Goal: Information Seeking & Learning: Learn about a topic

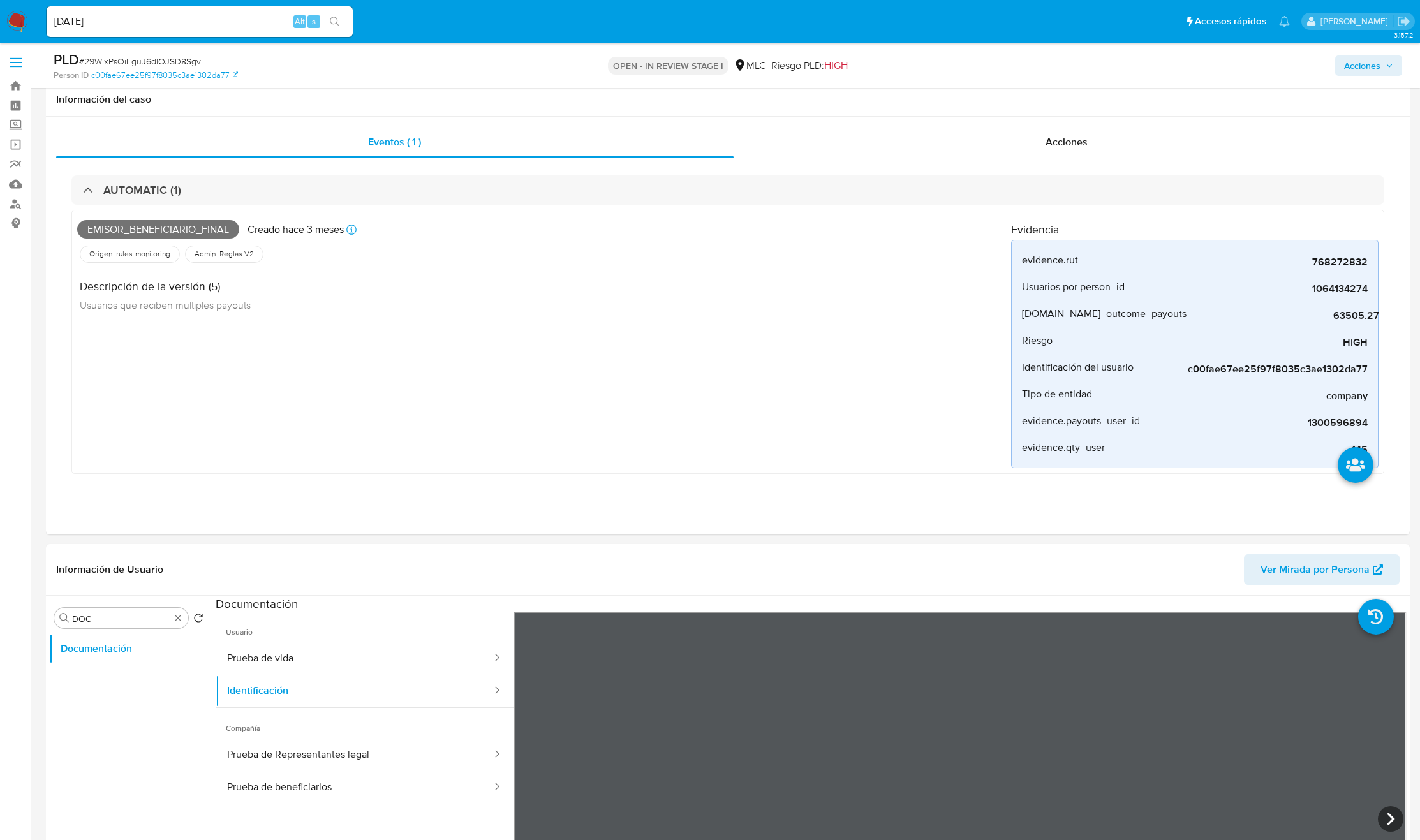
select select "10"
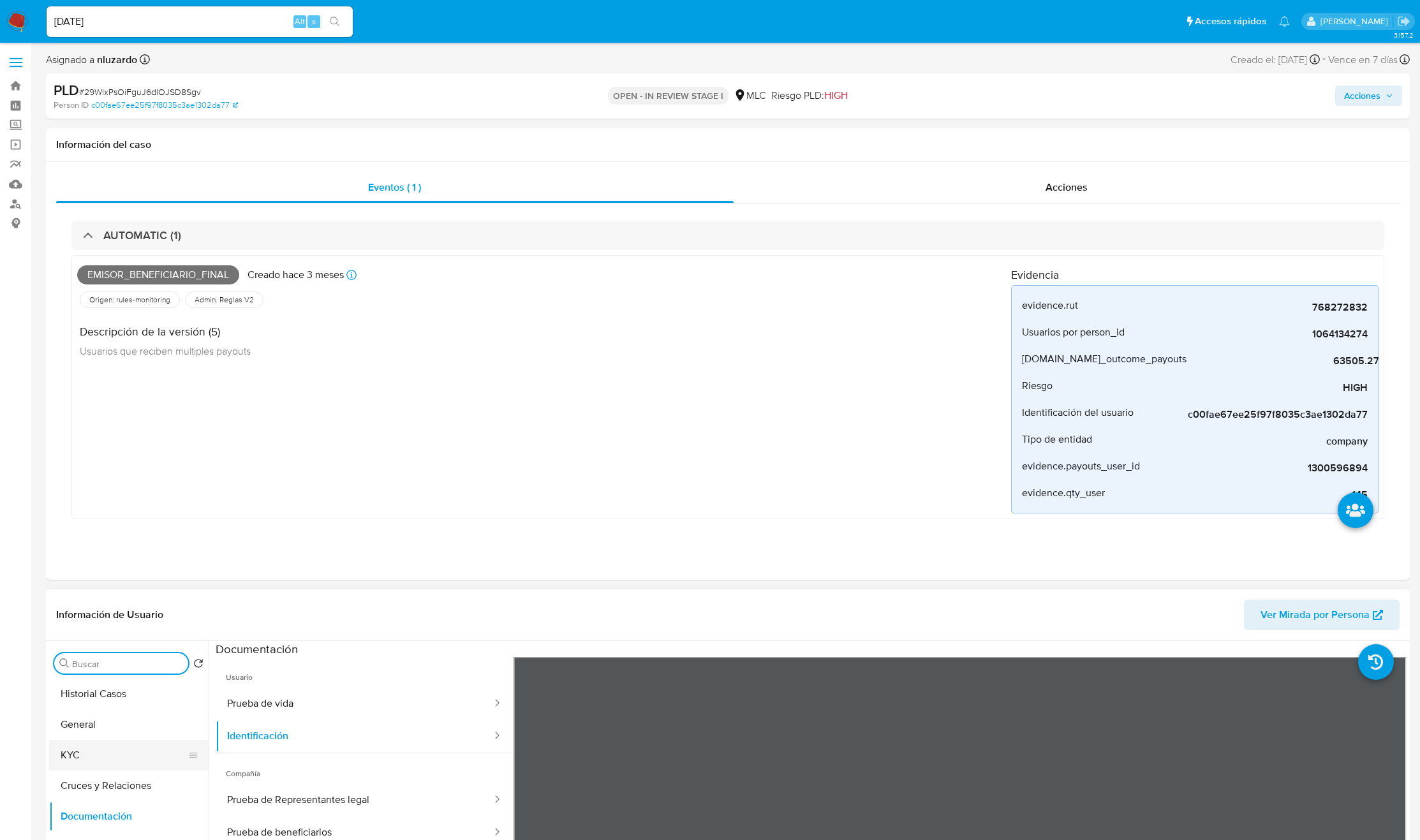
click at [116, 746] on button "KYC" at bounding box center [124, 755] width 149 height 31
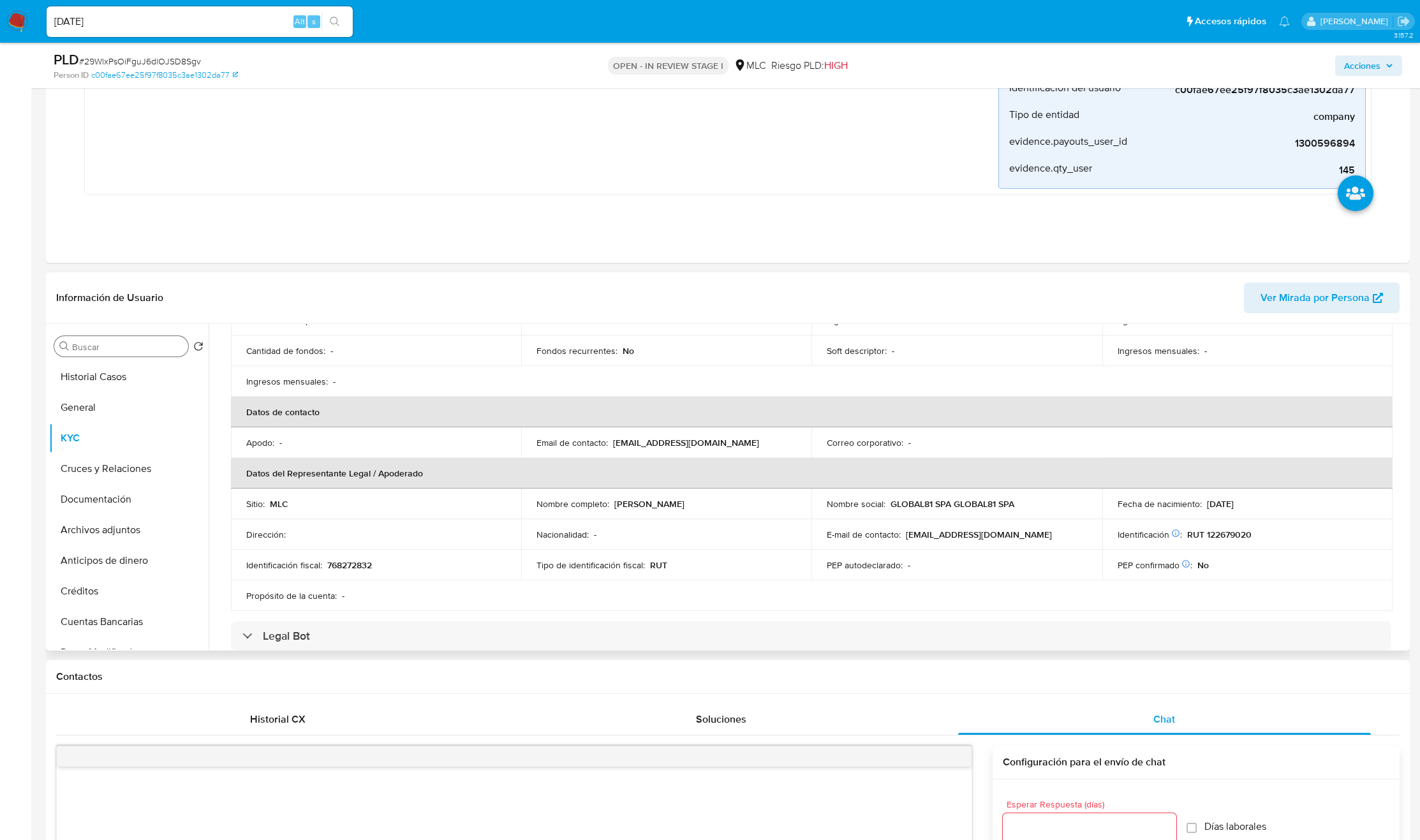
scroll to position [191, 0]
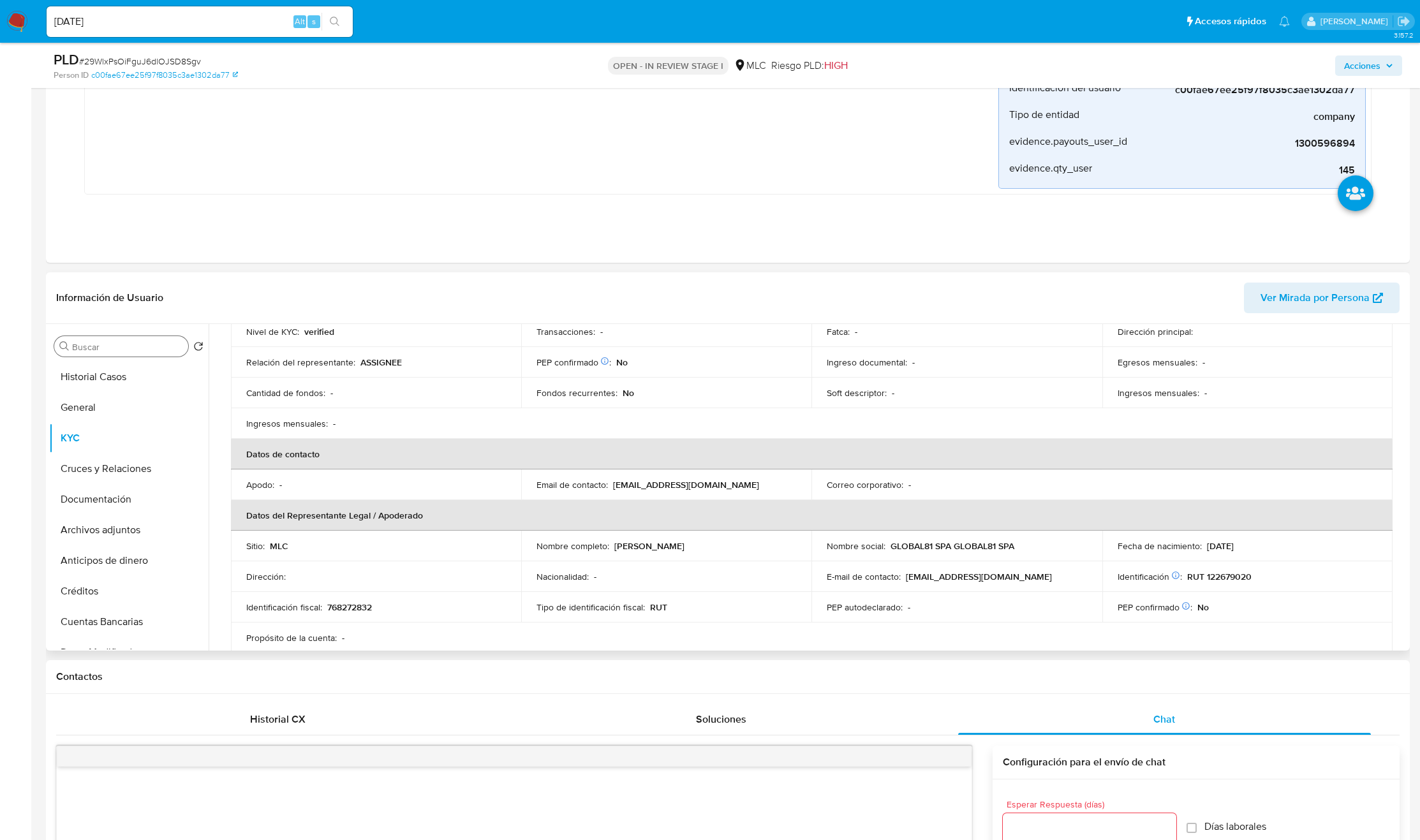
click at [638, 550] on p "Paola Antonieta Henríquez Araya" at bounding box center [650, 545] width 71 height 11
click at [623, 550] on p "Paola Antonieta Henríquez Araya" at bounding box center [650, 545] width 71 height 11
drag, startPoint x: 708, startPoint y: 556, endPoint x: 762, endPoint y: 540, distance: 56.3
click at [762, 540] on td "Nombre completo : Paola Antonieta Henríquez Araya" at bounding box center [666, 545] width 290 height 31
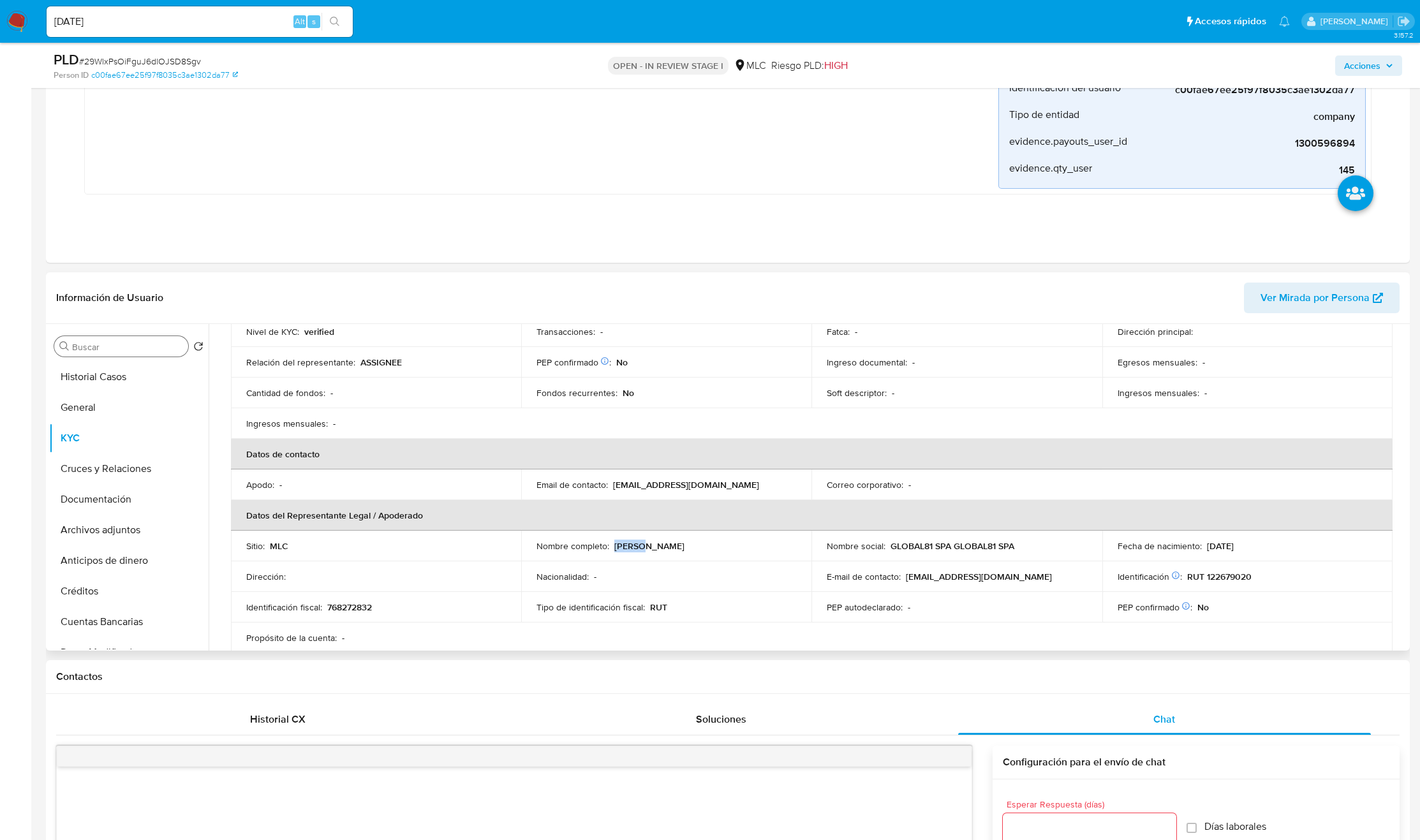
copy p "Paola Antonieta Henríquez Araya"
drag, startPoint x: 1277, startPoint y: 586, endPoint x: 1185, endPoint y: 578, distance: 92.3
click at [1185, 578] on td "Identificación Nº de serie: 519408571 : RUT 122679020" at bounding box center [1247, 576] width 290 height 31
copy p "RUT 122679020"
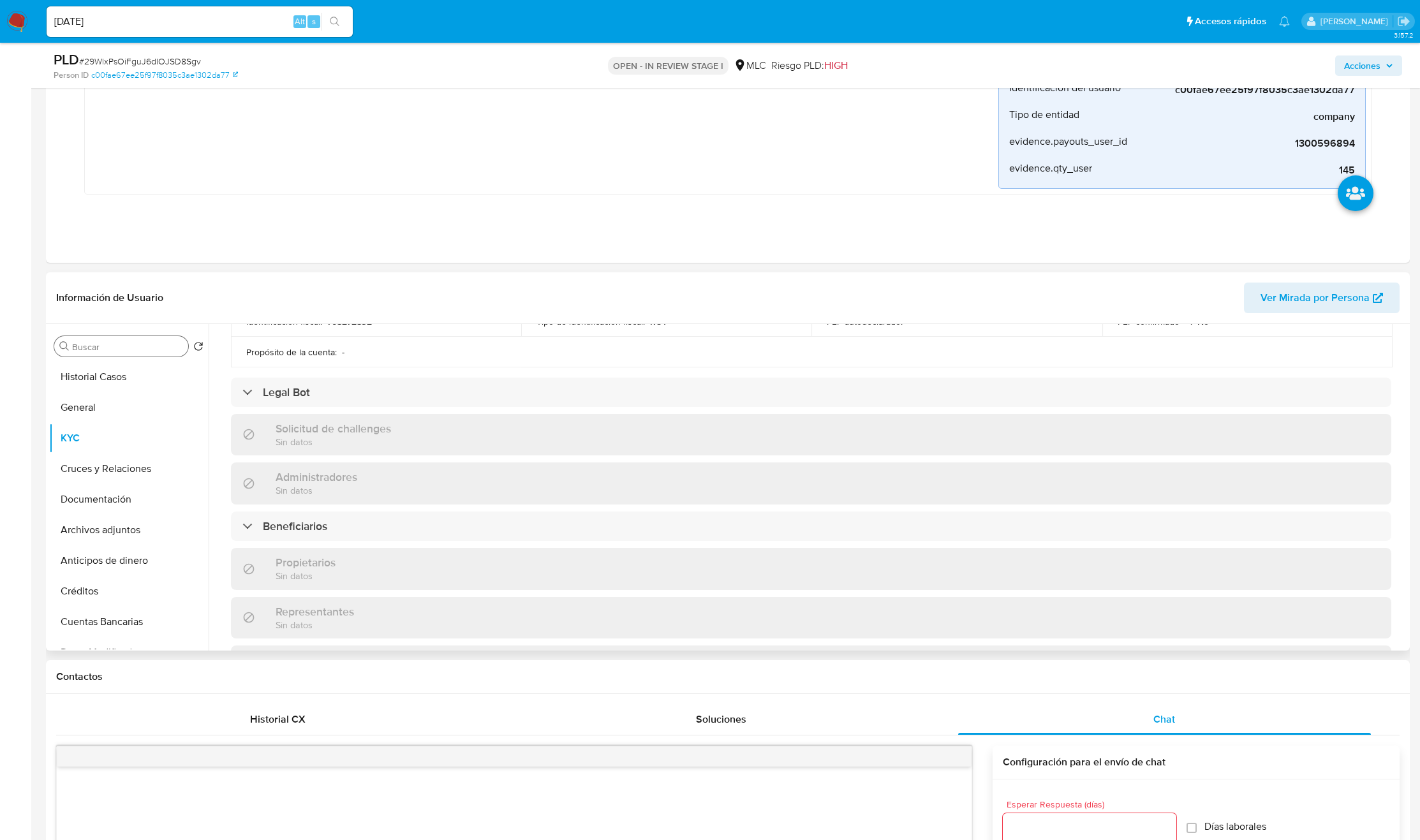
scroll to position [478, 0]
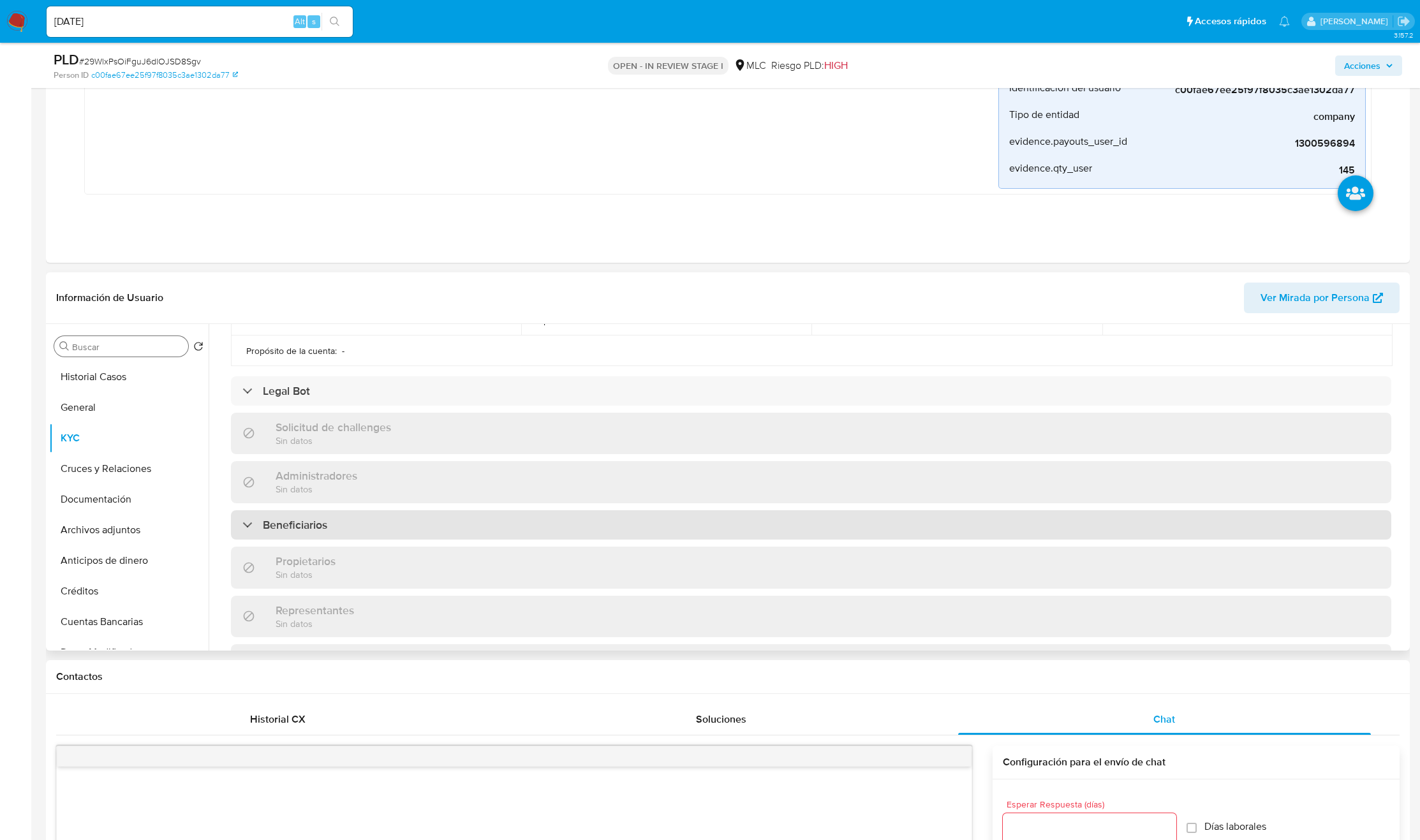
click at [373, 521] on div "Beneficiarios" at bounding box center [811, 524] width 1161 height 29
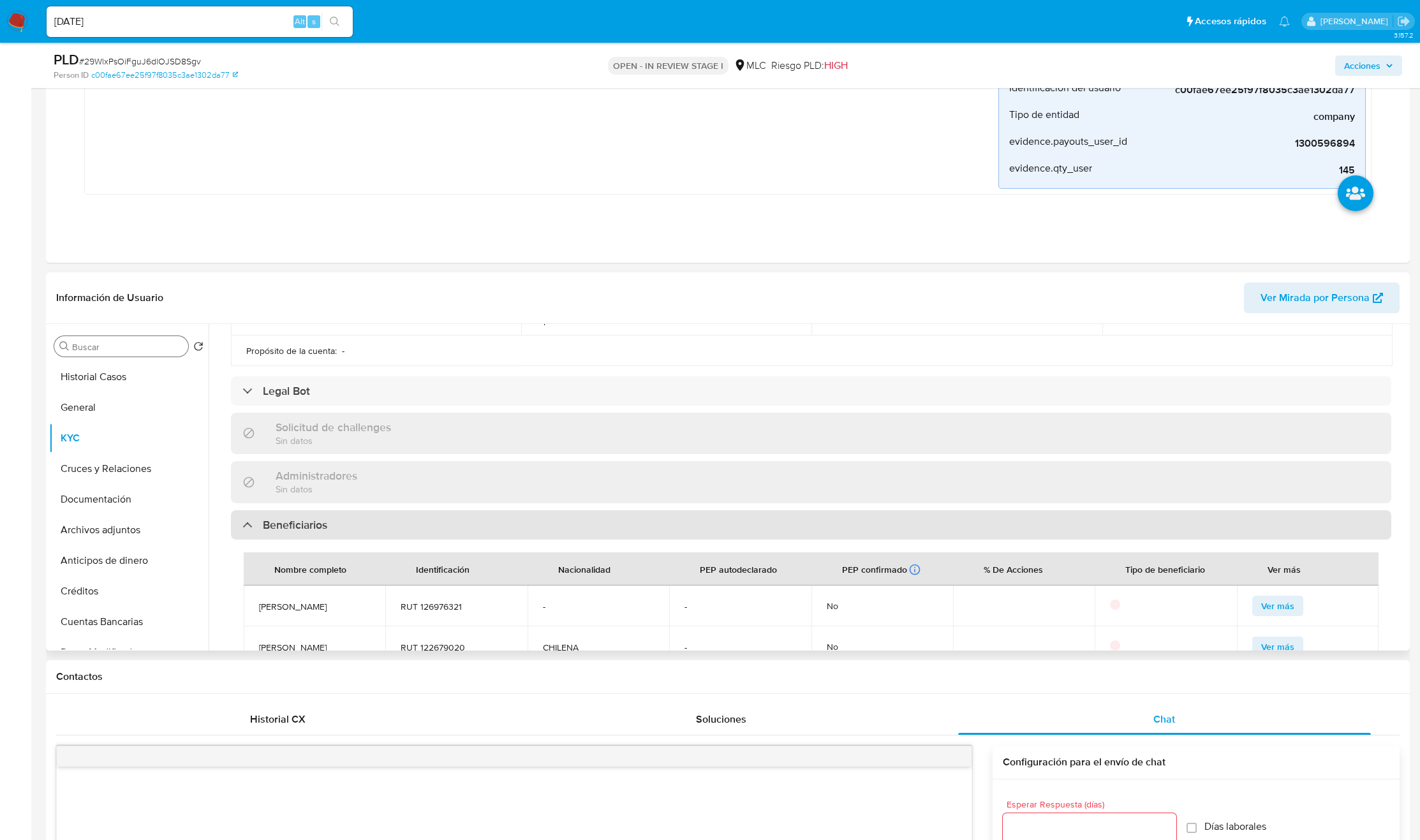
scroll to position [574, 0]
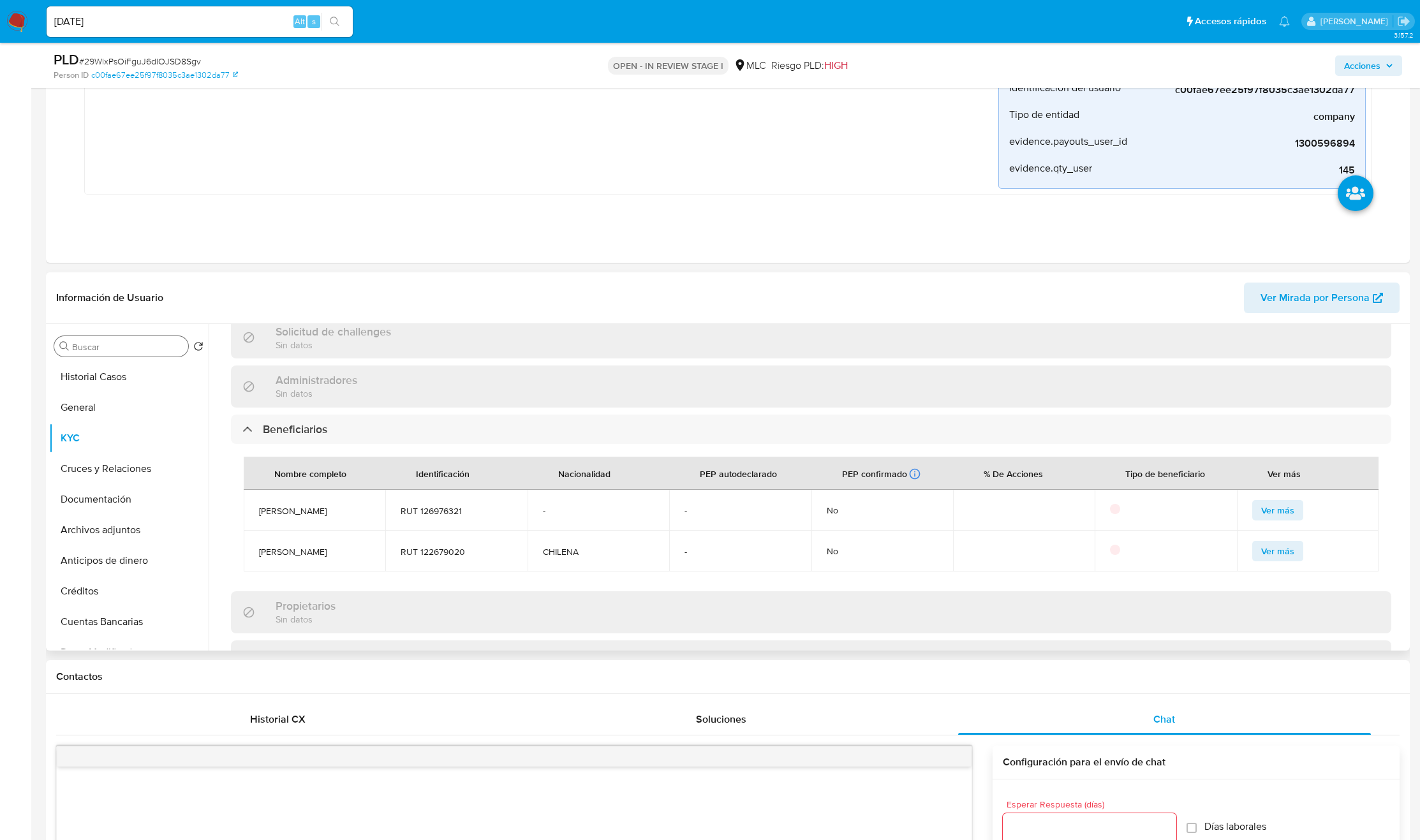
click at [326, 507] on span "Álvaro Moraga Fritz" at bounding box center [315, 511] width 111 height 11
click at [491, 512] on span "RUT 126976321" at bounding box center [456, 511] width 111 height 11
click at [475, 514] on span "RUT 126976321" at bounding box center [456, 511] width 111 height 11
copy tr "Álvaro Moraga Fritz RUT 126976321"
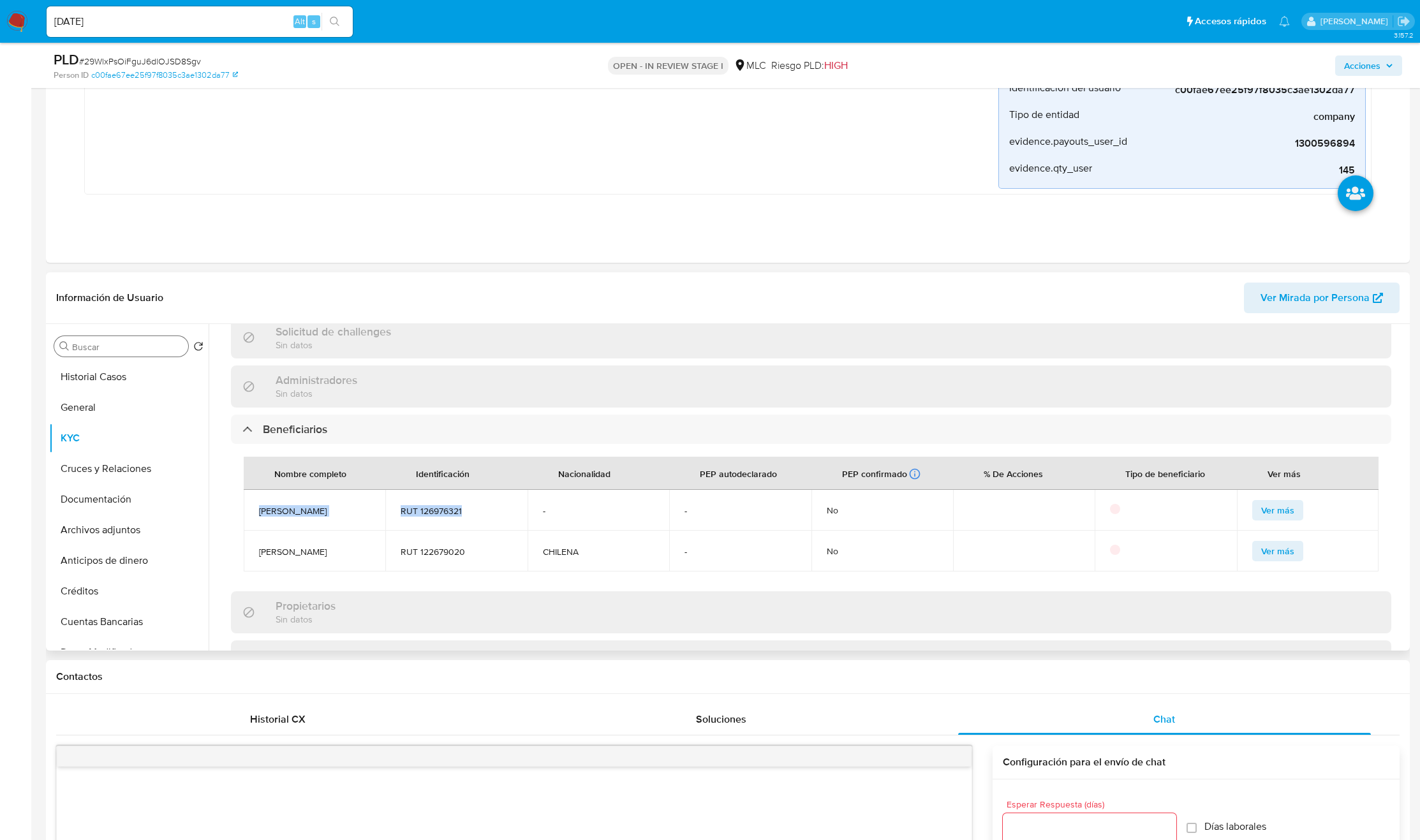
drag, startPoint x: 257, startPoint y: 512, endPoint x: 464, endPoint y: 519, distance: 207.1
click at [464, 519] on tr "Álvaro Moraga Fritz RUT 126976321 - - No Ver más" at bounding box center [811, 510] width 1135 height 41
click at [114, 350] on input "DOC" at bounding box center [128, 347] width 111 height 11
click at [109, 370] on button "Historial Casos" at bounding box center [124, 377] width 149 height 31
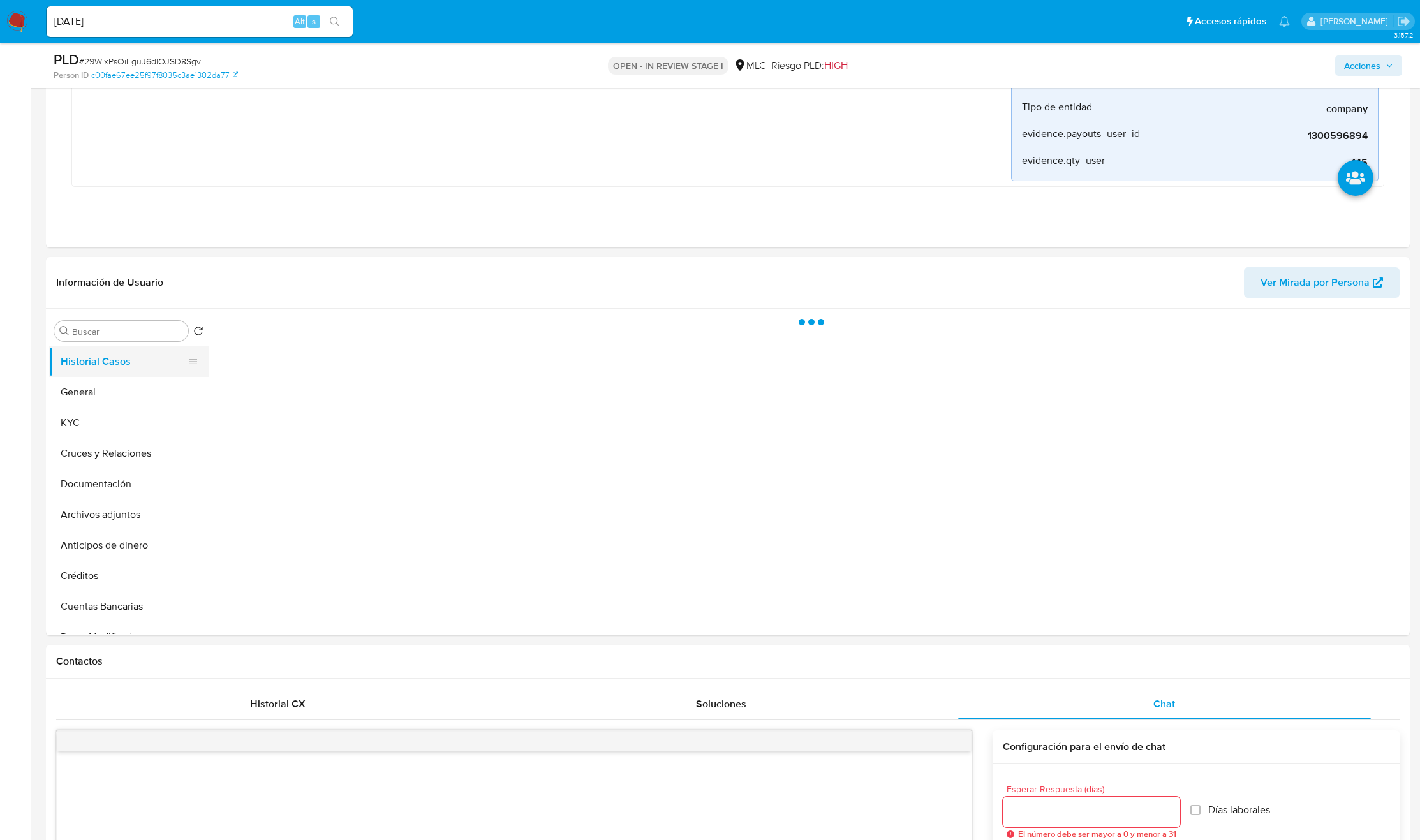
scroll to position [0, 0]
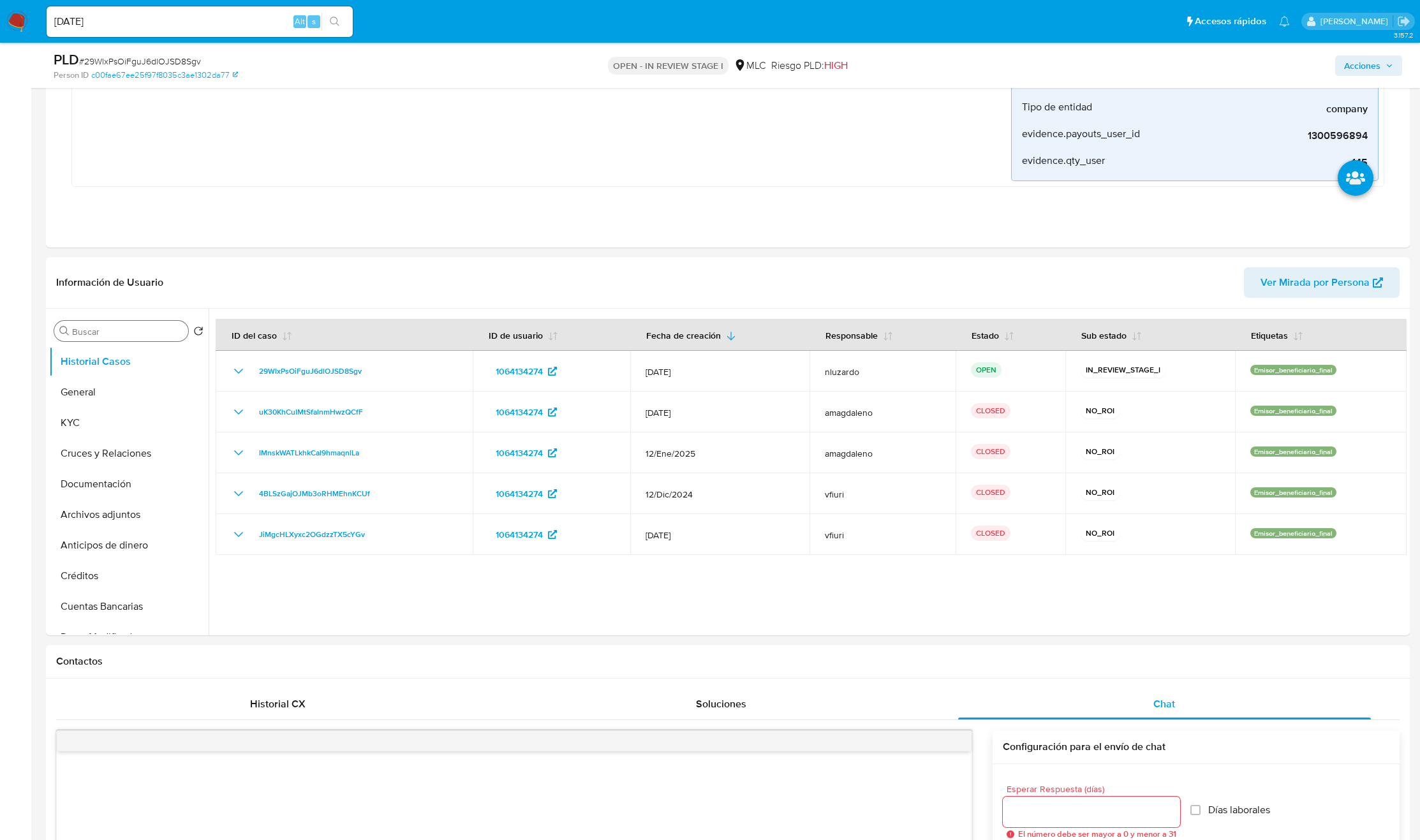
click at [115, 335] on input "DOC" at bounding box center [128, 331] width 111 height 11
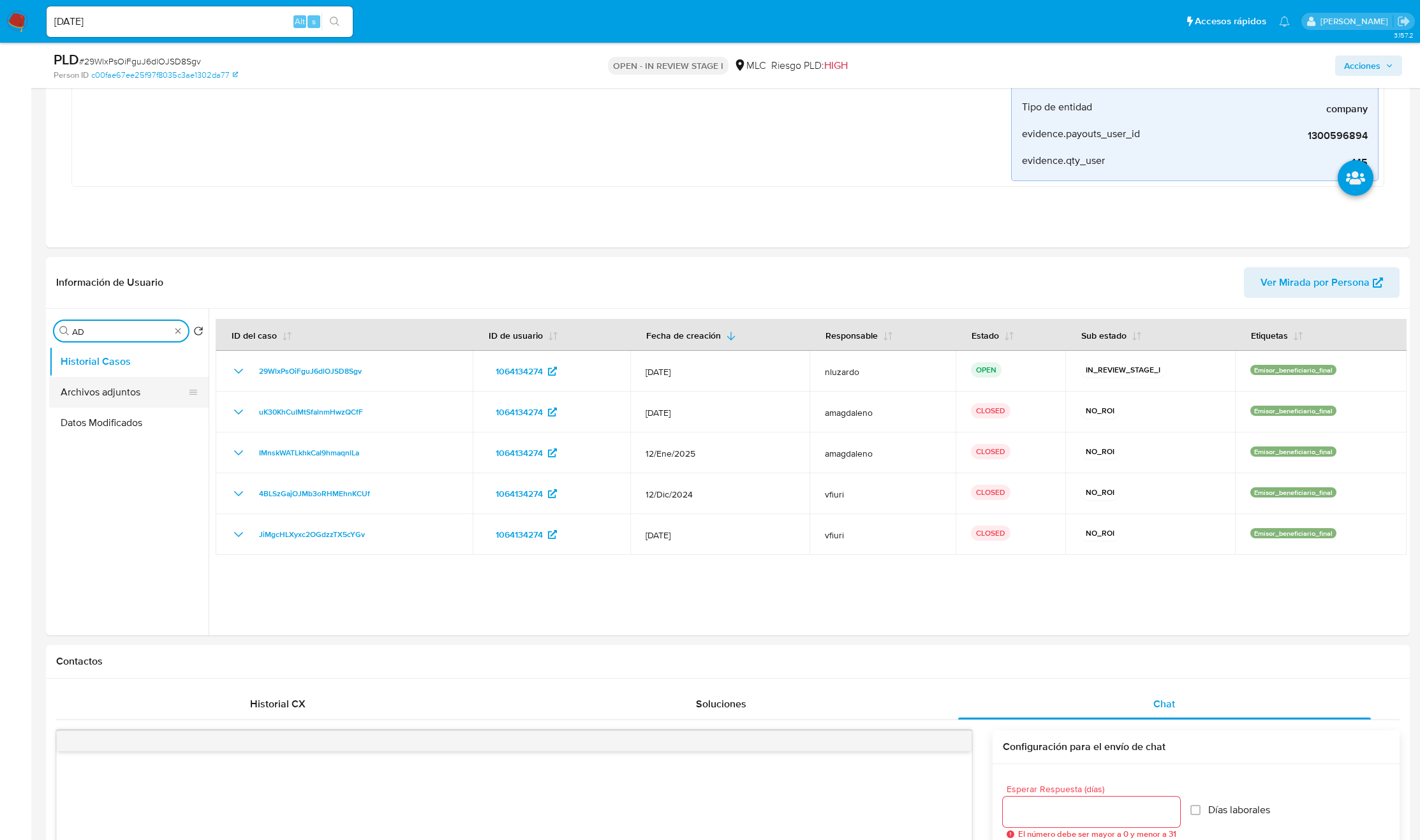
type input "AD"
click at [101, 386] on button "Archivos adjuntos" at bounding box center [124, 392] width 149 height 31
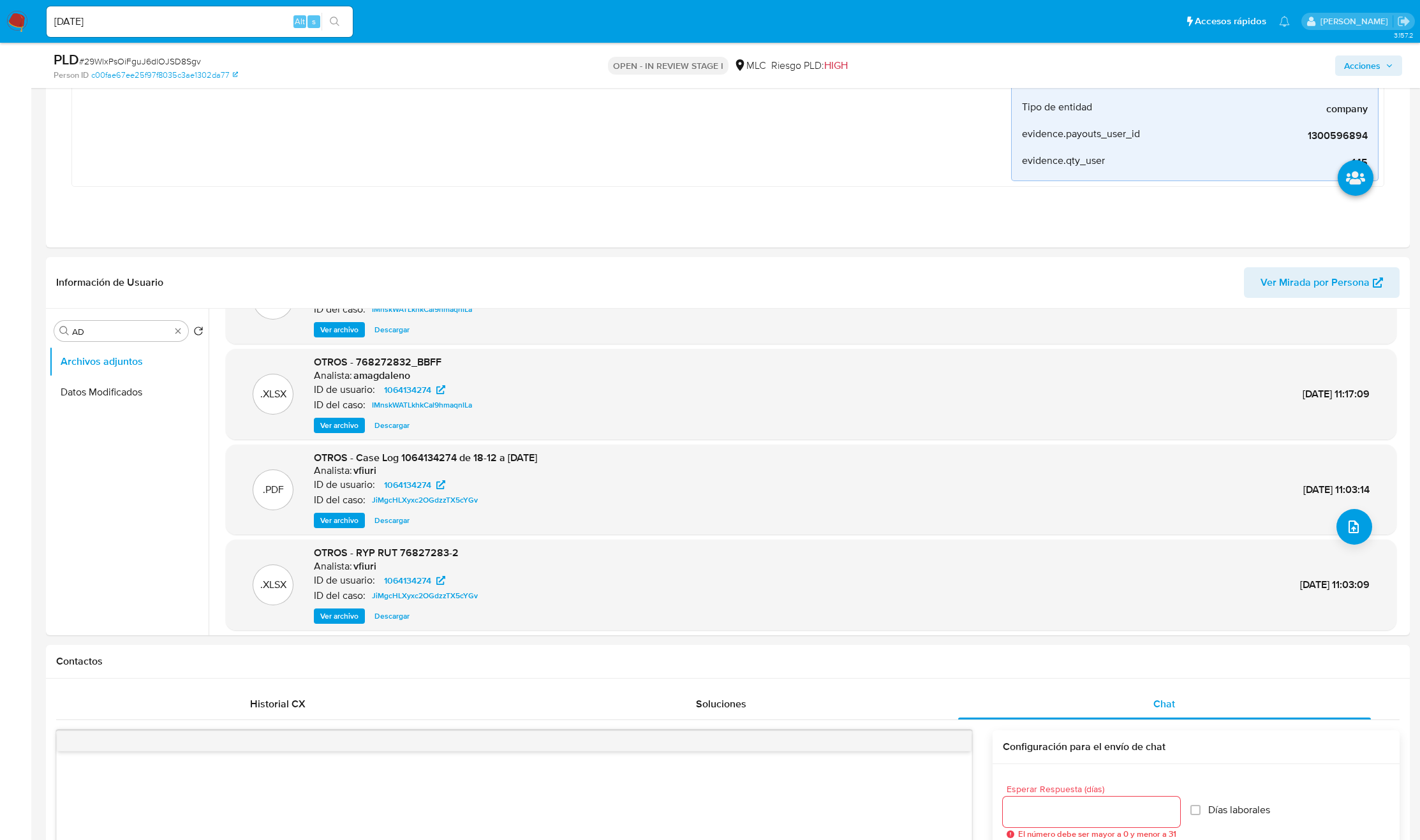
scroll to position [95, 0]
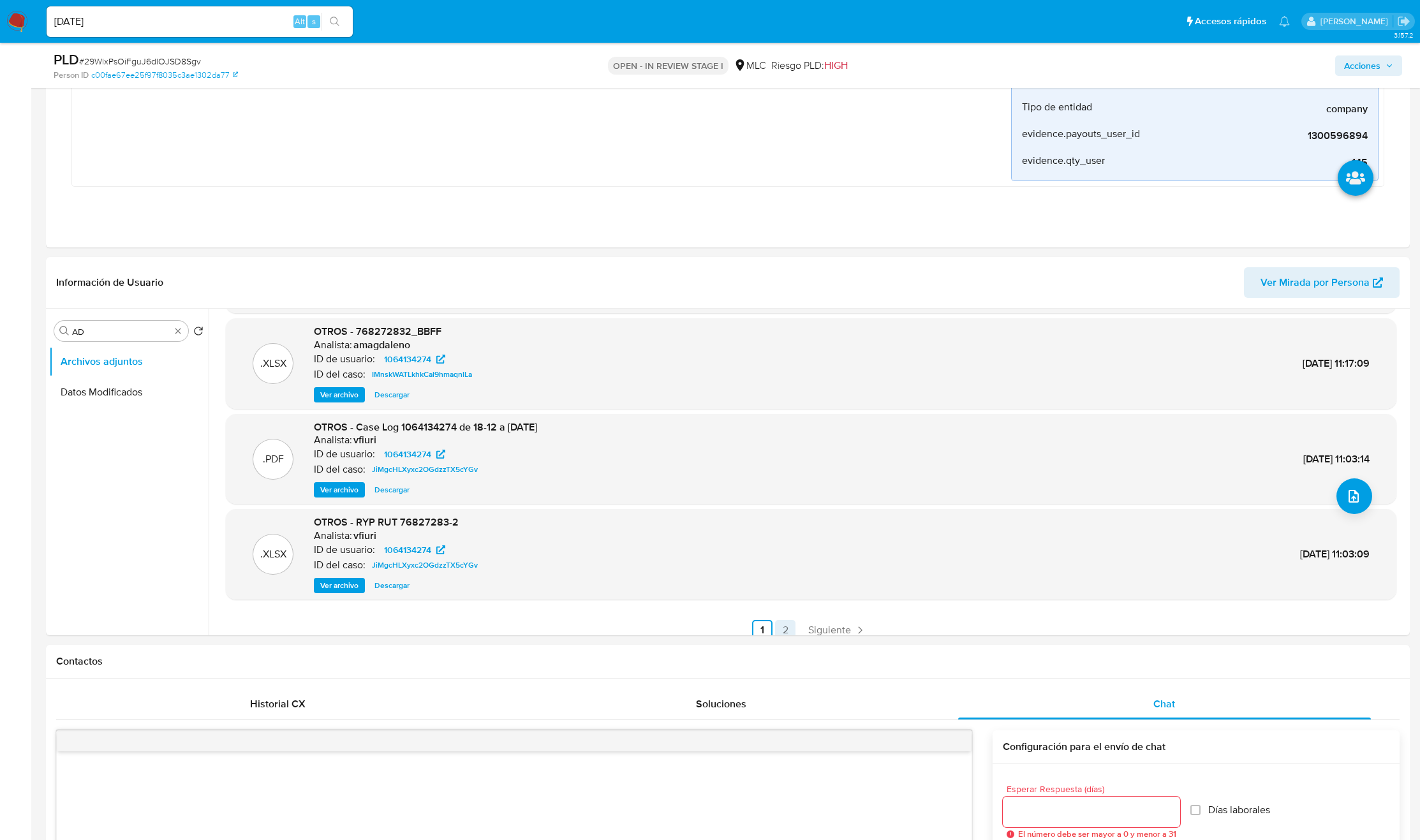
click at [793, 630] on link "2" at bounding box center [785, 630] width 20 height 20
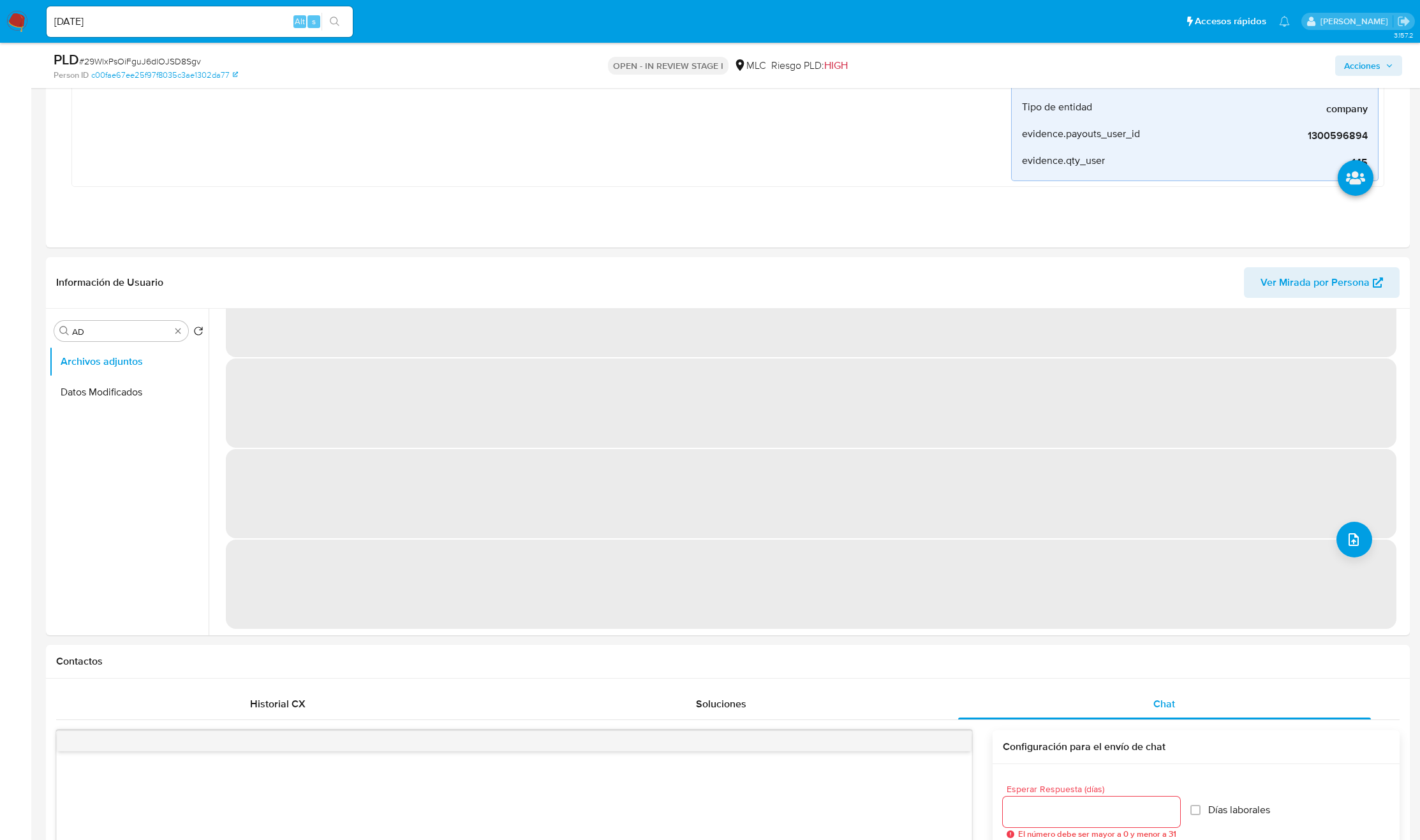
scroll to position [0, 0]
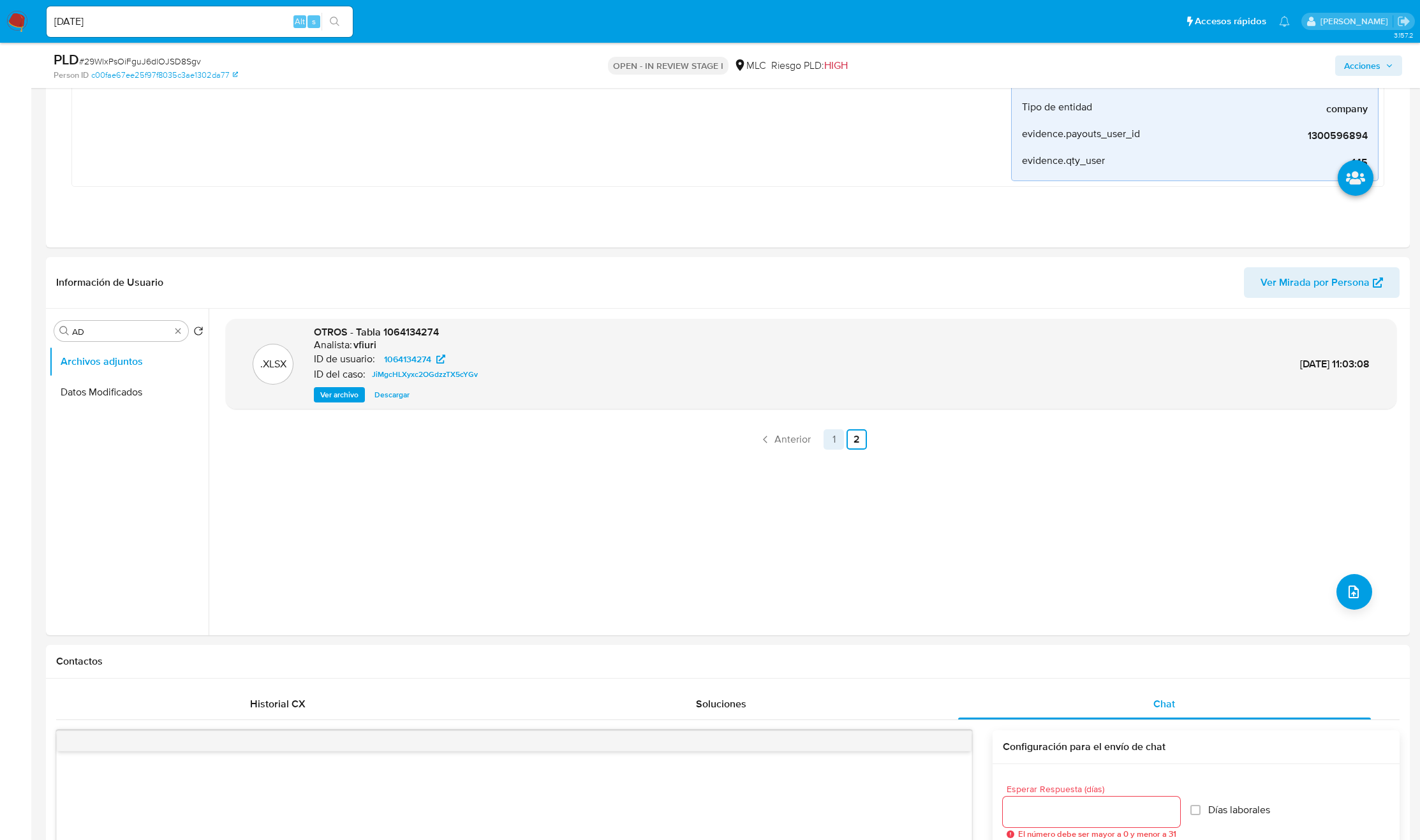
click at [830, 445] on link "1" at bounding box center [833, 439] width 20 height 20
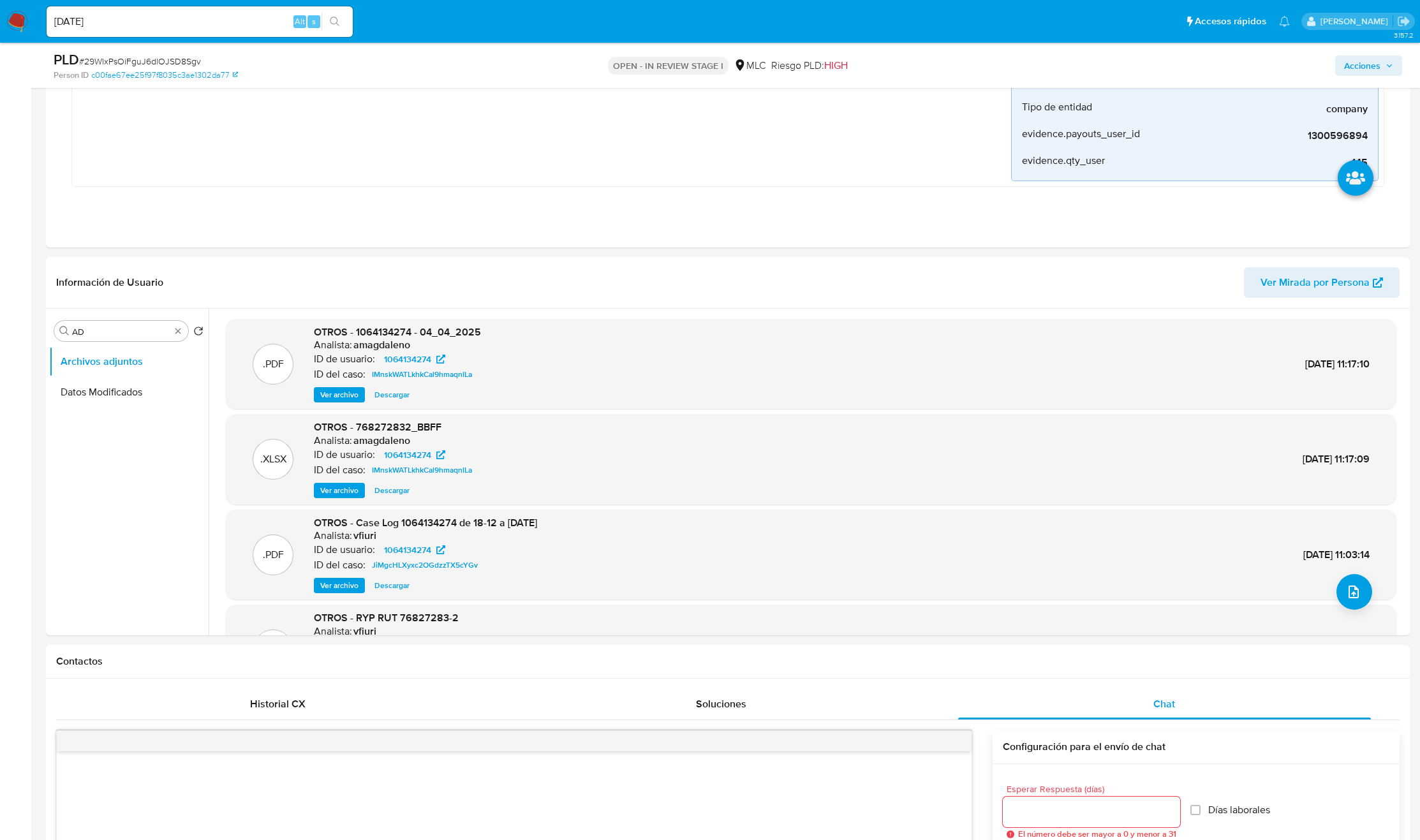
click at [340, 399] on span "Ver archivo" at bounding box center [339, 394] width 38 height 12
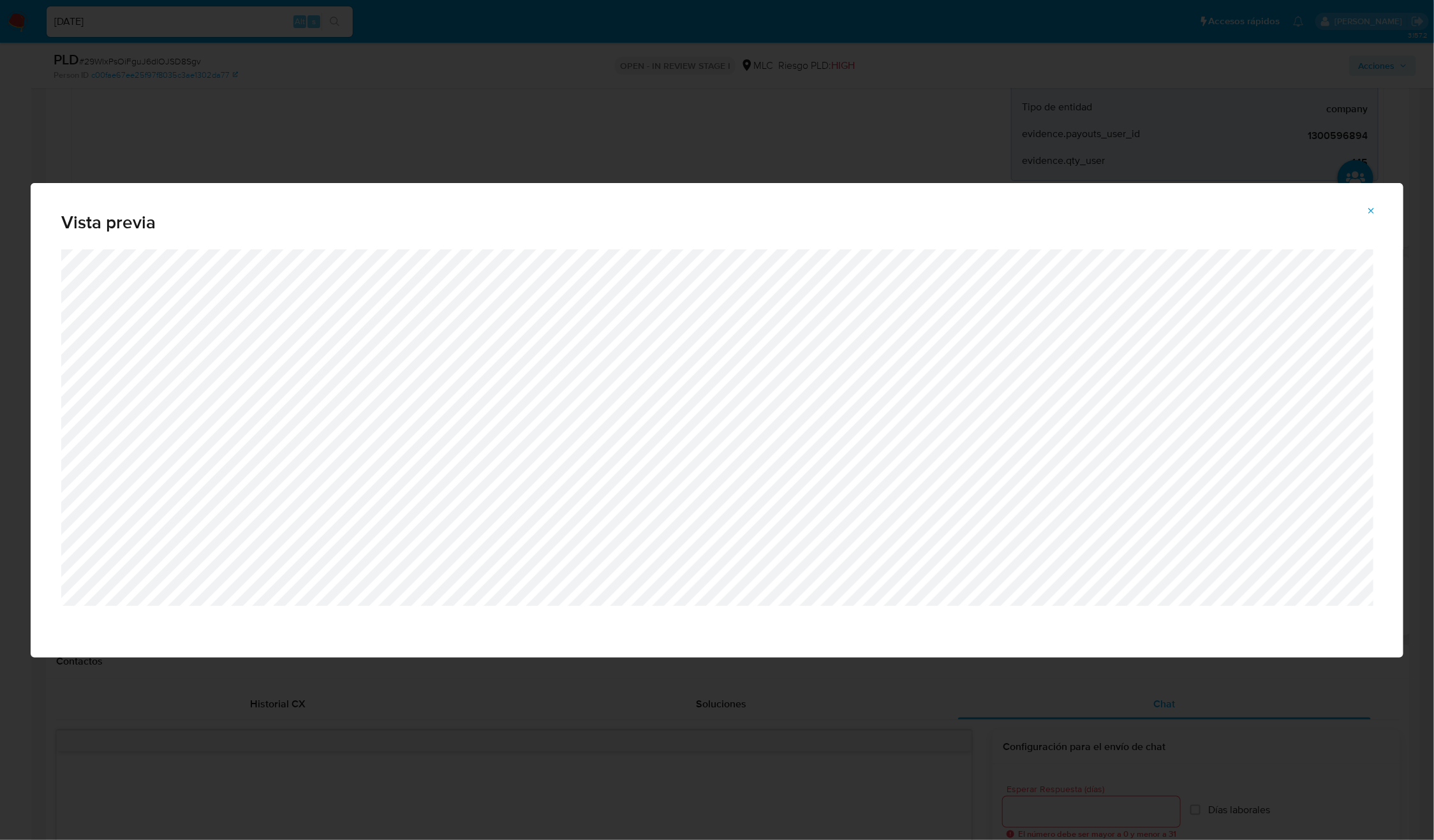
click at [586, 740] on div "Vista previa" at bounding box center [717, 420] width 1434 height 840
click at [1367, 206] on icon "Attachment preview" at bounding box center [1372, 212] width 11 height 11
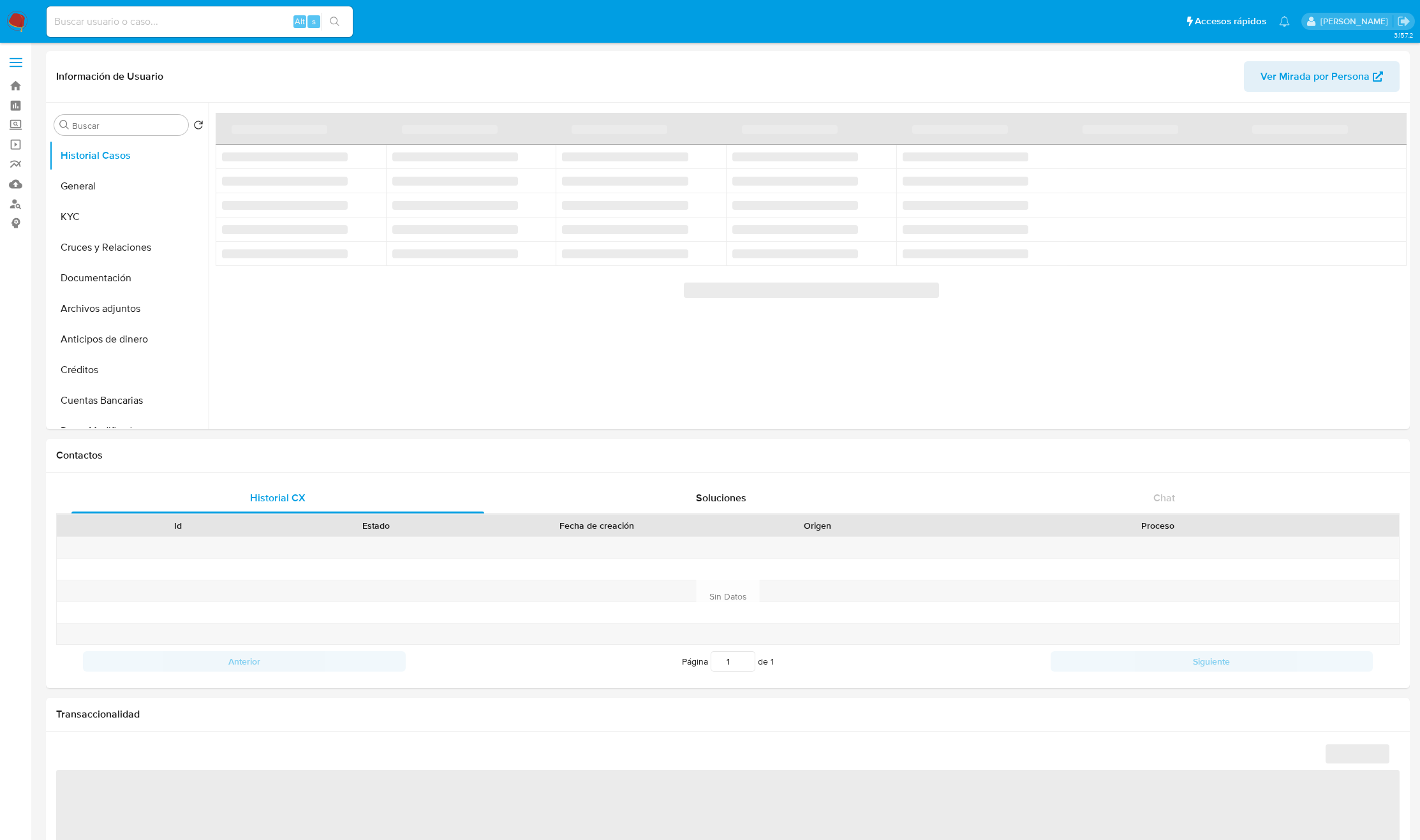
select select "10"
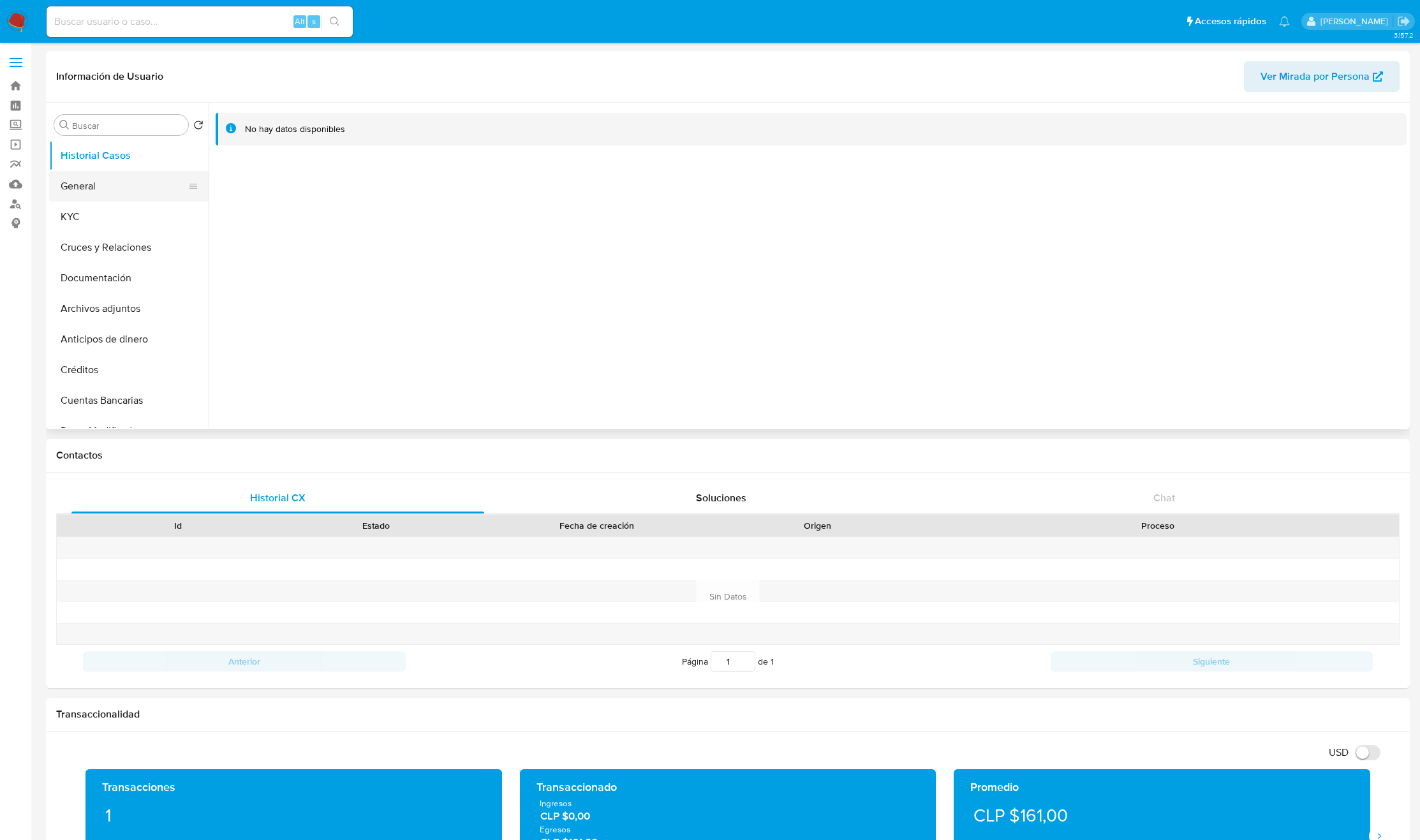
click at [139, 180] on button "General" at bounding box center [124, 186] width 149 height 31
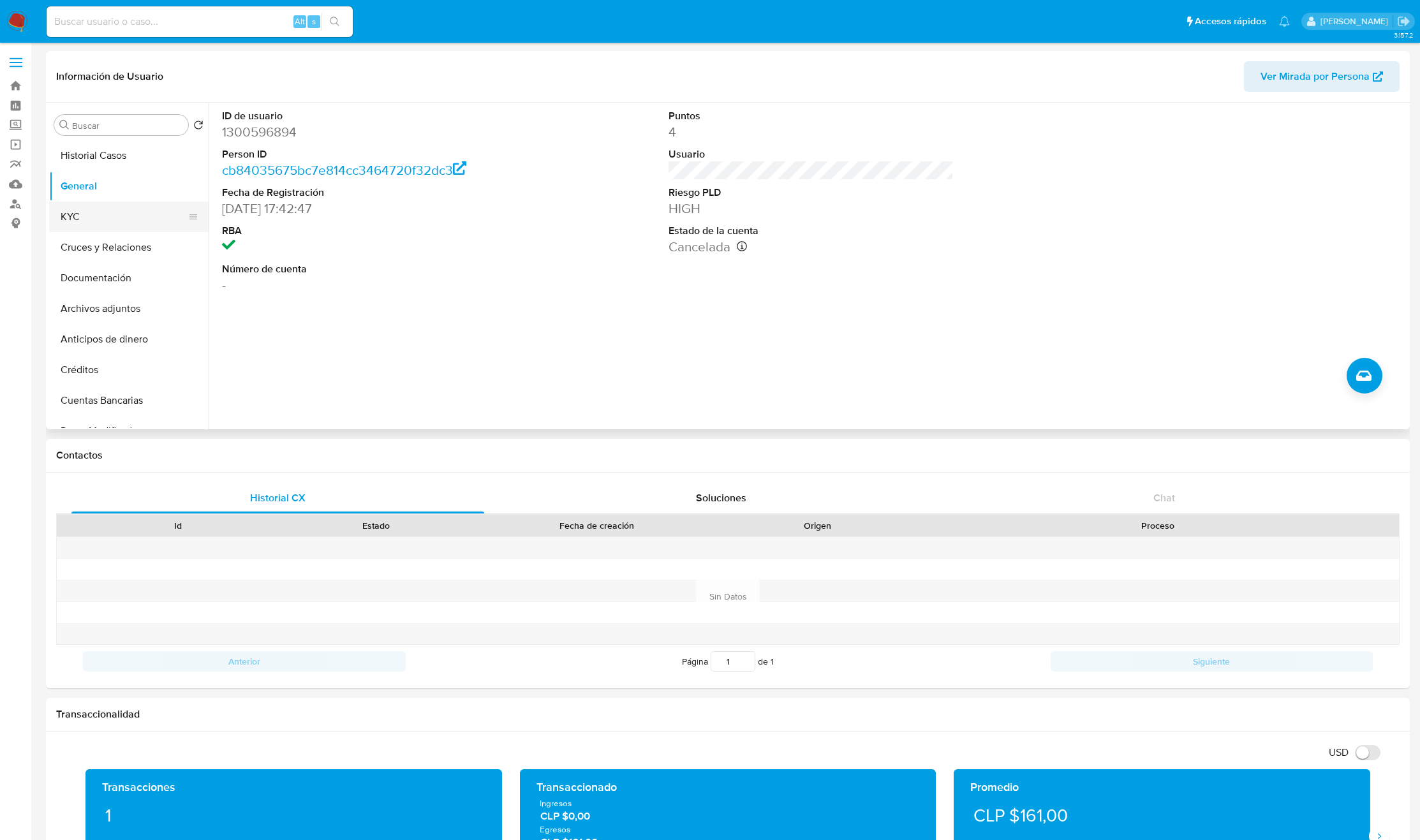
click at [125, 222] on button "KYC" at bounding box center [124, 216] width 149 height 31
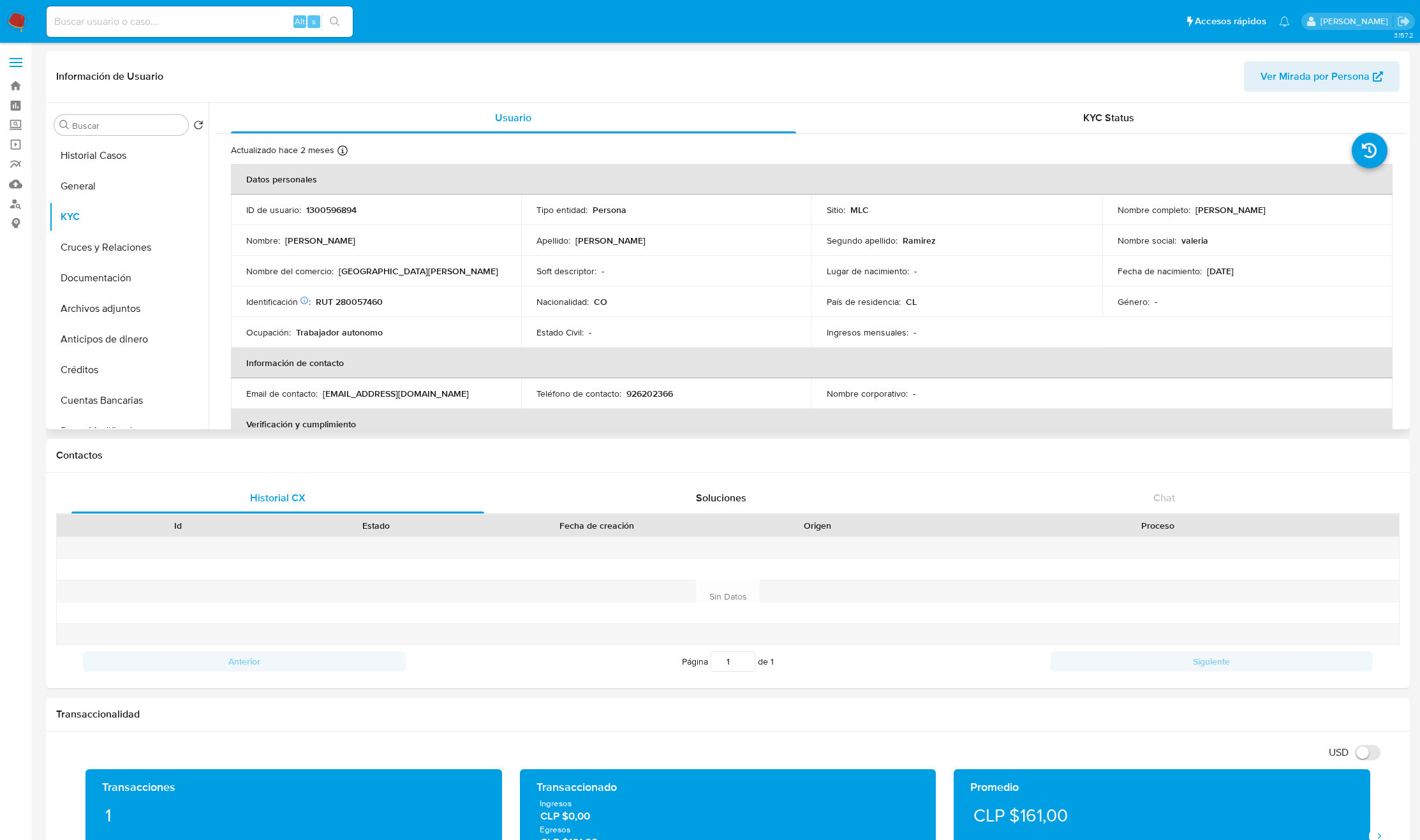
click at [360, 305] on p "RUT 280057460" at bounding box center [349, 301] width 67 height 11
copy p "280057460"
click at [383, 298] on p "RUT 280057460" at bounding box center [349, 301] width 67 height 11
click at [381, 298] on p "RUT 280057460" at bounding box center [349, 301] width 67 height 11
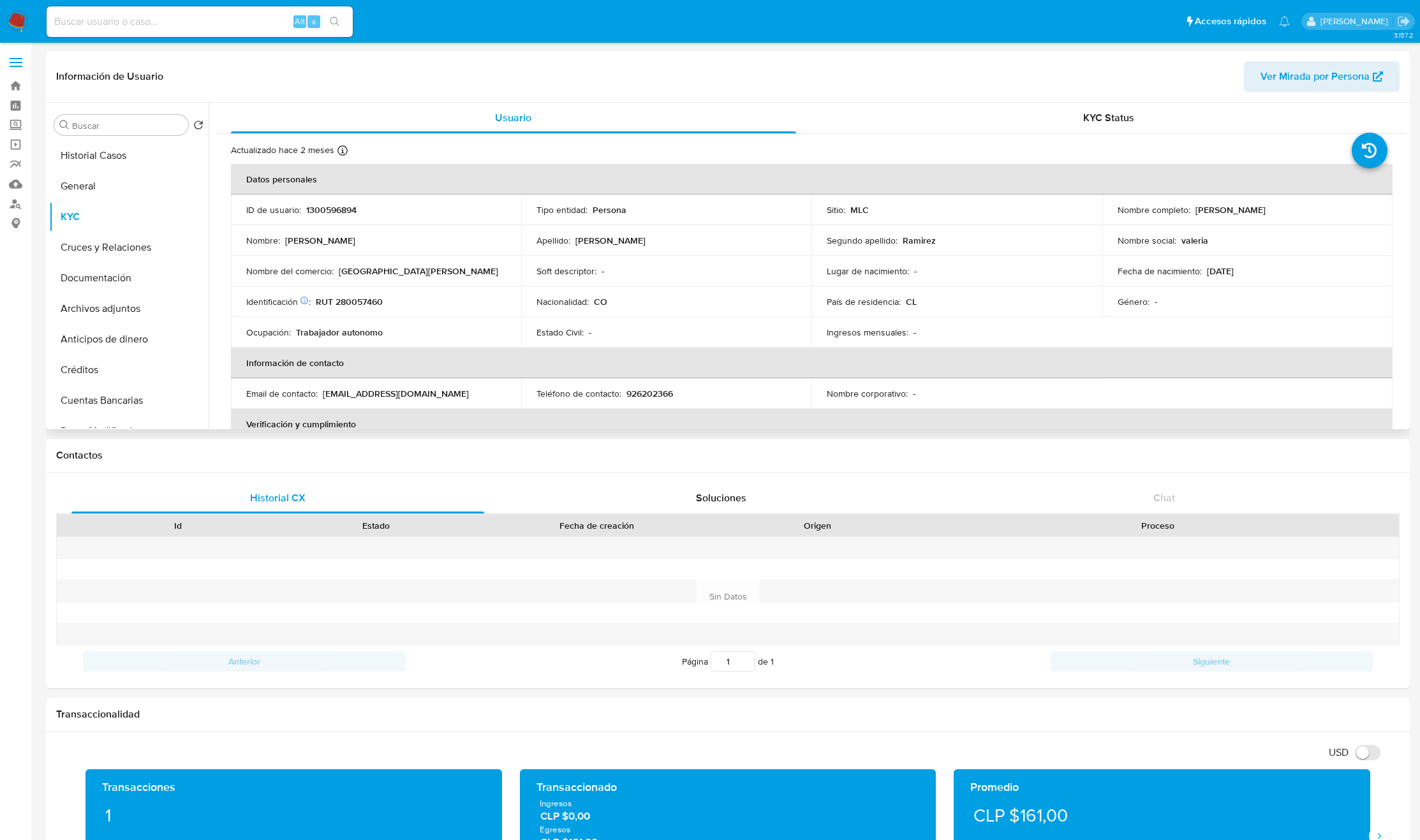
click at [381, 298] on p "RUT 280057460" at bounding box center [349, 301] width 67 height 11
click at [370, 298] on p "RUT 280057460" at bounding box center [349, 301] width 67 height 11
copy p "280057460"
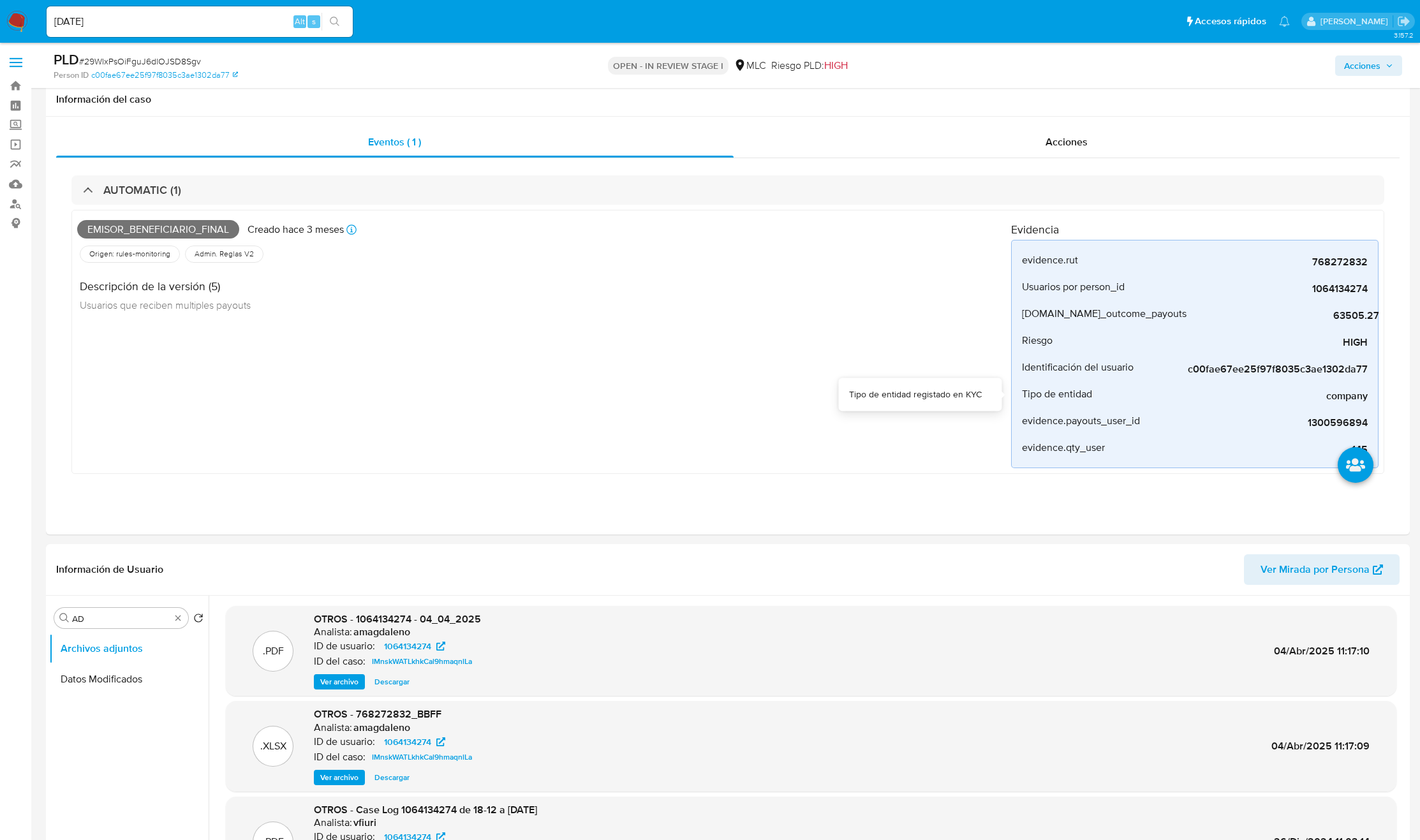
select select "10"
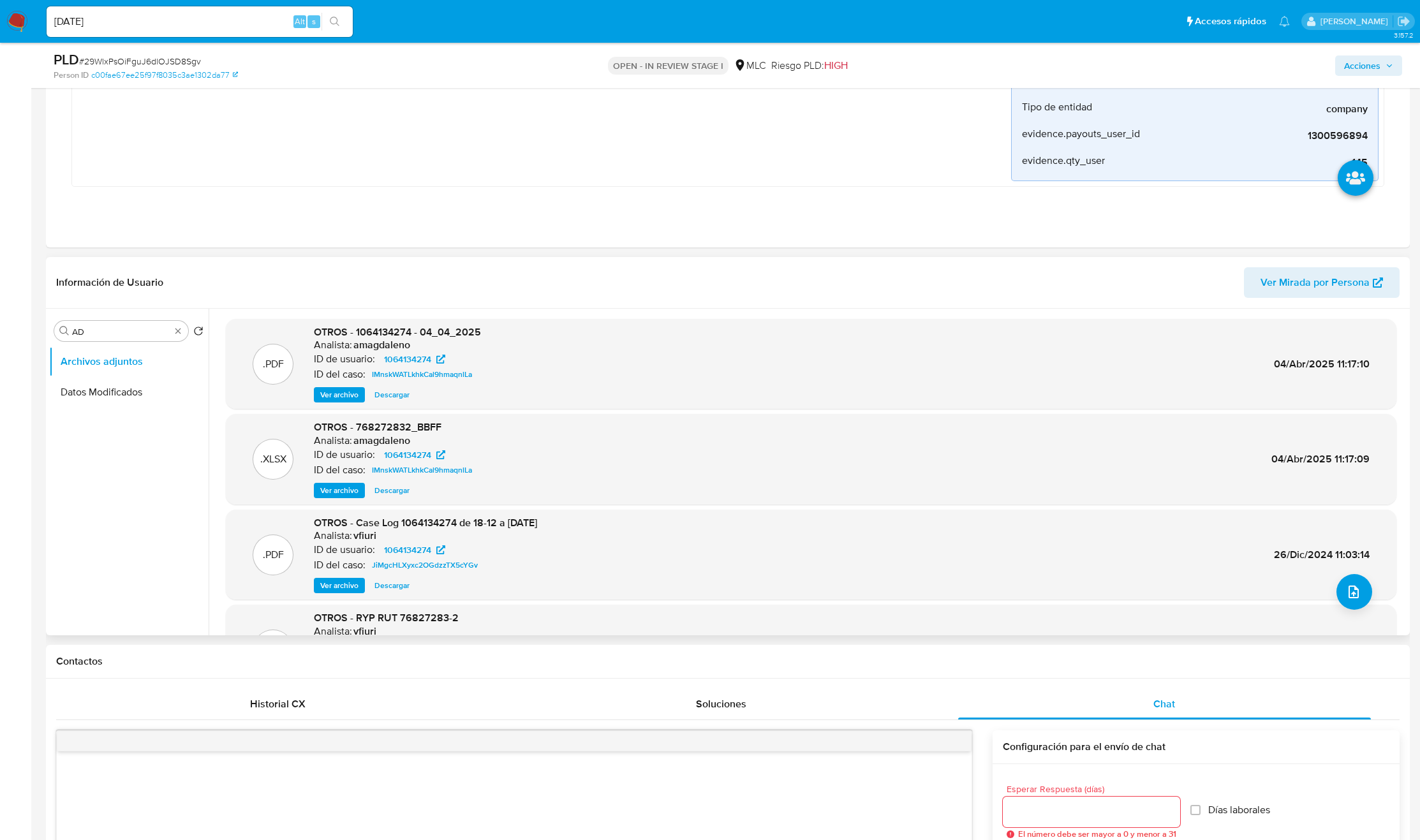
click at [381, 399] on span "Descargar" at bounding box center [392, 394] width 35 height 12
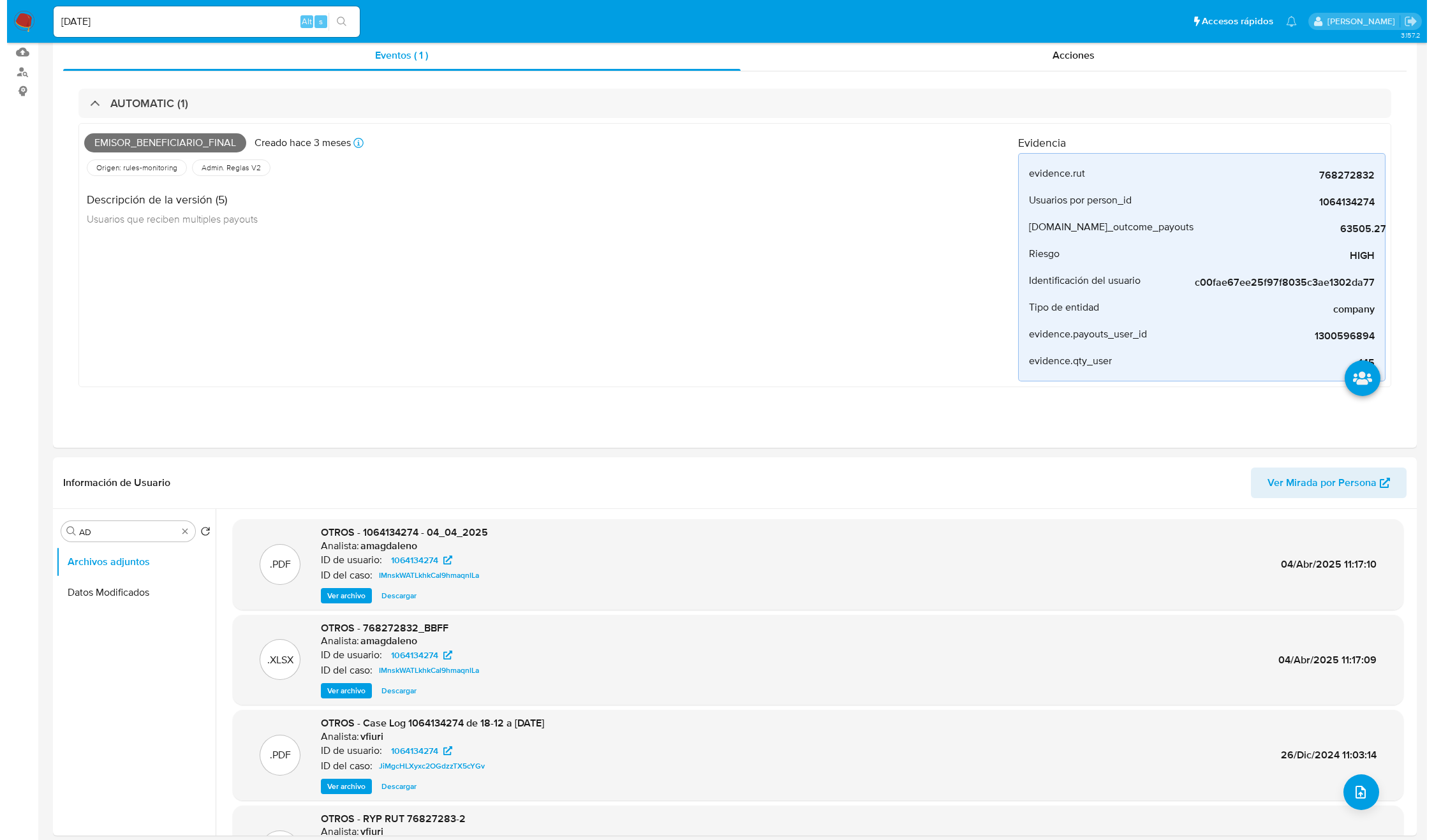
scroll to position [0, 0]
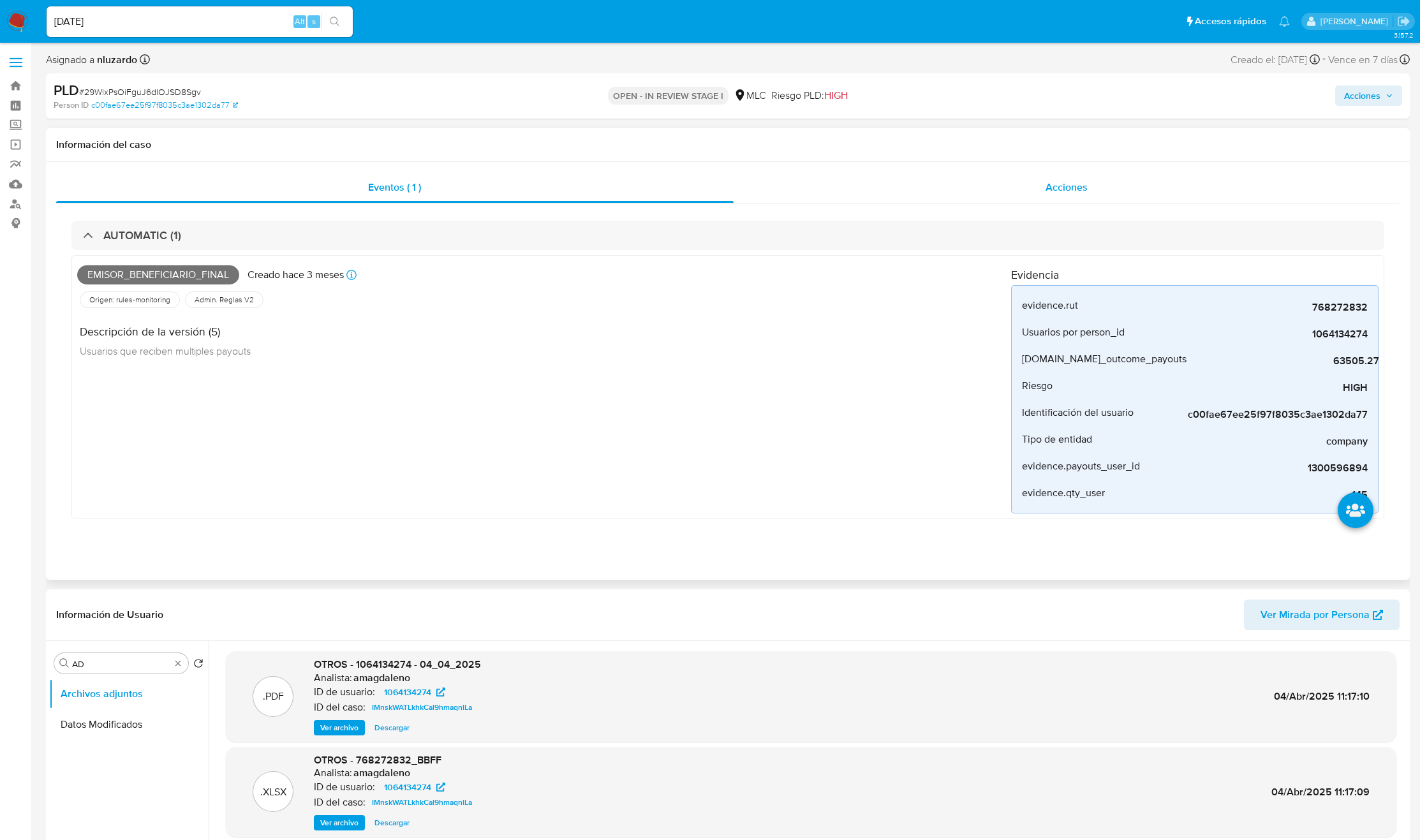
click at [1086, 178] on div "Acciones" at bounding box center [1066, 187] width 666 height 31
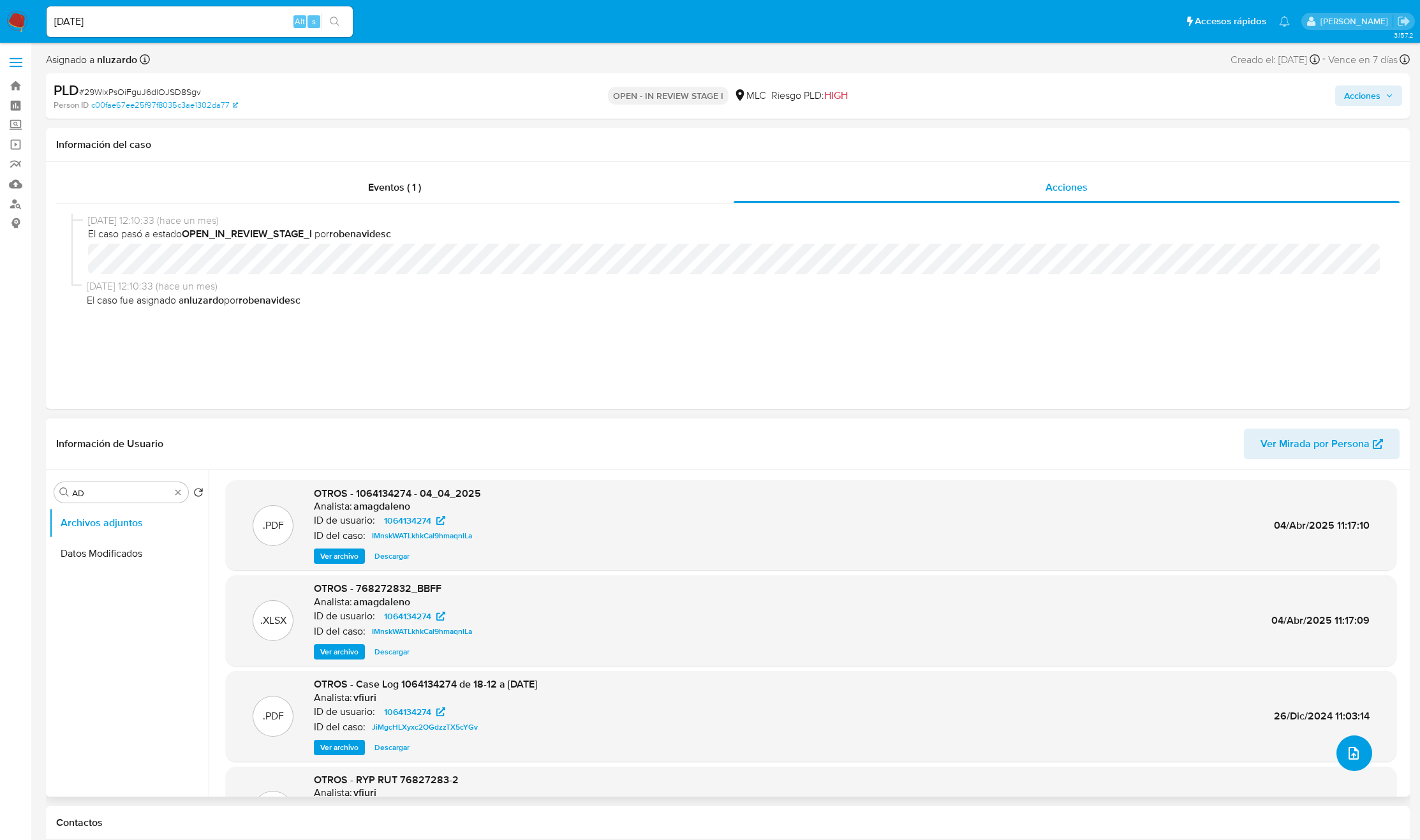
click at [1346, 748] on icon "upload-file" at bounding box center [1353, 753] width 15 height 15
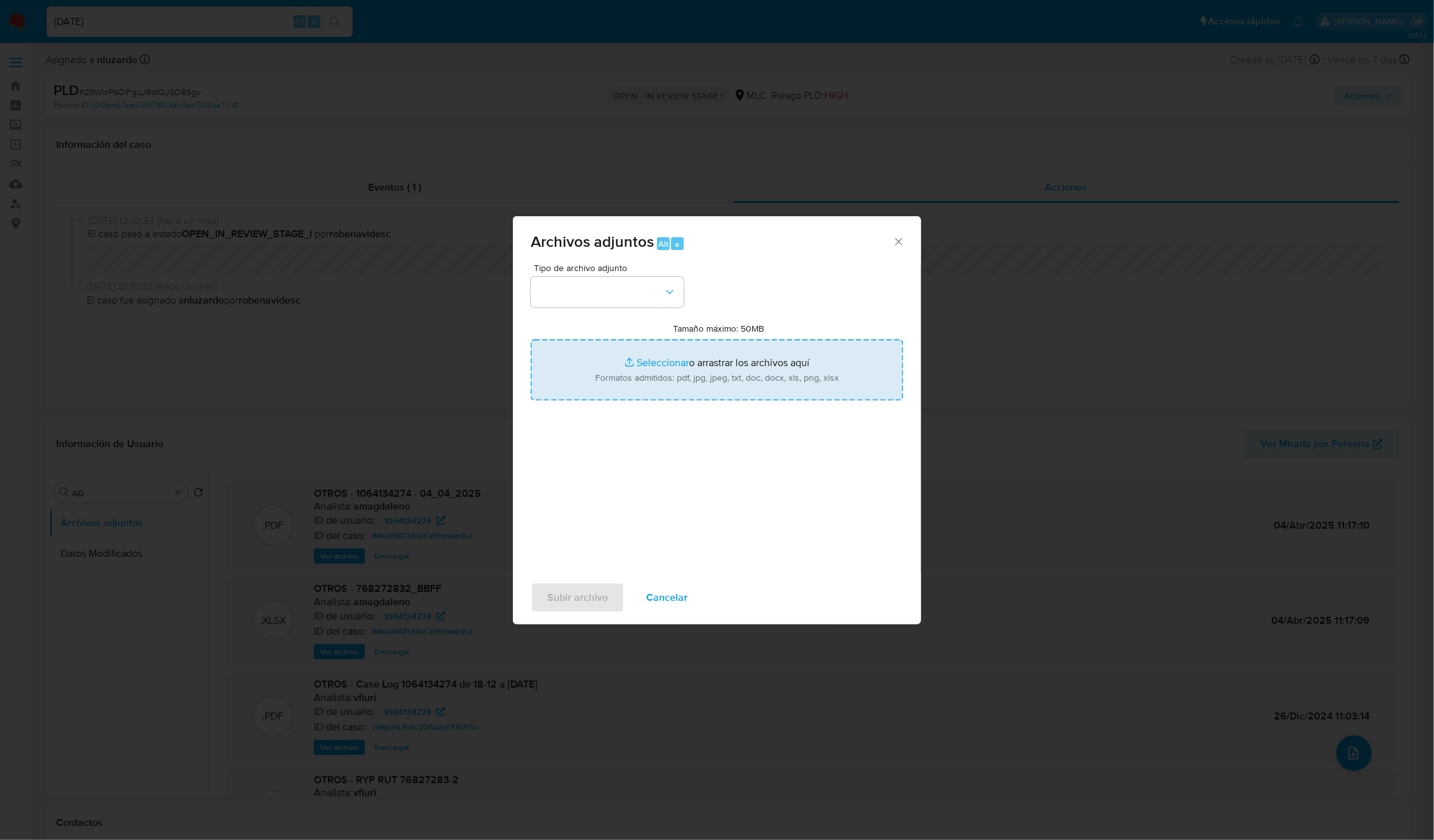
type input "C:\fakepath\1064134274_Tablas_Transaccionales_1.3.0.xlsx"
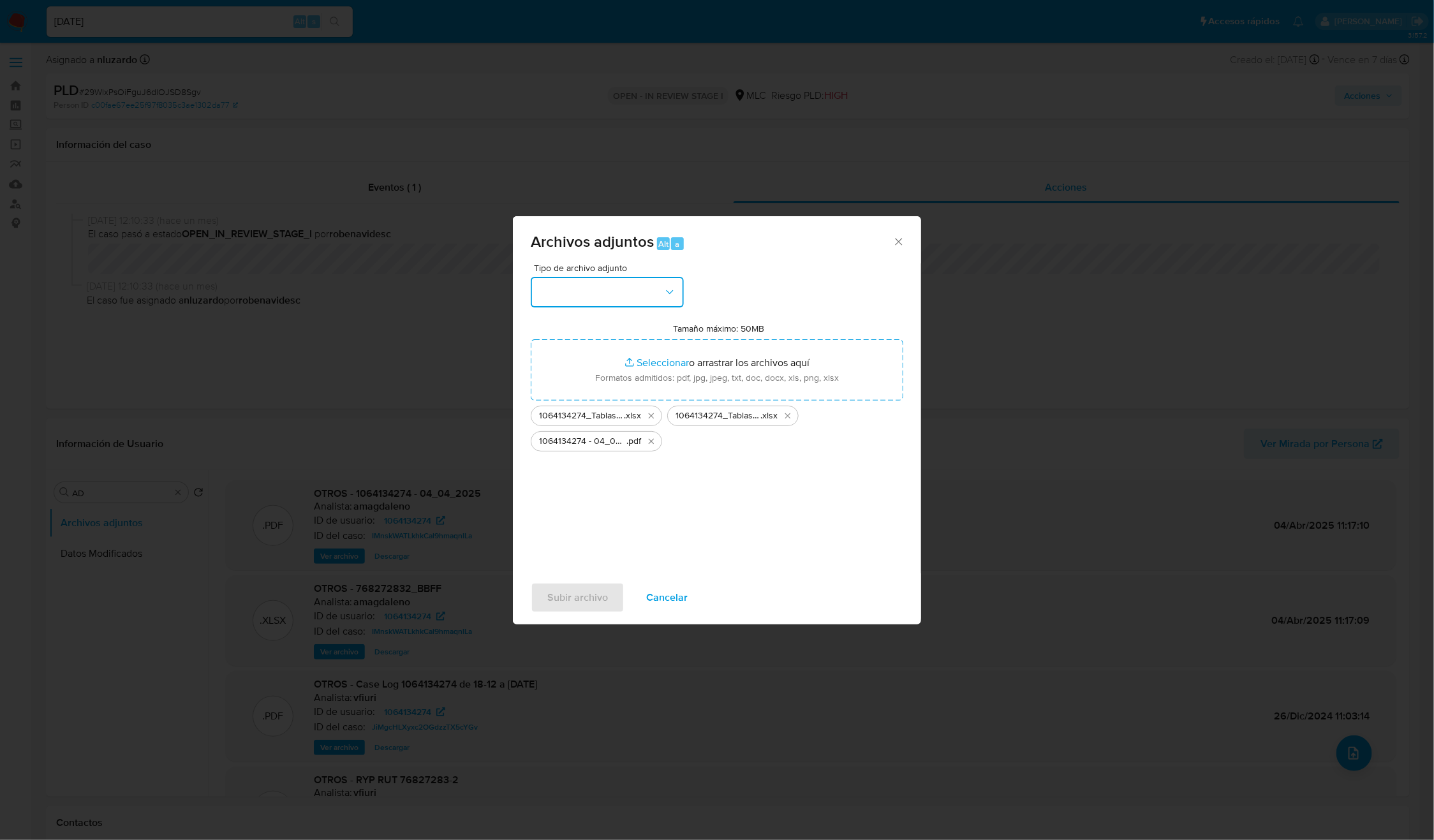
click at [651, 299] on button "button" at bounding box center [607, 292] width 154 height 31
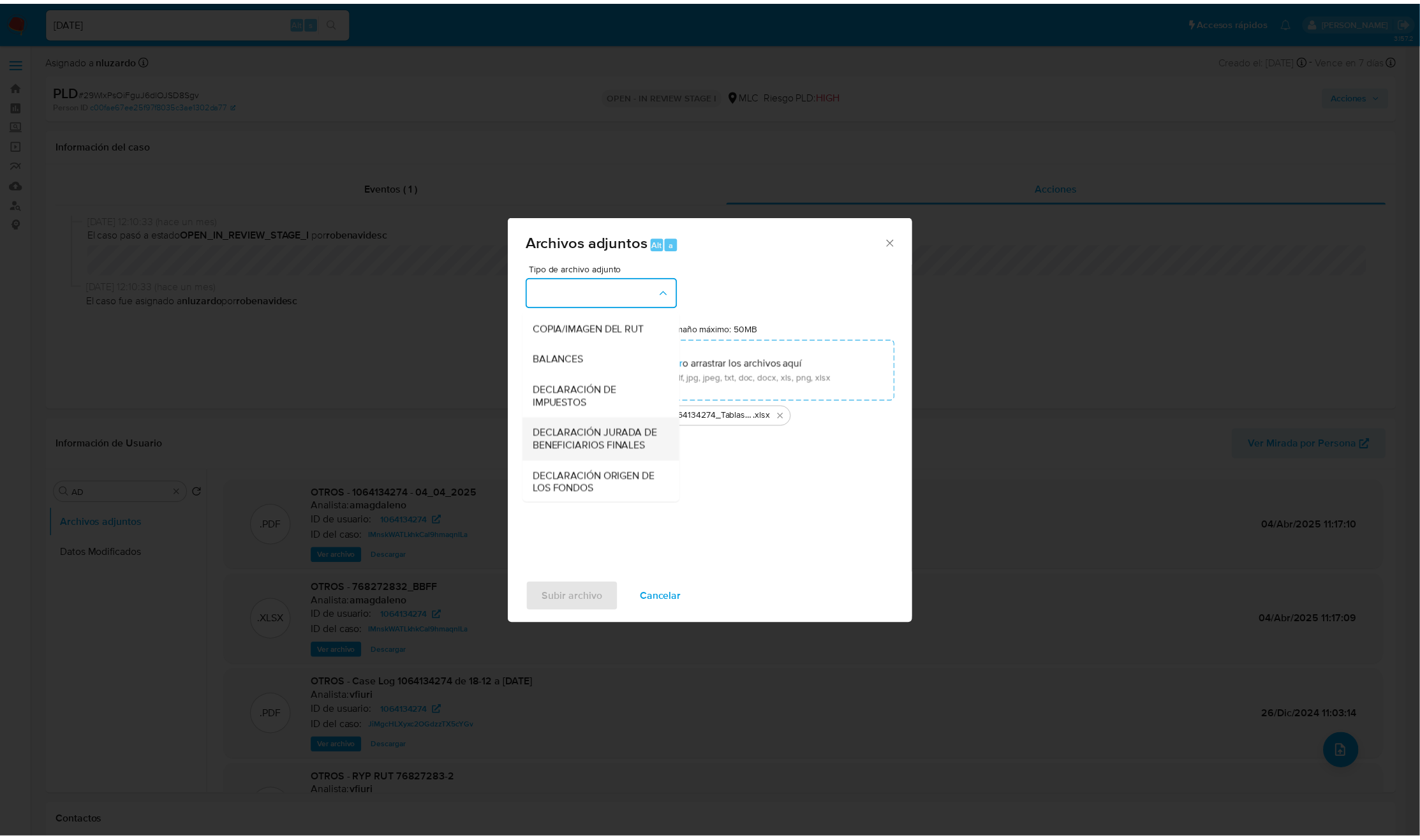
scroll to position [147, 0]
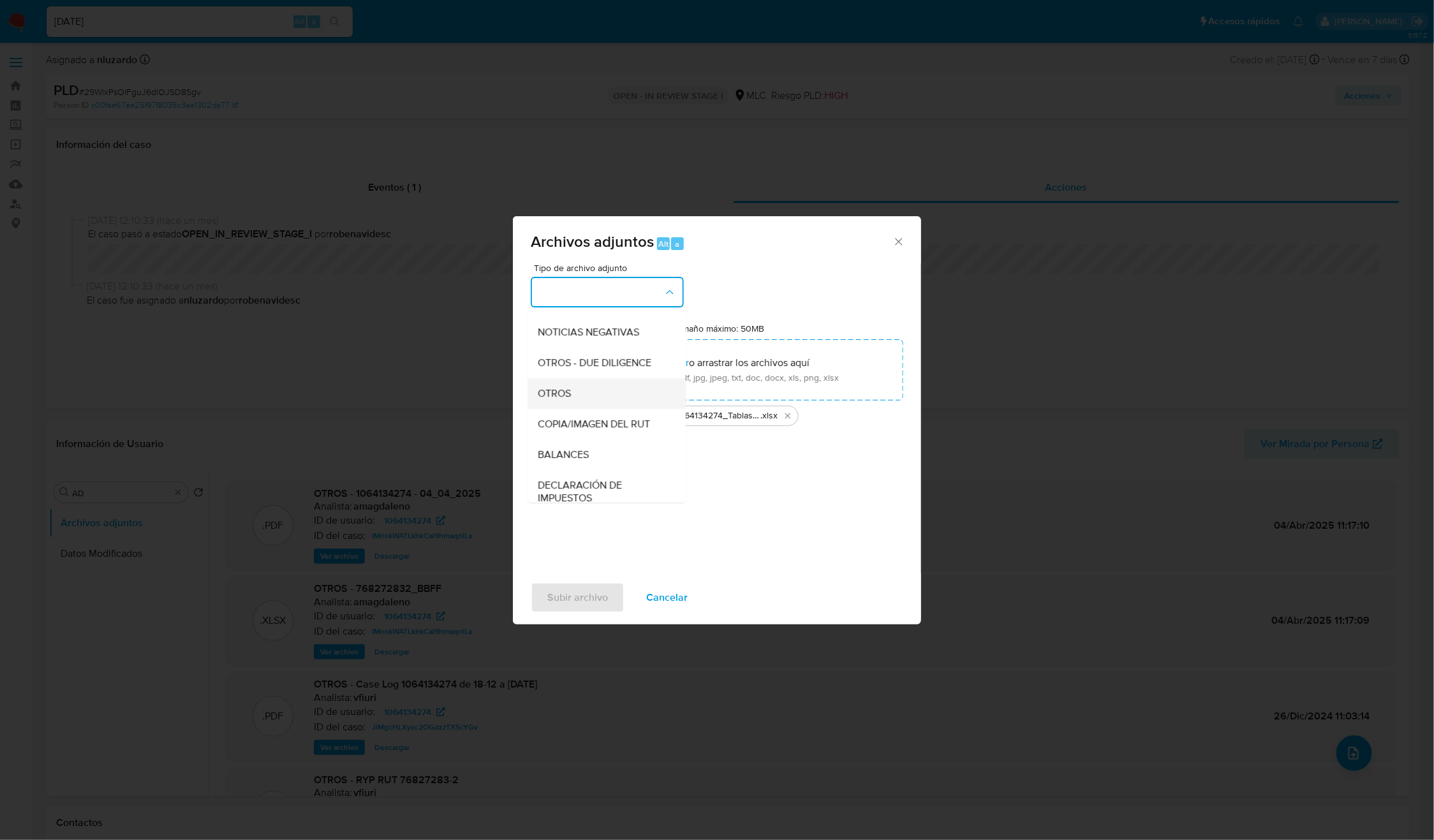
click at [582, 409] on div "OTROS" at bounding box center [603, 394] width 130 height 31
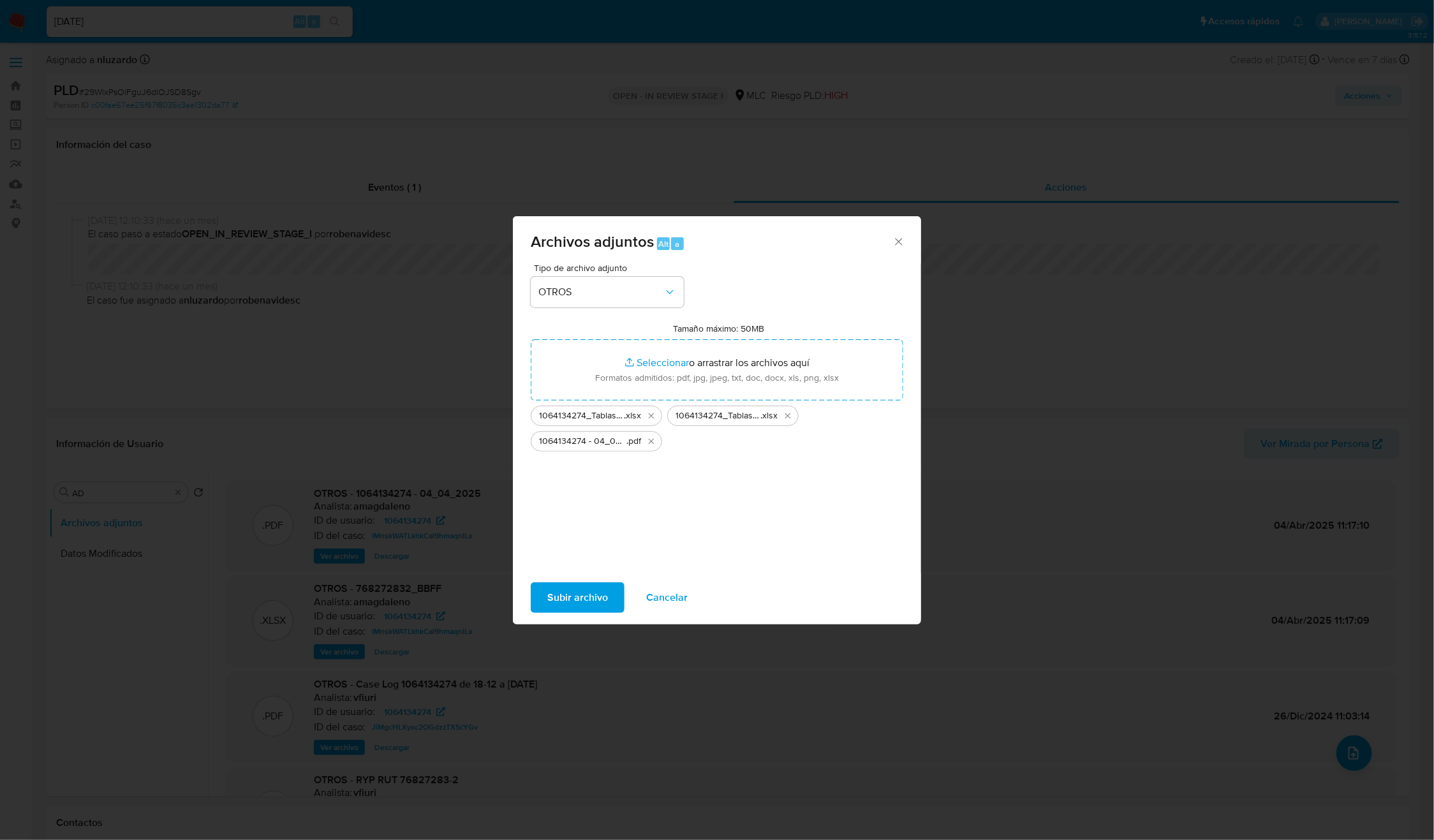
click at [560, 588] on span "Subir archivo" at bounding box center [577, 597] width 61 height 28
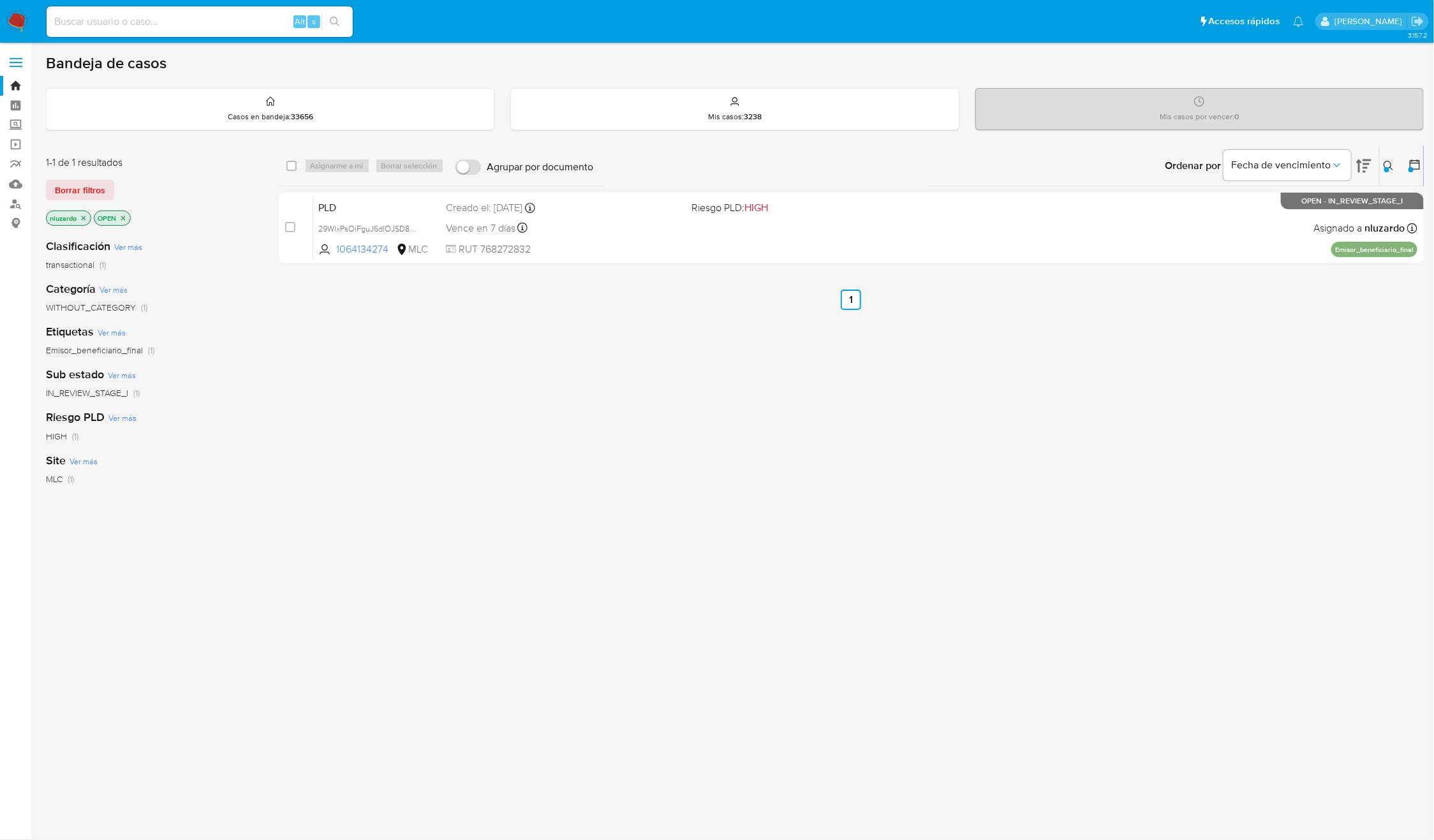
click at [1393, 165] on icon at bounding box center [1389, 166] width 11 height 11
click at [1340, 257] on span "Borrar filtros" at bounding box center [1338, 255] width 87 height 18
click at [1254, 261] on span "Buscar" at bounding box center [1228, 255] width 87 height 18
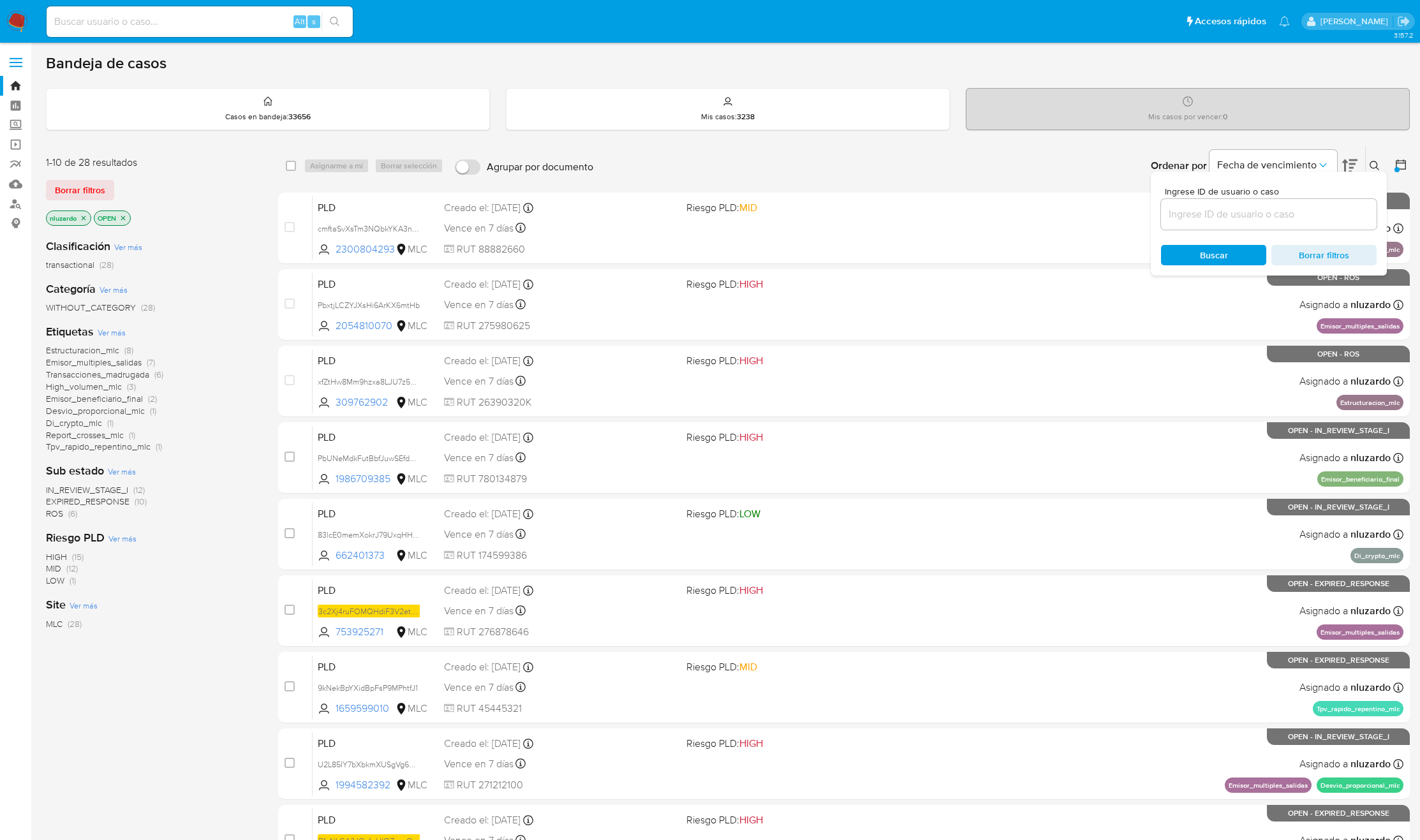
click at [1371, 161] on icon at bounding box center [1375, 166] width 11 height 11
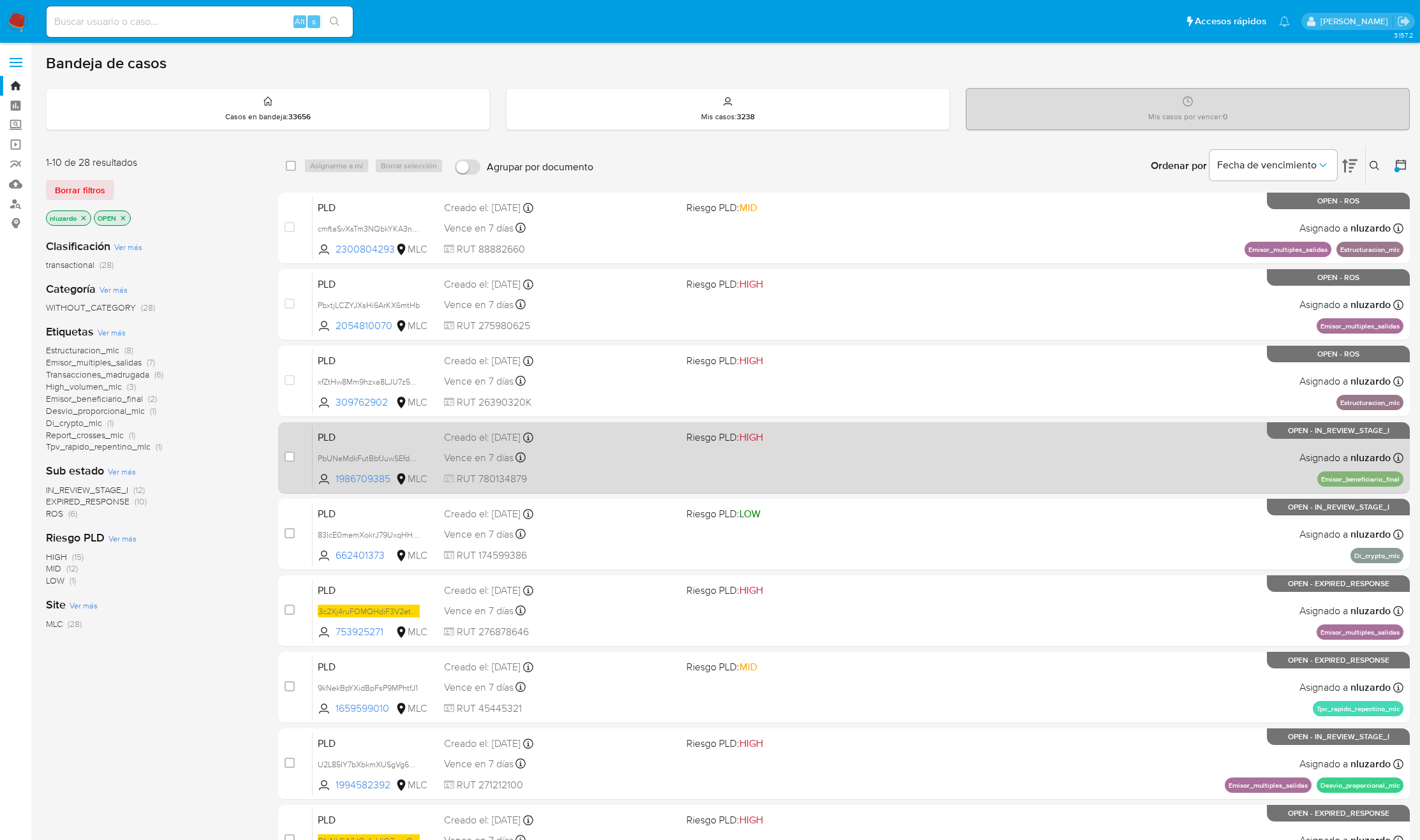
scroll to position [167, 0]
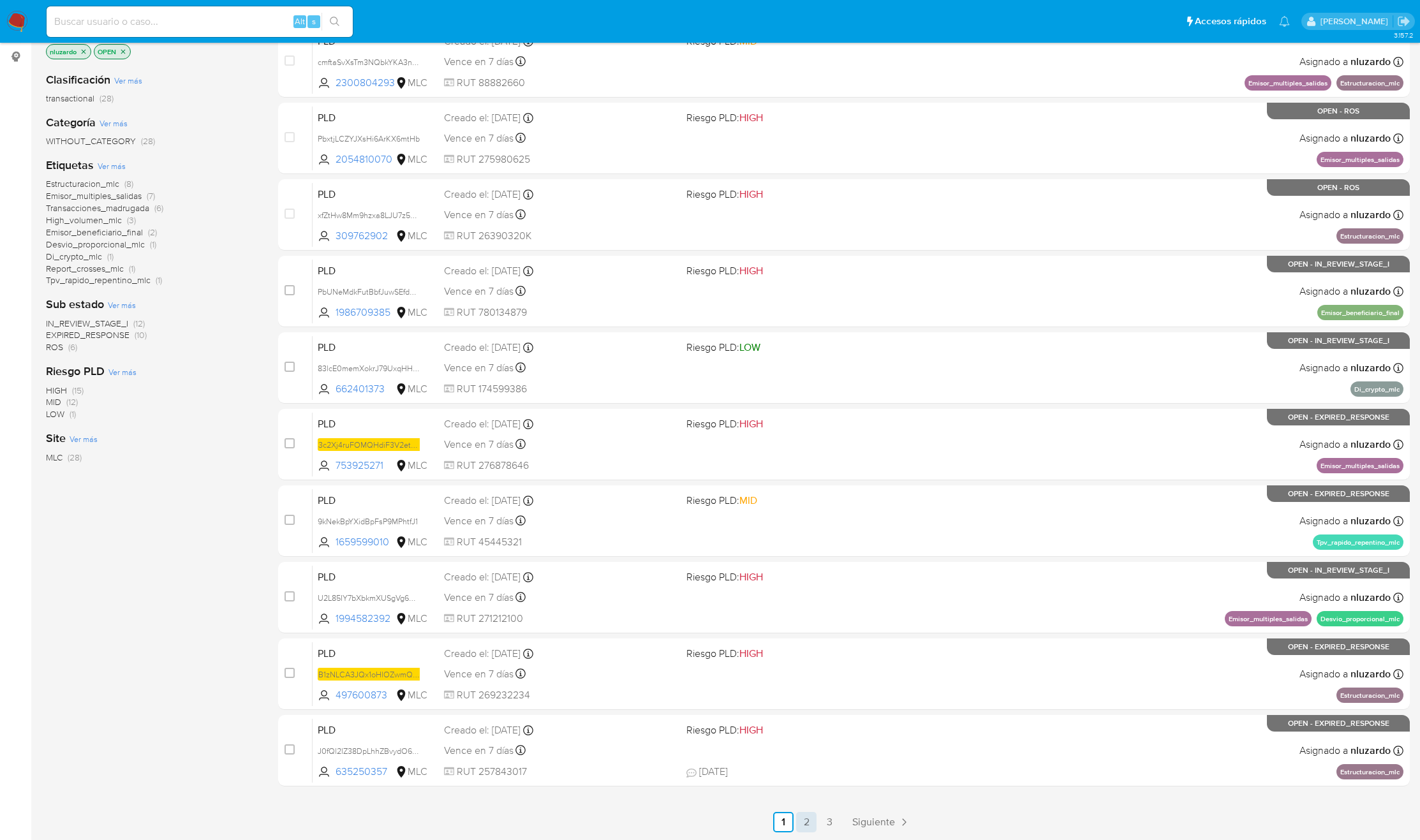
click at [802, 817] on link "2" at bounding box center [806, 821] width 20 height 20
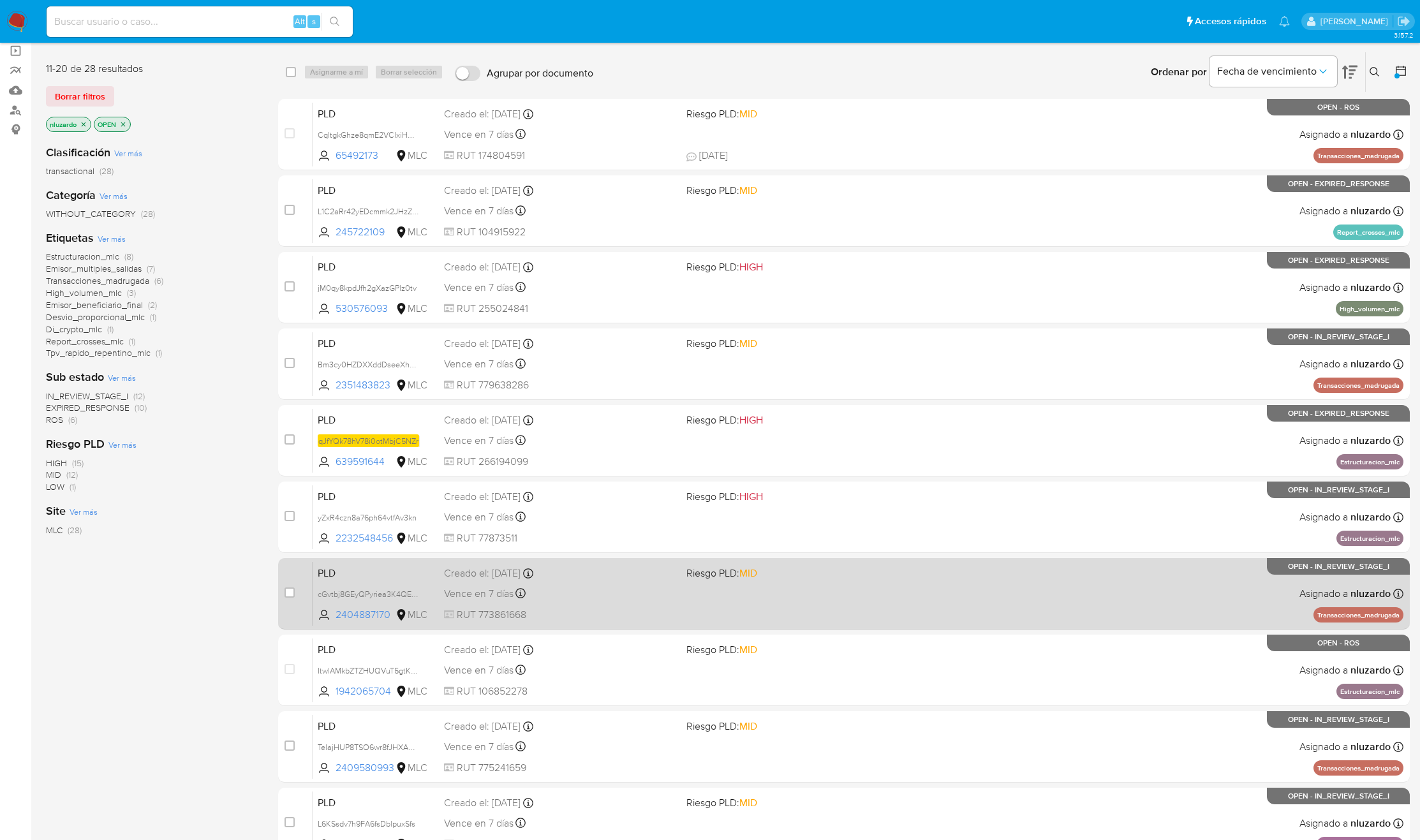
scroll to position [167, 0]
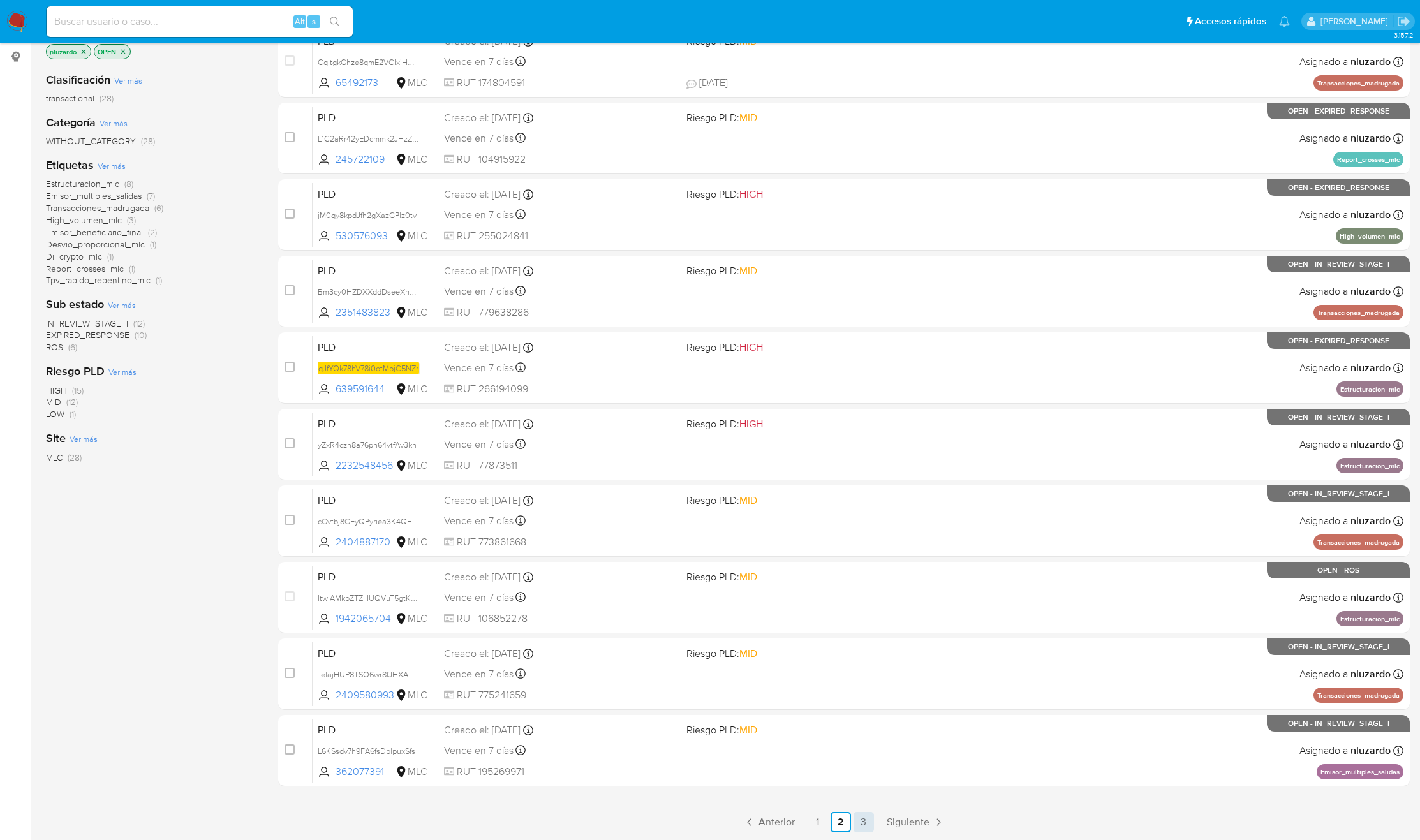
click at [868, 820] on link "3" at bounding box center [863, 821] width 20 height 20
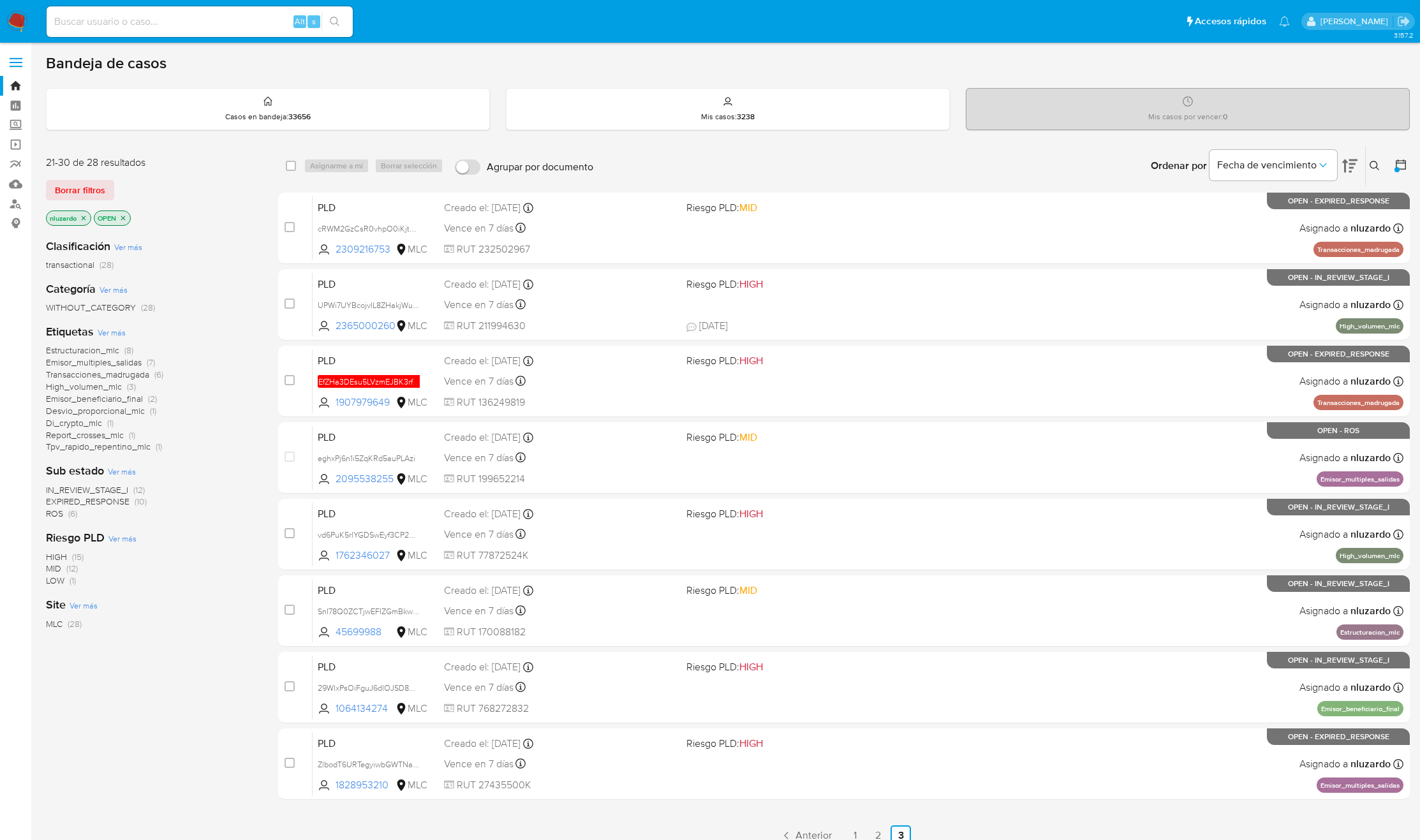
click at [127, 411] on span "Desvio_proporcional_mlc" at bounding box center [95, 410] width 99 height 12
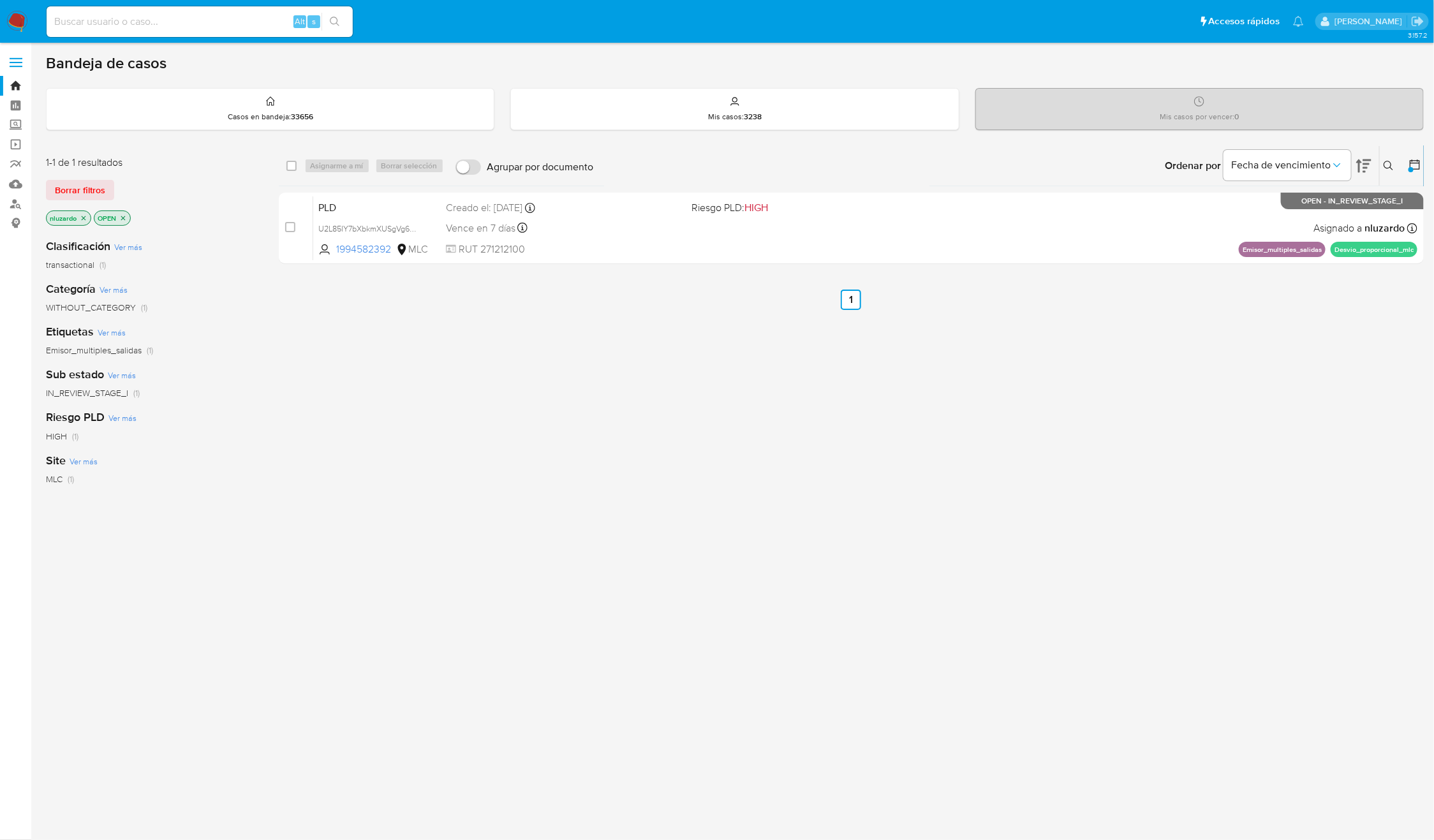
click at [230, 219] on p "Desvio_proporcional_mlc" at bounding box center [182, 218] width 96 height 14
click at [226, 219] on icon "close-filter" at bounding box center [223, 217] width 4 height 4
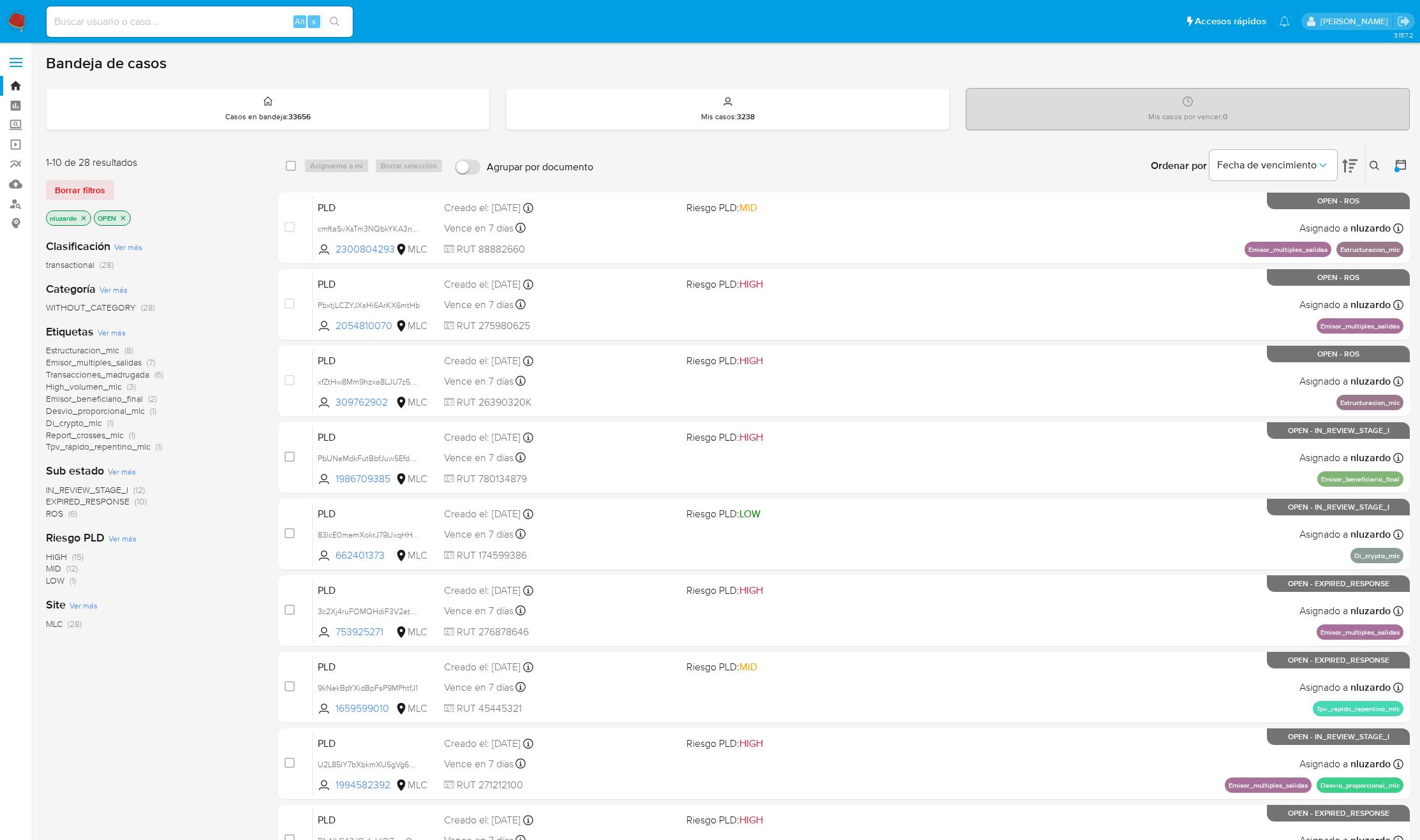
click at [68, 424] on span "Di_crypto_mlc" at bounding box center [74, 423] width 56 height 12
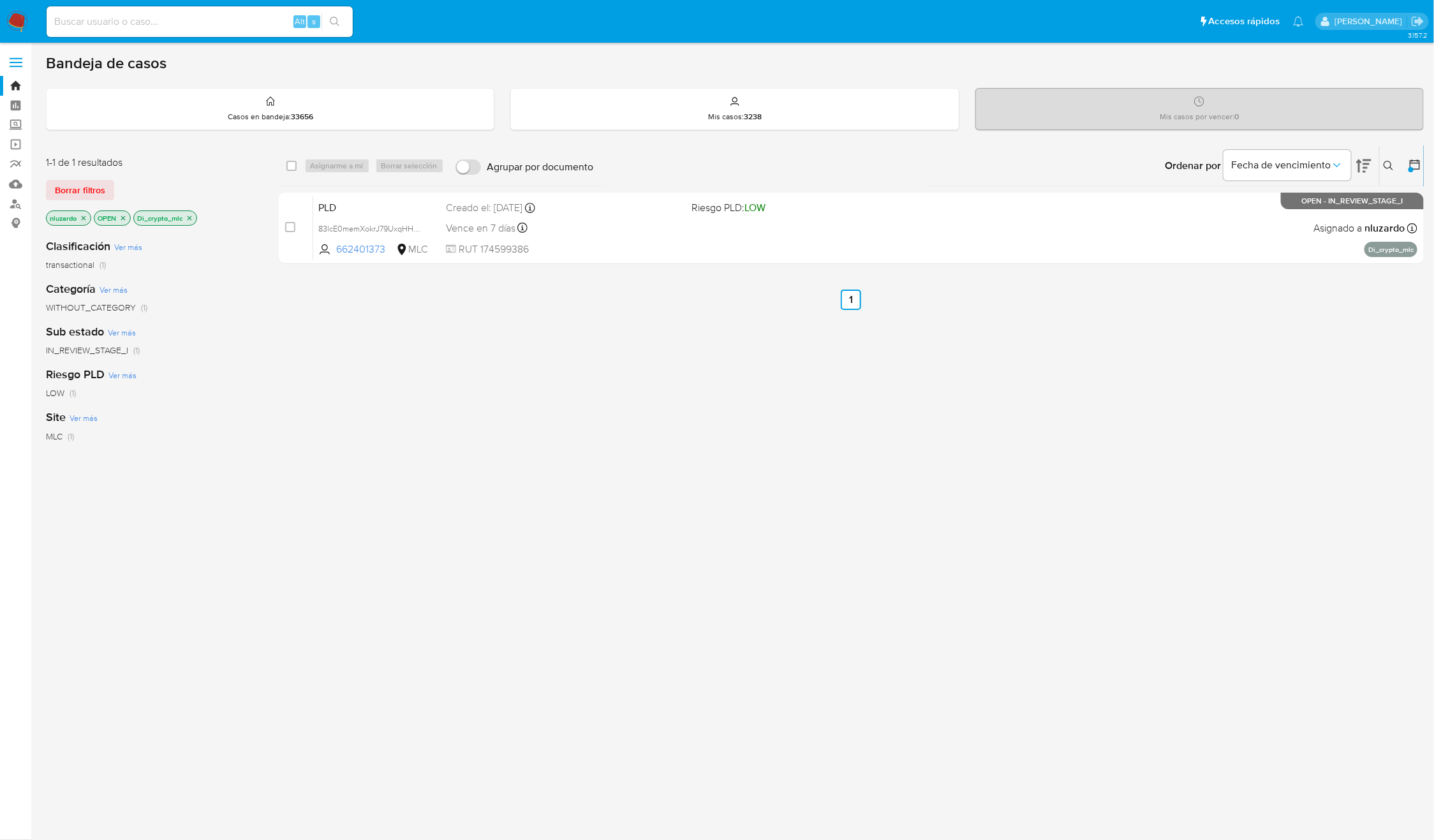
drag, startPoint x: 320, startPoint y: 257, endPoint x: 355, endPoint y: 373, distance: 121.2
click at [357, 367] on div "select-all-cases-checkbox Asignarme a mí Borrar selección Agrupar por documento…" at bounding box center [852, 434] width 1145 height 578
click at [355, 373] on div "select-all-cases-checkbox Asignarme a mí Borrar selección Agrupar por documento…" at bounding box center [852, 434] width 1145 height 578
click at [1146, 429] on div "select-all-cases-checkbox Asignarme a mí Borrar selección Agrupar por documento…" at bounding box center [852, 434] width 1145 height 578
click at [190, 218] on icon "close-filter" at bounding box center [189, 218] width 8 height 8
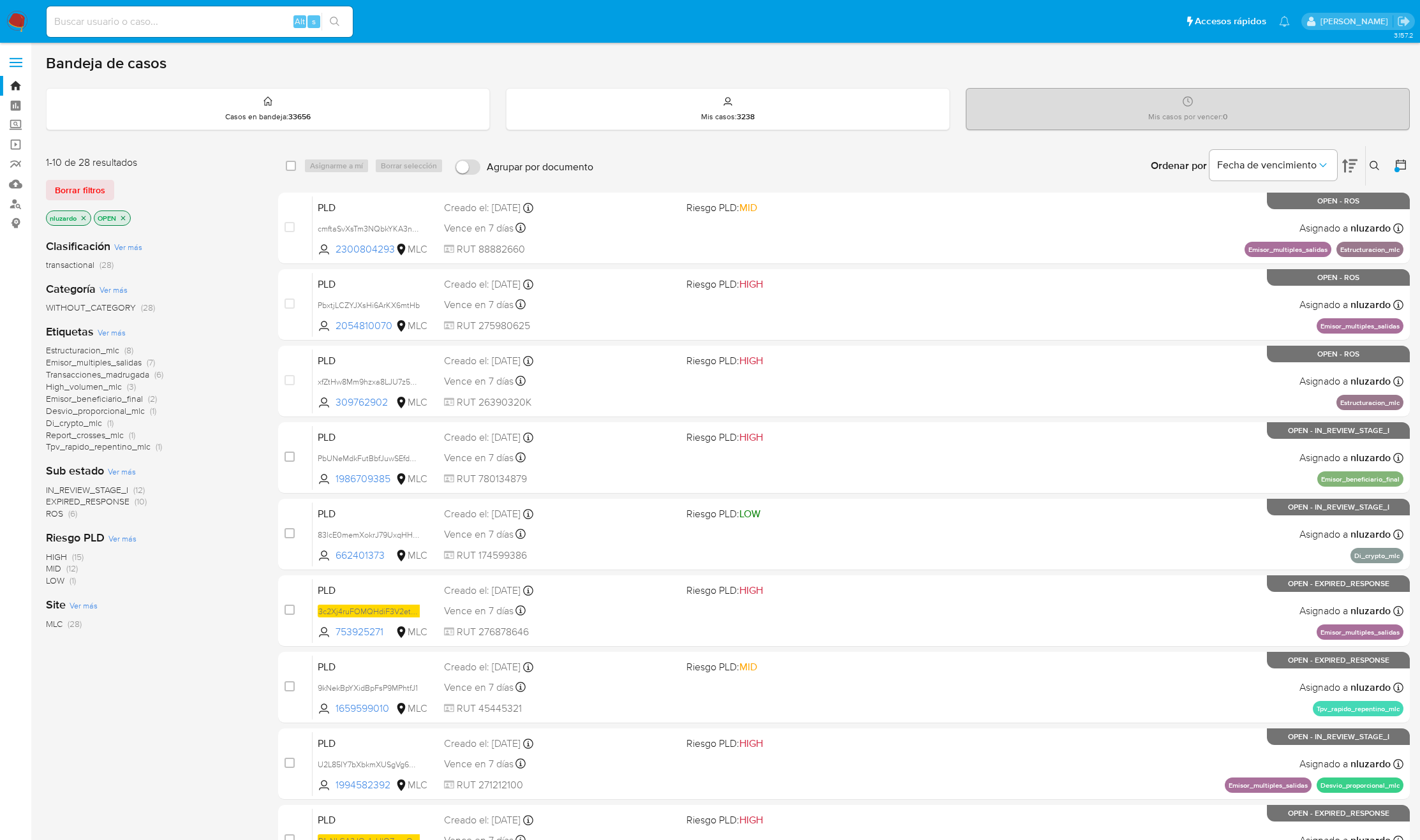
click at [79, 363] on span "Emisor_multiples_salidas" at bounding box center [94, 362] width 95 height 12
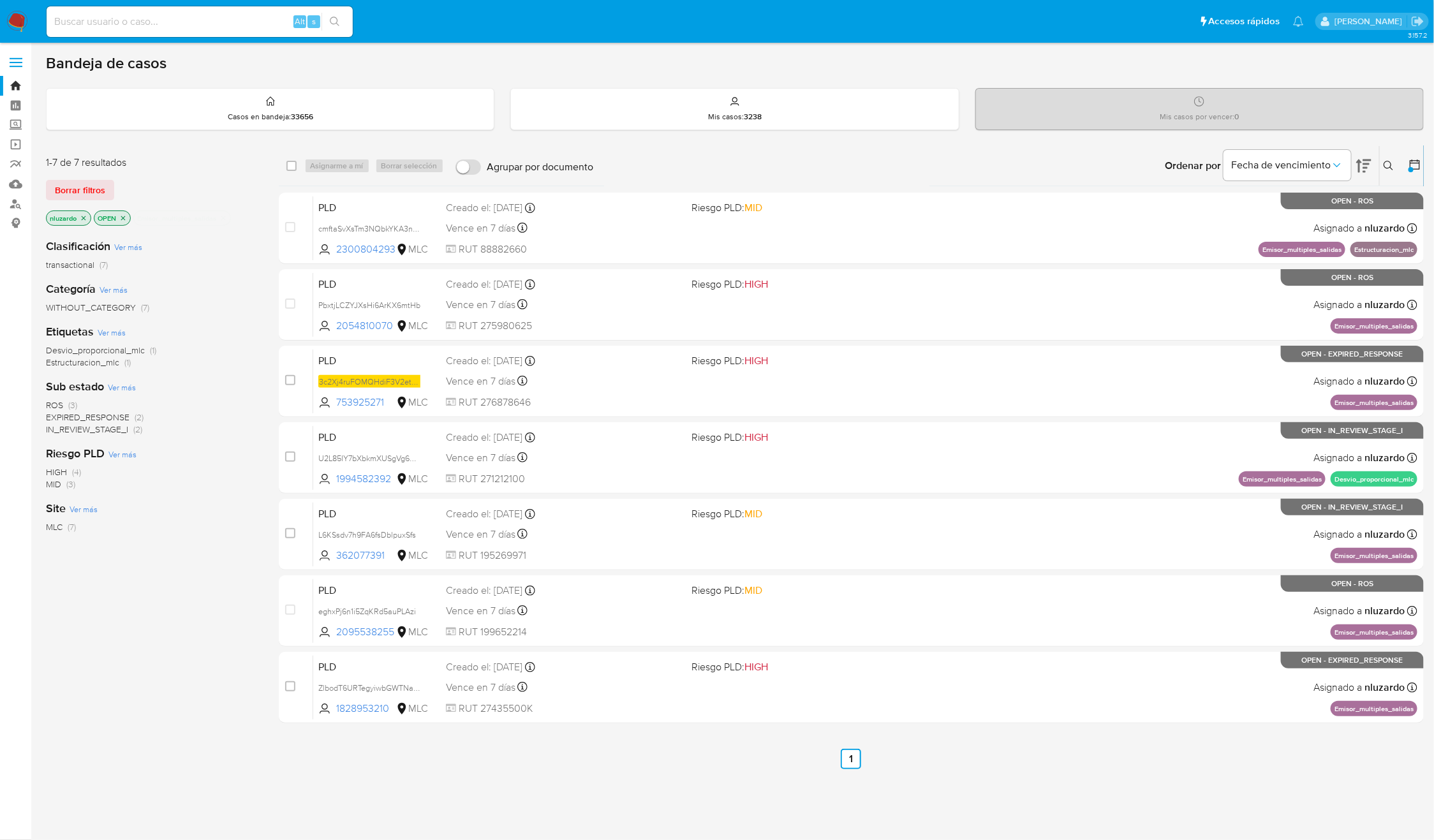
click at [228, 221] on p "Emisor_multiples_salidas" at bounding box center [182, 218] width 96 height 14
click at [226, 216] on icon "close-filter" at bounding box center [223, 218] width 8 height 8
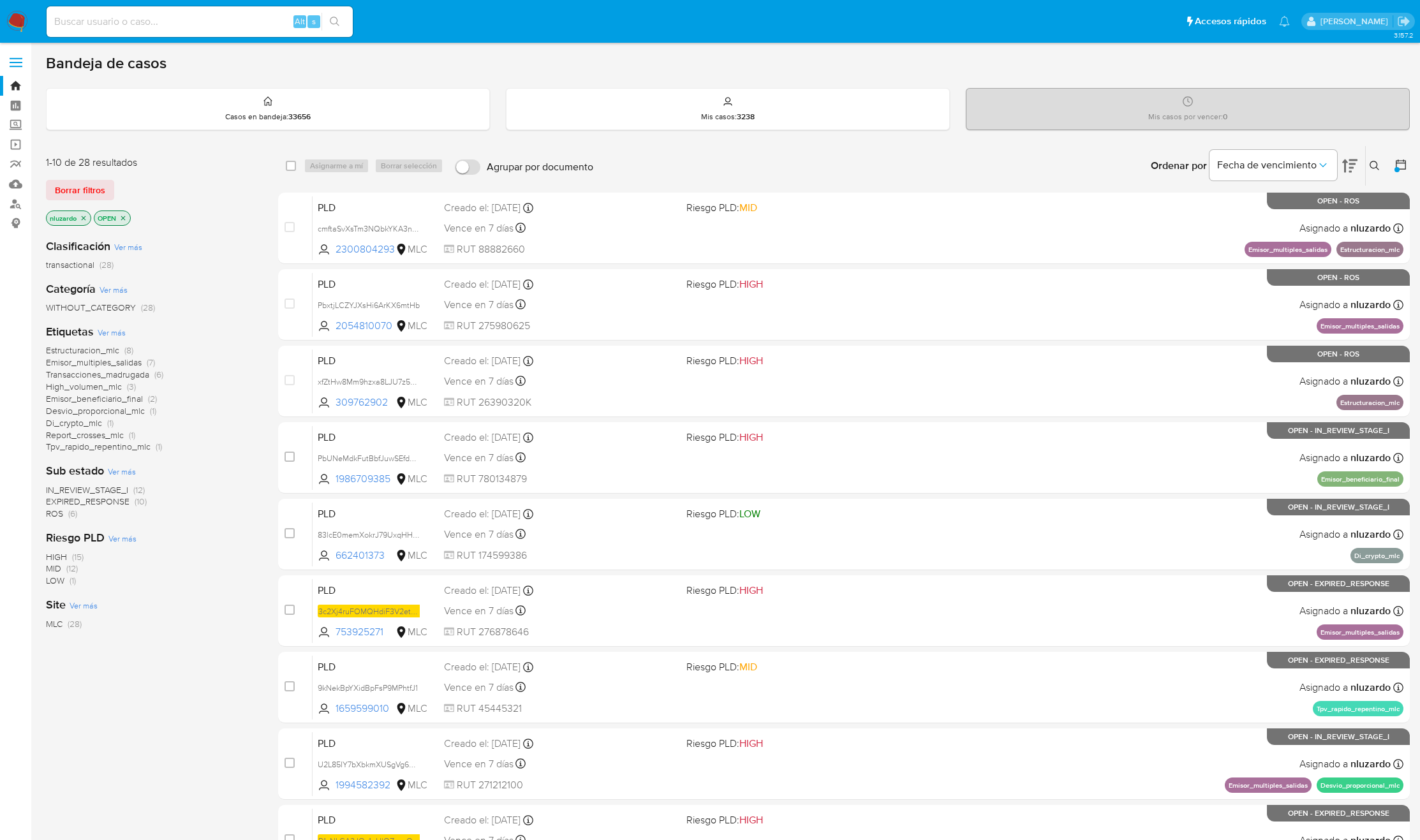
click at [80, 342] on div "Etiquetas Ver más Estructuracion_mlc (8) Emisor_multiples_salidas (7) Transacci…" at bounding box center [152, 388] width 212 height 129
click at [80, 351] on span "Estructuracion_mlc" at bounding box center [82, 350] width 73 height 12
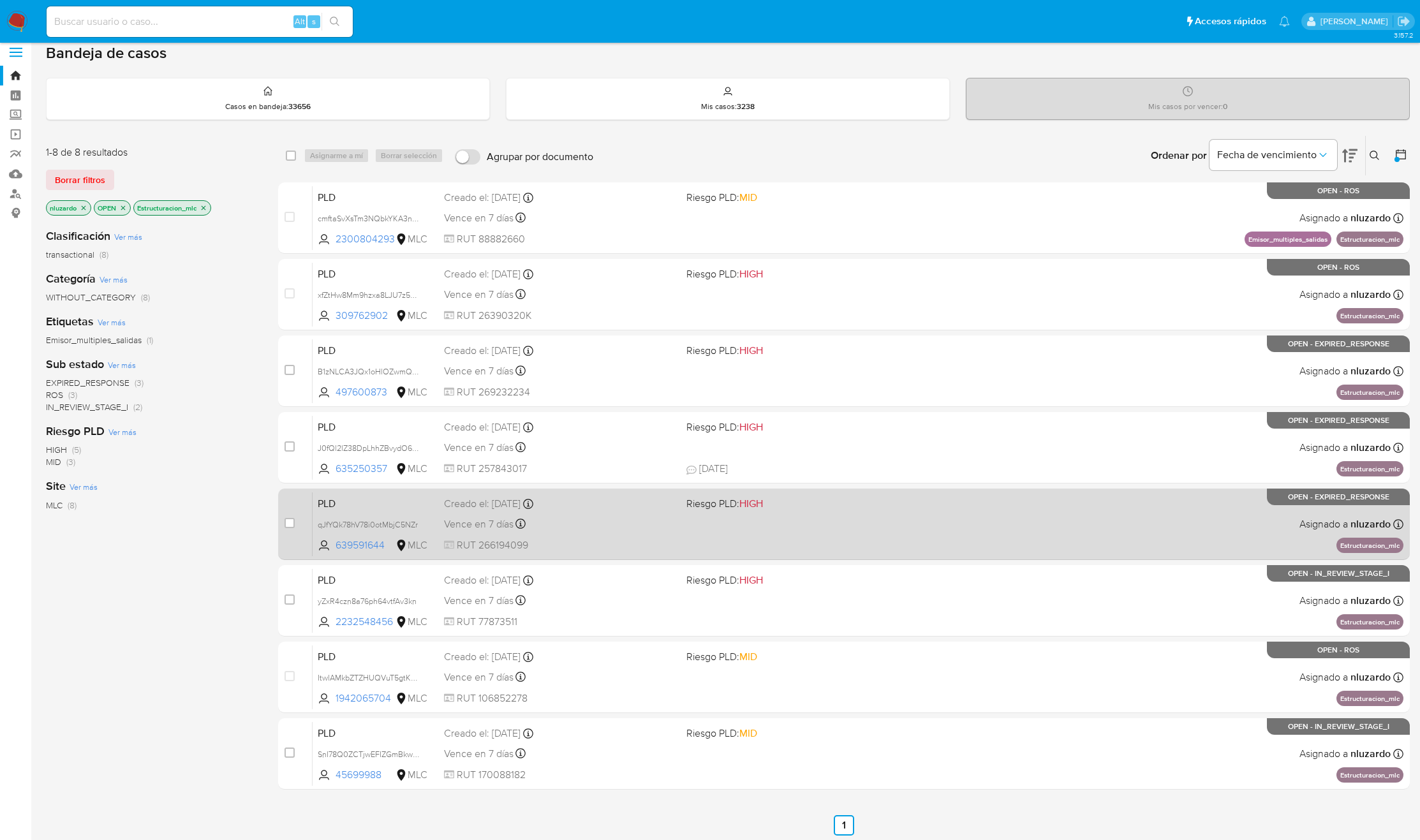
scroll to position [13, 0]
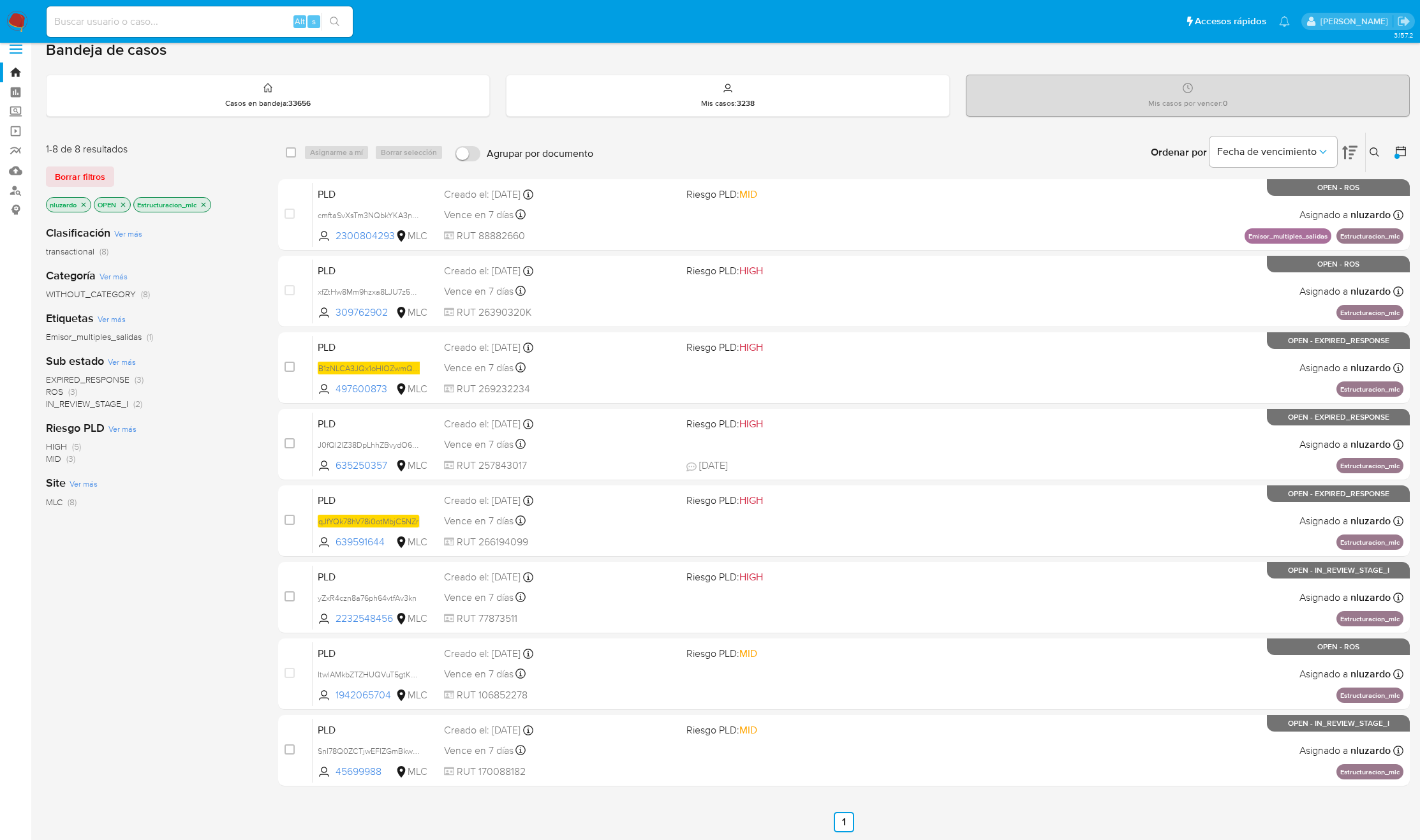
drag, startPoint x: 389, startPoint y: 469, endPoint x: 219, endPoint y: 555, distance: 190.5
click at [219, 554] on div "1-8 de 8 resultados Borrar filtros nluzardo OPEN Estructuracion_mlc Clasificaci…" at bounding box center [728, 483] width 1364 height 701
drag, startPoint x: 219, startPoint y: 555, endPoint x: 275, endPoint y: 736, distance: 189.5
click at [219, 556] on div "Clasificación Ver más transactional (8) Categoría Ver más WITHOUT_CATEGORY (8) …" at bounding box center [152, 432] width 212 height 434
click at [234, 354] on div "Sub estado Ver más EXPIRED_RESPONSE (3) ROS (3) IN_REVIEW_STAGE_I (2)" at bounding box center [152, 382] width 212 height 56
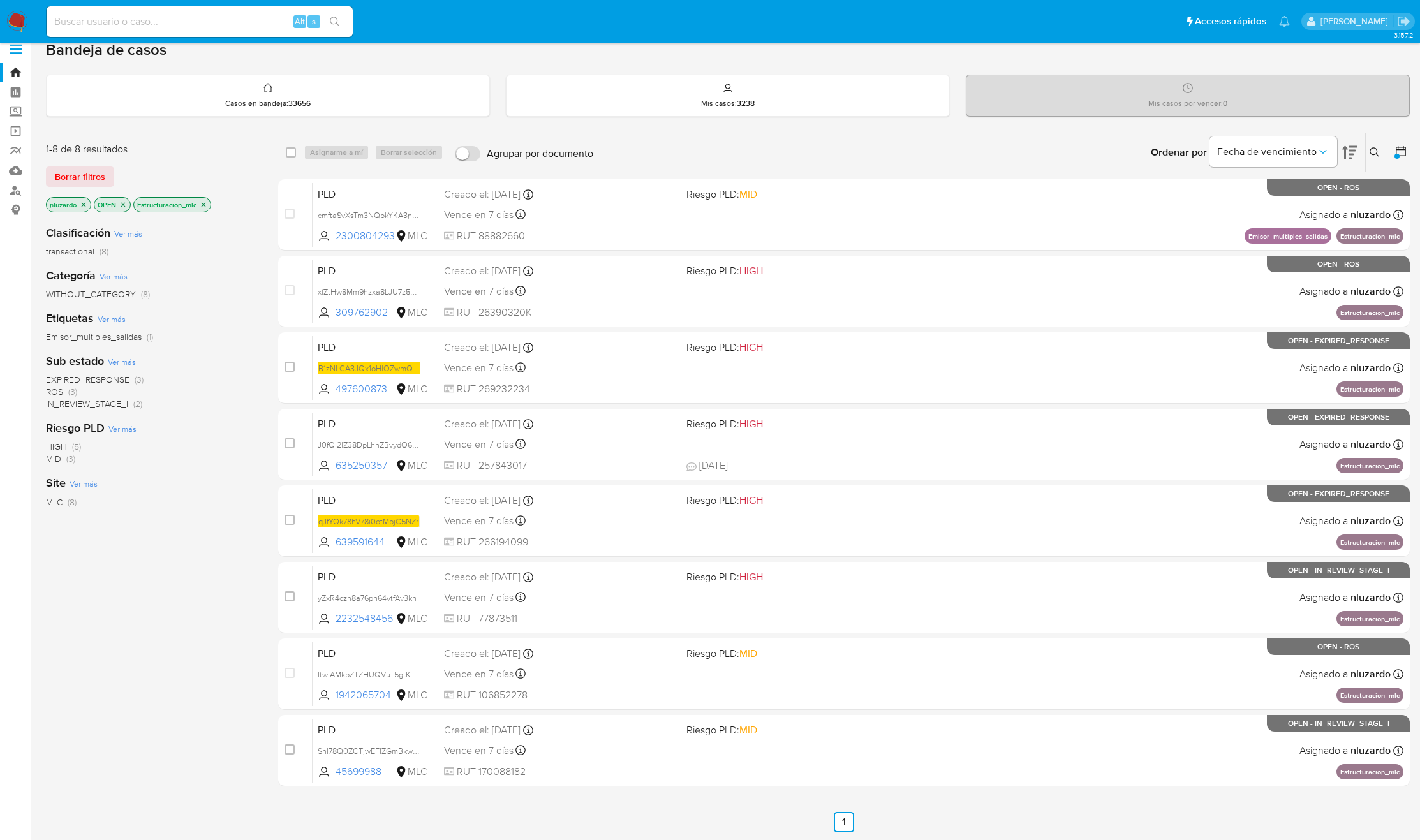
drag, startPoint x: 401, startPoint y: 622, endPoint x: 252, endPoint y: 656, distance: 152.8
click at [252, 656] on div "1-8 de 8 resultados Borrar filtros nluzardo OPEN Estructuracion_mlc Clasificaci…" at bounding box center [728, 483] width 1364 height 701
click at [228, 655] on div "1-8 de 8 resultados Borrar filtros nluzardo OPEN Estructuracion_mlc Clasificaci…" at bounding box center [152, 483] width 212 height 701
drag, startPoint x: 394, startPoint y: 701, endPoint x: 232, endPoint y: 724, distance: 163.6
click at [240, 724] on div "1-8 de 8 resultados Borrar filtros nluzardo OPEN Estructuracion_mlc Clasificaci…" at bounding box center [728, 483] width 1364 height 701
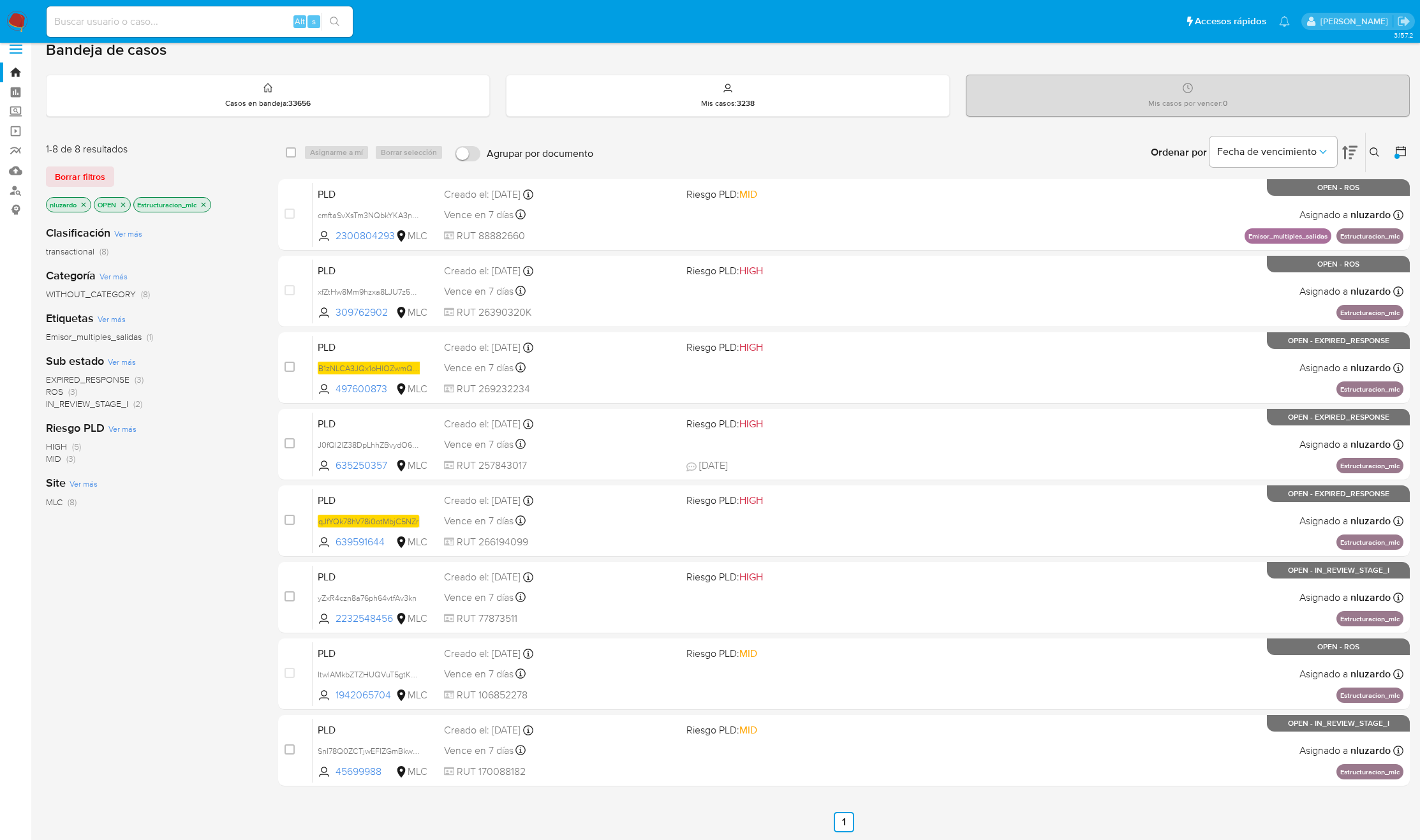
click at [232, 724] on div "1-8 de 8 resultados Borrar filtros nluzardo OPEN Estructuracion_mlc Clasificaci…" at bounding box center [152, 483] width 212 height 701
drag, startPoint x: 402, startPoint y: 694, endPoint x: 232, endPoint y: 703, distance: 170.2
click at [274, 706] on div "1-8 de 8 resultados Borrar filtros nluzardo OPEN Estructuracion_mlc Clasificaci…" at bounding box center [728, 483] width 1364 height 701
click at [188, 696] on div "1-8 de 8 resultados Borrar filtros nluzardo OPEN Estructuracion_mlc Clasificaci…" at bounding box center [152, 483] width 212 height 701
drag, startPoint x: 390, startPoint y: 776, endPoint x: 206, endPoint y: 792, distance: 184.7
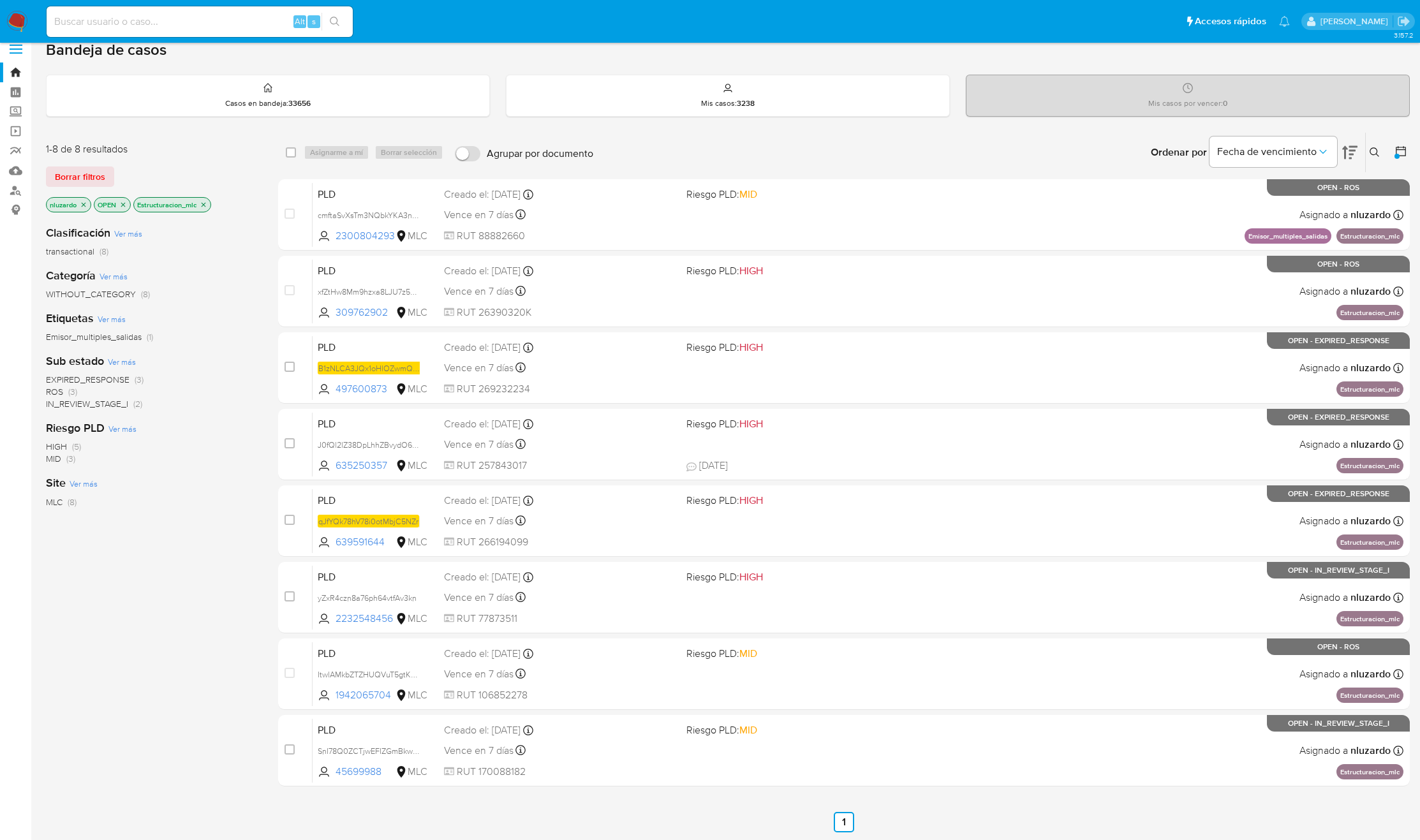
click at [206, 792] on div "1-8 de 8 resultados Borrar filtros nluzardo OPEN Estructuracion_mlc Clasificaci…" at bounding box center [728, 483] width 1364 height 701
click at [197, 789] on div "1-8 de 8 resultados Borrar filtros nluzardo OPEN Estructuracion_mlc Clasificaci…" at bounding box center [152, 483] width 212 height 701
drag, startPoint x: 154, startPoint y: 728, endPoint x: 190, endPoint y: 719, distance: 37.1
click at [154, 728] on div "1-8 de 8 resultados Borrar filtros nluzardo OPEN Estructuracion_mlc Clasificaci…" at bounding box center [152, 483] width 212 height 701
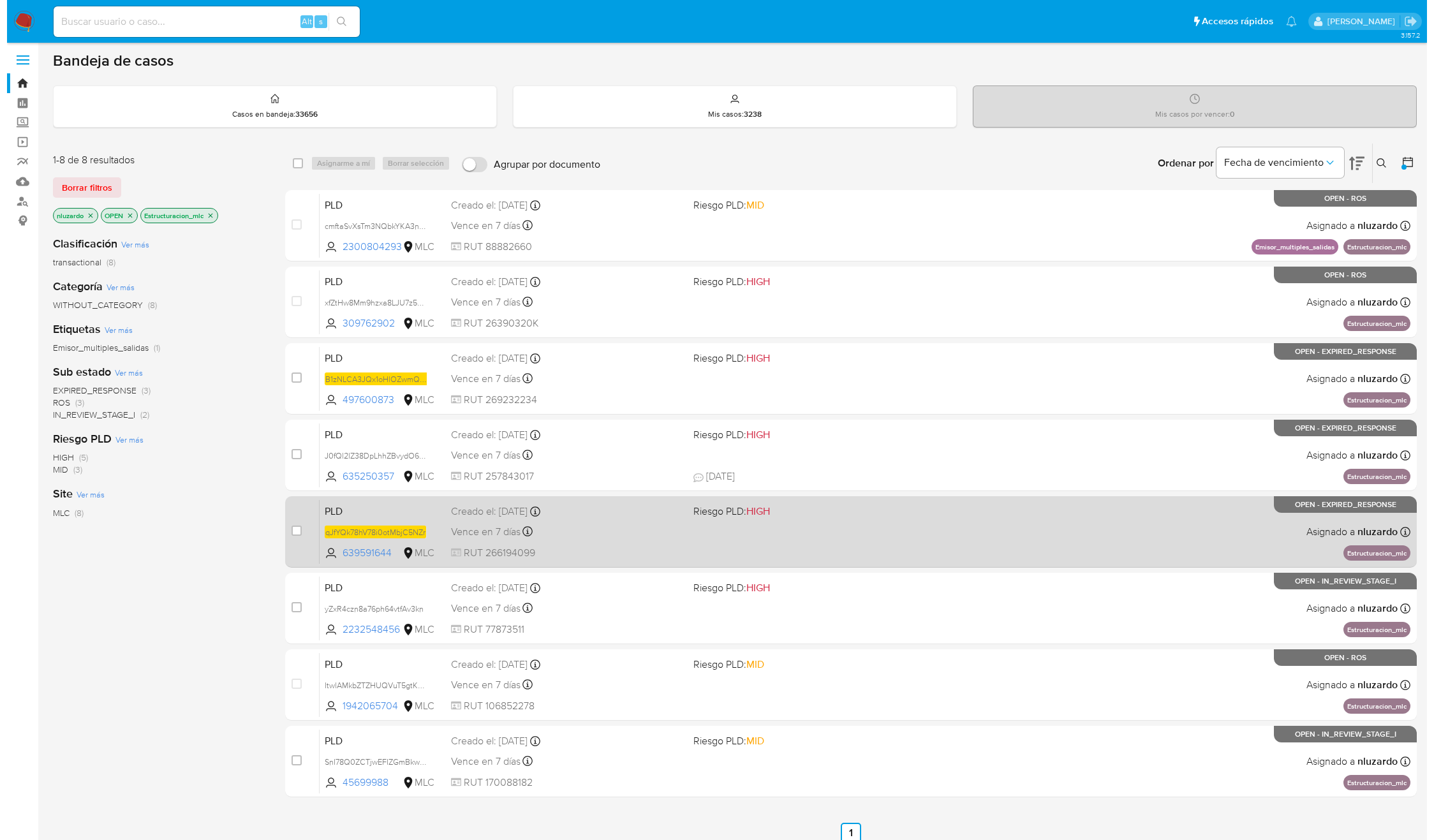
scroll to position [0, 0]
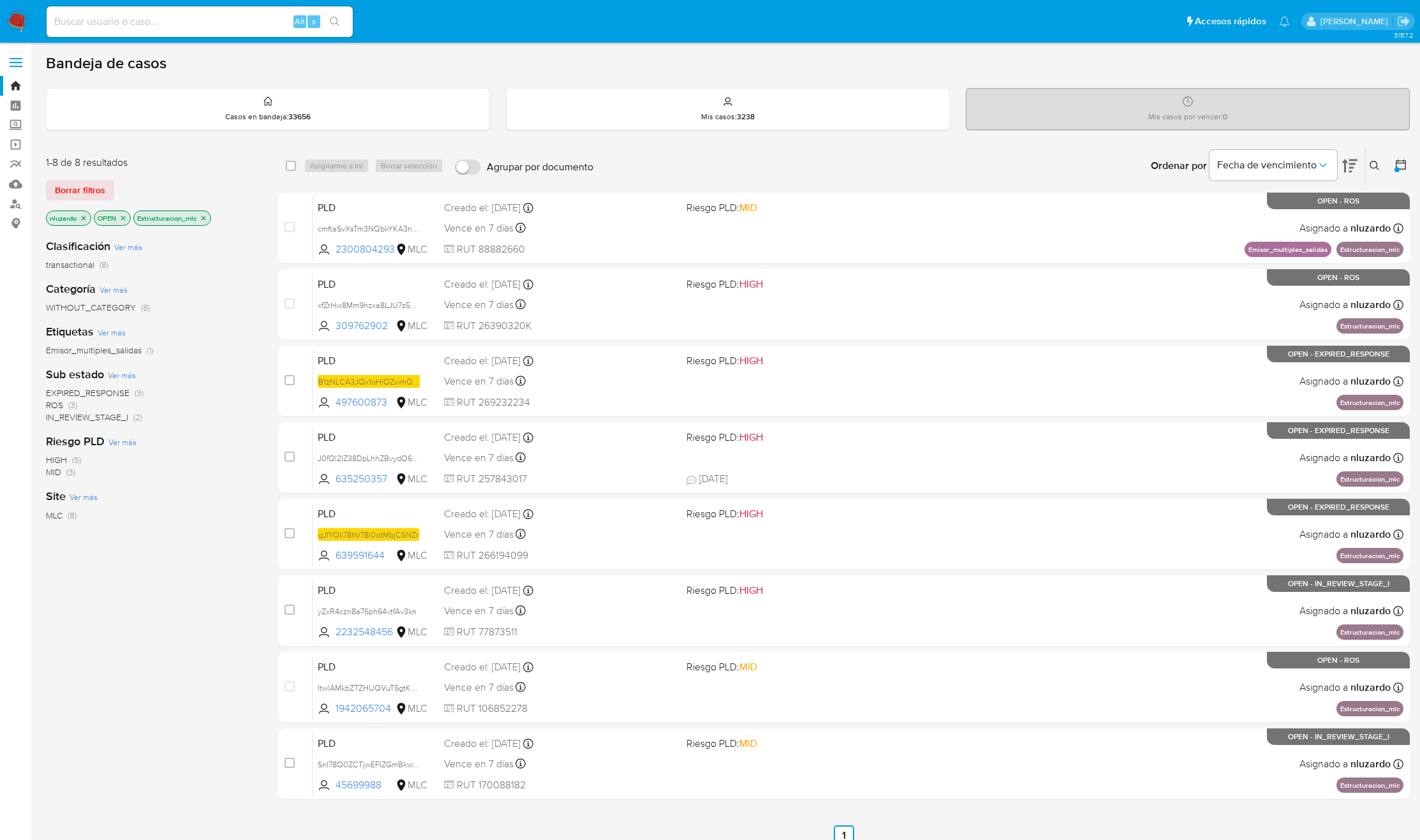
click at [206, 221] on icon "close-filter" at bounding box center [203, 218] width 8 height 8
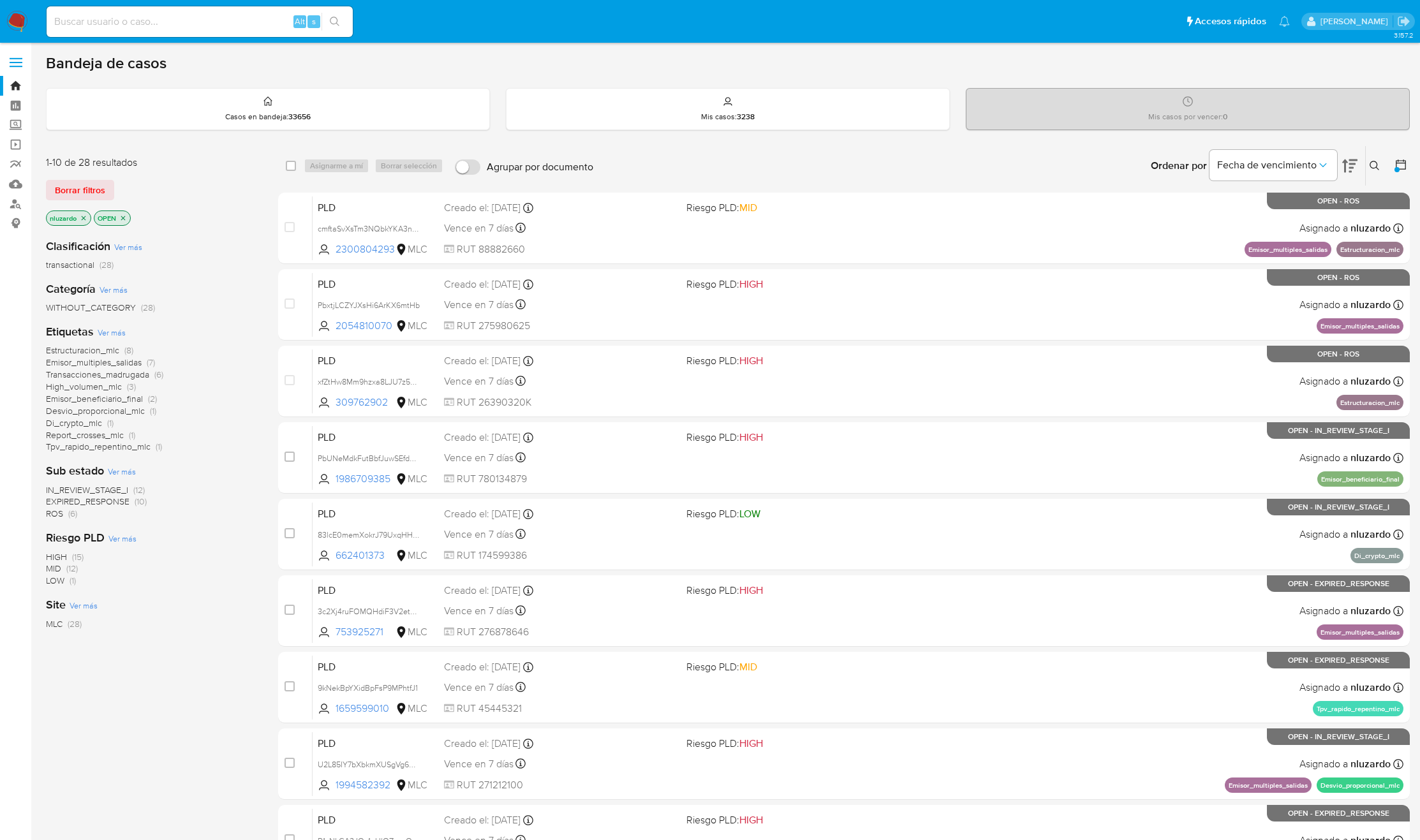
click at [81, 215] on icon "close-filter" at bounding box center [83, 218] width 8 height 8
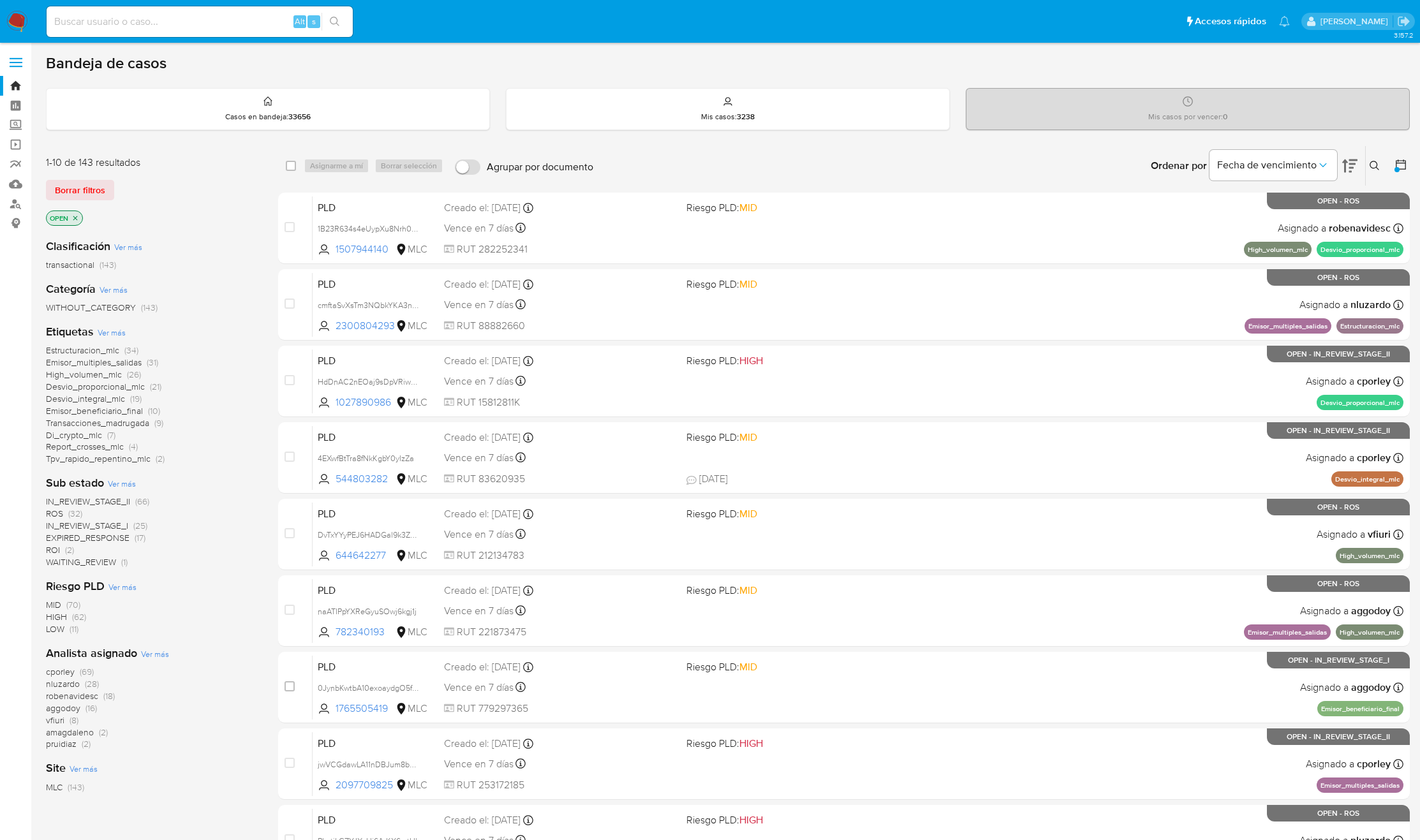
click at [56, 708] on span "aggodoy" at bounding box center [63, 708] width 34 height 12
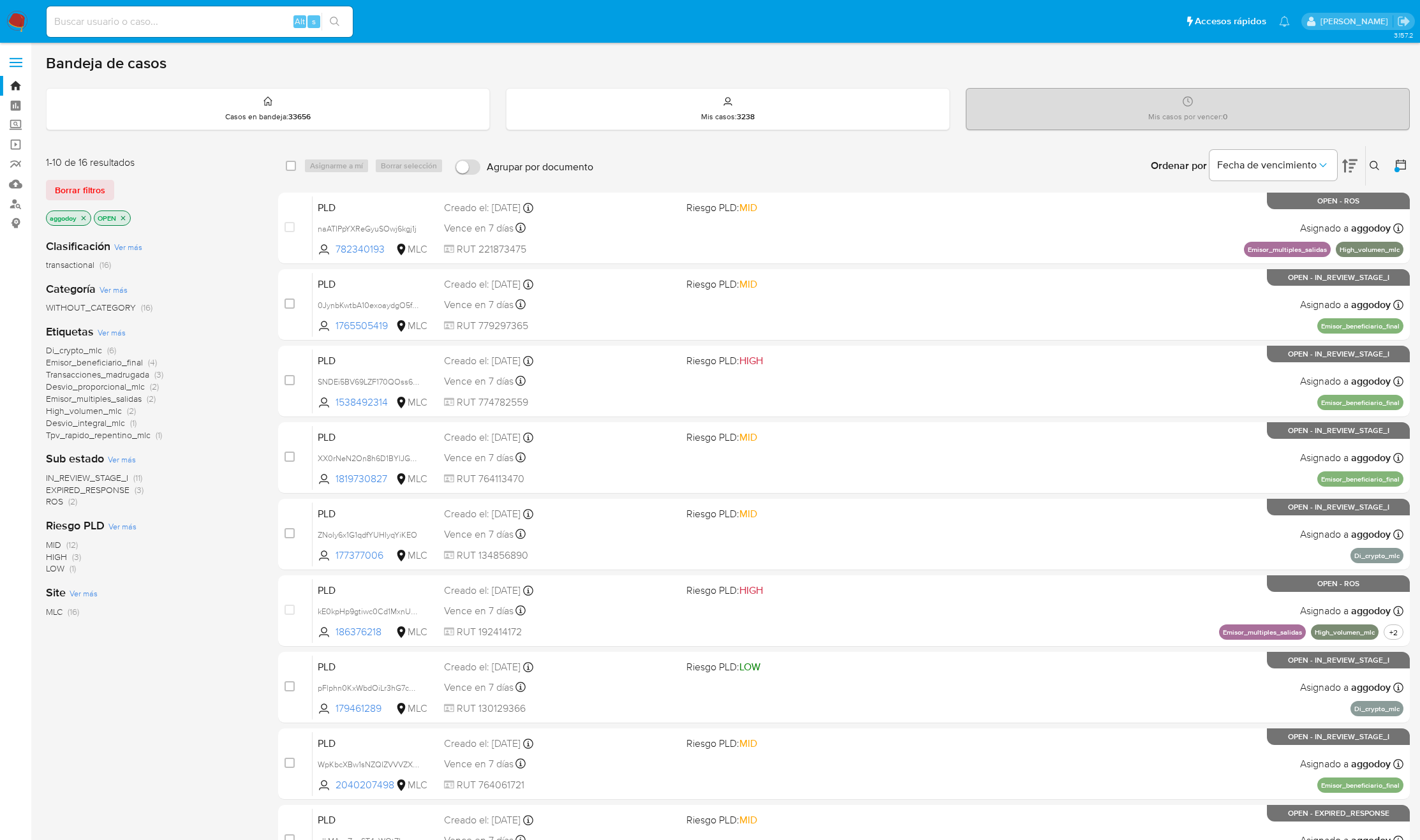
click at [75, 373] on span "Transacciones_madrugada" at bounding box center [97, 374] width 103 height 12
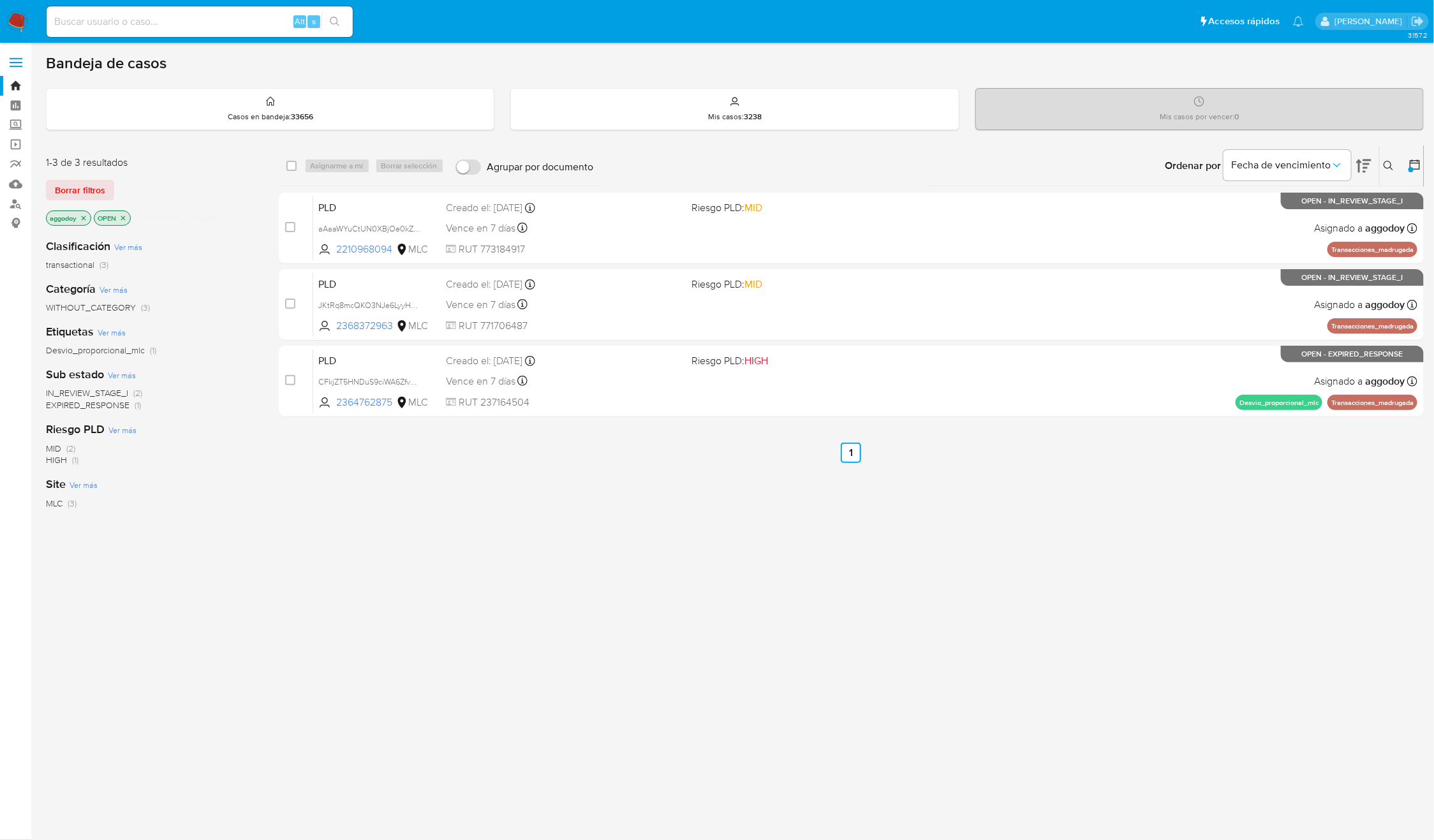
click at [230, 217] on icon "close-filter" at bounding box center [226, 218] width 8 height 8
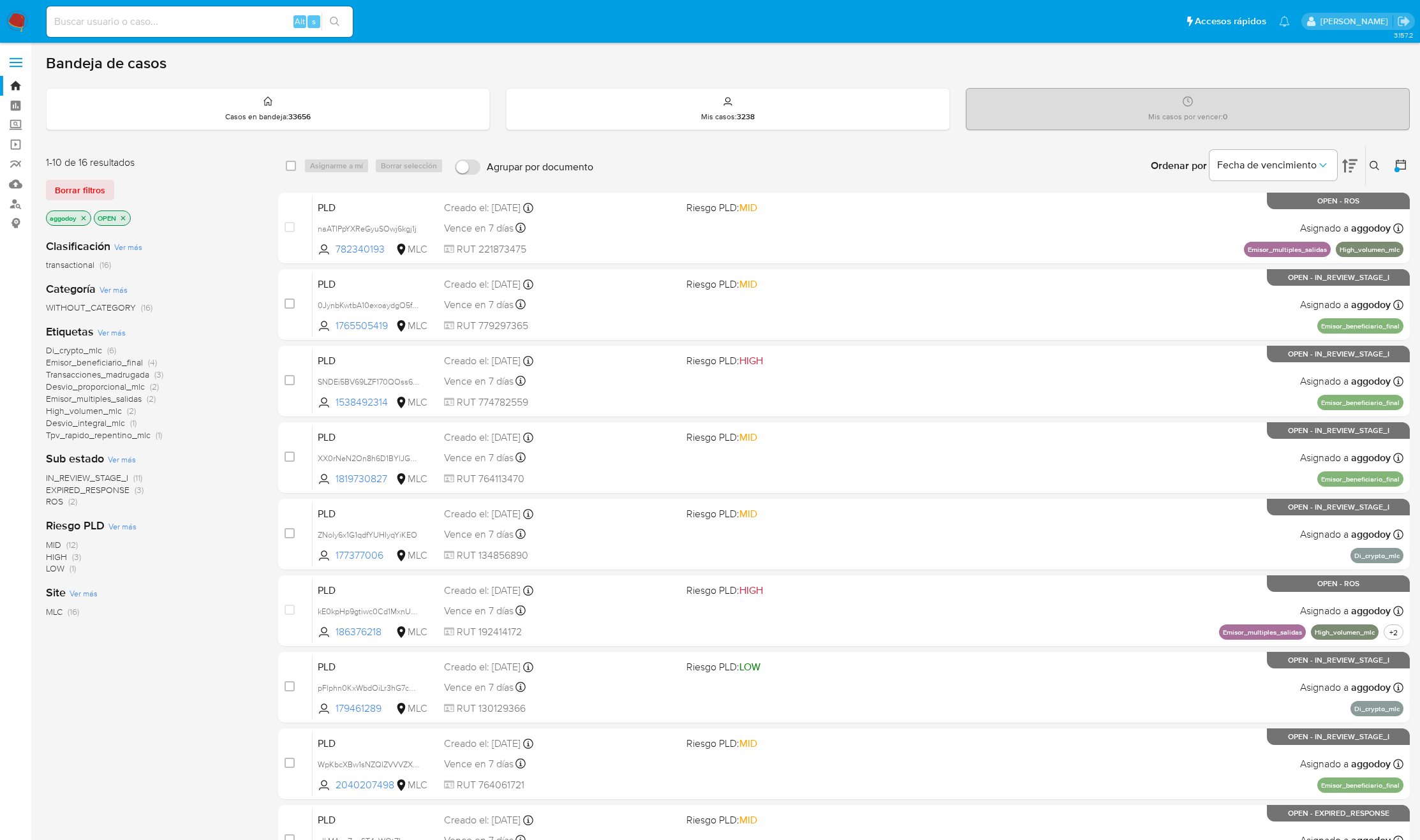
click at [54, 360] on span "Emisor_beneficiario_final" at bounding box center [94, 362] width 97 height 12
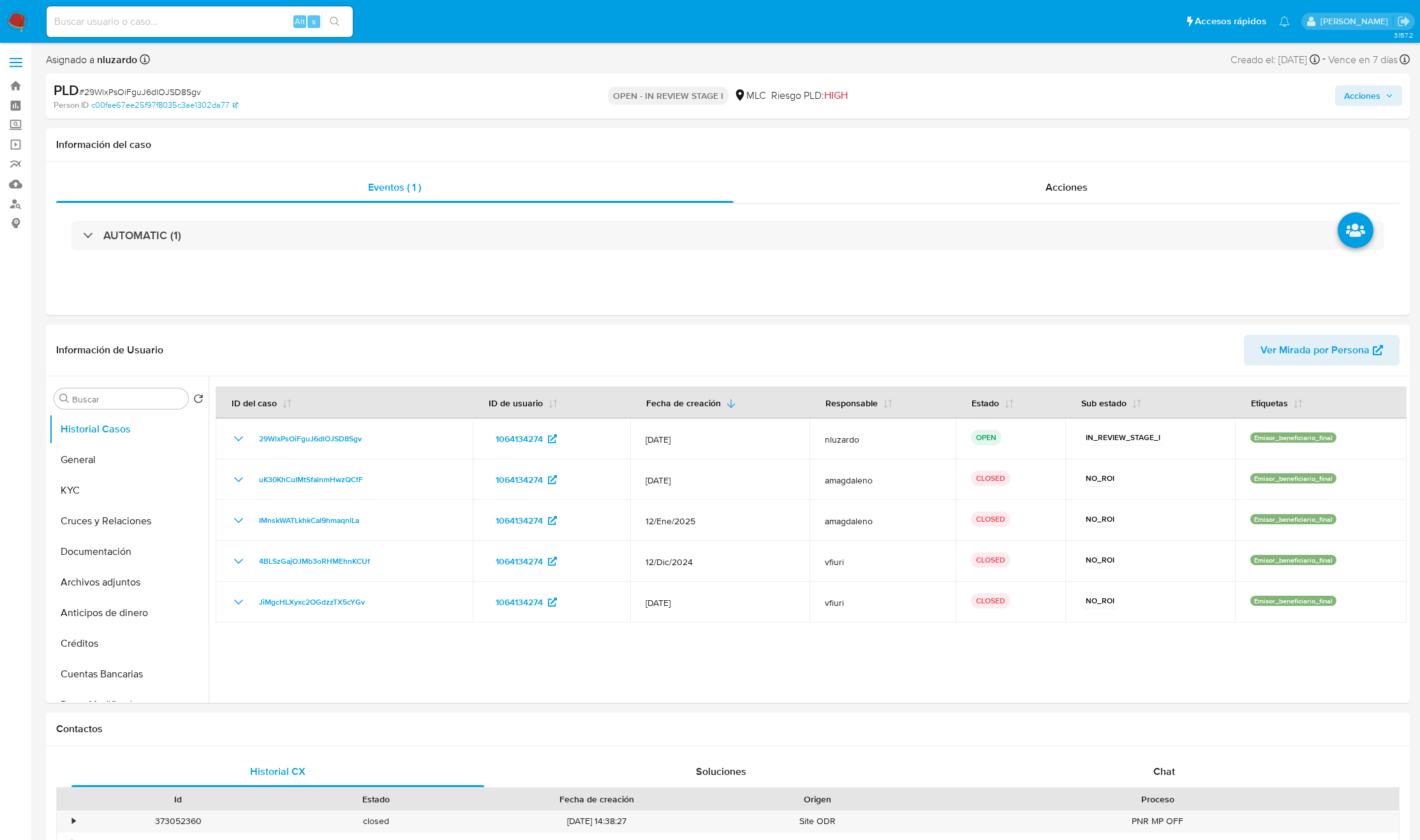
select select "10"
drag, startPoint x: 1065, startPoint y: 192, endPoint x: 1064, endPoint y: 206, distance: 14.0
click at [1064, 206] on div "Eventos ( 1 ) Acciones AUTOMATIC (1)" at bounding box center [728, 220] width 1344 height 95
click at [1003, 206] on div "AUTOMATIC (1)" at bounding box center [728, 236] width 1344 height 64
click at [1017, 195] on div "Acciones" at bounding box center [1066, 187] width 666 height 31
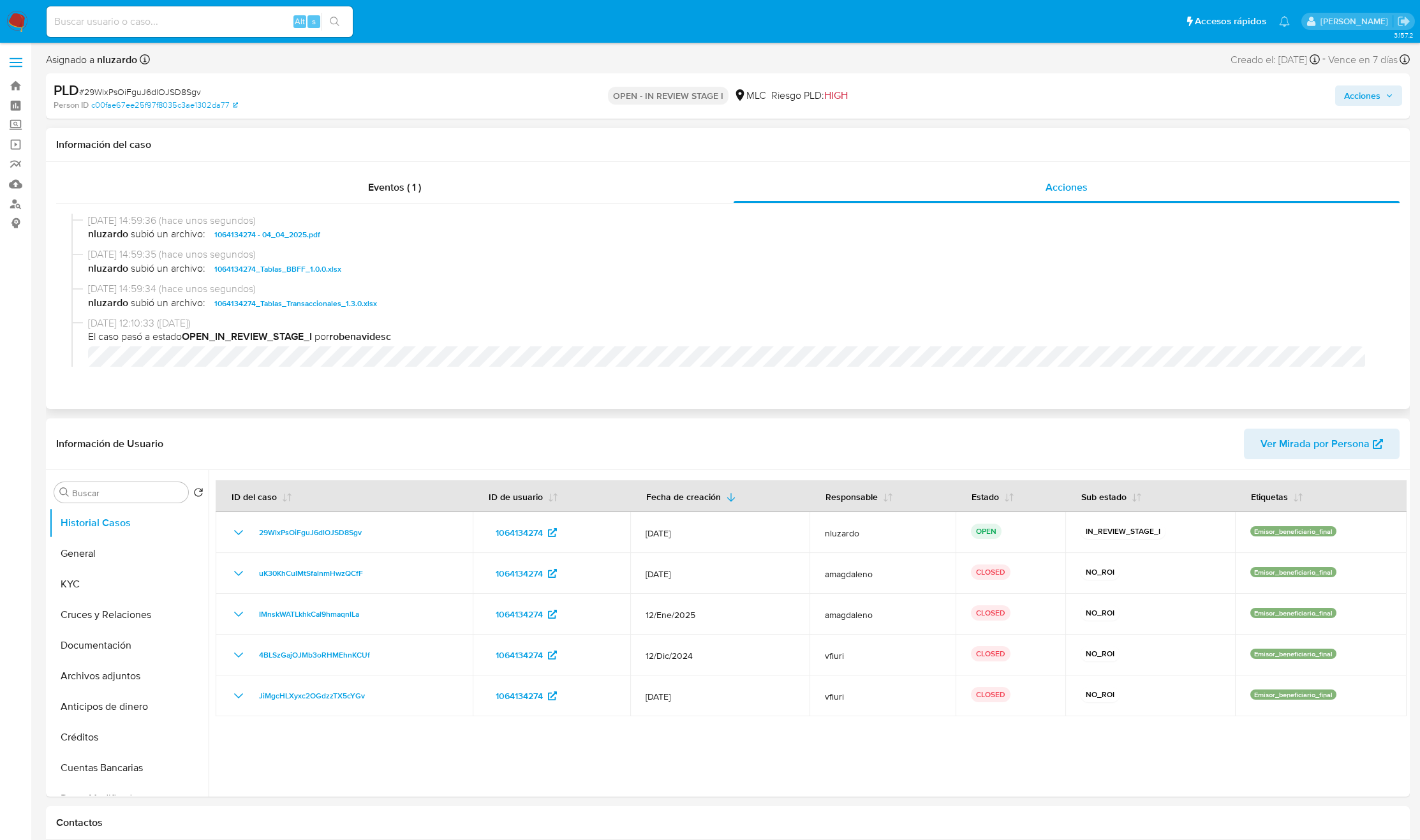
click at [367, 273] on span "nluzardo subió un archivo: 1064134274_Tablas_BBFF_1.0.0.xlsx" at bounding box center [733, 268] width 1291 height 15
click at [342, 237] on span "nluzardo subió un archivo: 1064134274 - 04_04_2025.pdf" at bounding box center [733, 234] width 1291 height 15
copy span "1064134274 - 04_04_2025.pdf"
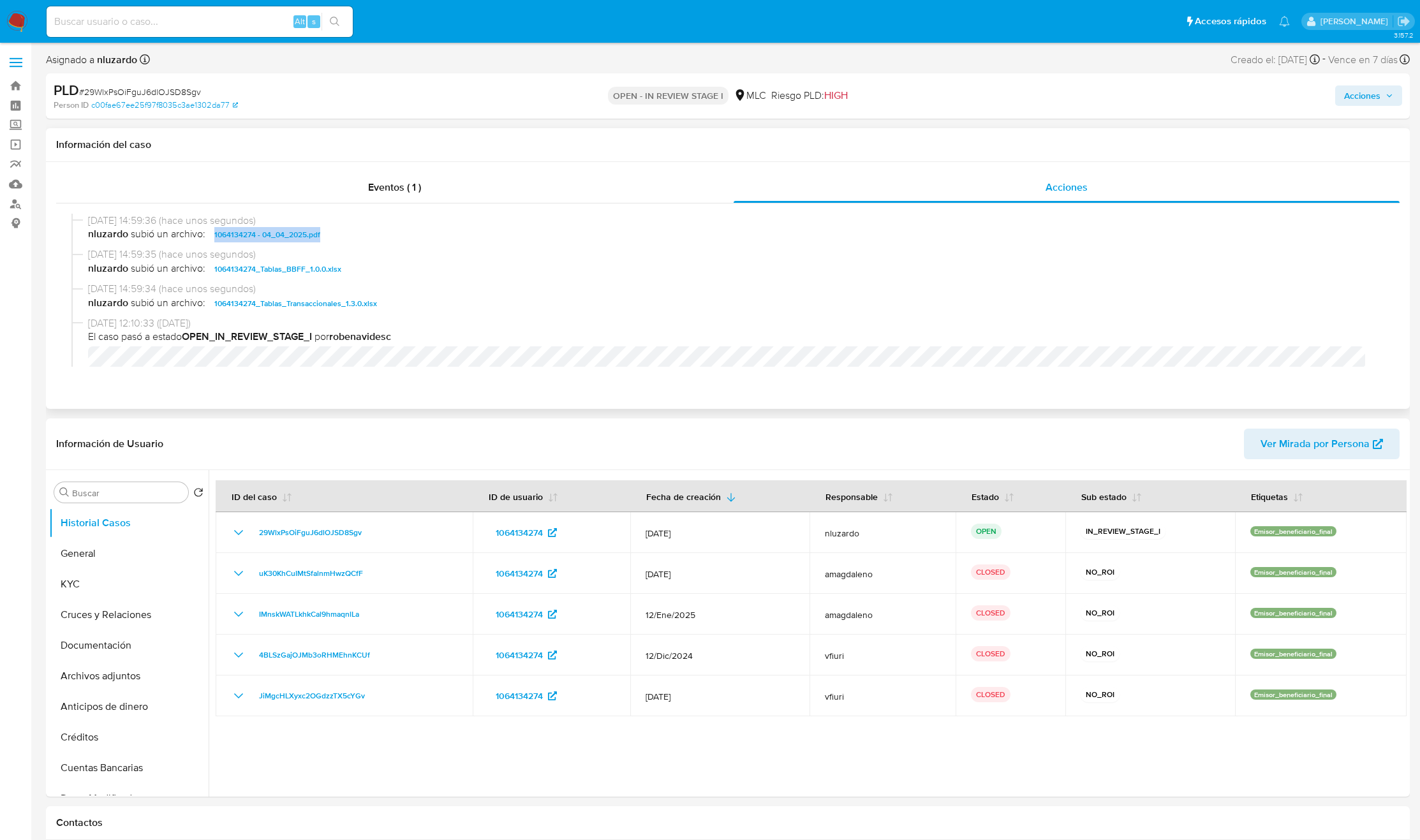
click at [356, 236] on span "nluzardo subió un archivo: 1064134274 - 04_04_2025.pdf" at bounding box center [733, 234] width 1291 height 15
click at [358, 237] on span "nluzardo subió un archivo: 1064134274 - 04_04_2025.pdf" at bounding box center [733, 234] width 1291 height 15
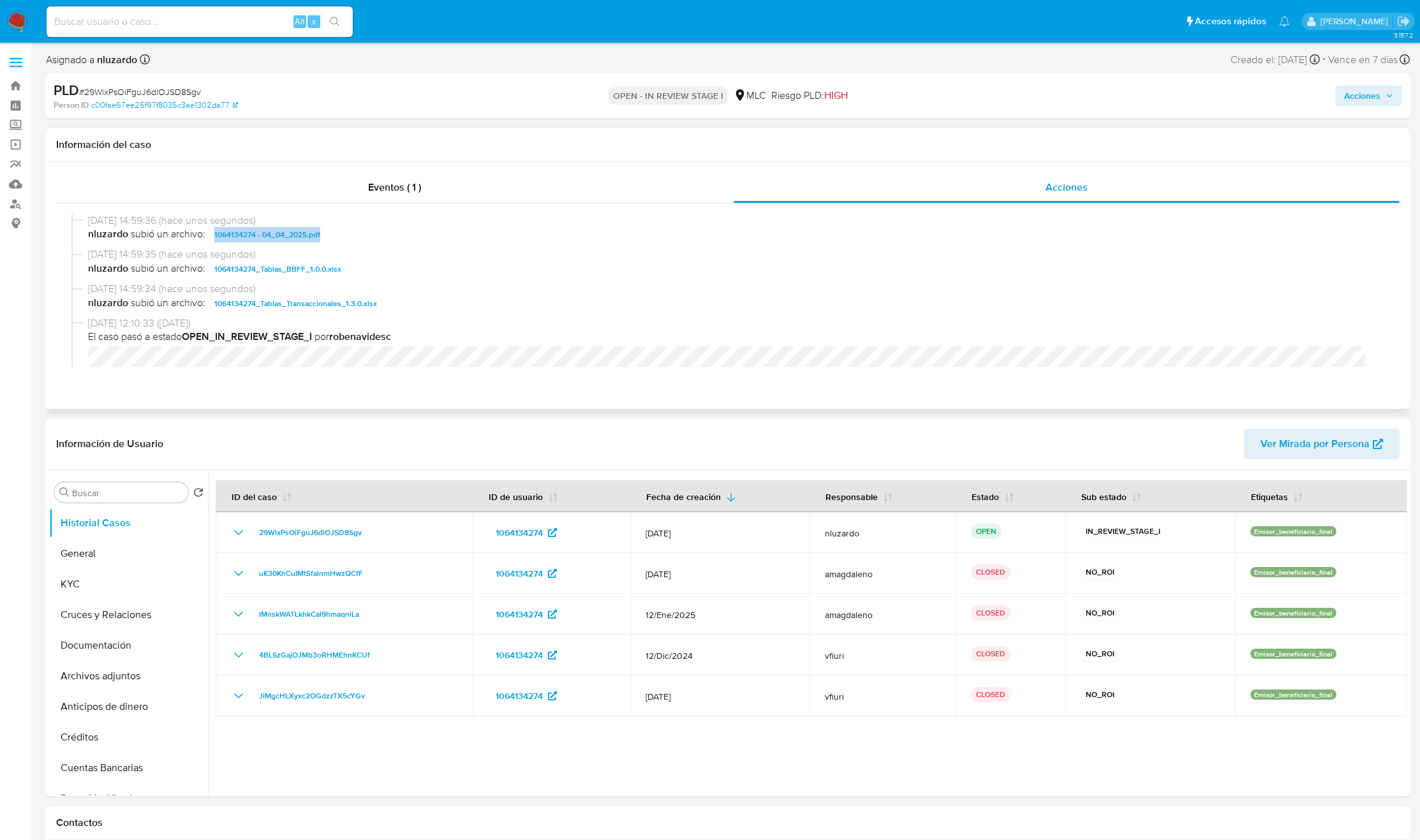
click at [358, 237] on span "nluzardo subió un archivo: 1064134274 - 04_04_2025.pdf" at bounding box center [733, 234] width 1291 height 15
click at [199, 240] on span "subió un archivo:" at bounding box center [168, 234] width 75 height 15
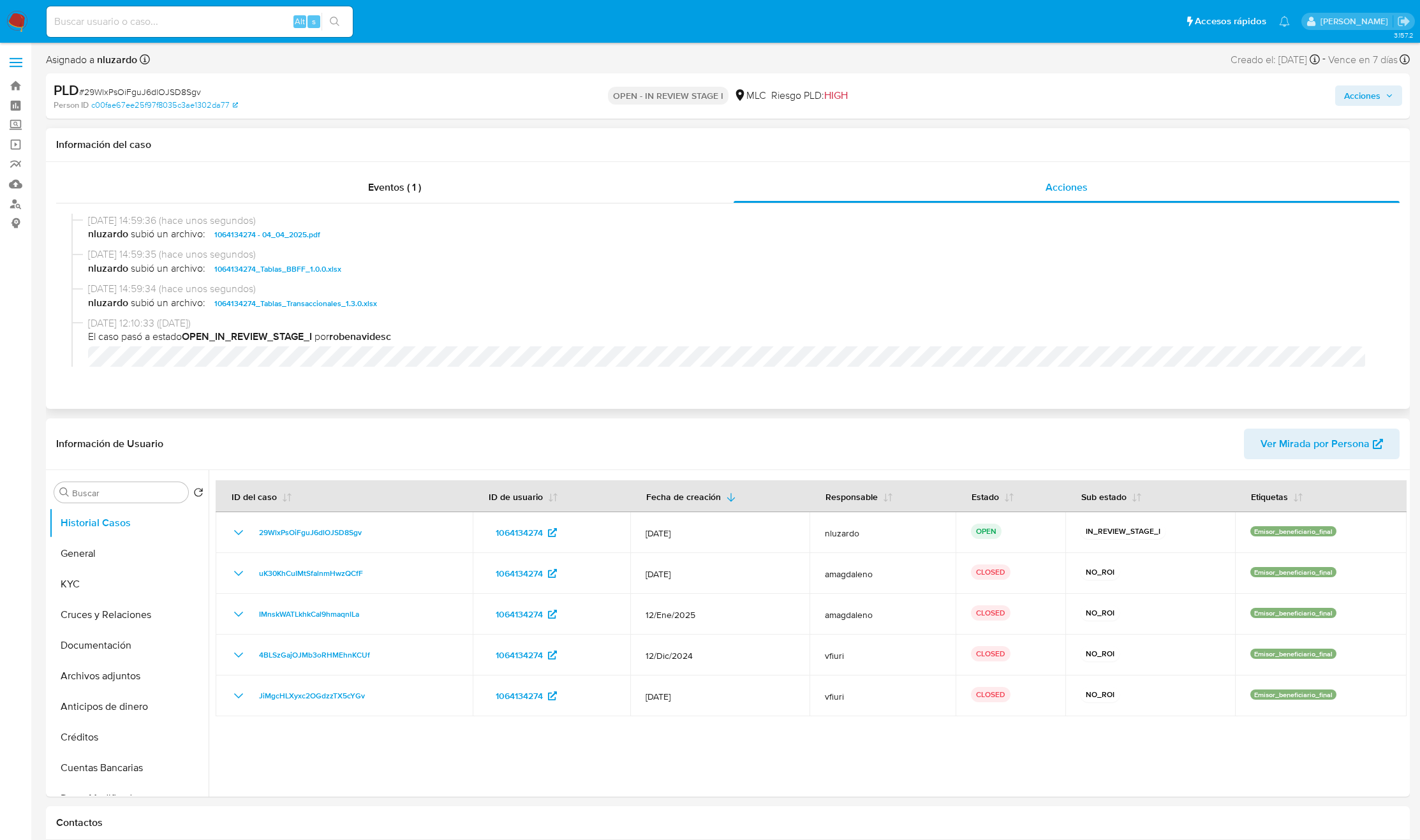
click at [355, 237] on span "nluzardo subió un archivo: 1064134274 - 04_04_2025.pdf" at bounding box center [733, 234] width 1291 height 15
copy span "1064134274 - 04_04_2025.pdf"
click at [355, 237] on span "nluzardo subió un archivo: 1064134274 - 04_04_2025.pdf" at bounding box center [733, 234] width 1291 height 15
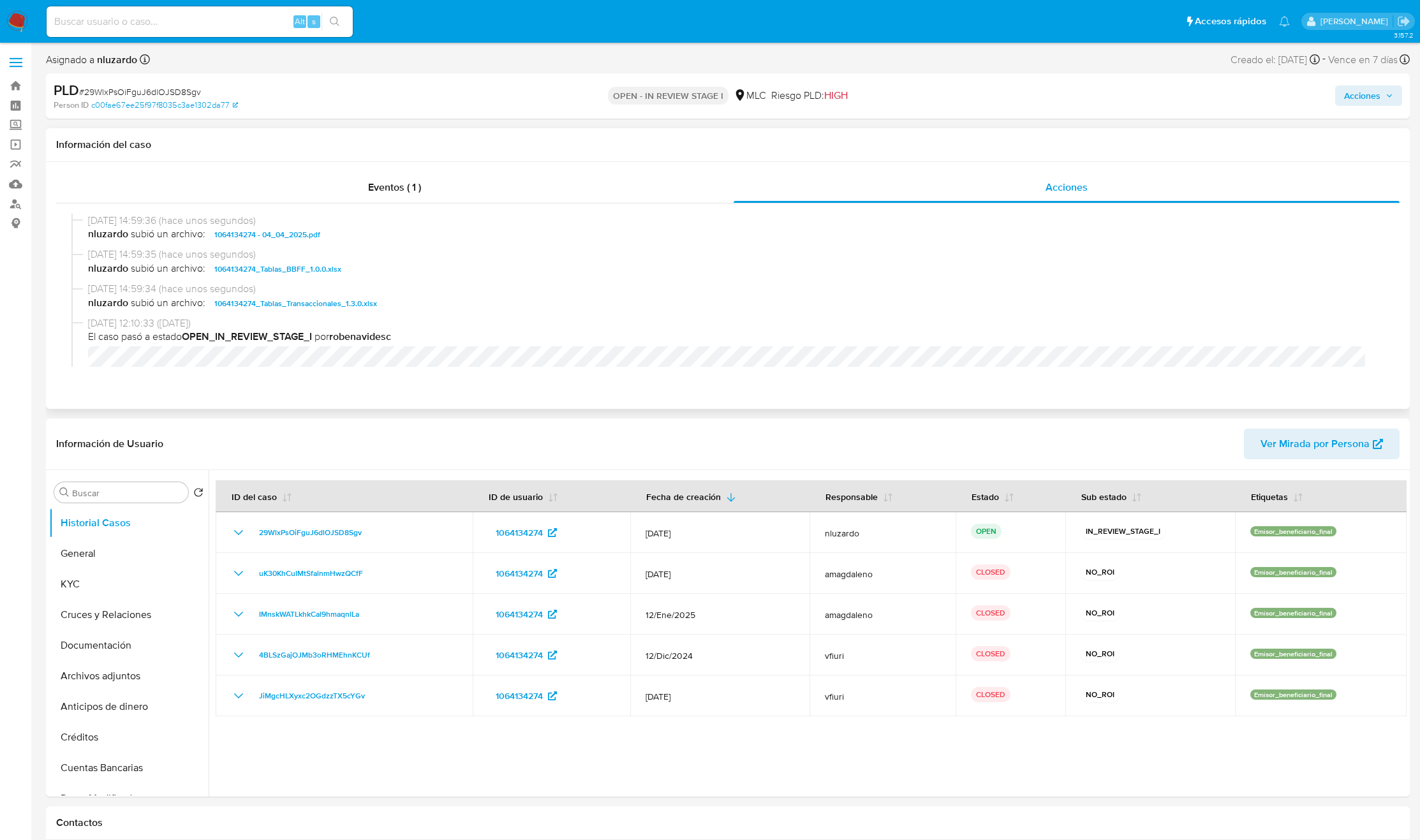
click at [355, 237] on span "nluzardo subió un archivo: 1064134274 - 04_04_2025.pdf" at bounding box center [733, 234] width 1291 height 15
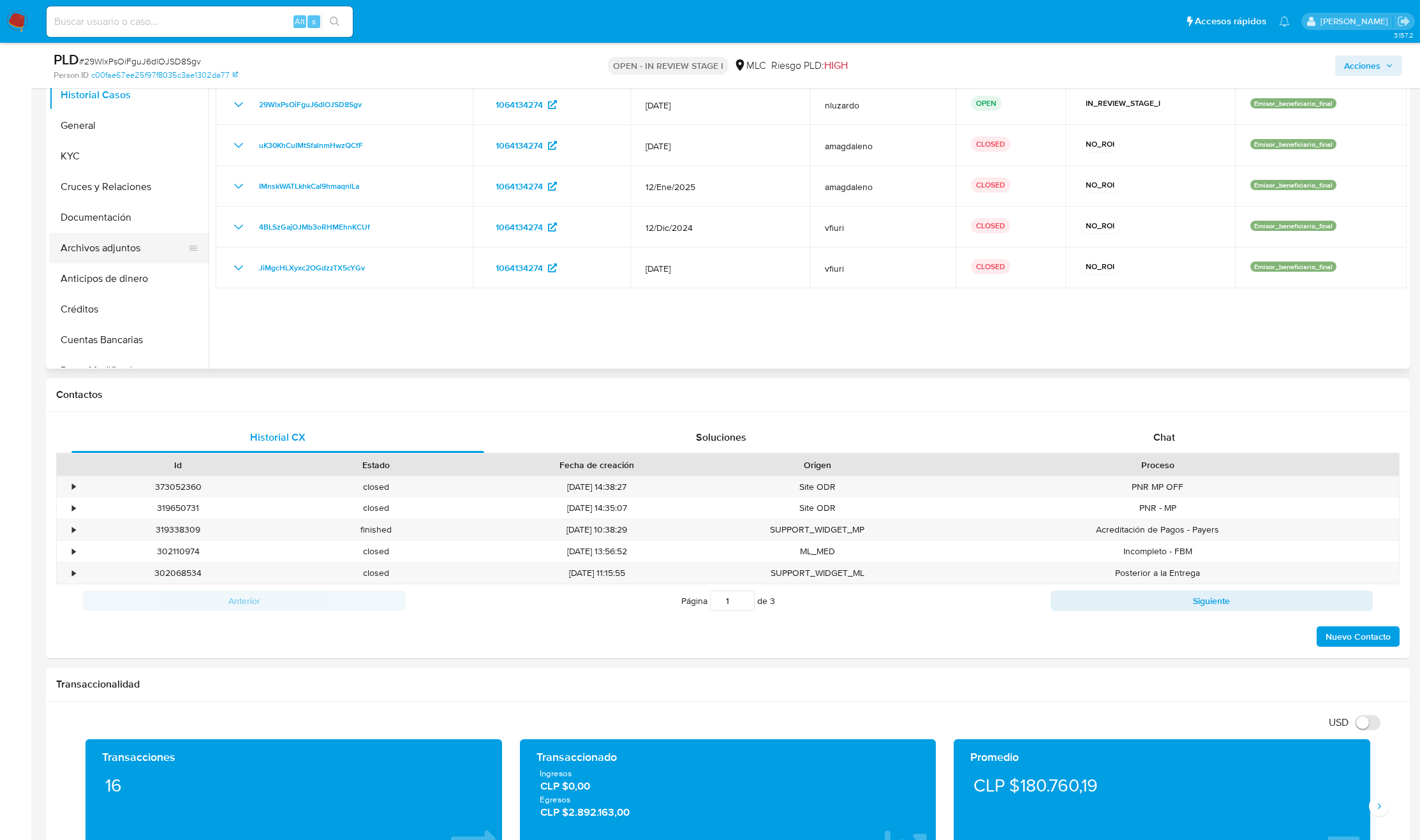
drag, startPoint x: 162, startPoint y: 201, endPoint x: 171, endPoint y: 260, distance: 59.7
click at [171, 259] on li "Archivos adjuntos" at bounding box center [129, 248] width 160 height 31
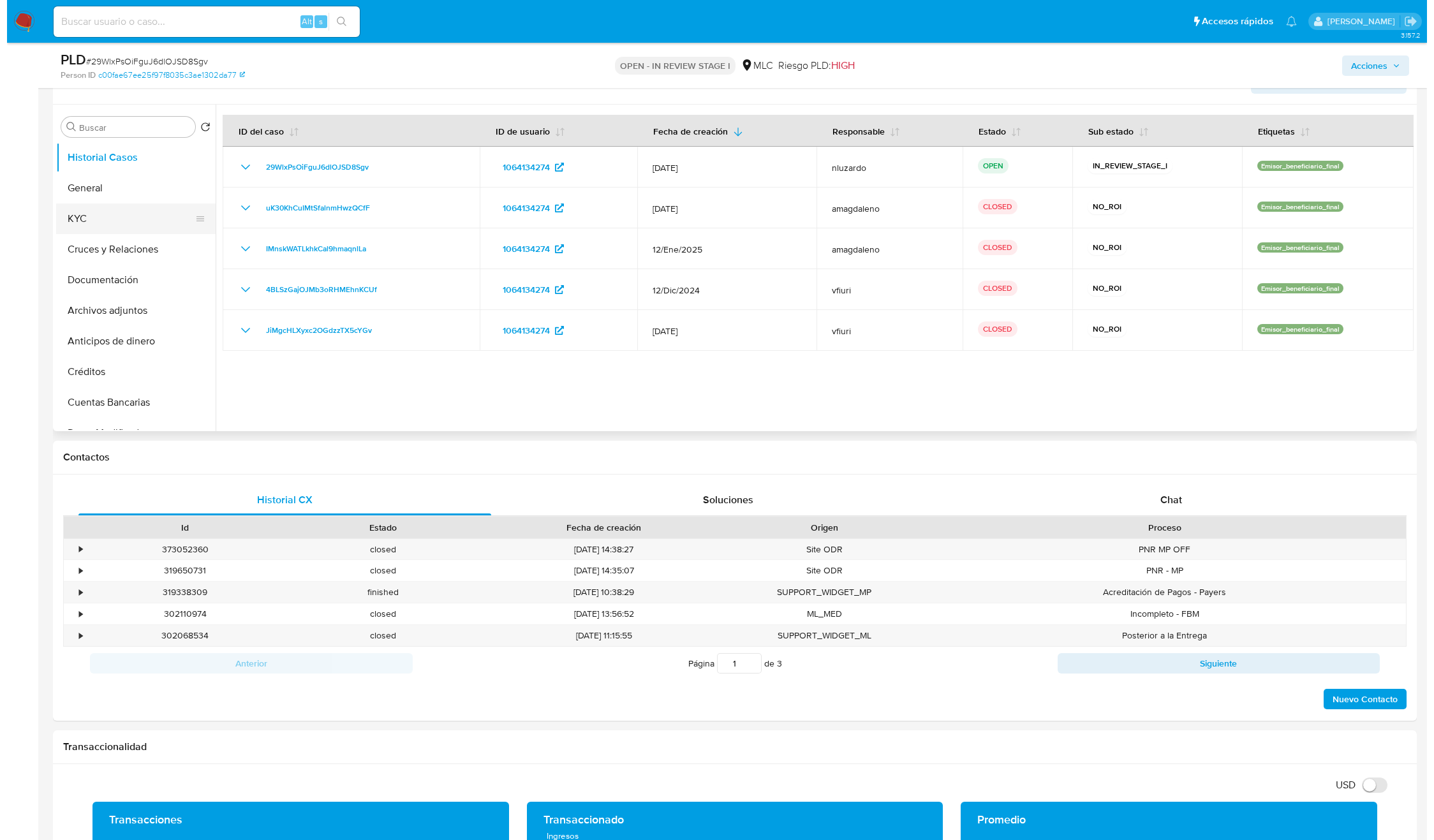
scroll to position [287, 0]
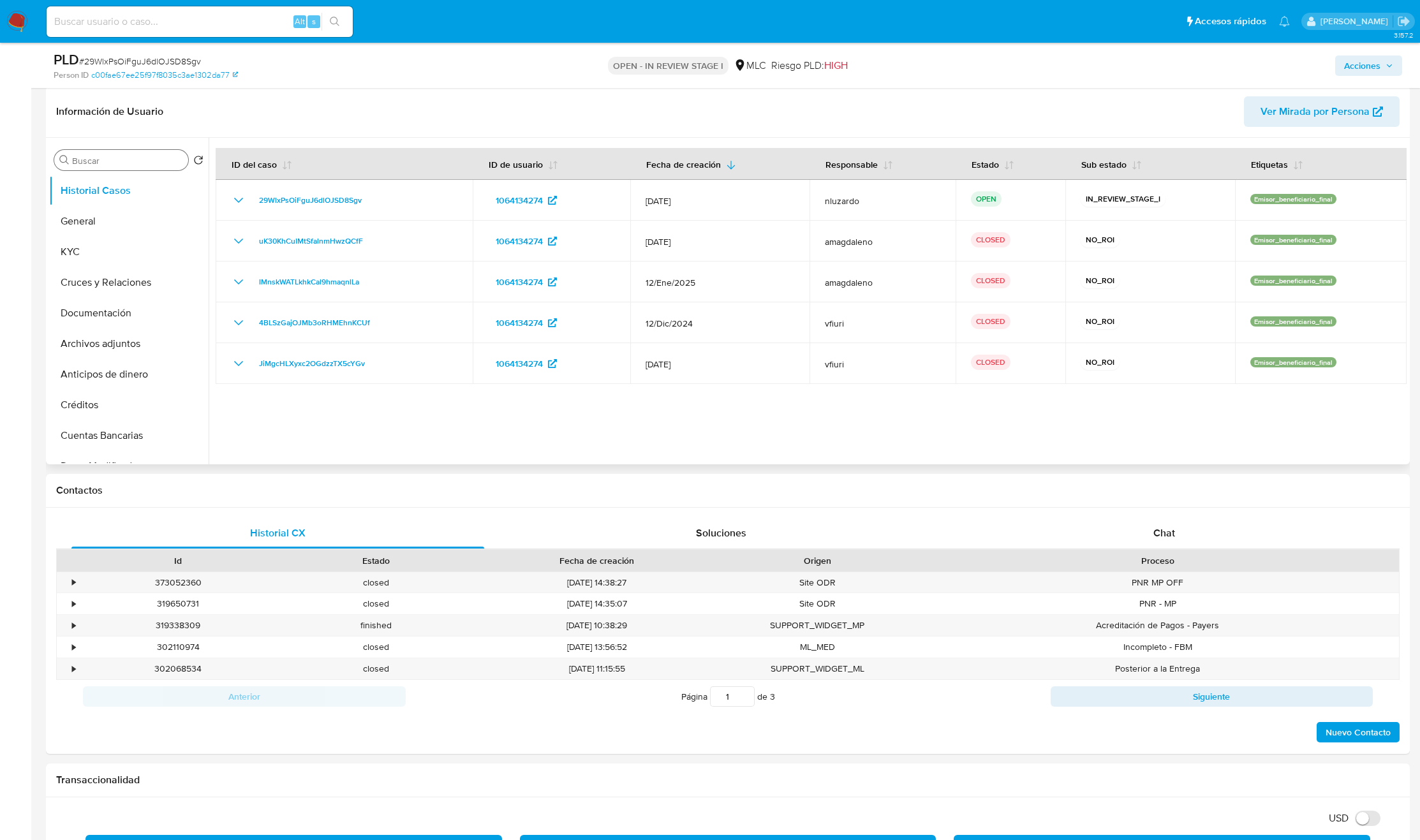
click at [112, 165] on input "Buscar" at bounding box center [128, 161] width 111 height 11
type input "ad"
click at [118, 215] on button "Archivos adjuntos" at bounding box center [124, 221] width 149 height 31
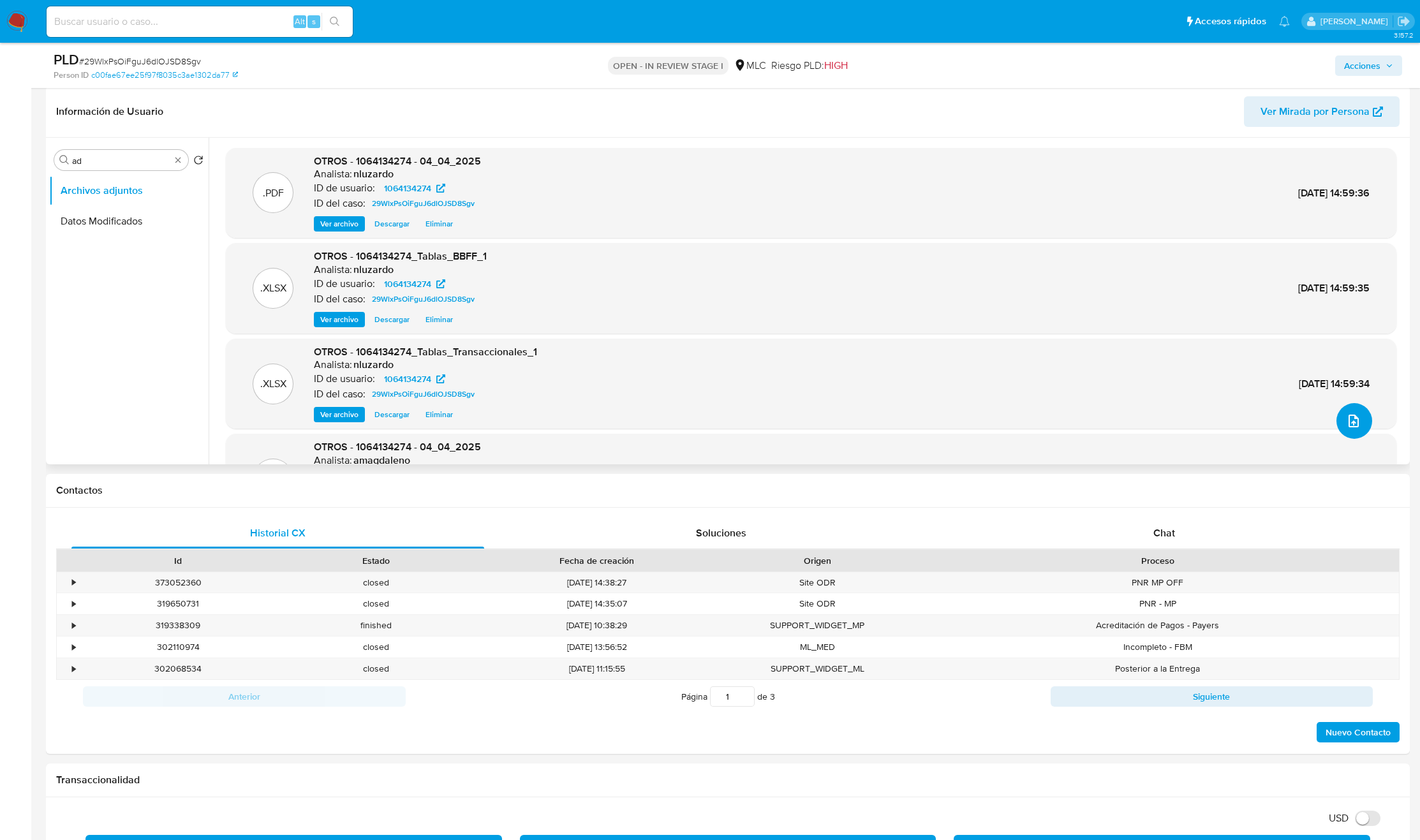
click at [1350, 421] on icon "upload-file" at bounding box center [1353, 420] width 15 height 15
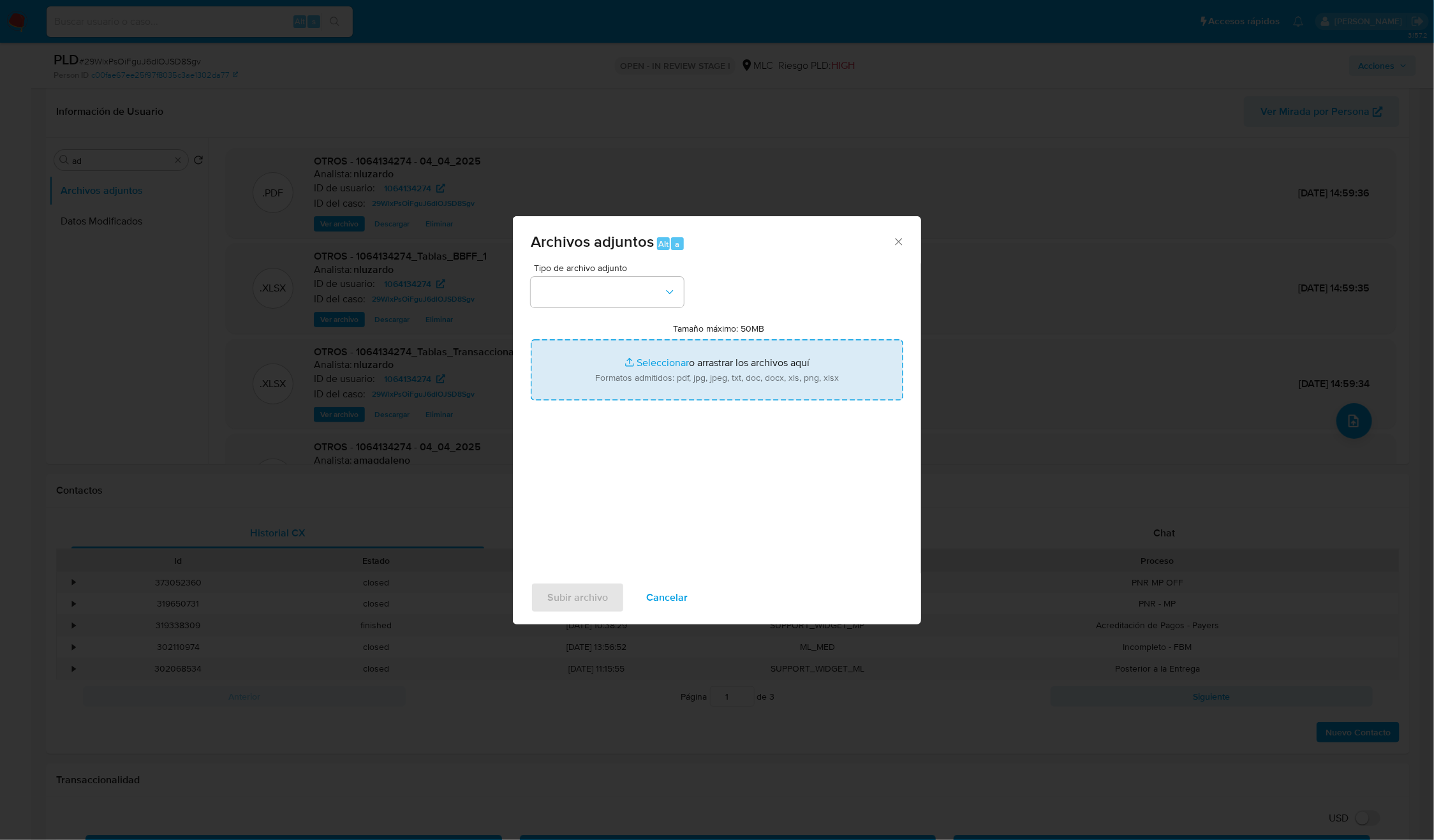
type input "C:\fakepath\1064134274_Caselog.pdf"
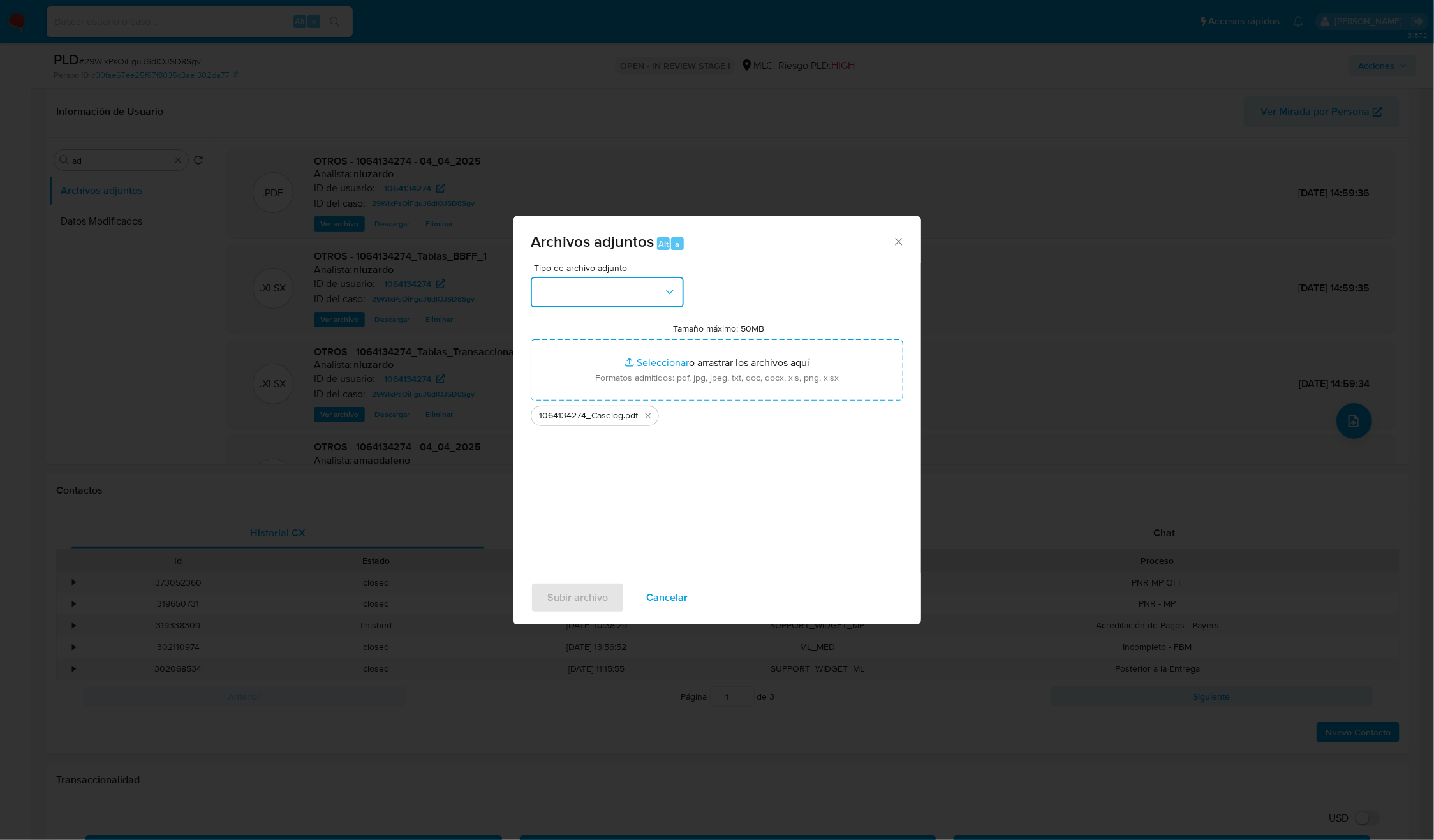
click at [599, 287] on button "button" at bounding box center [607, 292] width 154 height 31
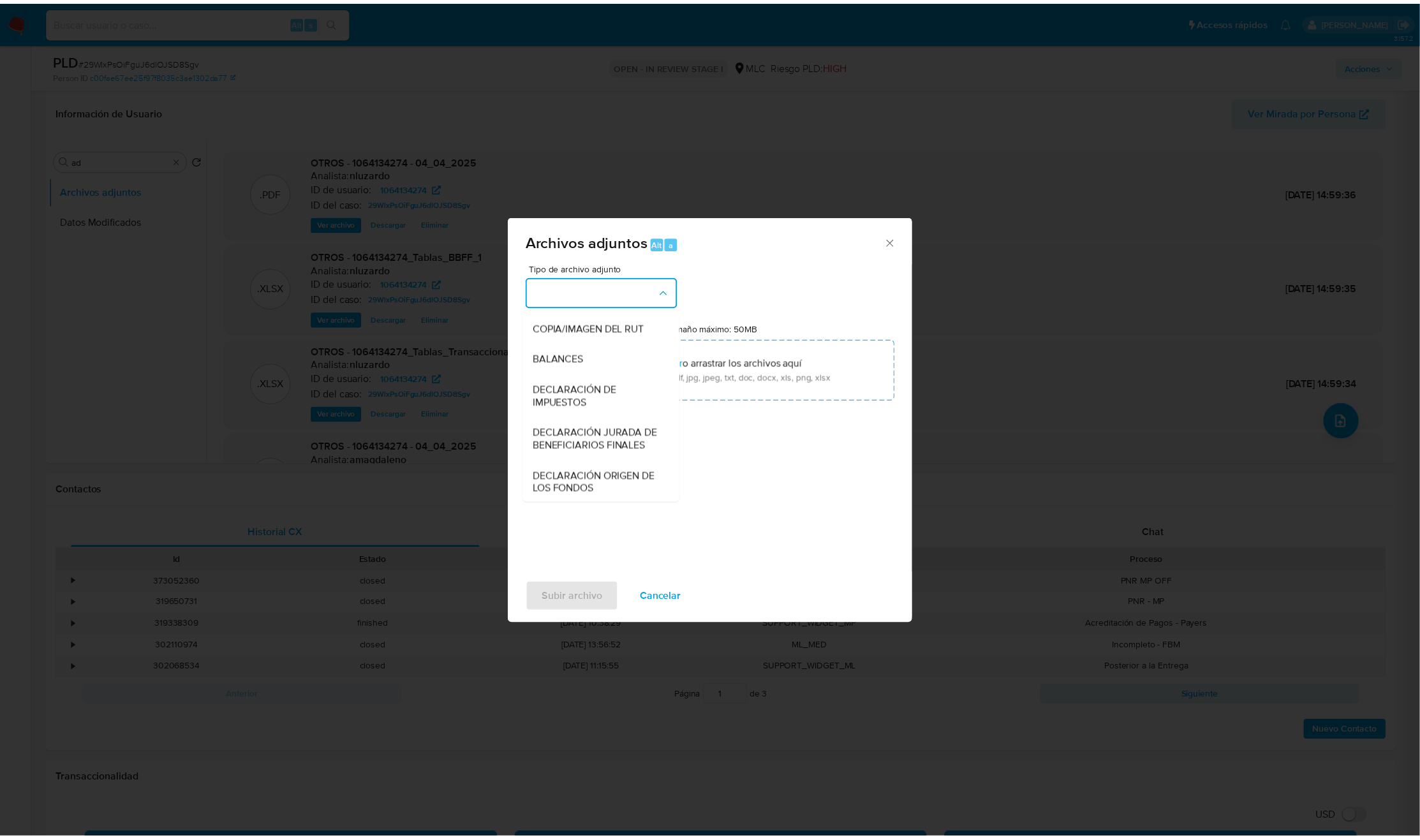
scroll to position [147, 0]
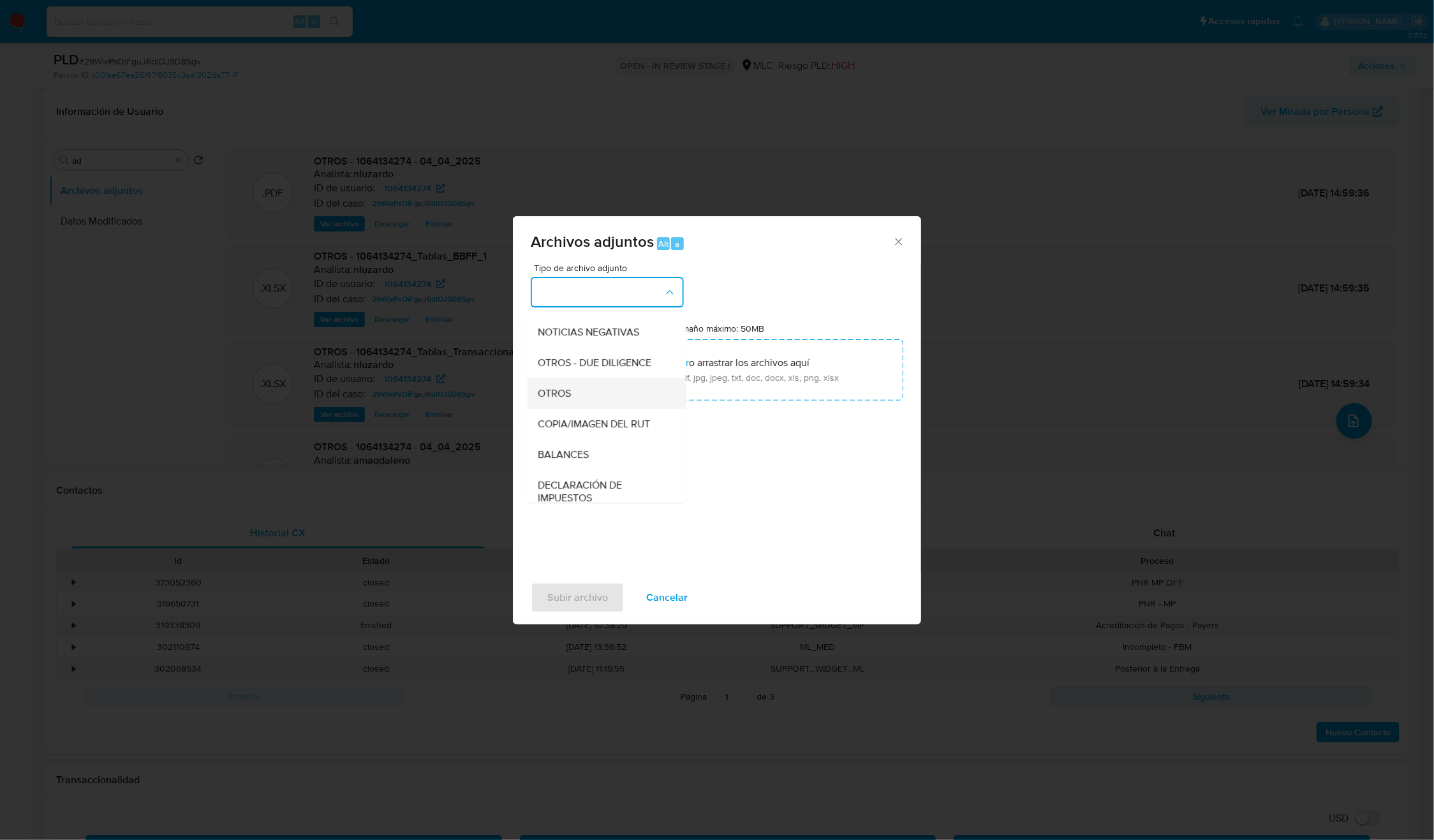
click at [576, 400] on div "OTROS" at bounding box center [603, 394] width 130 height 31
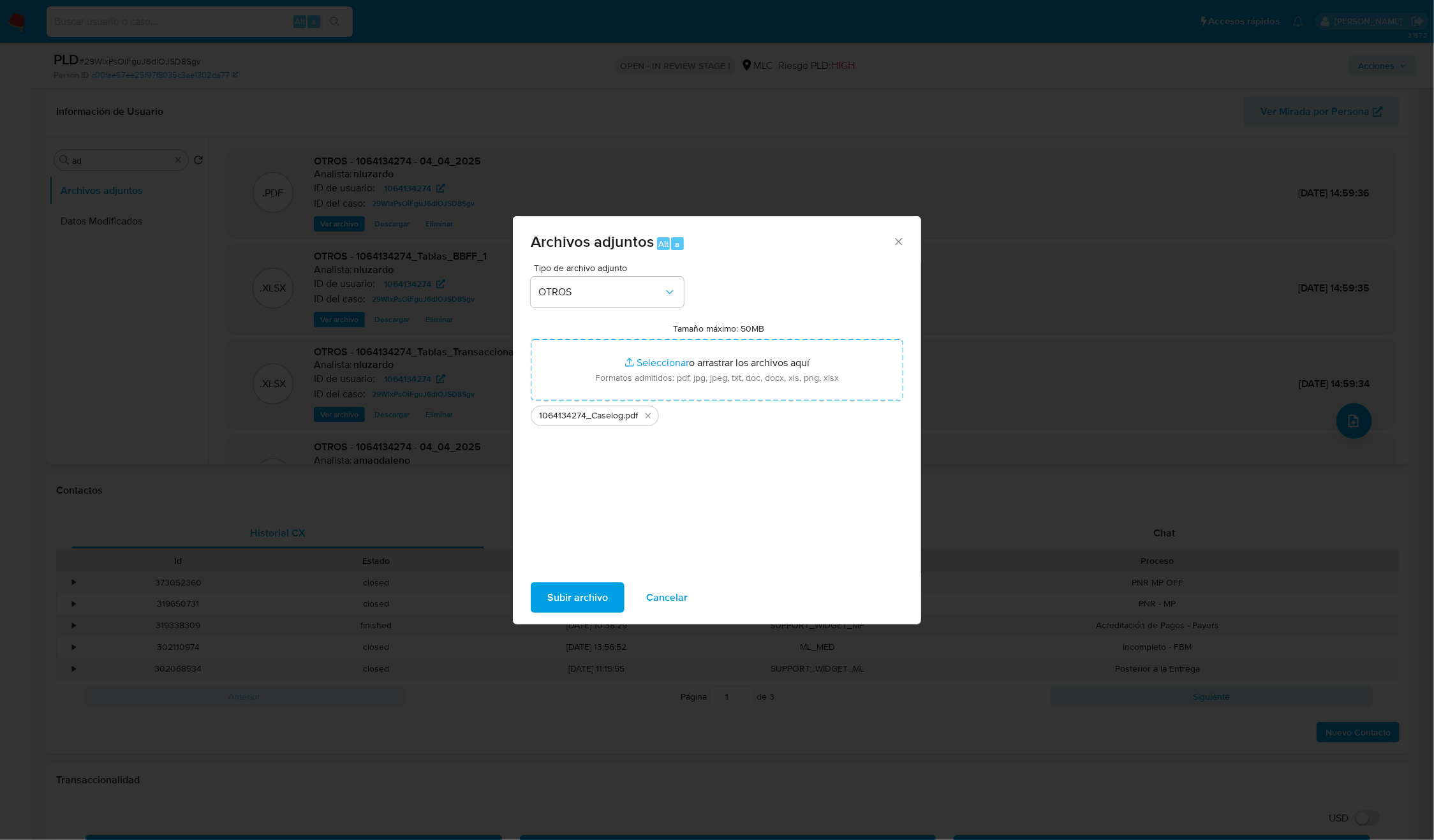
click at [584, 603] on span "Subir archivo" at bounding box center [577, 597] width 61 height 28
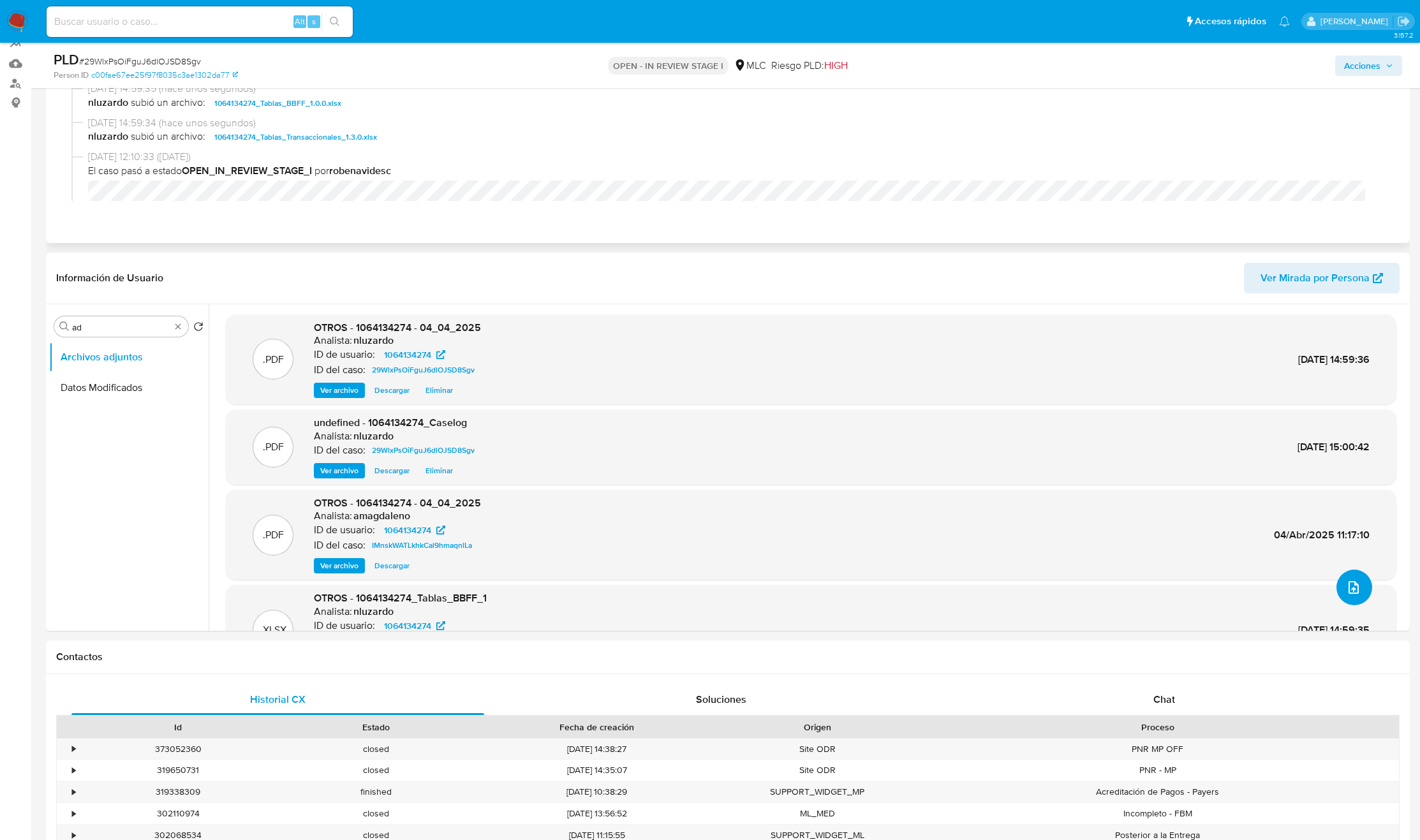
scroll to position [0, 0]
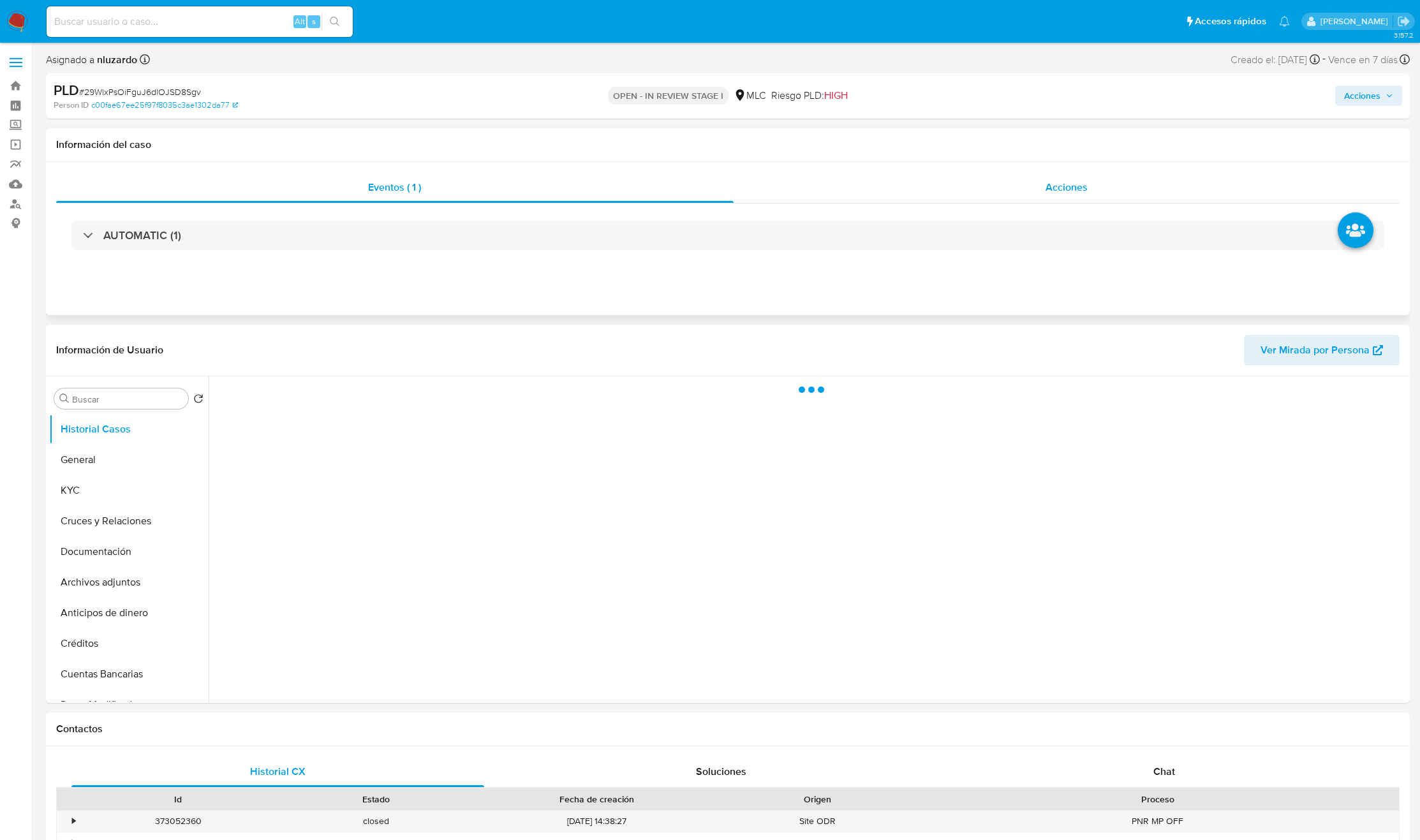
click at [955, 201] on div "Acciones" at bounding box center [1066, 187] width 666 height 31
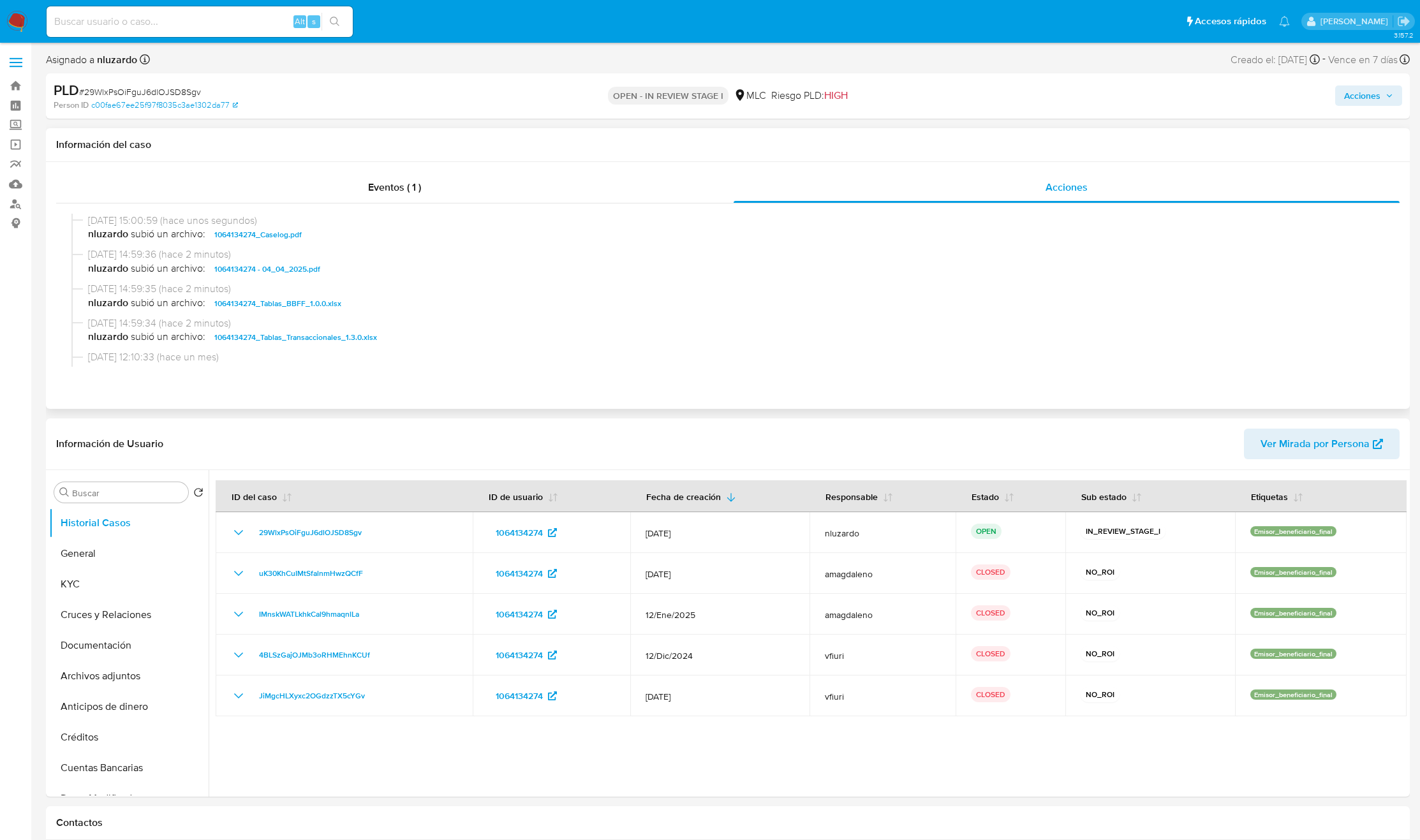
select select "10"
click at [333, 237] on span "nluzardo subió un archivo: 1064134274_Caselog.pdf" at bounding box center [733, 234] width 1291 height 15
copy span "1064134274_Caselog.pdf"
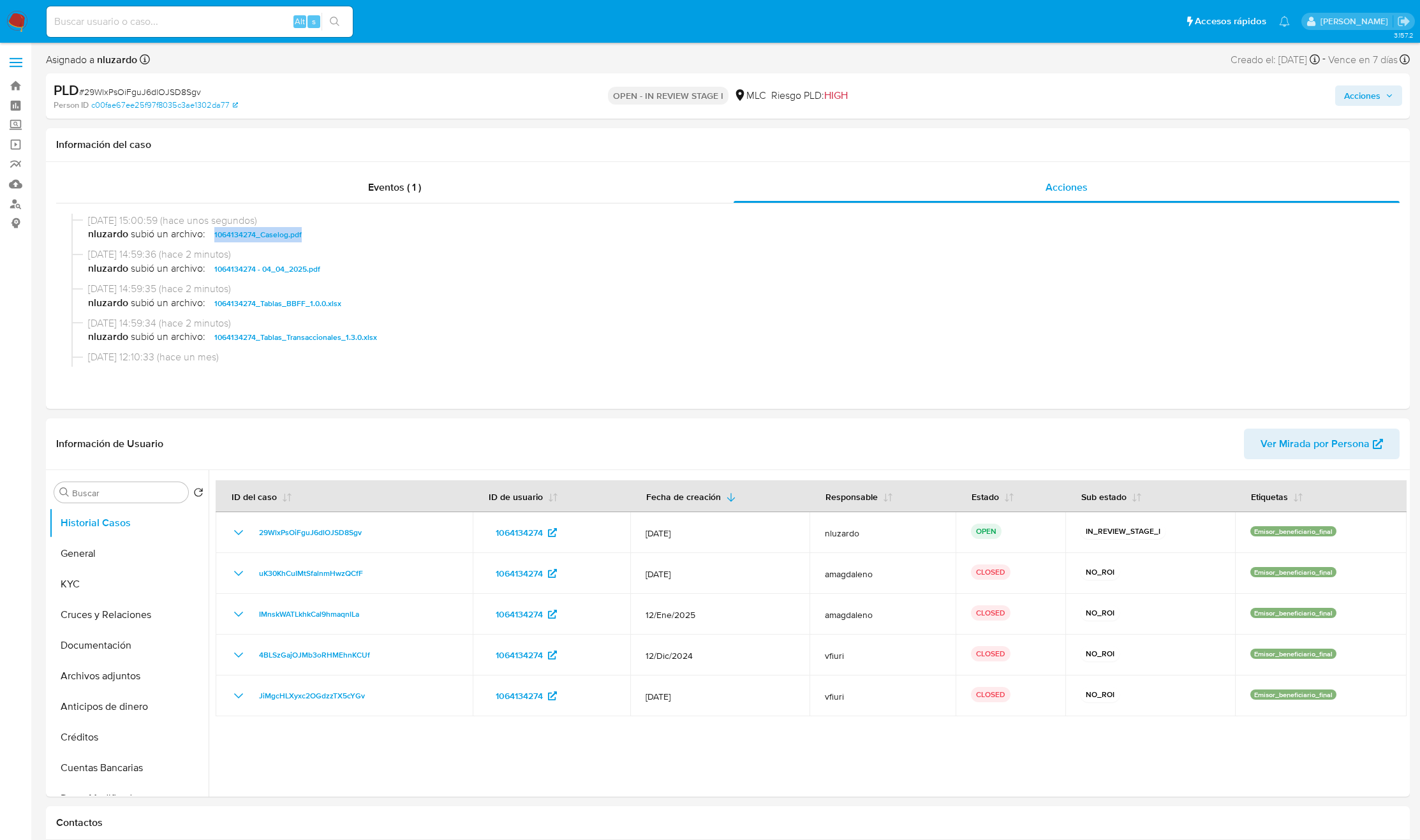
click at [1379, 103] on span "Acciones" at bounding box center [1362, 95] width 36 height 20
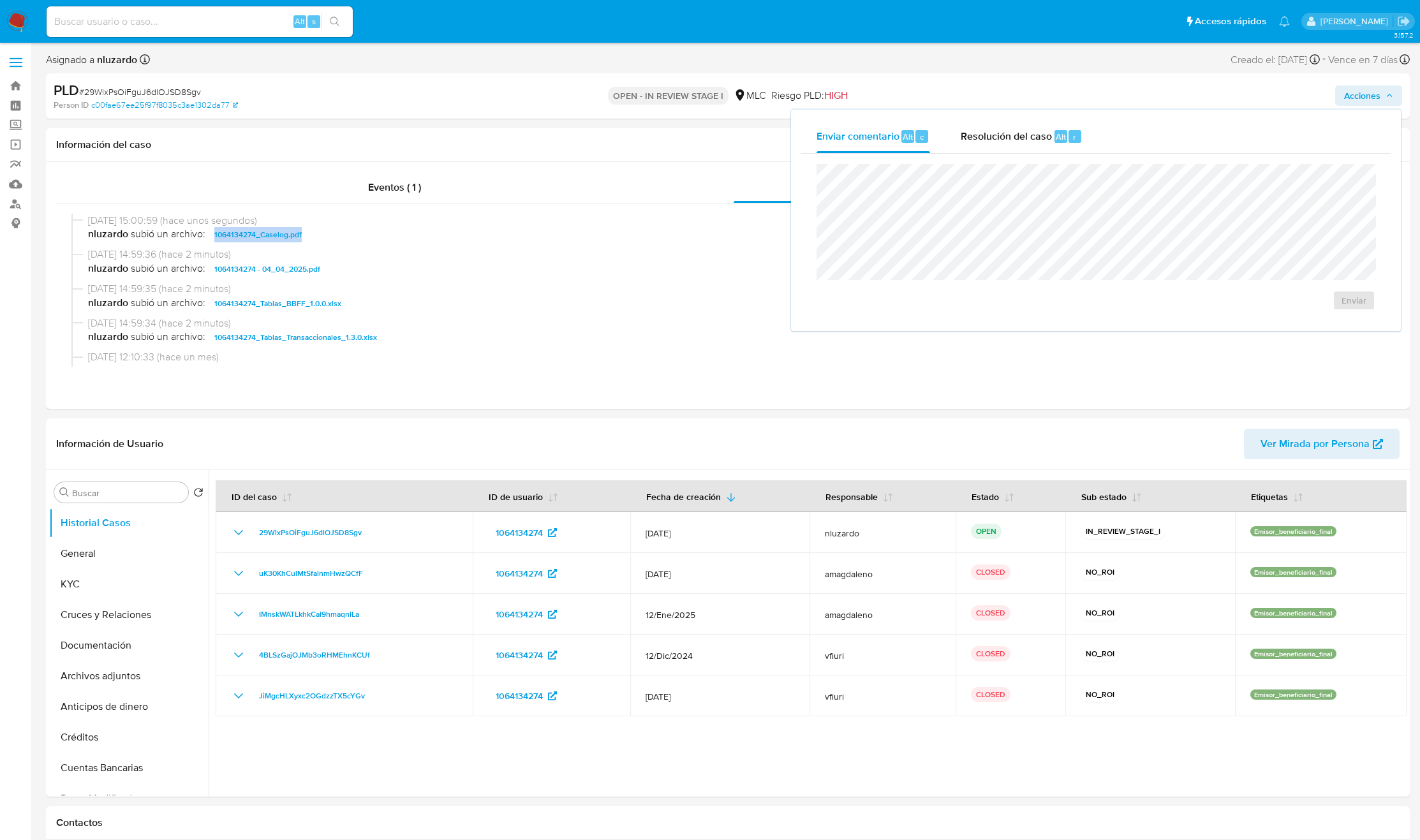
drag, startPoint x: 1088, startPoint y: 144, endPoint x: 1040, endPoint y: 161, distance: 50.9
click at [1087, 144] on button "Resolución del caso Alt r" at bounding box center [1021, 137] width 153 height 34
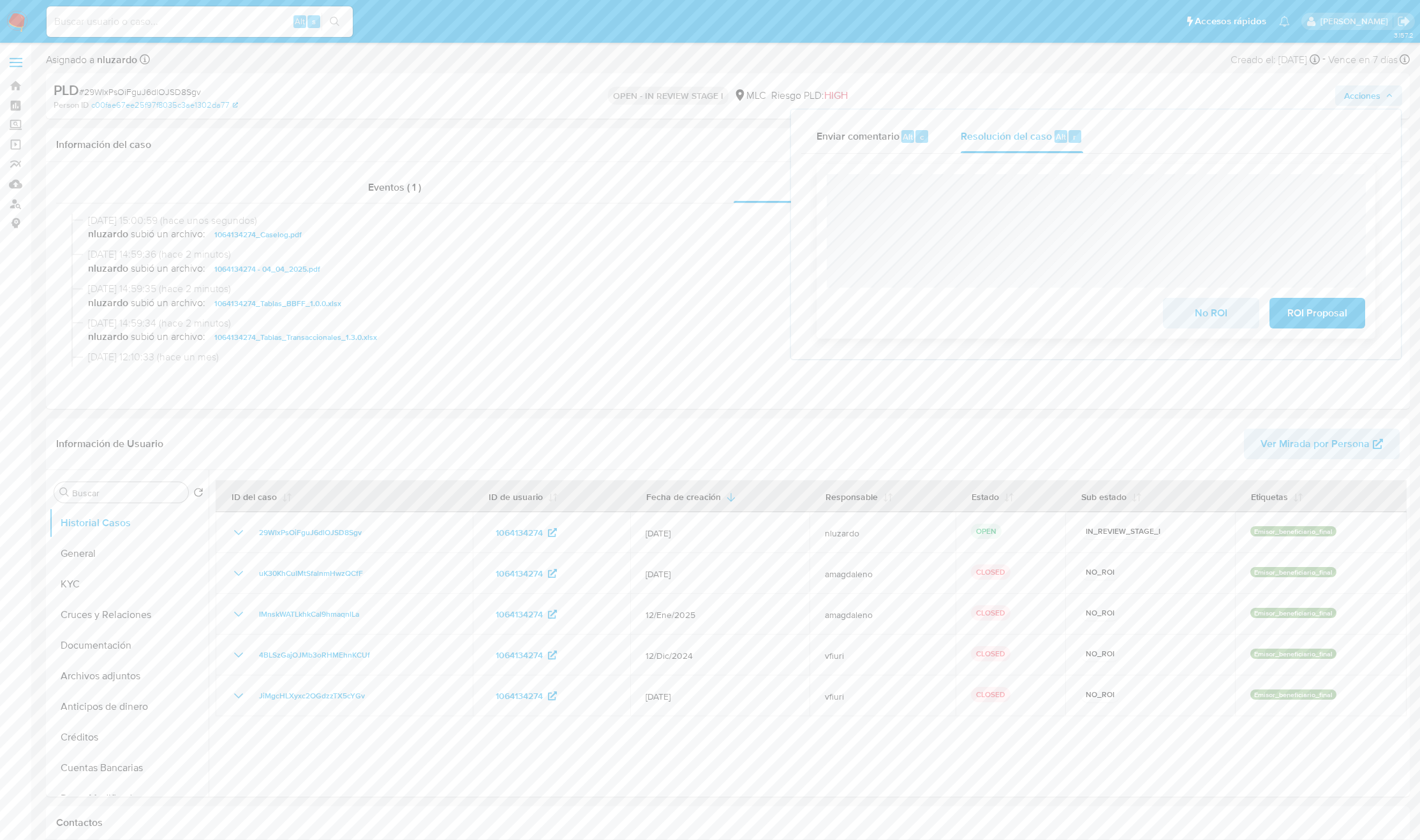
drag, startPoint x: 1273, startPoint y: 155, endPoint x: 1256, endPoint y: 173, distance: 24.8
click at [1269, 163] on div "Cierre de caso No ROI ROI Proposal" at bounding box center [1096, 251] width 590 height 195
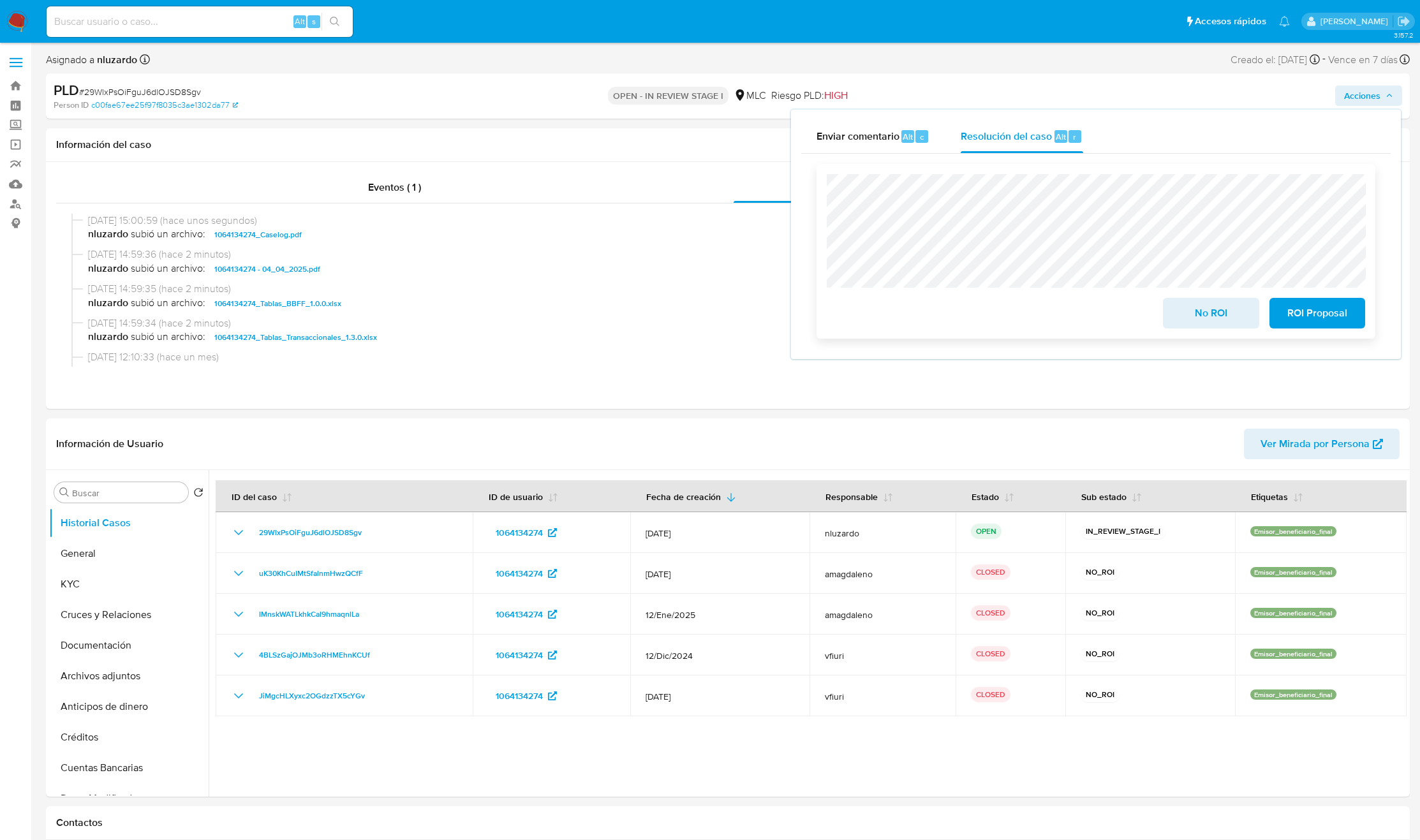
click at [1198, 309] on span "No ROI" at bounding box center [1211, 313] width 63 height 28
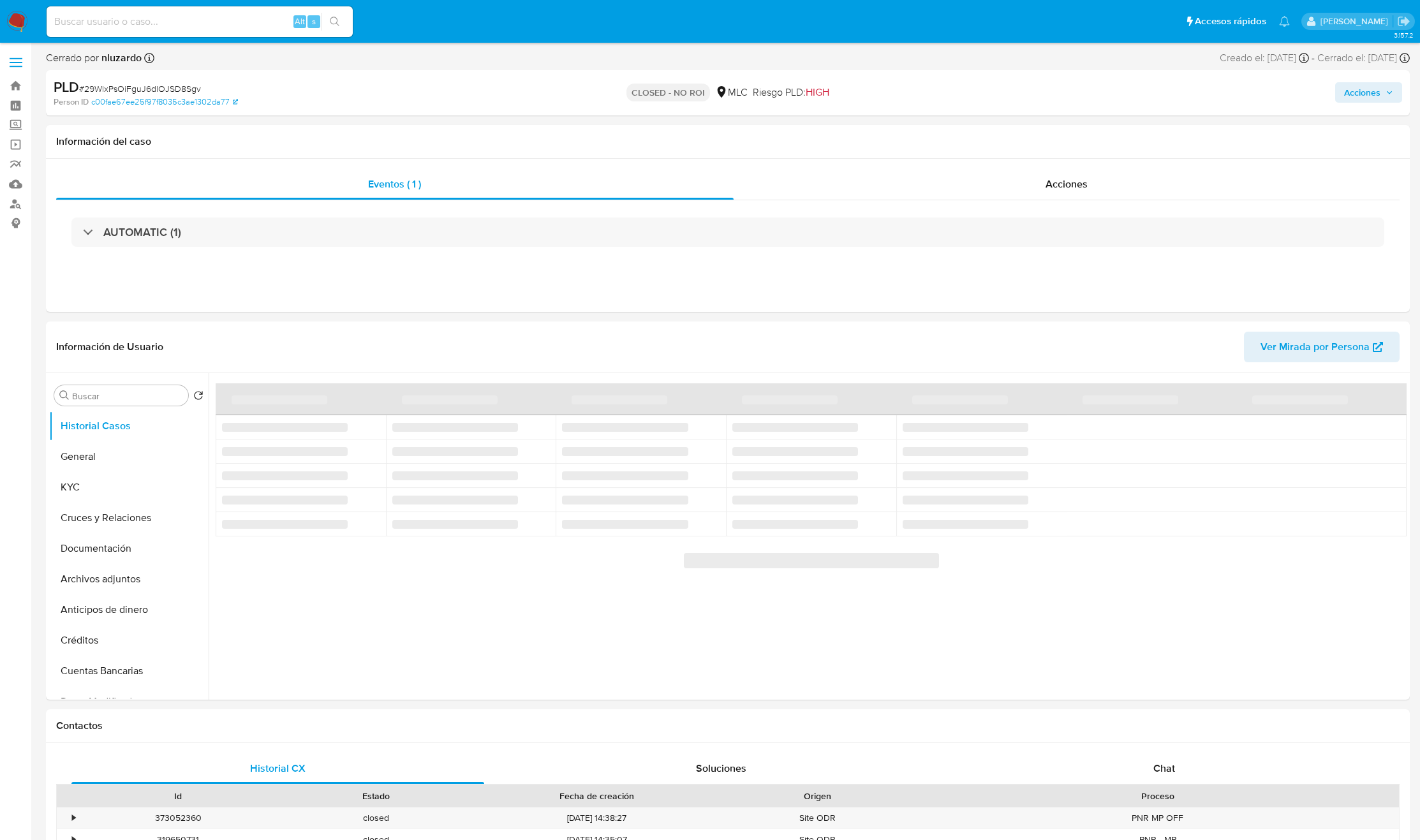
select select "10"
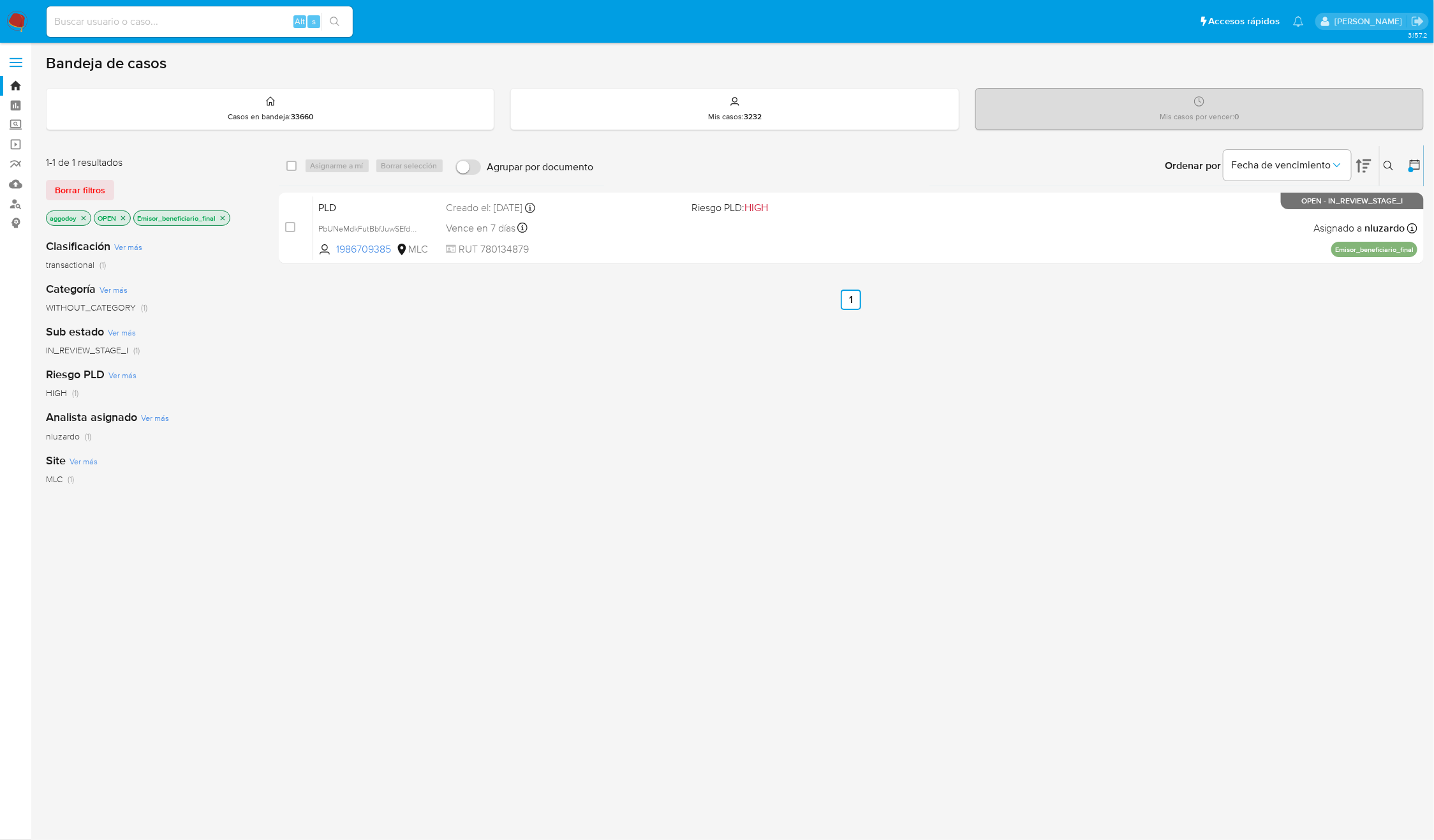
click at [850, 409] on div "select-all-cases-checkbox Asignarme a mí Borrar selección Agrupar por documento…" at bounding box center [852, 434] width 1145 height 578
drag, startPoint x: 401, startPoint y: 247, endPoint x: 372, endPoint y: 366, distance: 122.5
click at [372, 366] on div "select-all-cases-checkbox Asignarme a mí Borrar selección Agrupar por documento…" at bounding box center [852, 434] width 1145 height 578
click at [379, 393] on div "select-all-cases-checkbox Asignarme a mí Borrar selección Agrupar por documento…" at bounding box center [852, 434] width 1145 height 578
drag, startPoint x: 805, startPoint y: 519, endPoint x: 333, endPoint y: 8, distance: 695.6
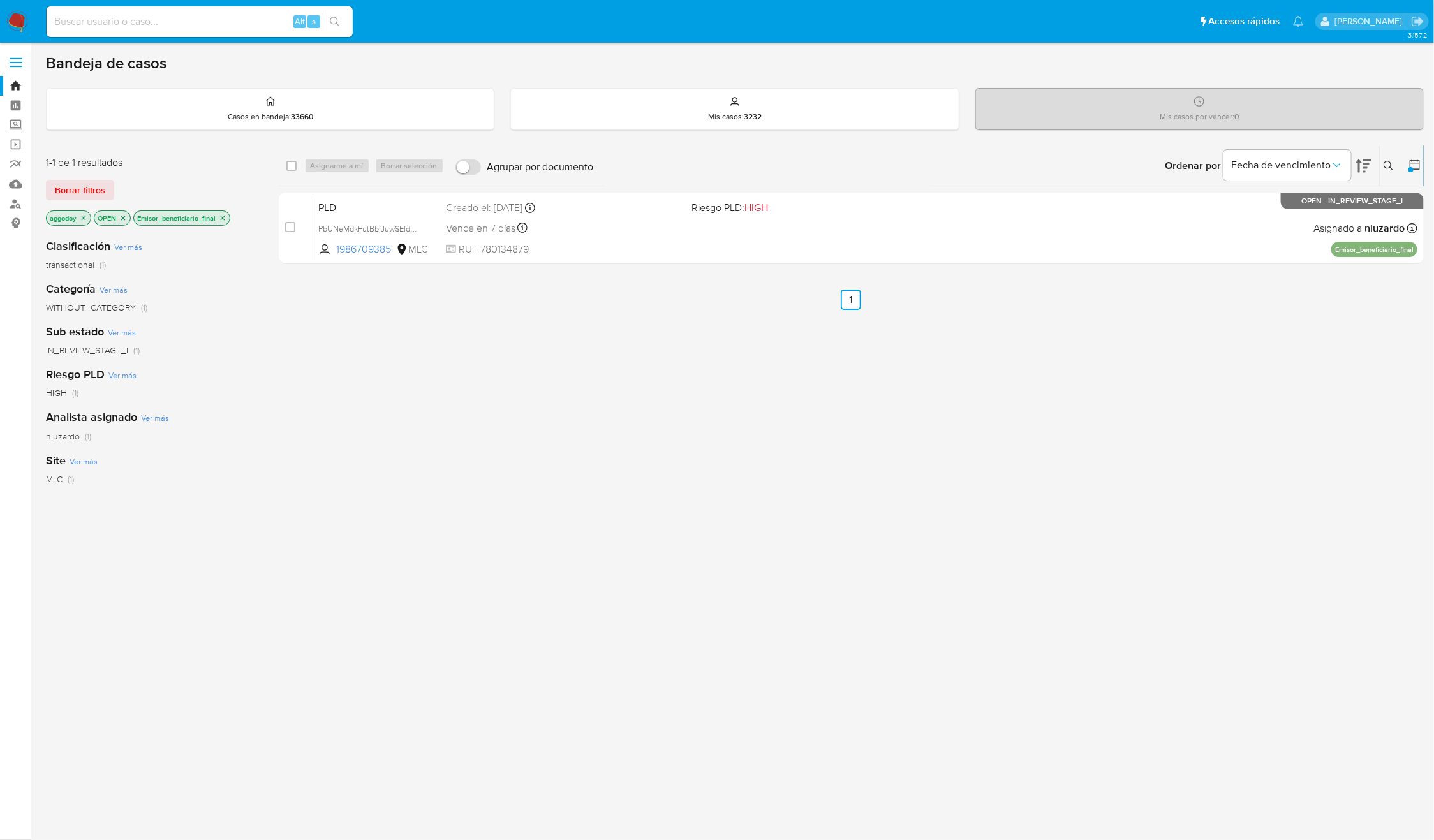
click at [808, 517] on div "select-all-cases-checkbox Asignarme a mí Borrar selección Agrupar por documento…" at bounding box center [852, 434] width 1145 height 578
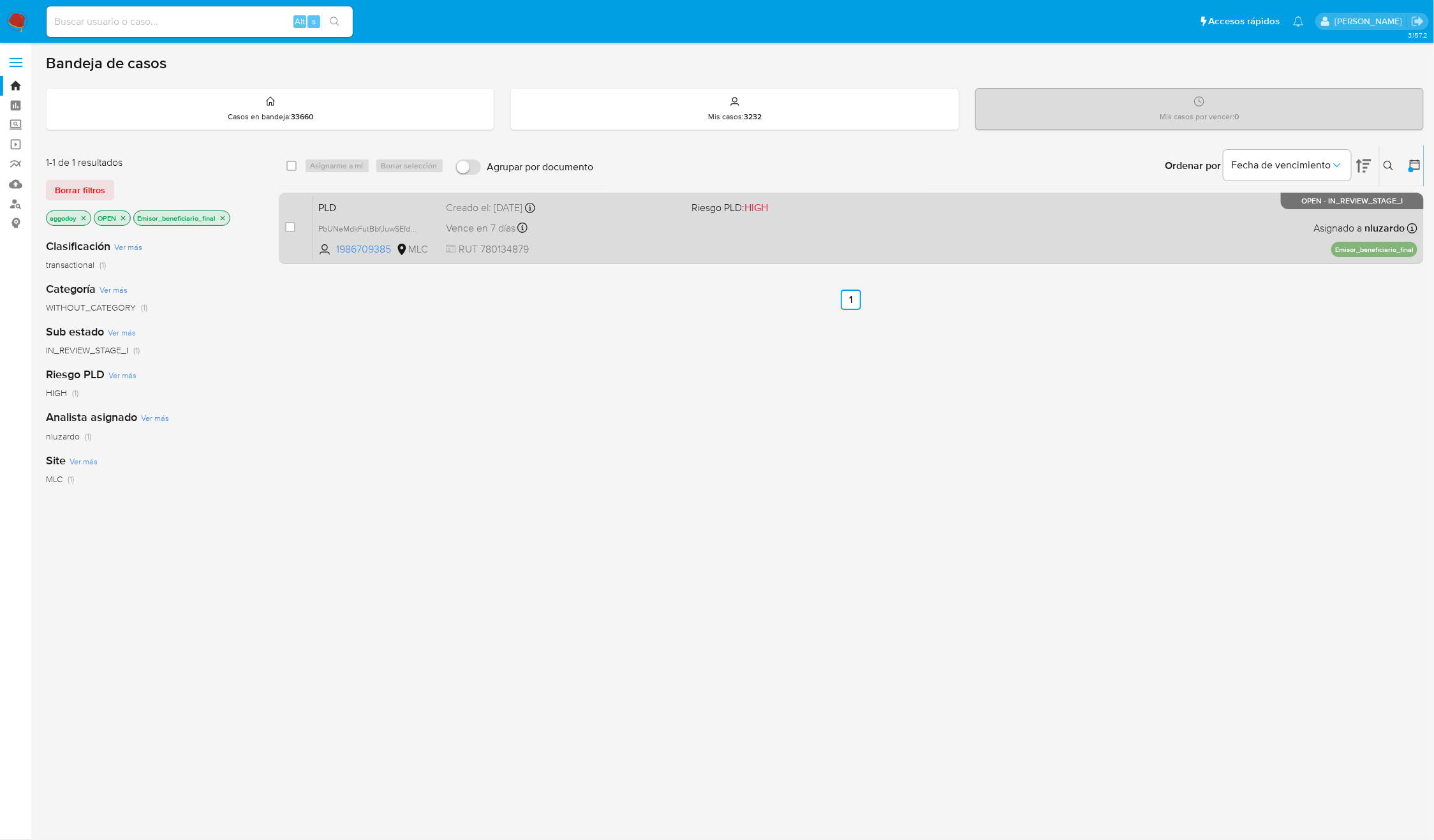
click at [1007, 239] on div "PLD PbUNeMdkFutBbfJuwSEfdpfb 1986709385 MLC Riesgo PLD: HIGH Creado el: [DATE] …" at bounding box center [865, 228] width 1104 height 64
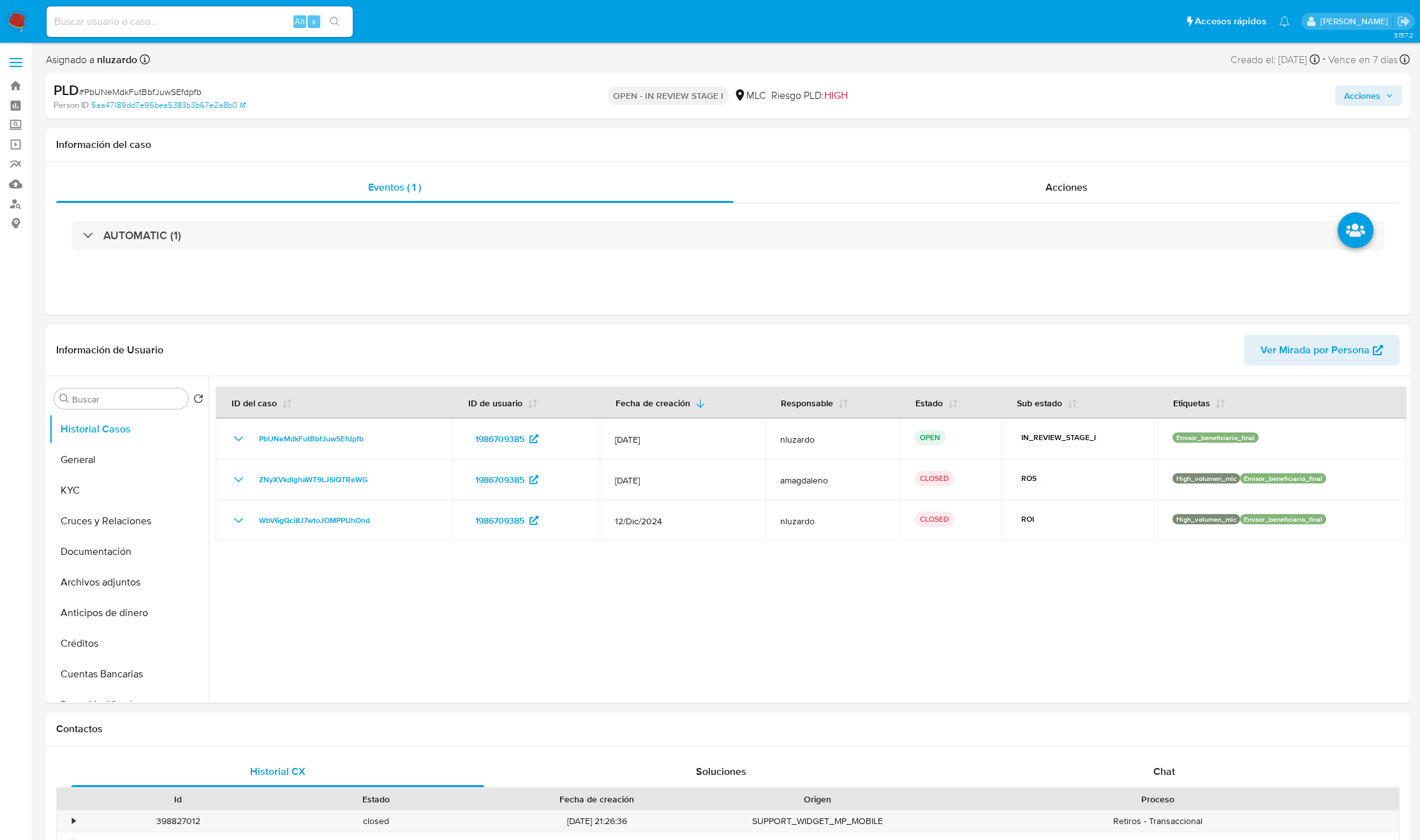
select select "10"
click at [239, 24] on input at bounding box center [199, 21] width 306 height 17
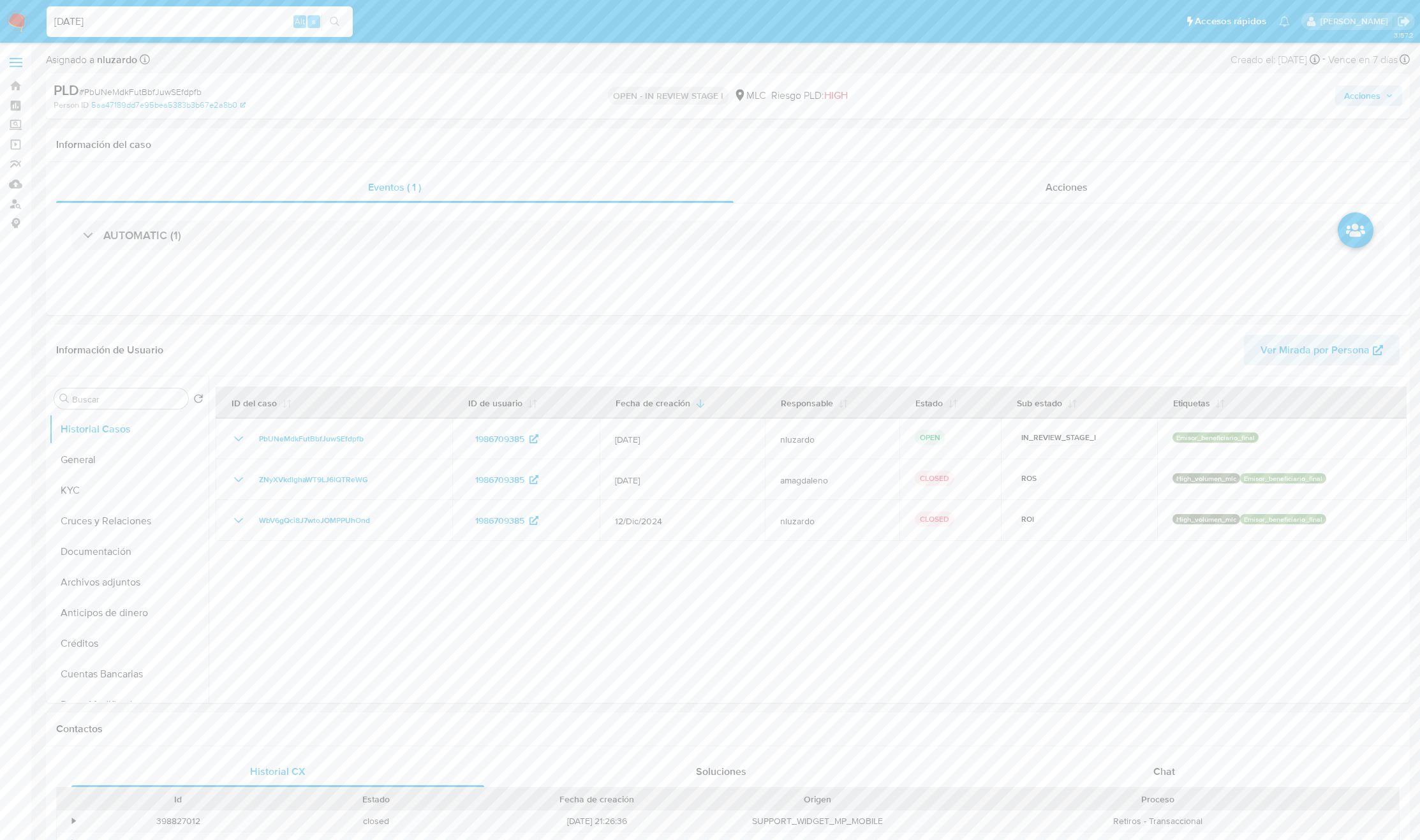
type input "[DATE]"
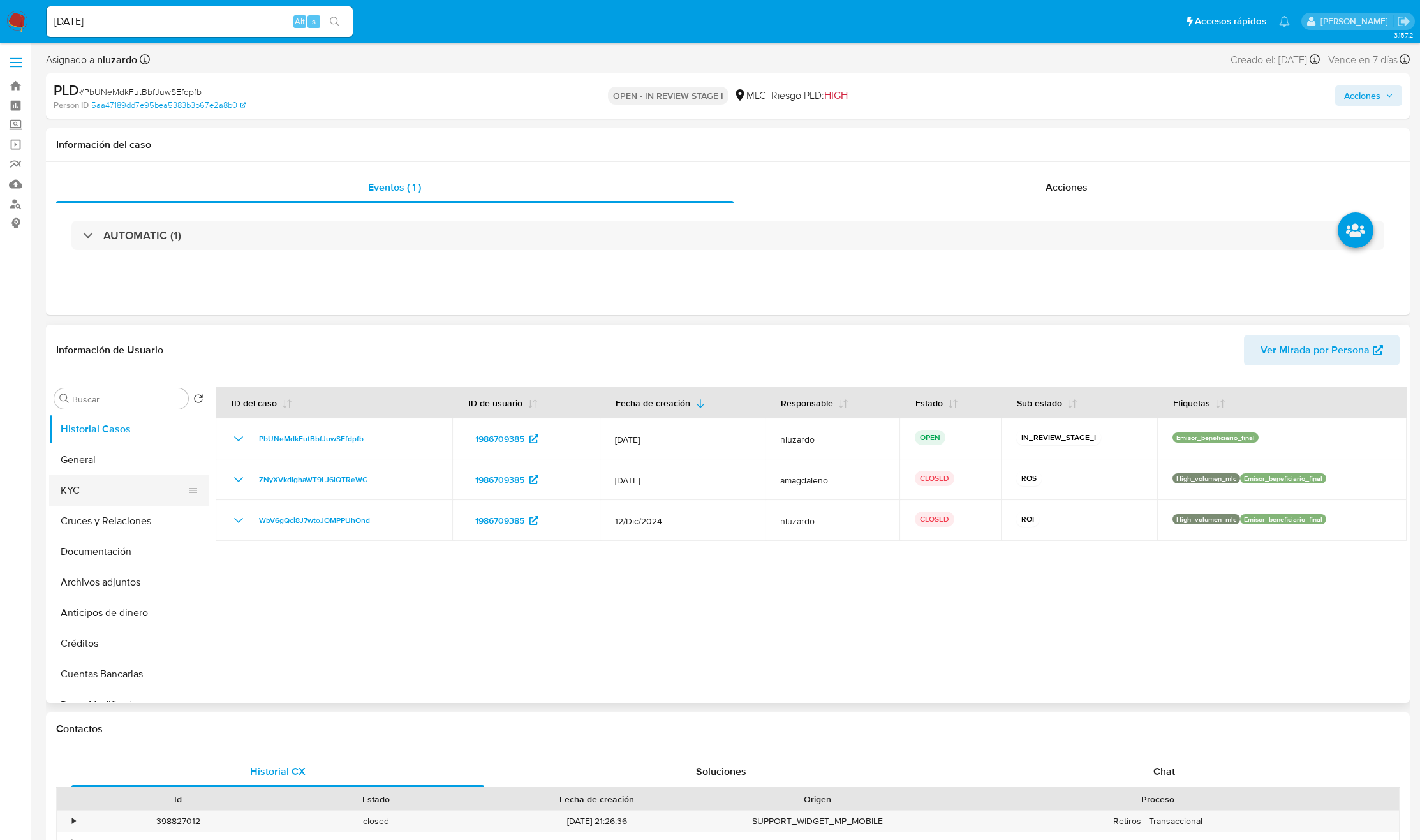
click at [77, 488] on button "KYC" at bounding box center [124, 491] width 149 height 31
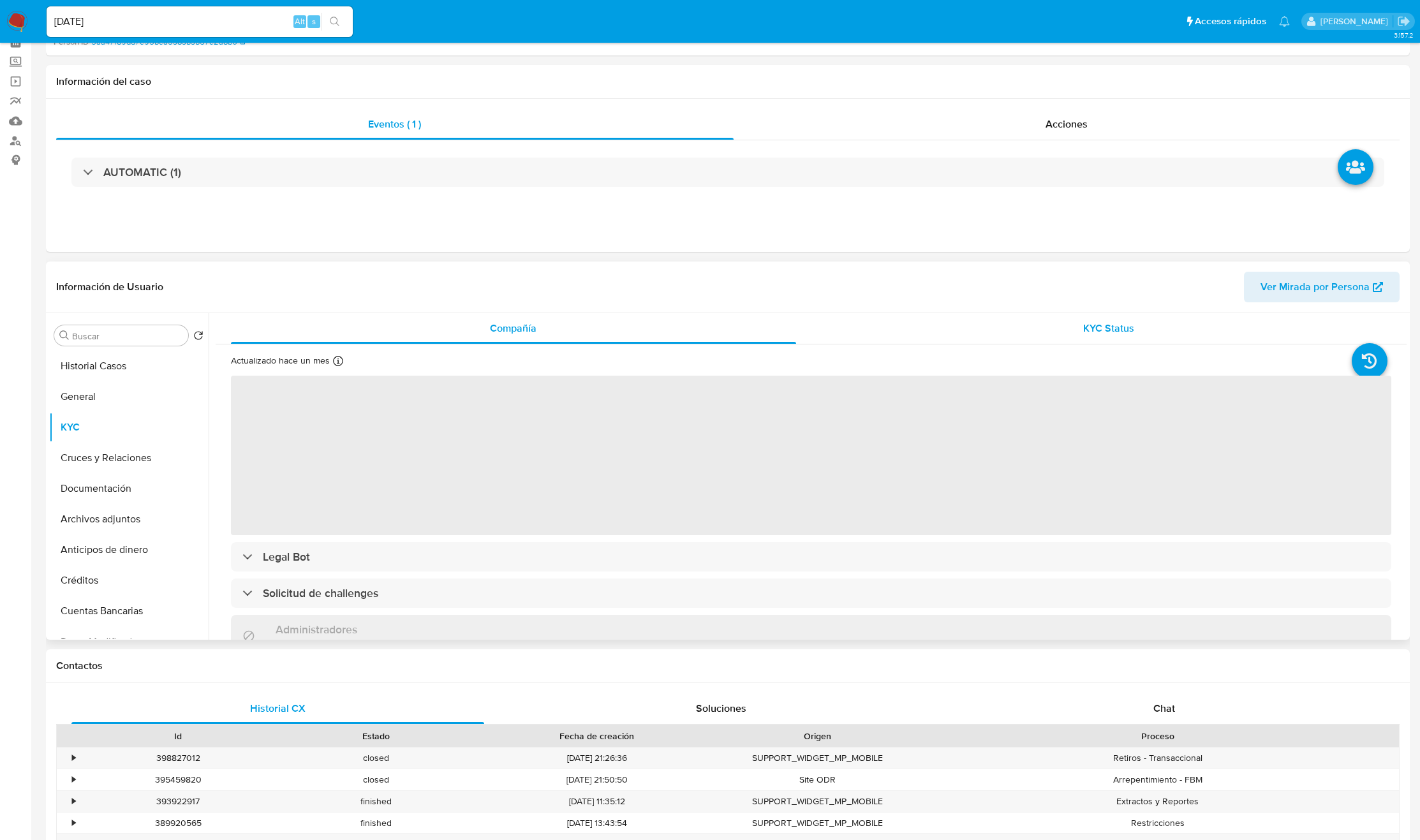
scroll to position [191, 0]
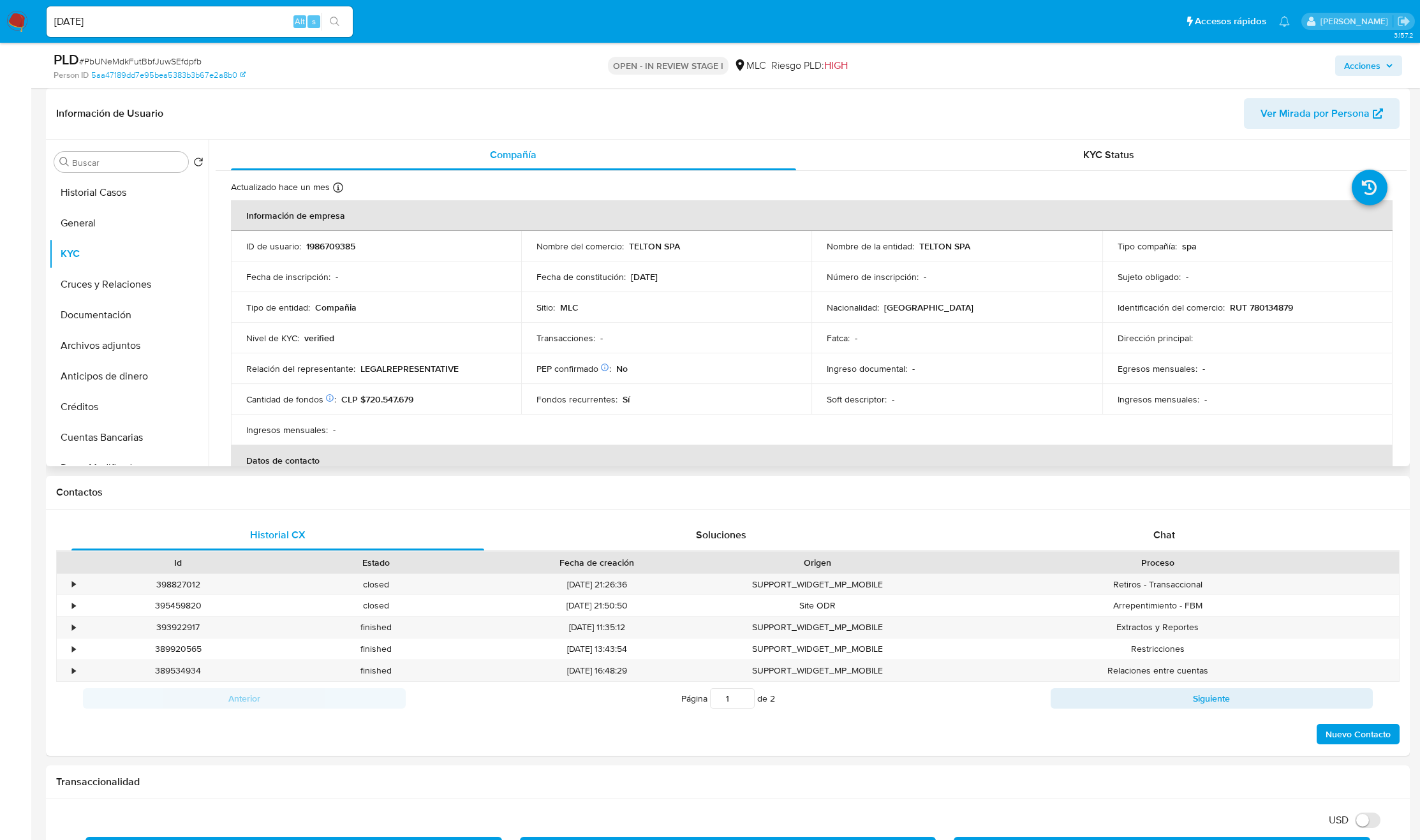
click at [927, 251] on p "TELTON SPA" at bounding box center [945, 246] width 51 height 11
drag, startPoint x: 969, startPoint y: 252, endPoint x: 978, endPoint y: 251, distance: 9.1
click at [978, 251] on div "Nombre de la entidad : TELTON SPA" at bounding box center [957, 246] width 259 height 11
copy p "TELTON SPA"
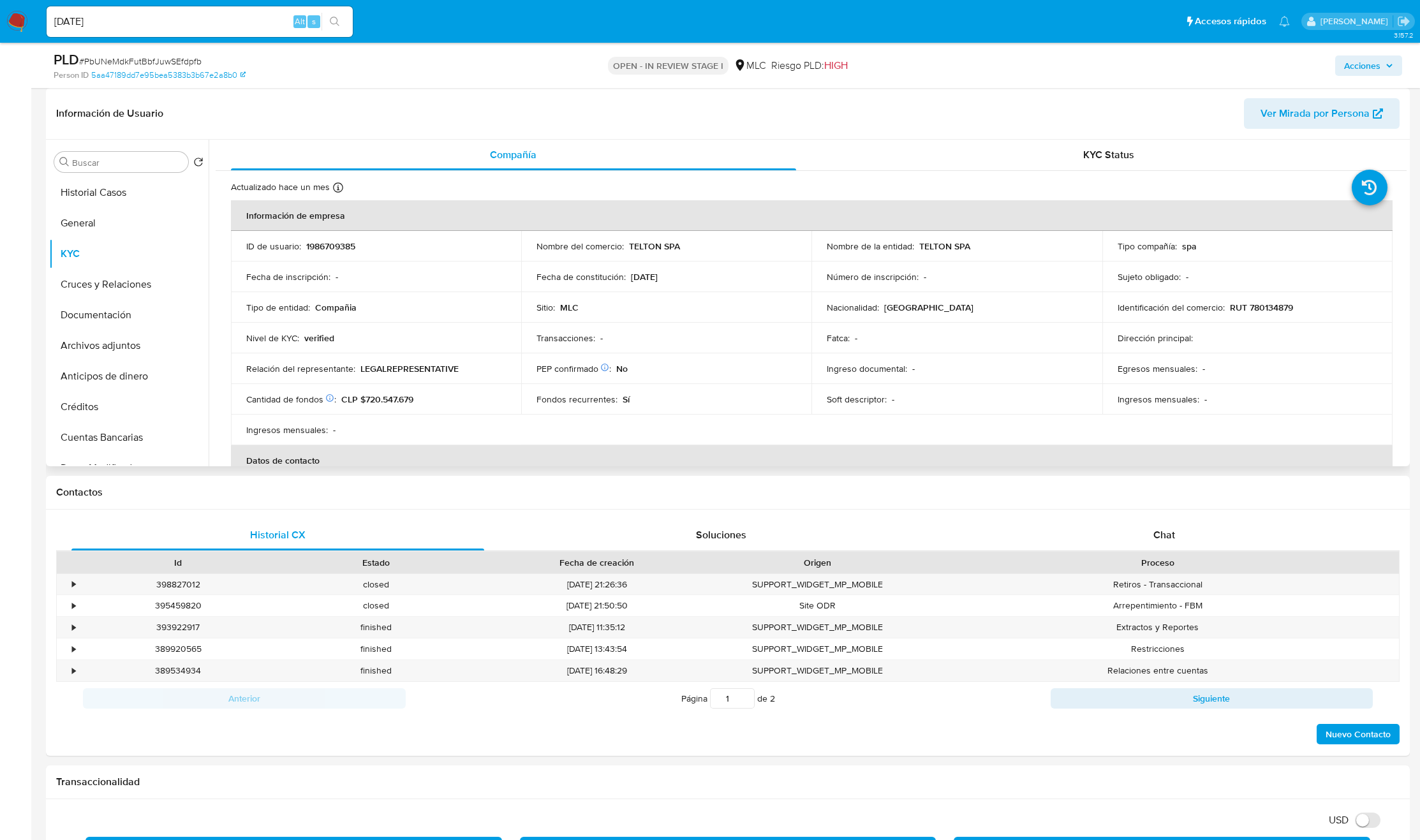
click at [1266, 305] on p "RUT 780134879" at bounding box center [1262, 307] width 64 height 11
copy p "780134879"
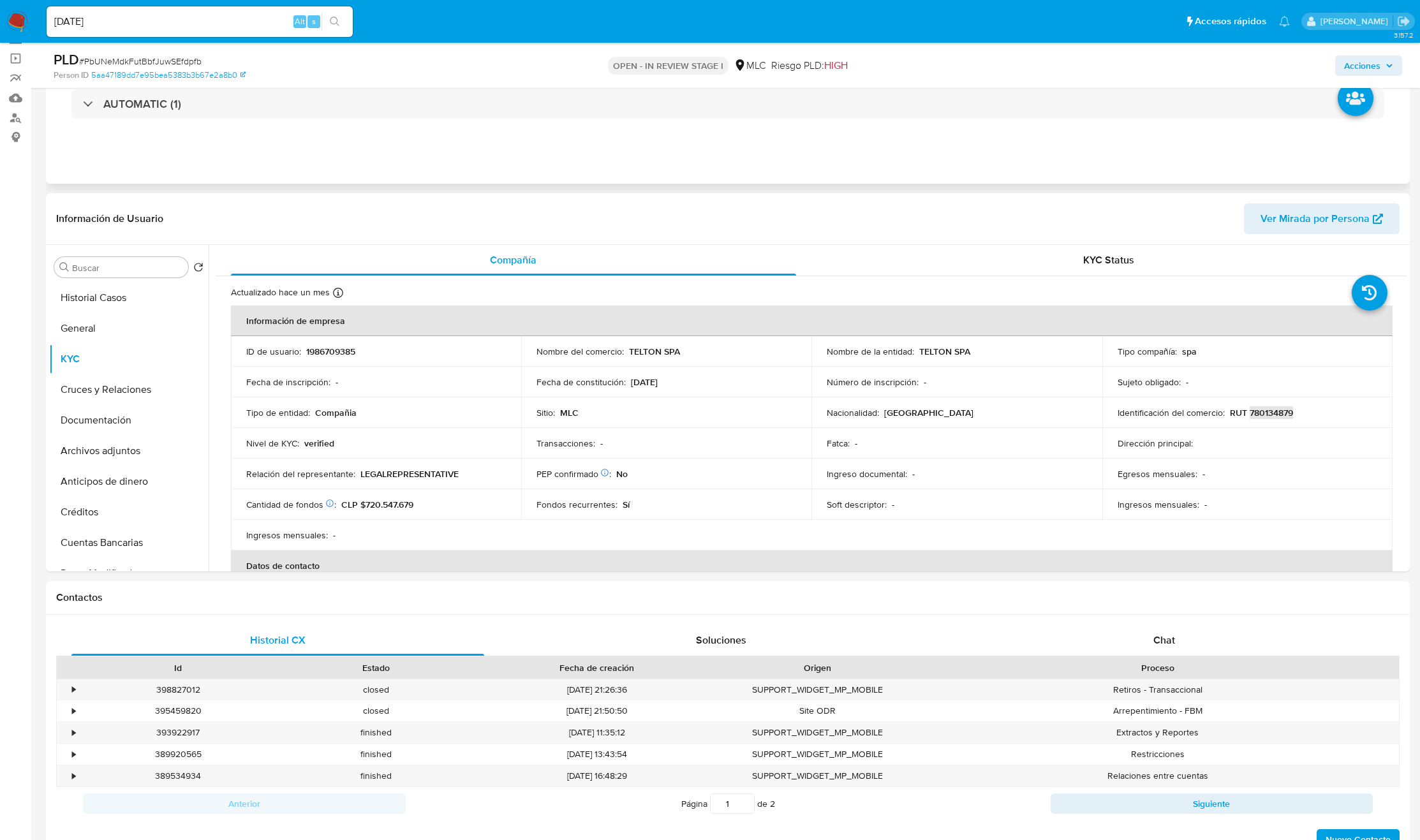
scroll to position [0, 0]
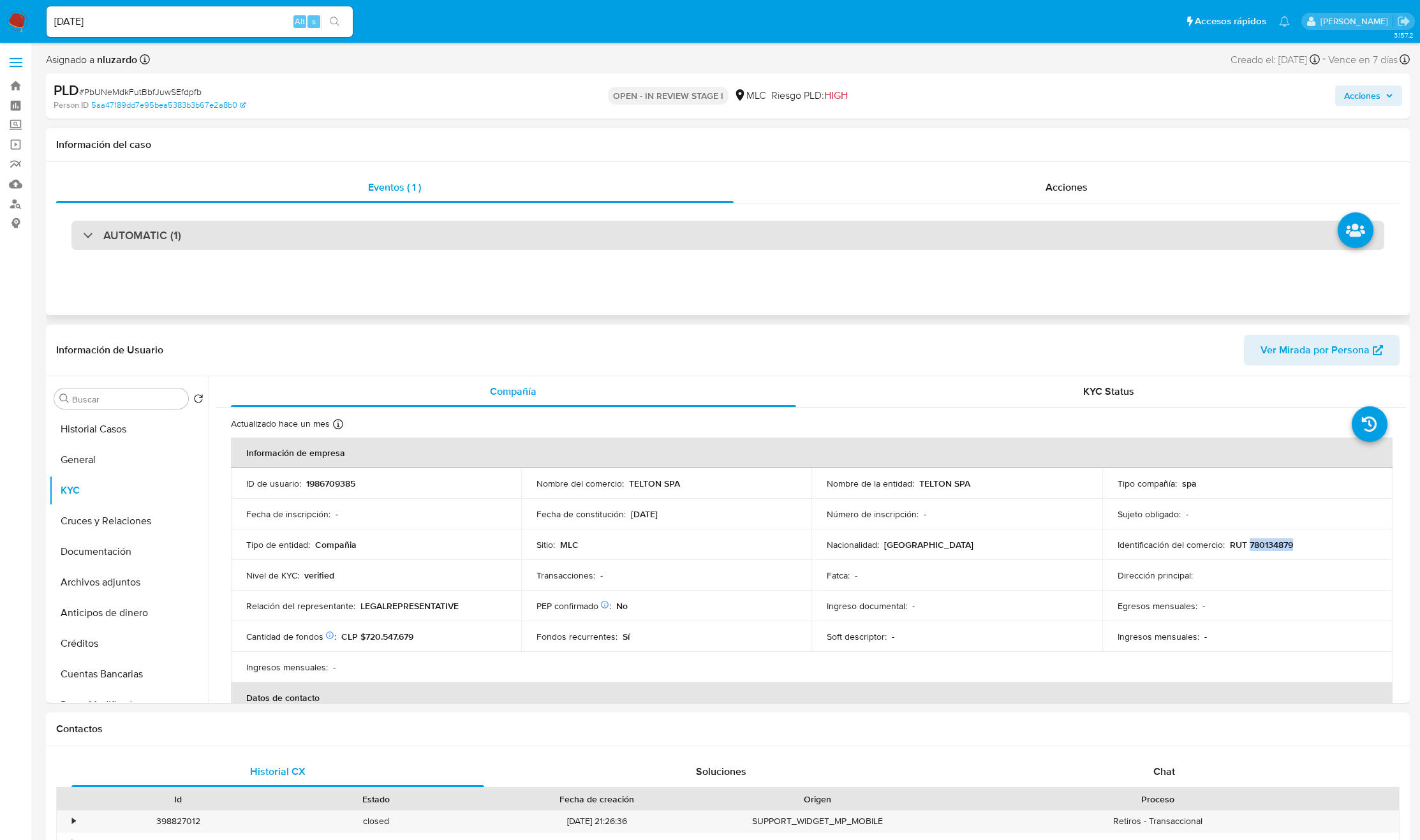
click at [209, 239] on div "AUTOMATIC (1)" at bounding box center [728, 235] width 1313 height 29
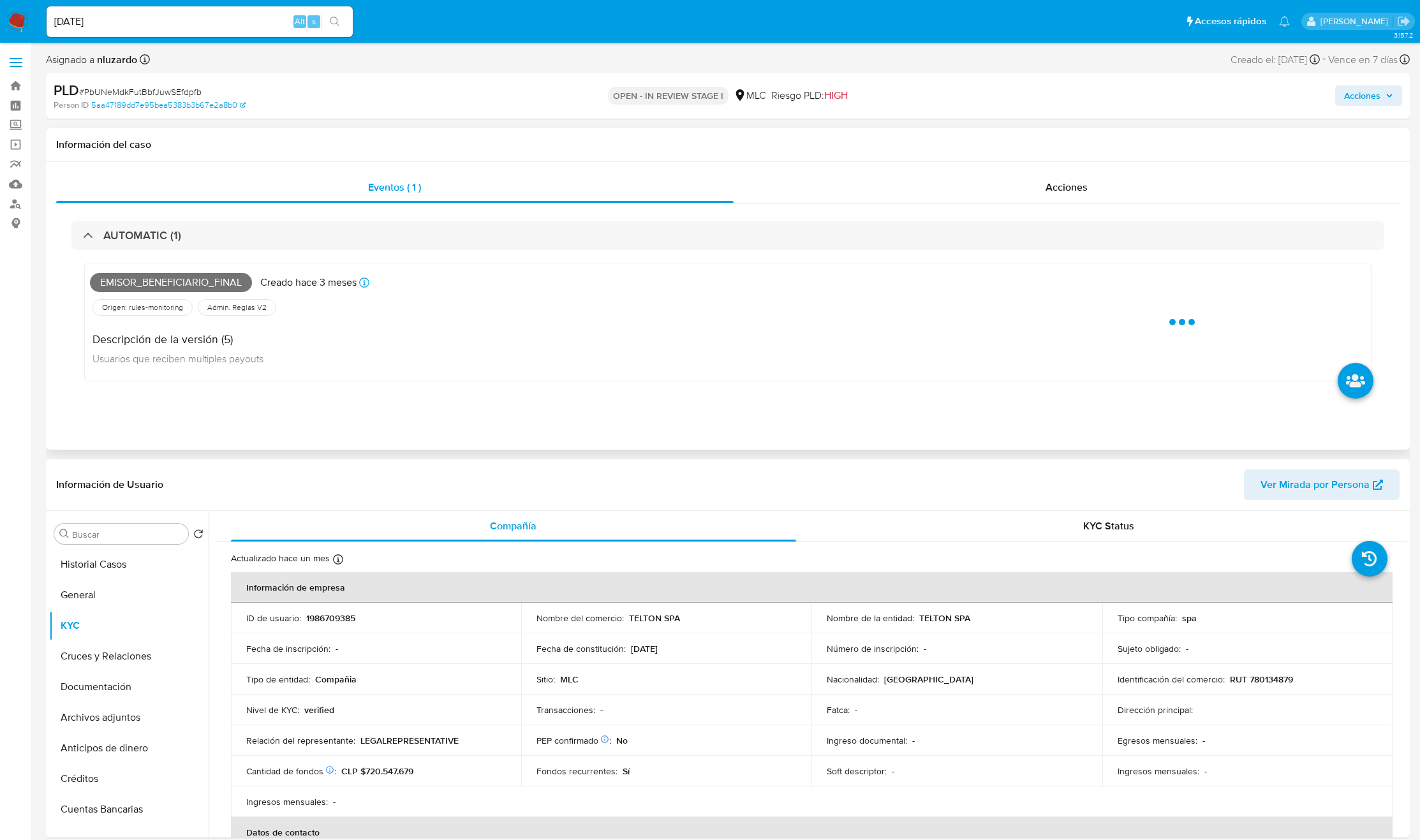
click at [157, 286] on span "Emisor_beneficiario_final" at bounding box center [171, 282] width 162 height 19
click at [157, 285] on span "Emisor_beneficiario_final" at bounding box center [171, 282] width 162 height 19
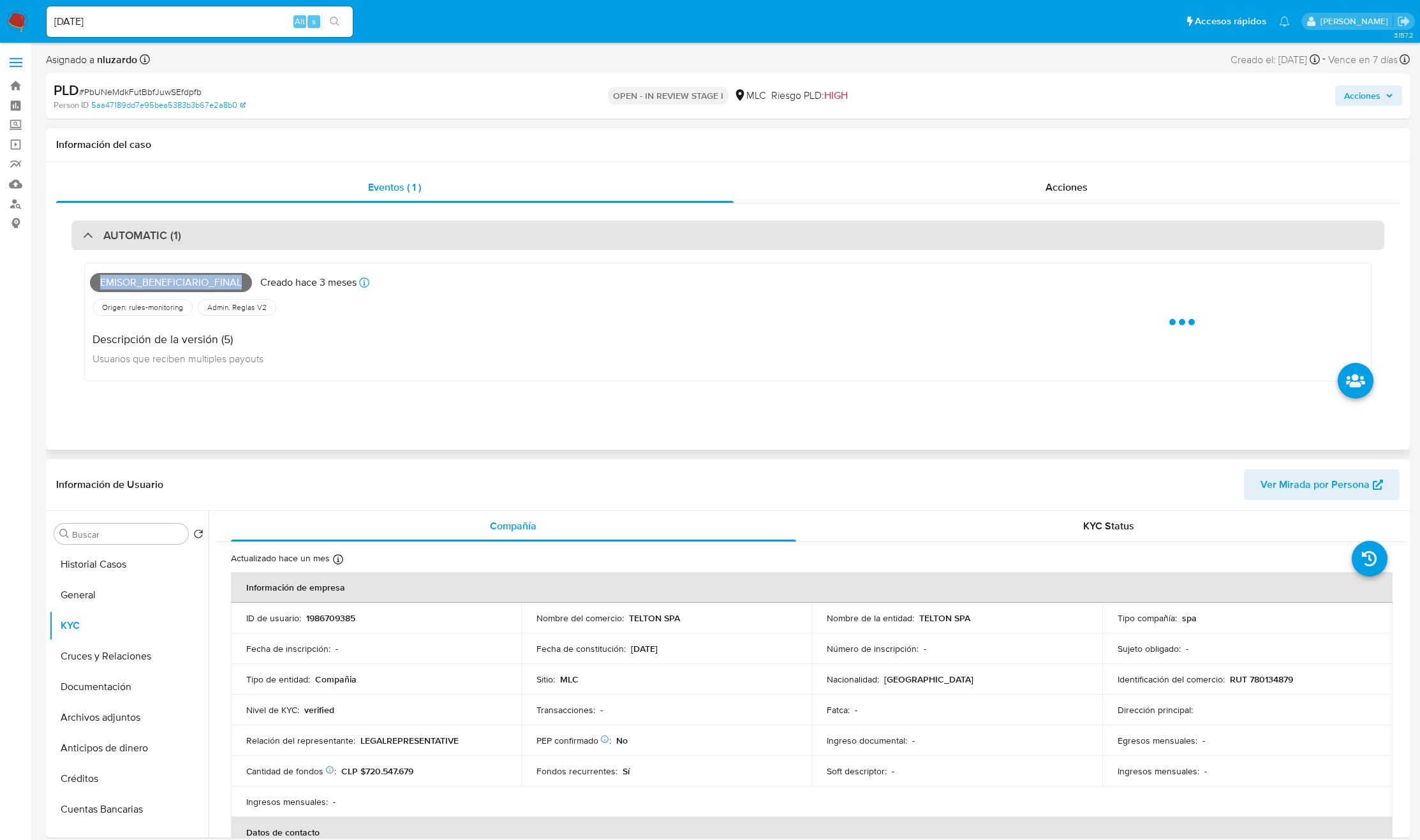
copy span "Emisor_beneficiario_final"
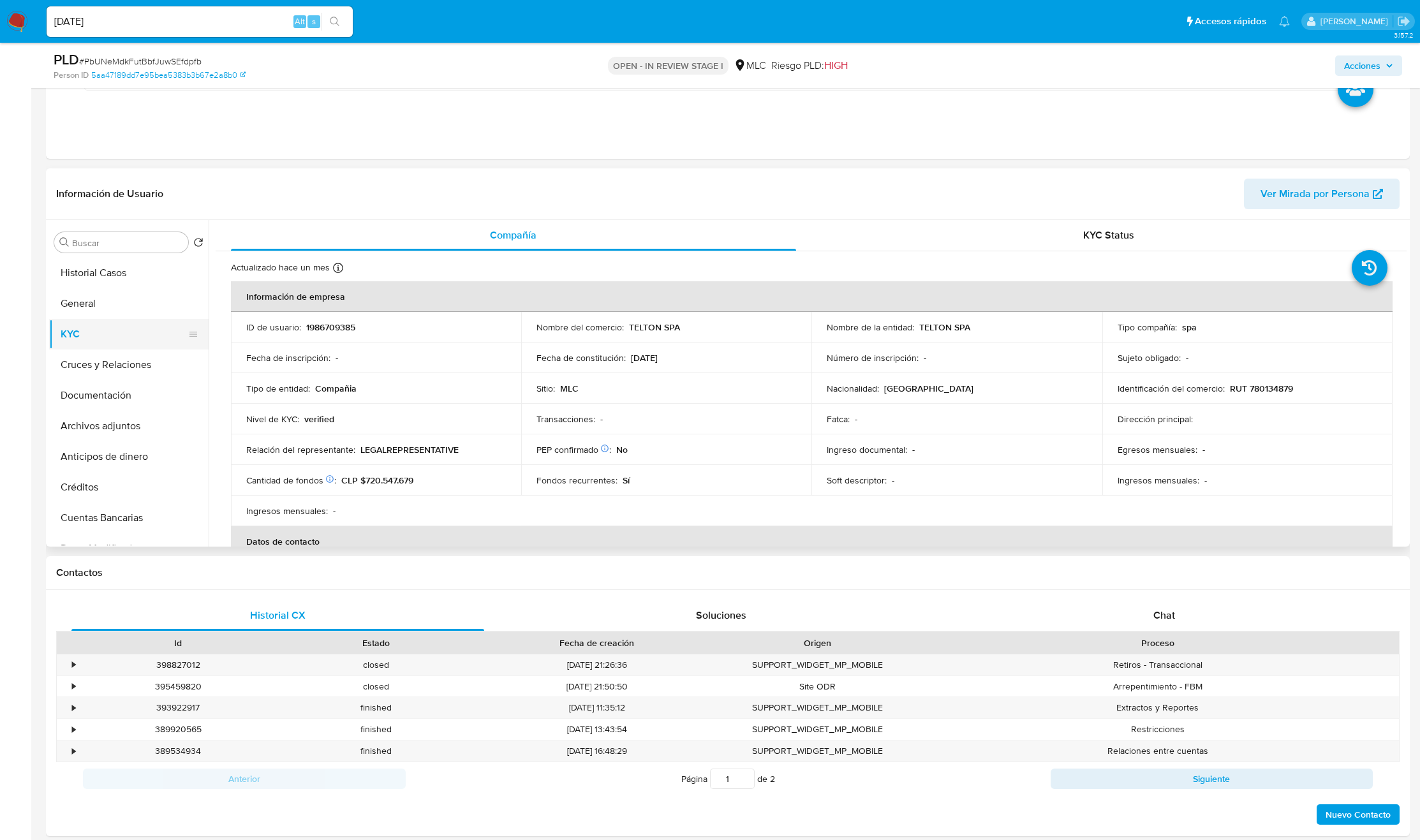
scroll to position [356, 0]
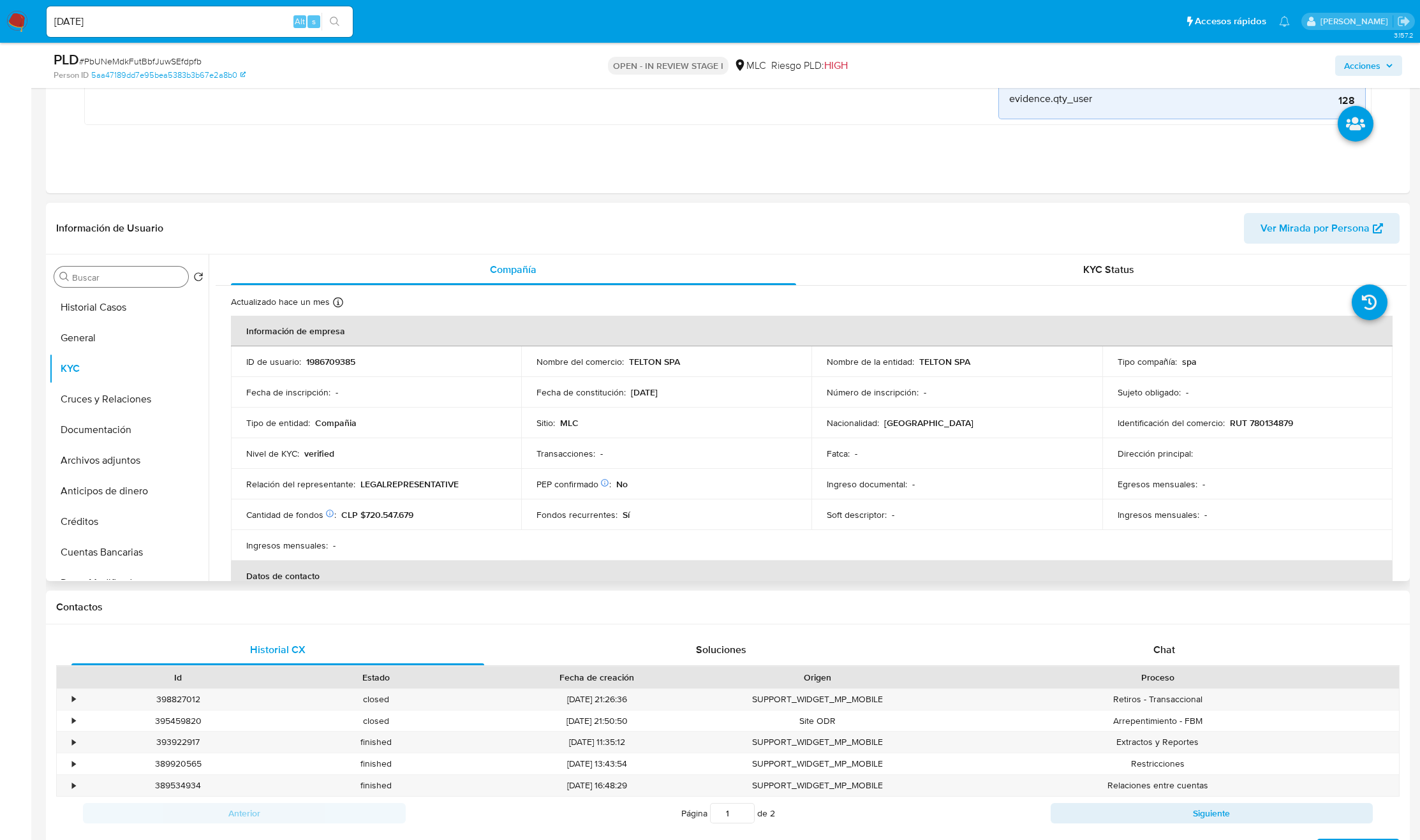
click at [116, 274] on input "Buscar" at bounding box center [128, 277] width 111 height 11
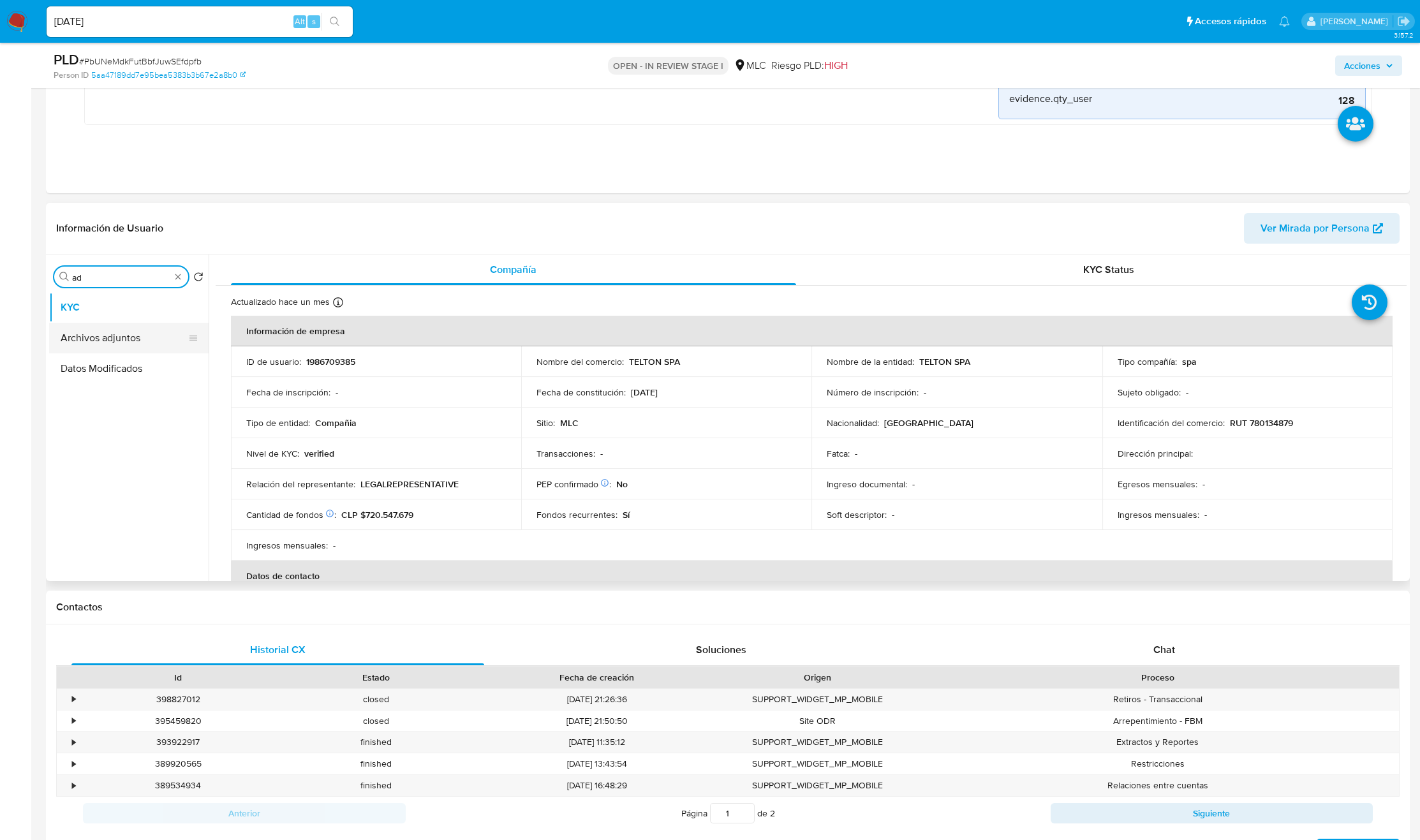
type input "ad"
click at [121, 341] on button "Archivos adjuntos" at bounding box center [124, 338] width 149 height 31
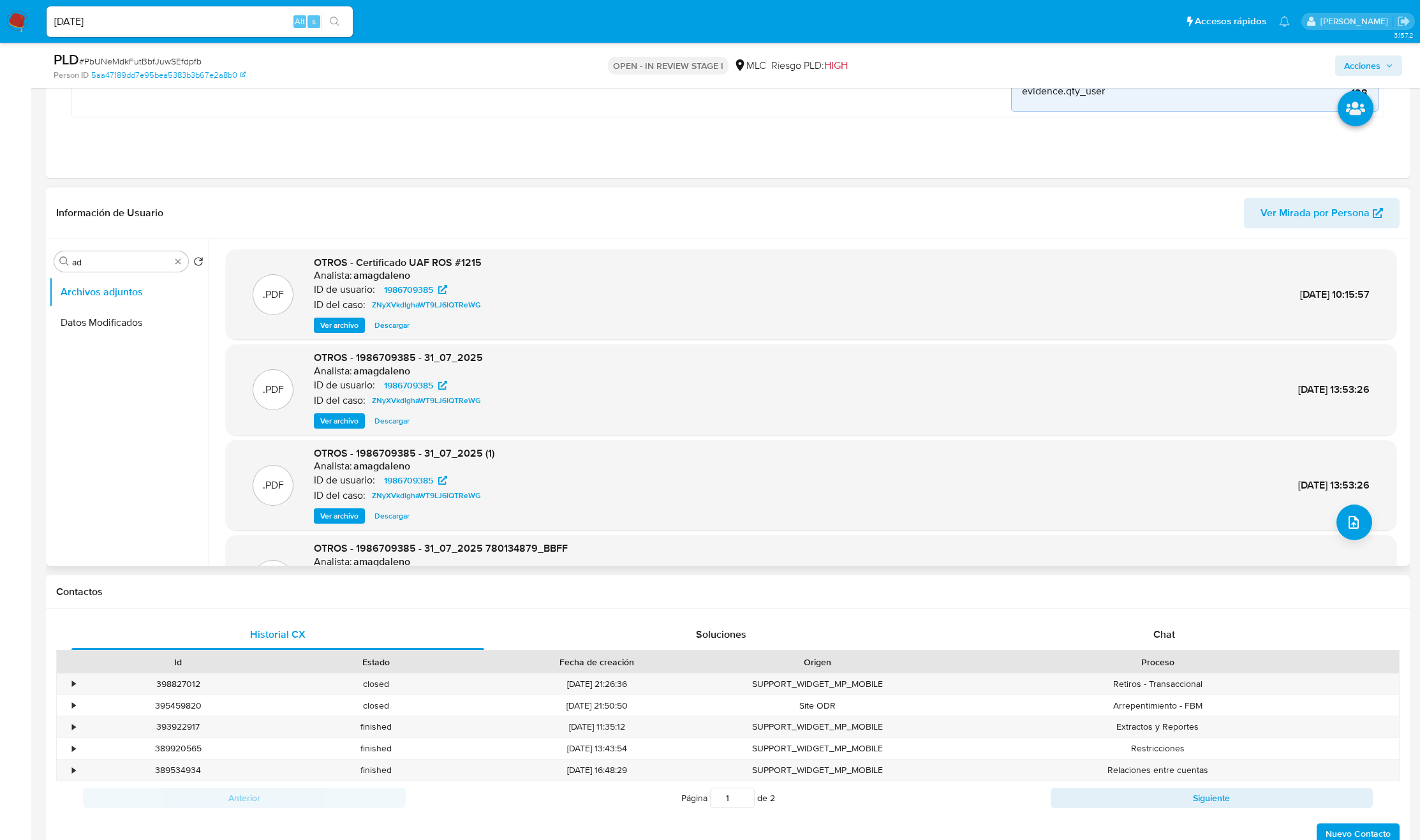
click at [388, 422] on span "Descargar" at bounding box center [392, 421] width 35 height 12
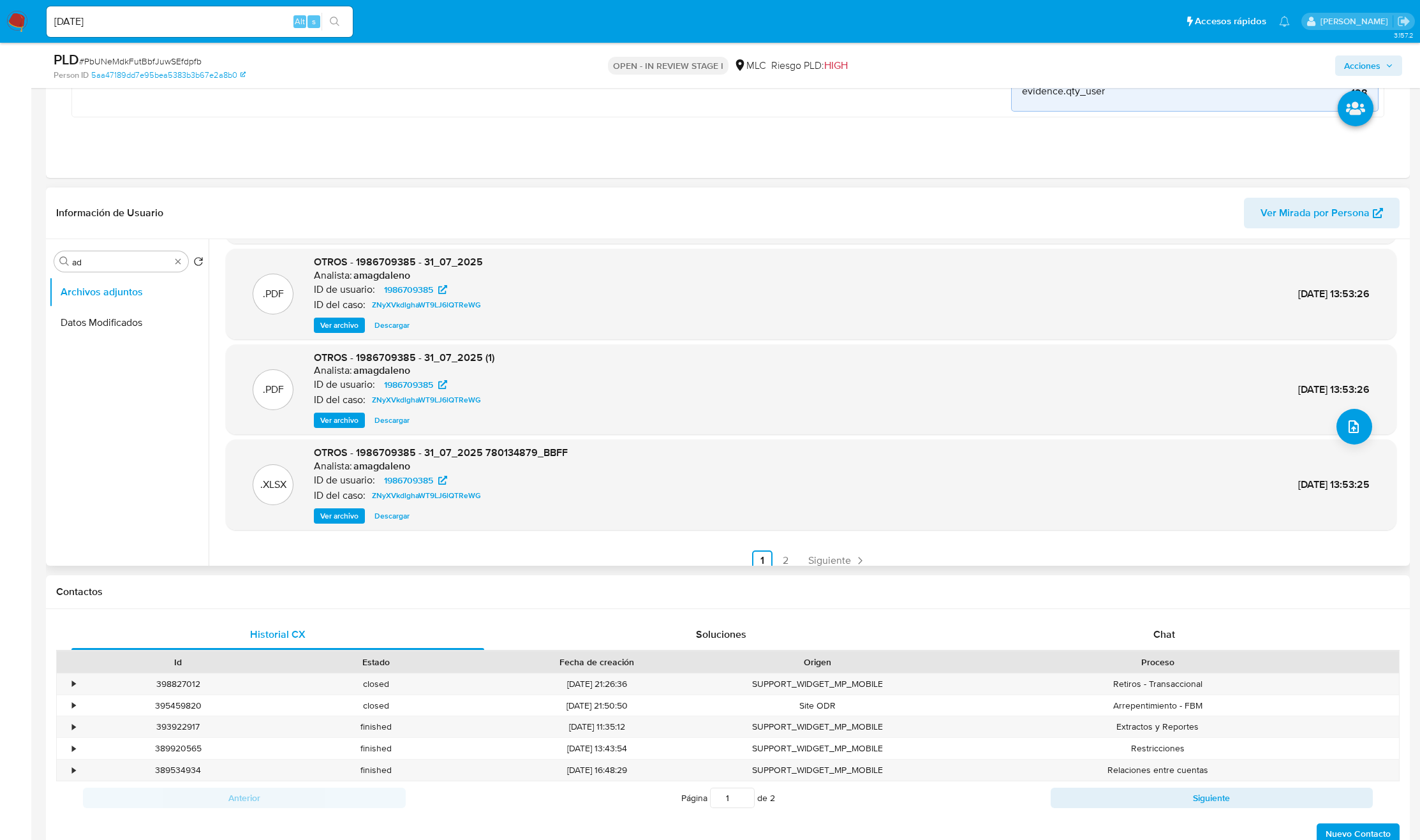
click at [387, 421] on span "Descargar" at bounding box center [392, 420] width 35 height 12
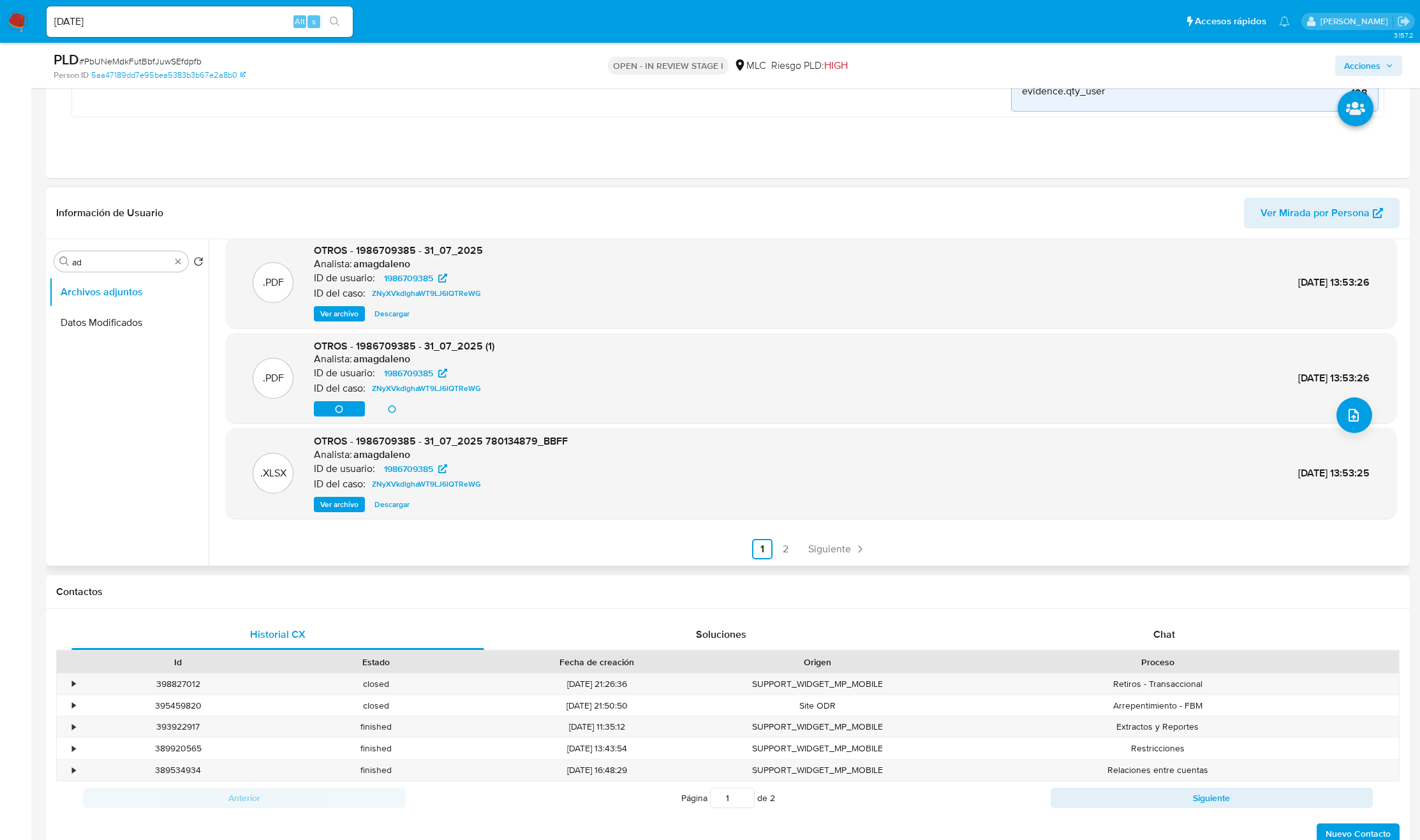
click at [795, 550] on ul "Anterior 1 2 Siguiente" at bounding box center [811, 549] width 1171 height 20
click at [783, 550] on link "2" at bounding box center [785, 549] width 20 height 20
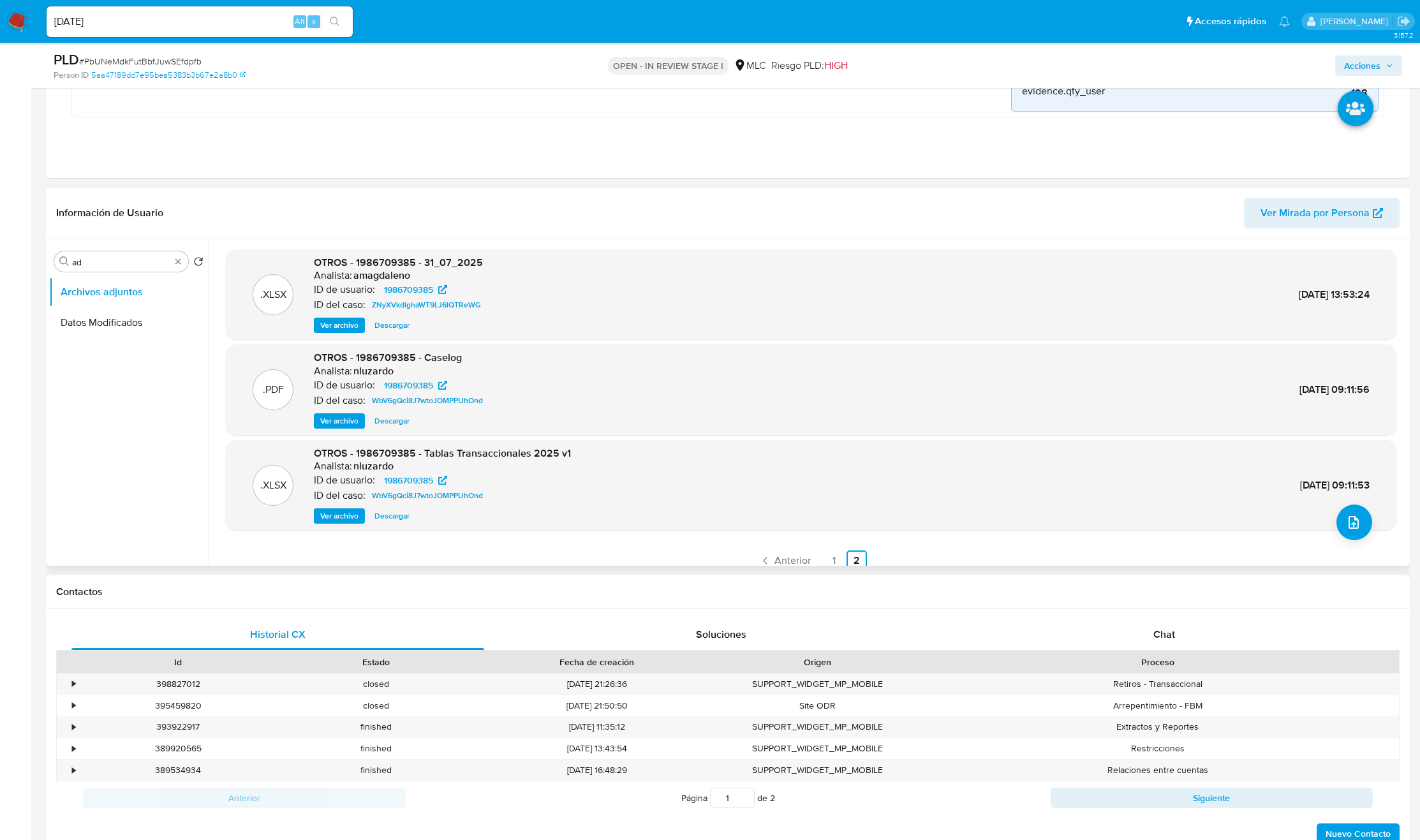
click at [404, 423] on span "Descargar" at bounding box center [392, 421] width 35 height 12
click at [388, 362] on span "OTROS - 1986709385 - Caselog" at bounding box center [388, 357] width 148 height 15
copy span "1986709385"
click at [823, 566] on link "1" at bounding box center [833, 560] width 20 height 20
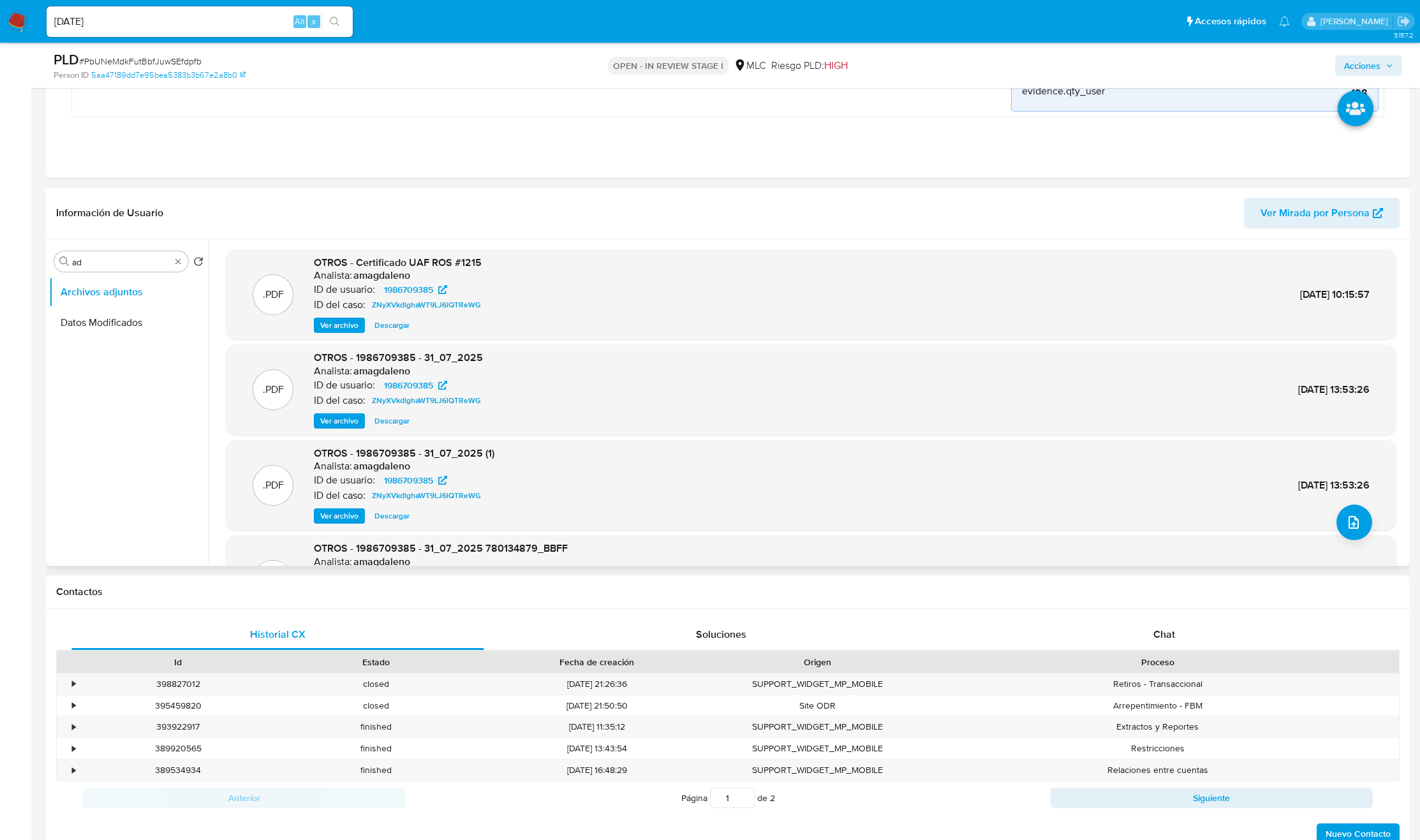
click at [443, 266] on span "OTROS - Certificado UAF ROS #1215" at bounding box center [398, 262] width 168 height 15
drag, startPoint x: 496, startPoint y: 266, endPoint x: 431, endPoint y: 266, distance: 65.0
click at [431, 266] on div ".PDF OTROS - Certificado UAF ROS #1215 Analista: amagdaleno ID de usuario: 1986…" at bounding box center [811, 295] width 1158 height 78
copy span "ROS #1215"
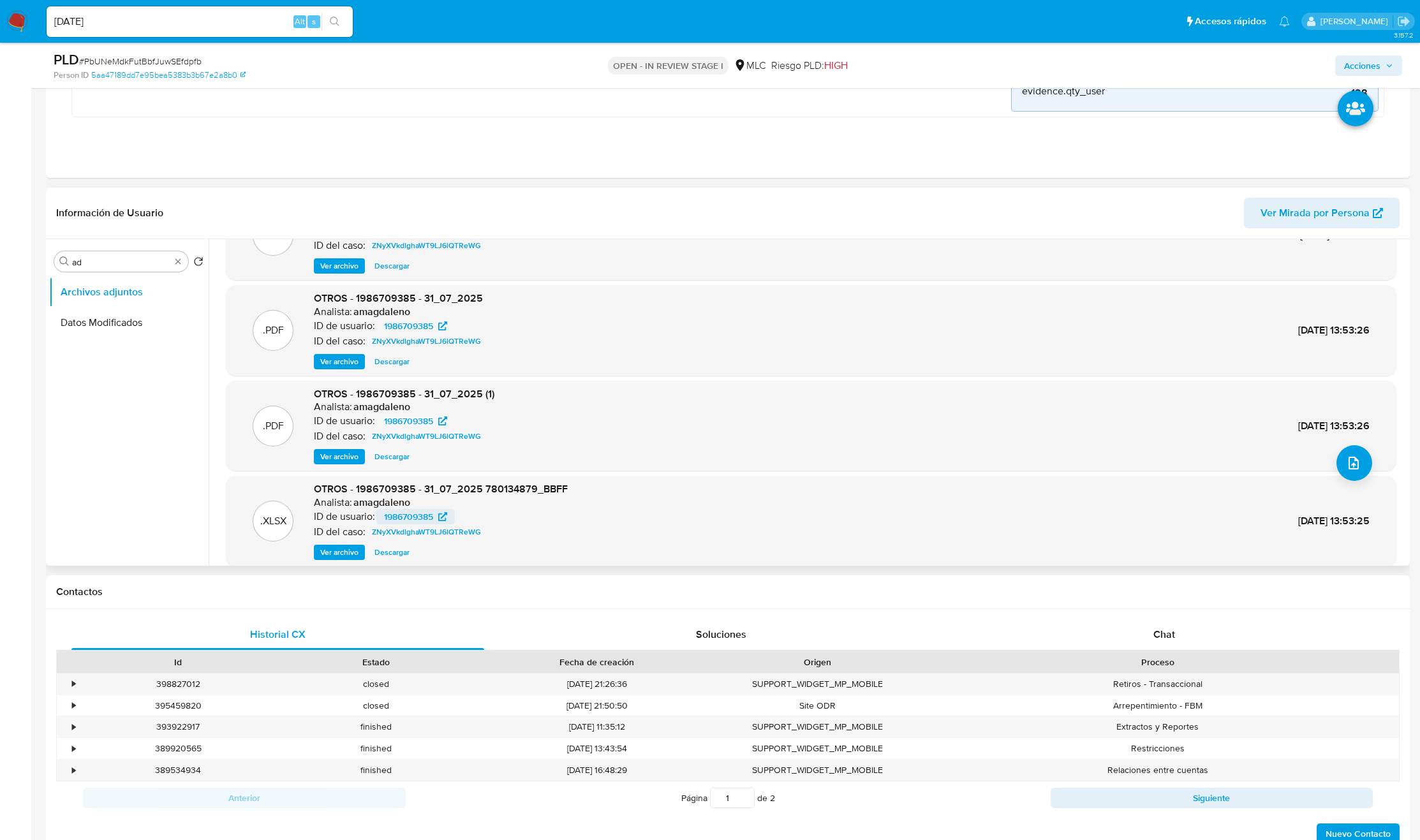
scroll to position [107, 0]
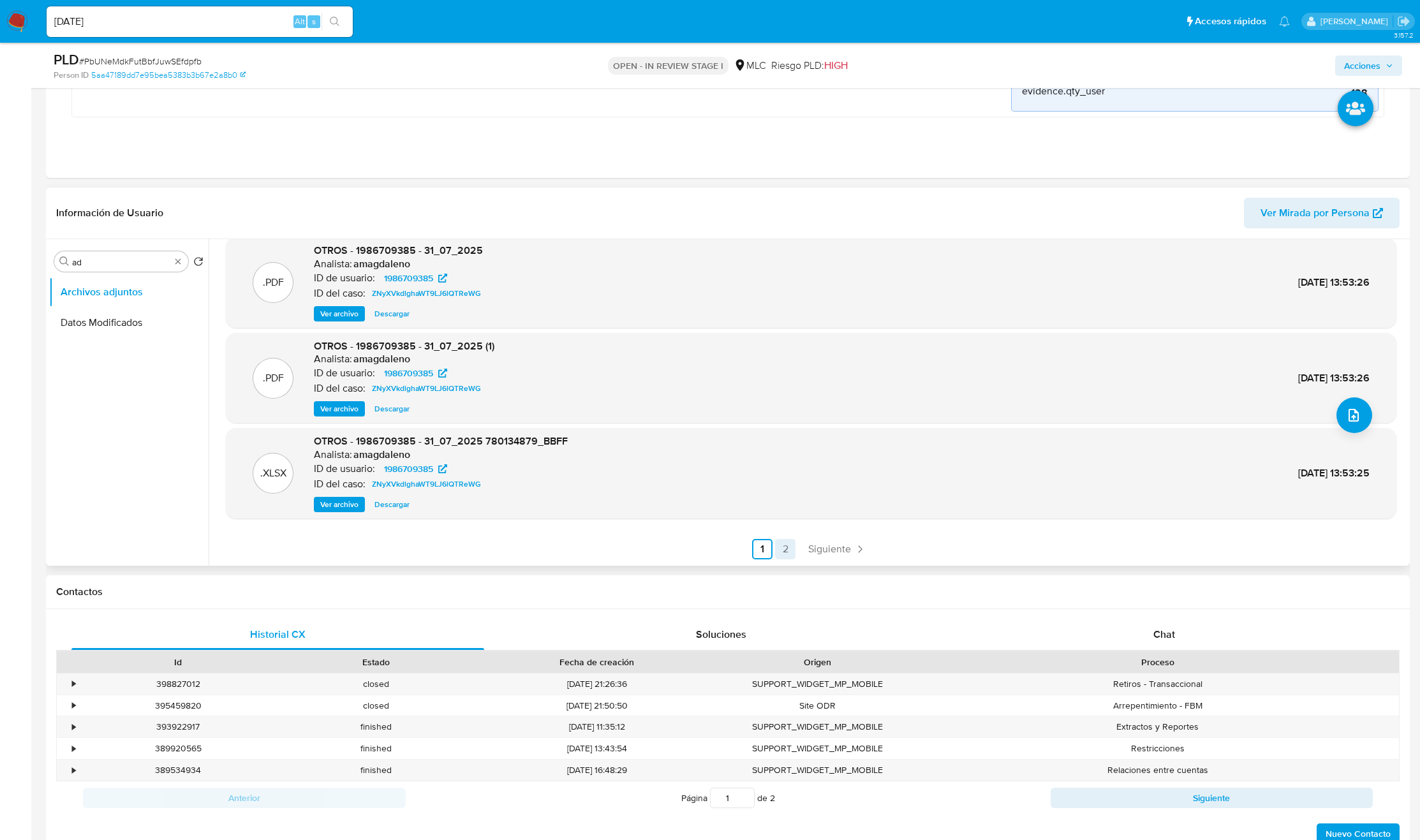
click at [781, 544] on link "2" at bounding box center [785, 549] width 20 height 20
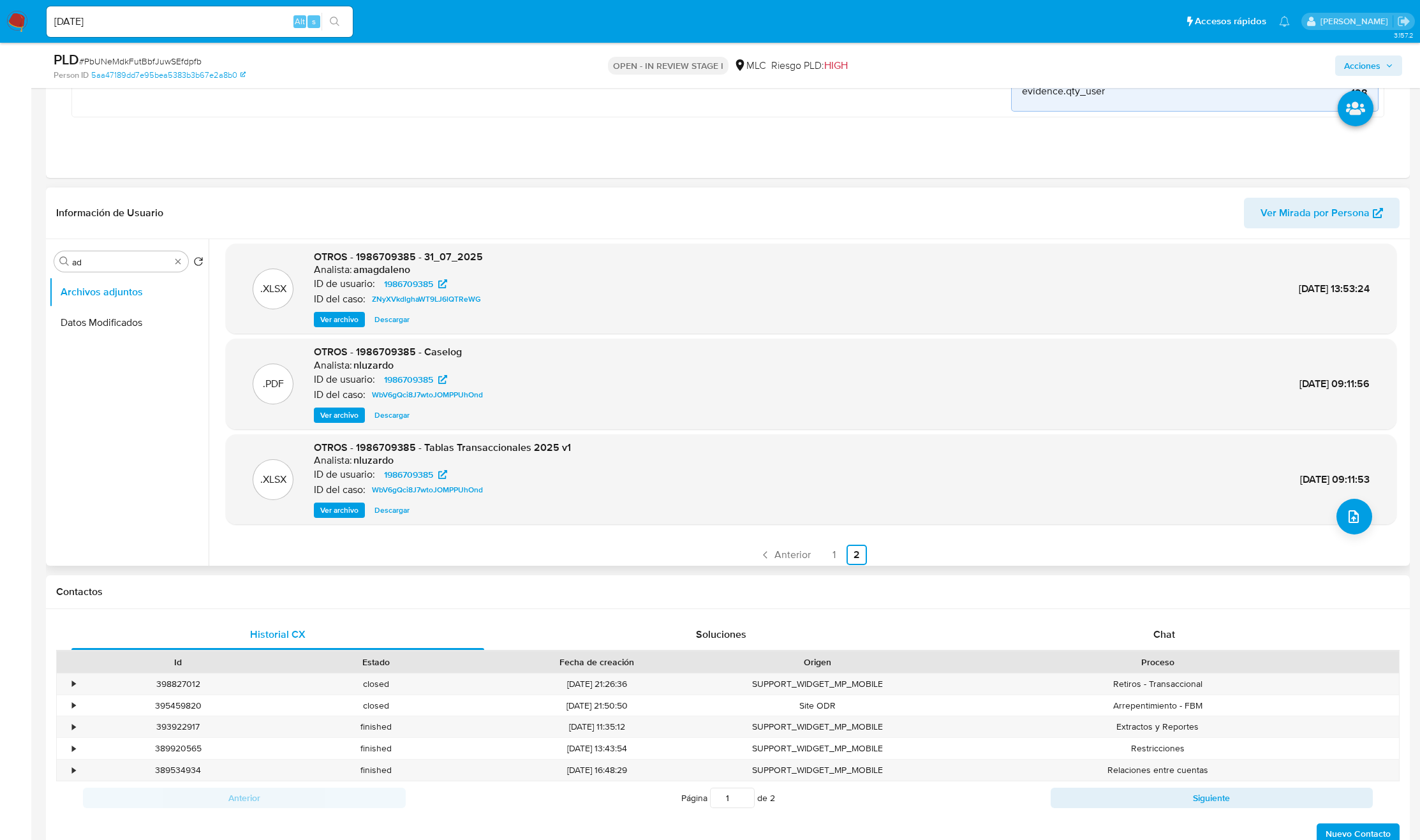
scroll to position [11, 0]
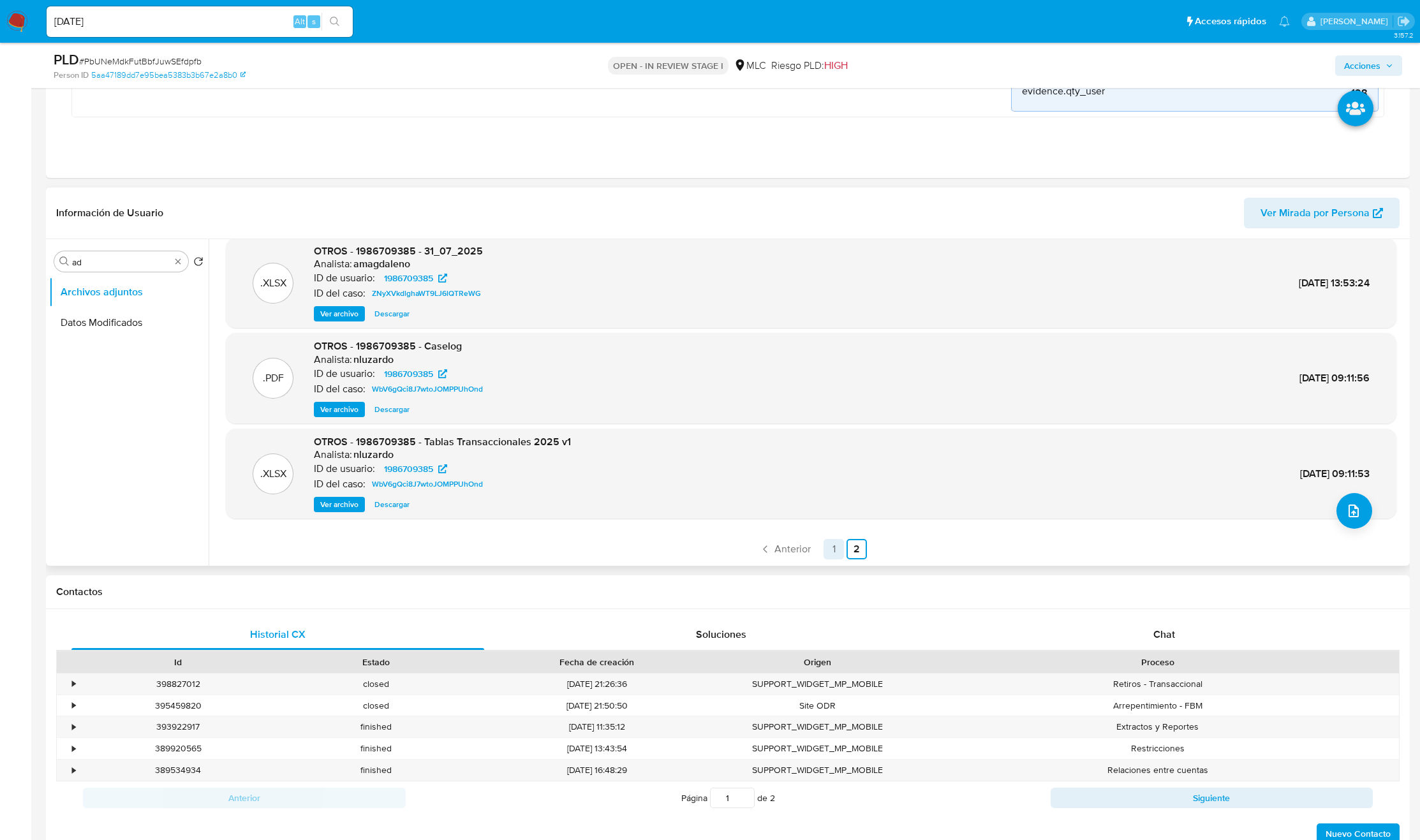
click at [830, 544] on link "1" at bounding box center [833, 549] width 20 height 20
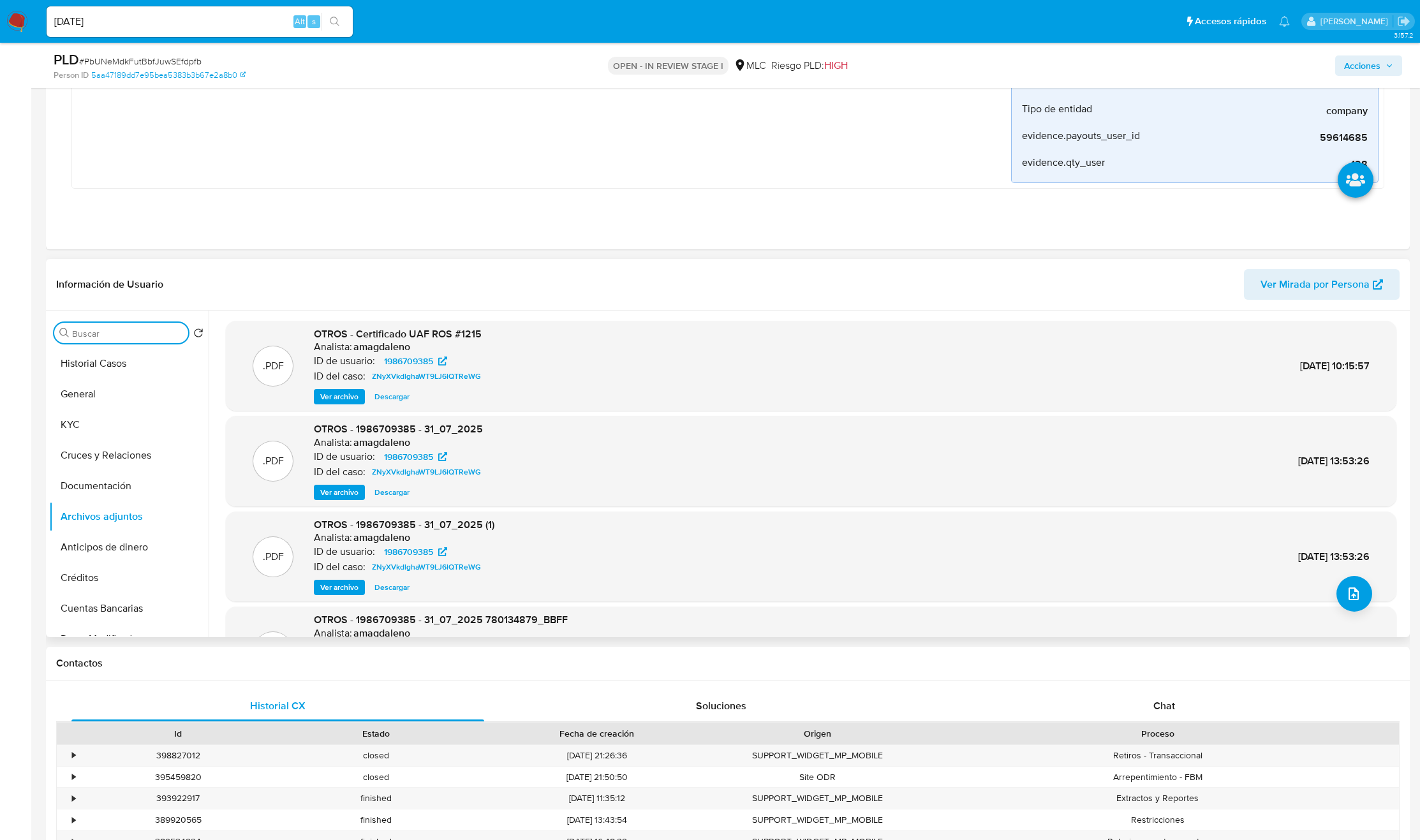
scroll to position [287, 0]
click at [123, 360] on button "Historial Casos" at bounding box center [124, 362] width 149 height 31
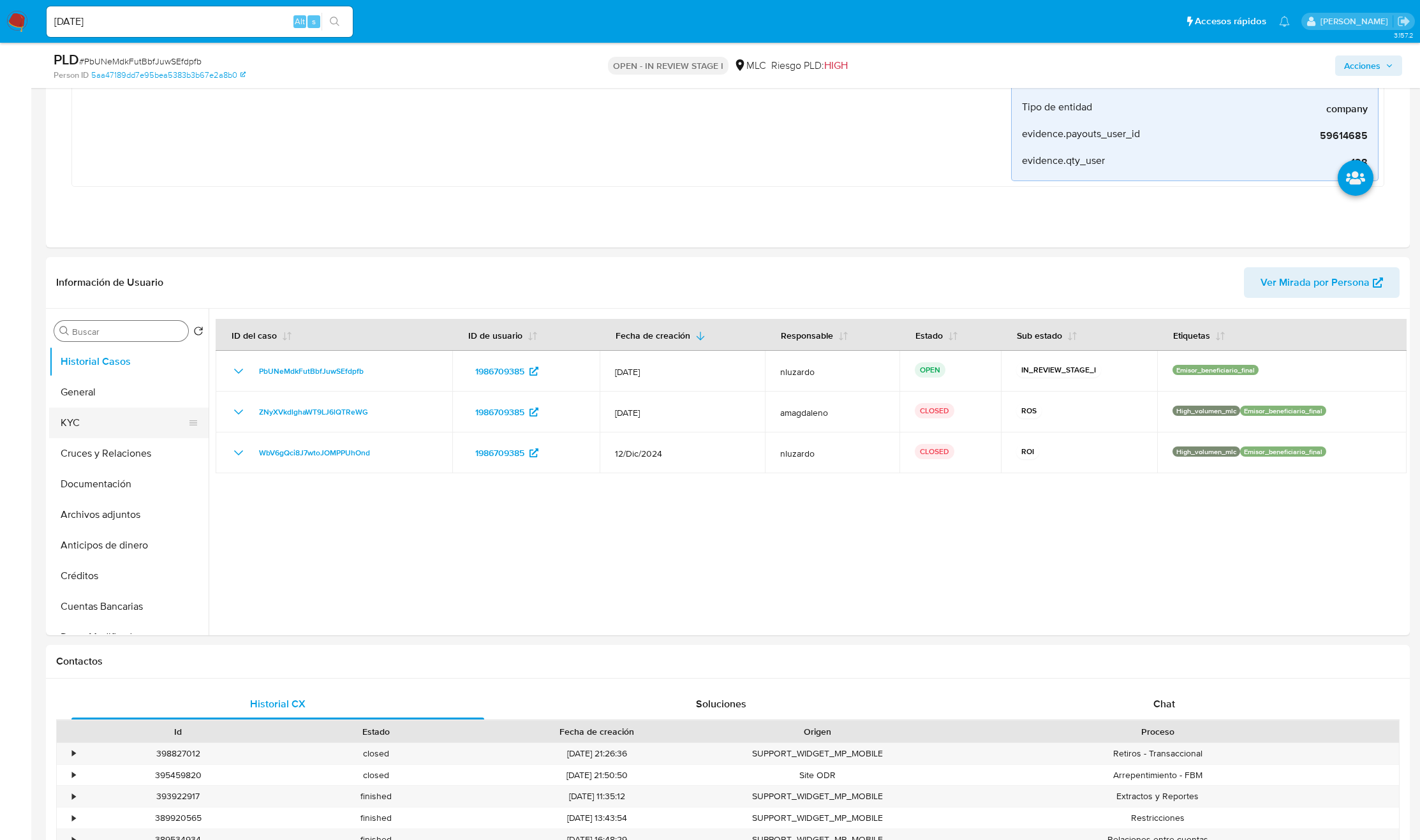
click at [69, 422] on button "KYC" at bounding box center [124, 423] width 149 height 31
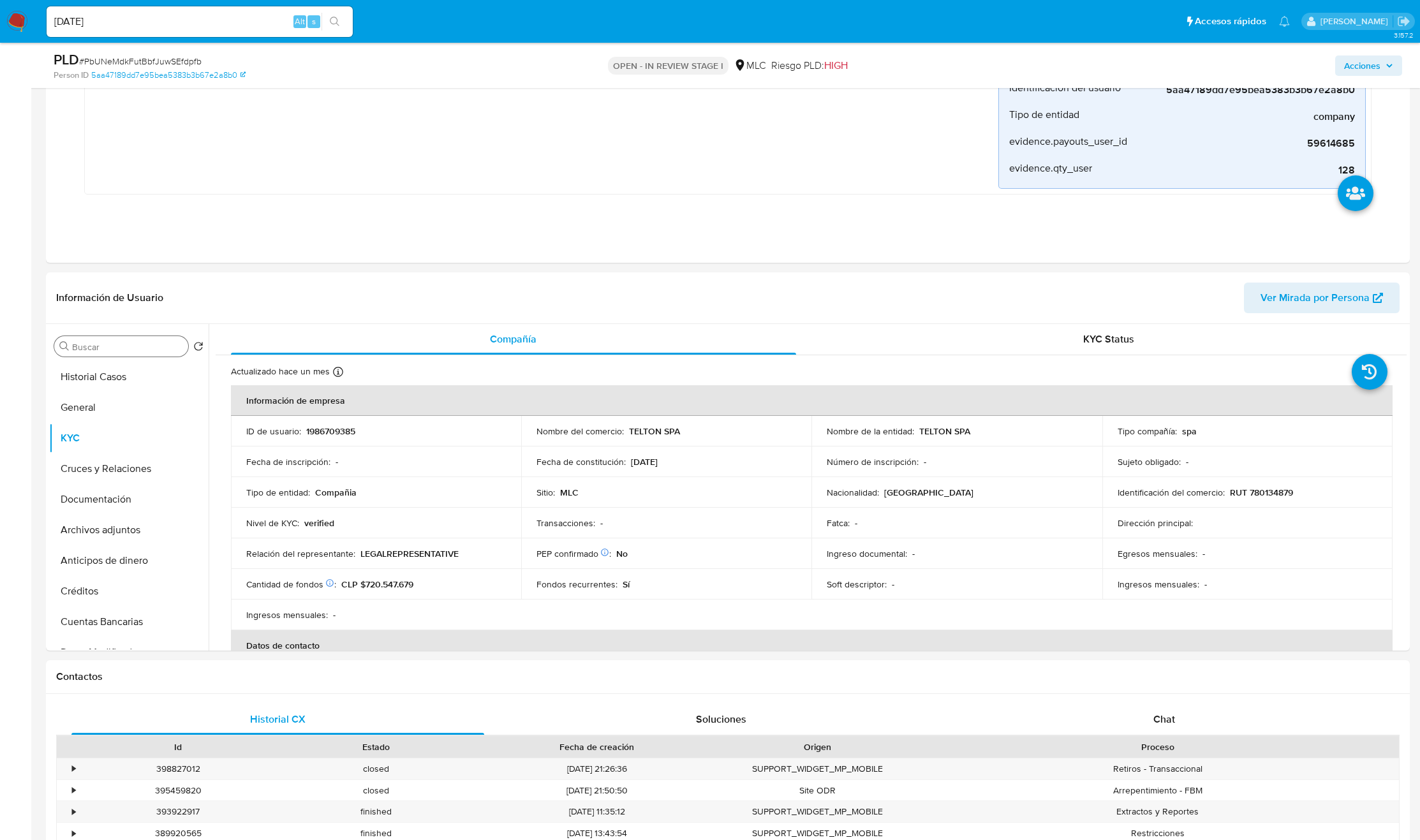
click at [884, 549] on p "Ingreso documental :" at bounding box center [867, 553] width 80 height 11
click at [138, 340] on div "Buscar" at bounding box center [121, 346] width 134 height 20
click at [138, 343] on input "Buscar" at bounding box center [128, 347] width 111 height 11
drag, startPoint x: 127, startPoint y: 393, endPoint x: 127, endPoint y: 401, distance: 8.0
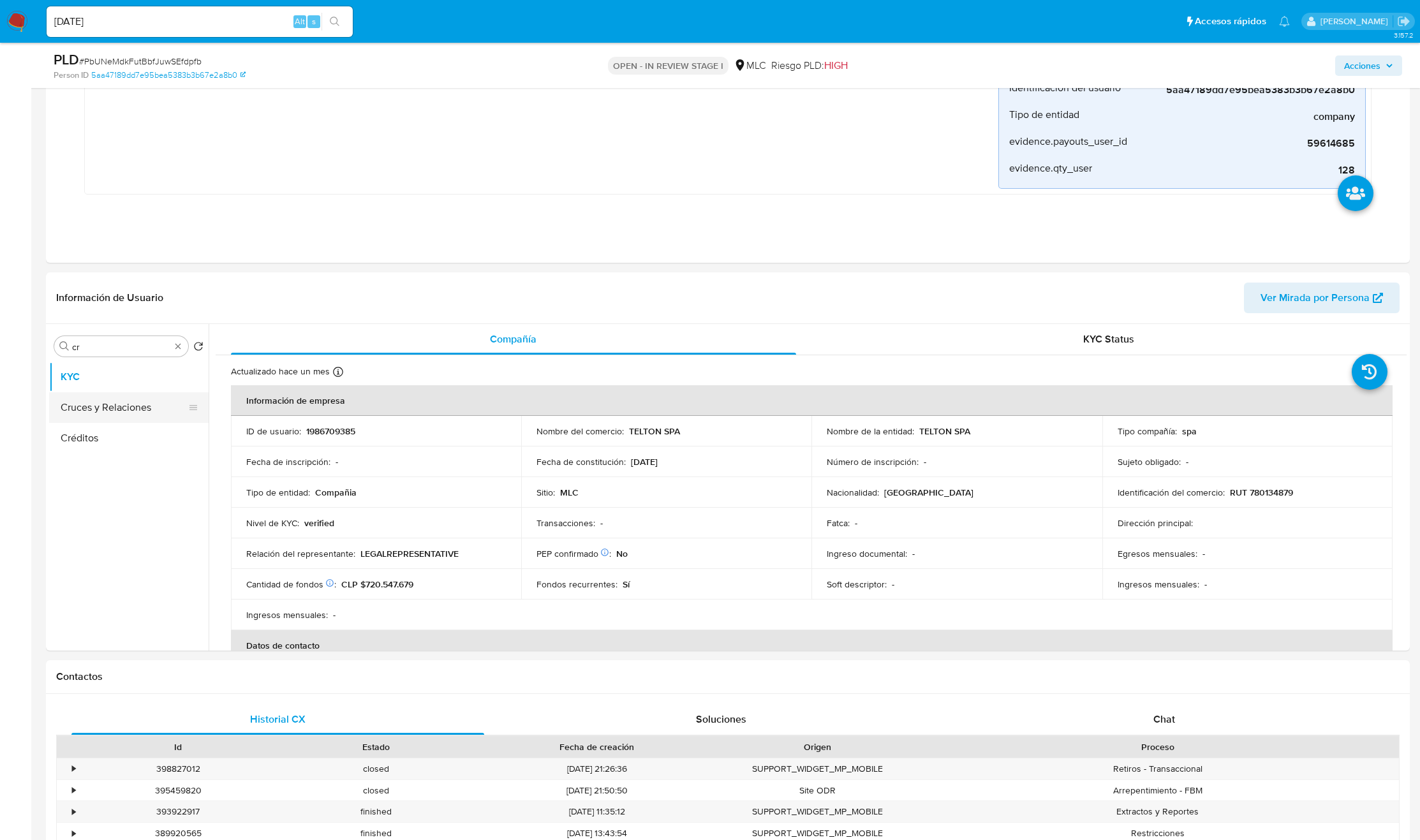
click at [127, 396] on ul "KYC Cruces y Relaciones Créditos" at bounding box center [129, 506] width 160 height 288
click at [127, 401] on button "Cruces y Relaciones" at bounding box center [124, 408] width 149 height 31
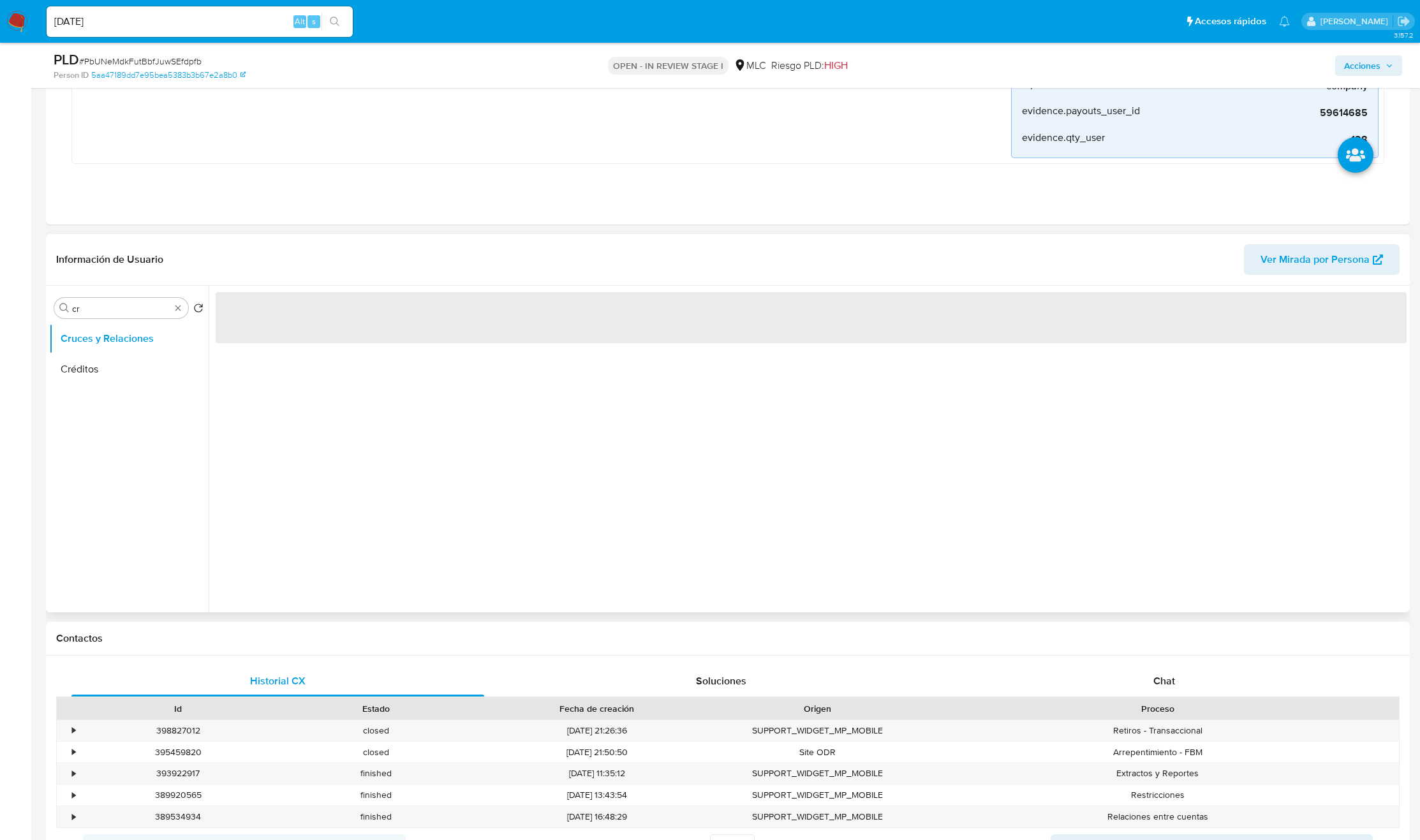
scroll to position [191, 0]
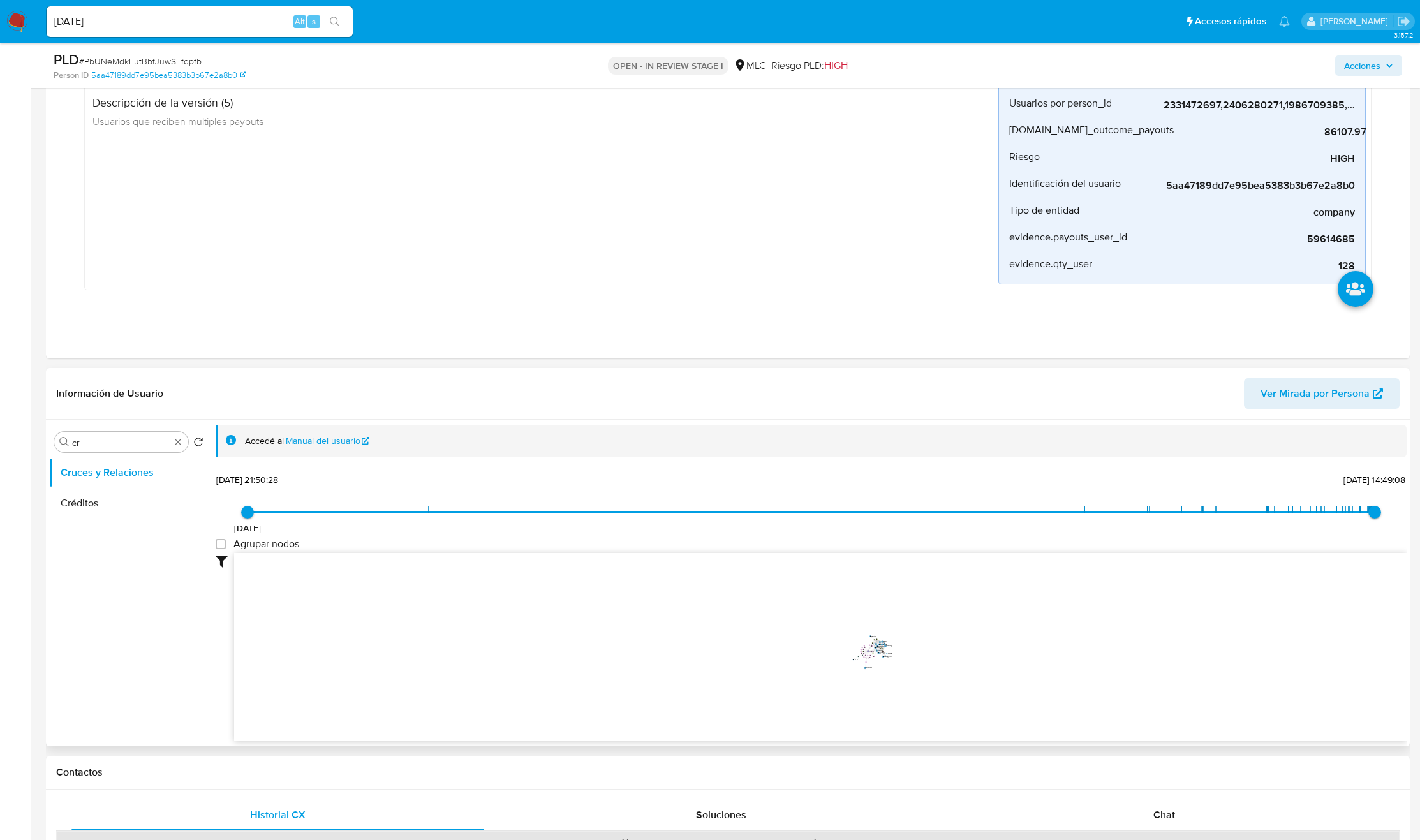
drag, startPoint x: 902, startPoint y: 661, endPoint x: 863, endPoint y: 656, distance: 39.3
click at [862, 658] on icon "user-2077738120  2077738120 user-2331472697  2331472697 user-2340442818  234…" at bounding box center [820, 646] width 1173 height 185
drag, startPoint x: 869, startPoint y: 660, endPoint x: 873, endPoint y: 680, distance: 20.4
click at [873, 681] on icon "user-2077738120  2077738120 user-2331472697  2331472697 user-2340442818  234…" at bounding box center [820, 646] width 1173 height 185
click at [876, 682] on icon "user-2077738120  2077738120 user-2331472697  2331472697 user-2340442818  234…" at bounding box center [820, 646] width 1173 height 185
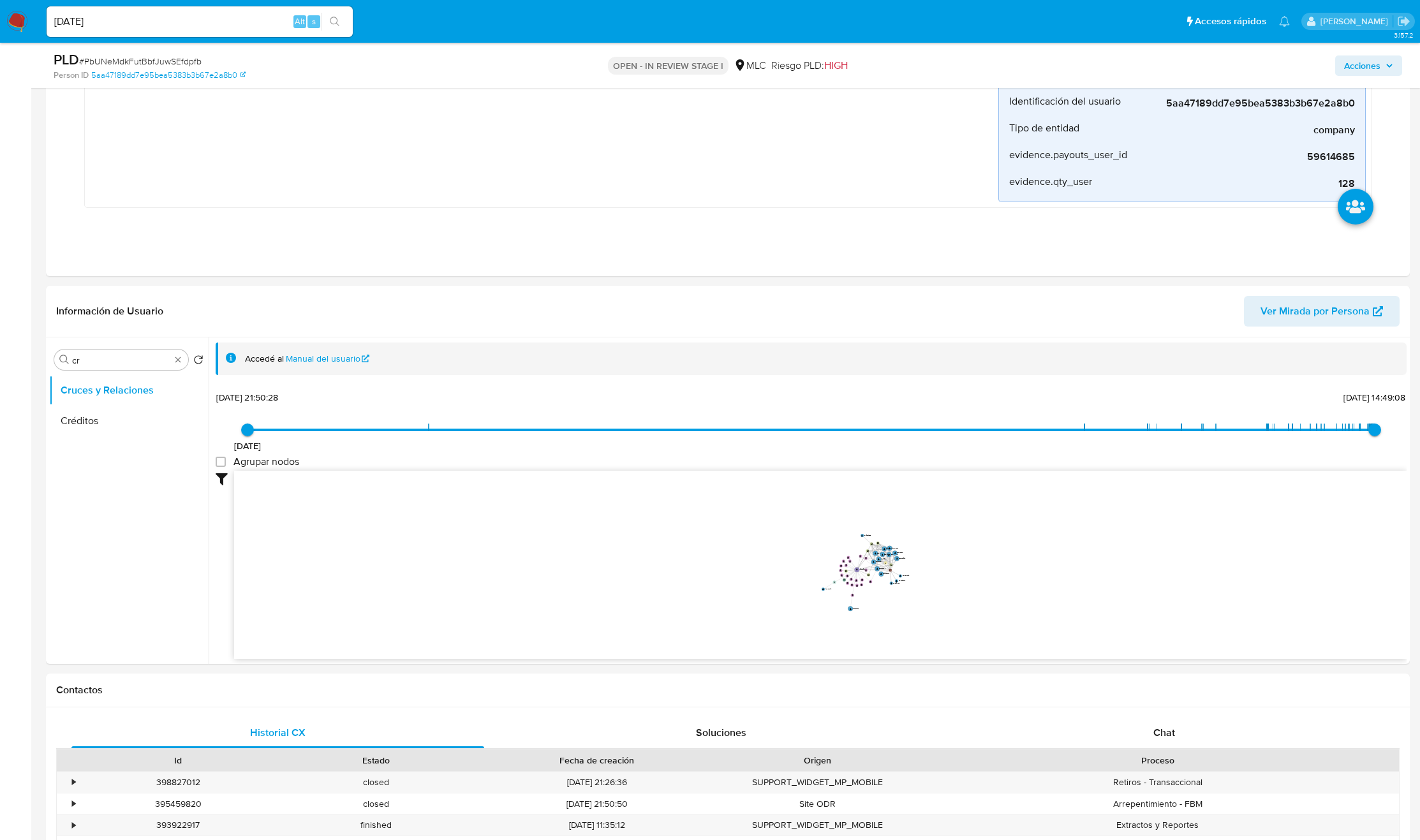
scroll to position [274, 0]
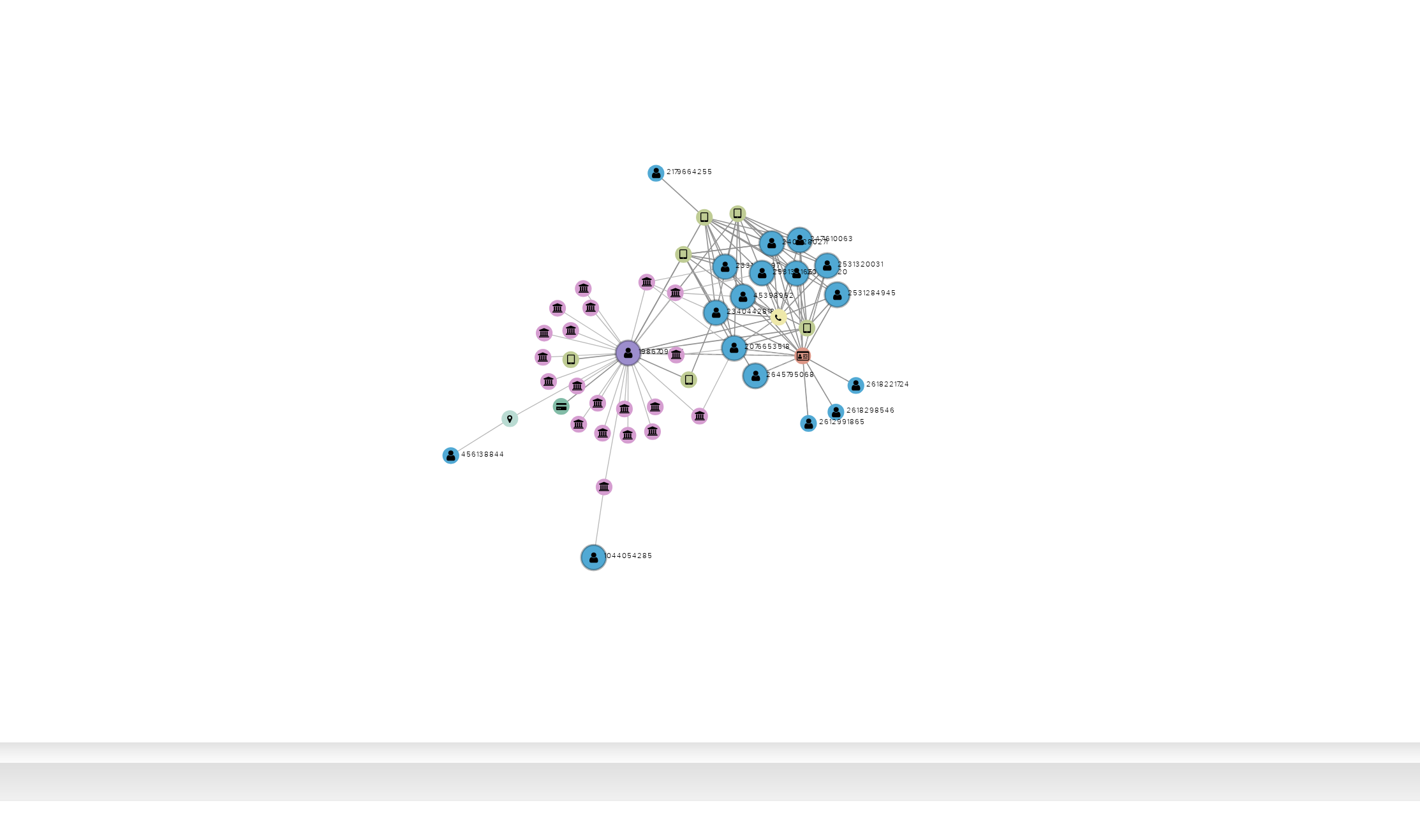
drag, startPoint x: 961, startPoint y: 364, endPoint x: 1021, endPoint y: 545, distance: 190.7
click at [1021, 545] on icon "user-2077738120  2077738120 user-2331472697  2331472697 user-2340442818  234…" at bounding box center [820, 563] width 1173 height 185
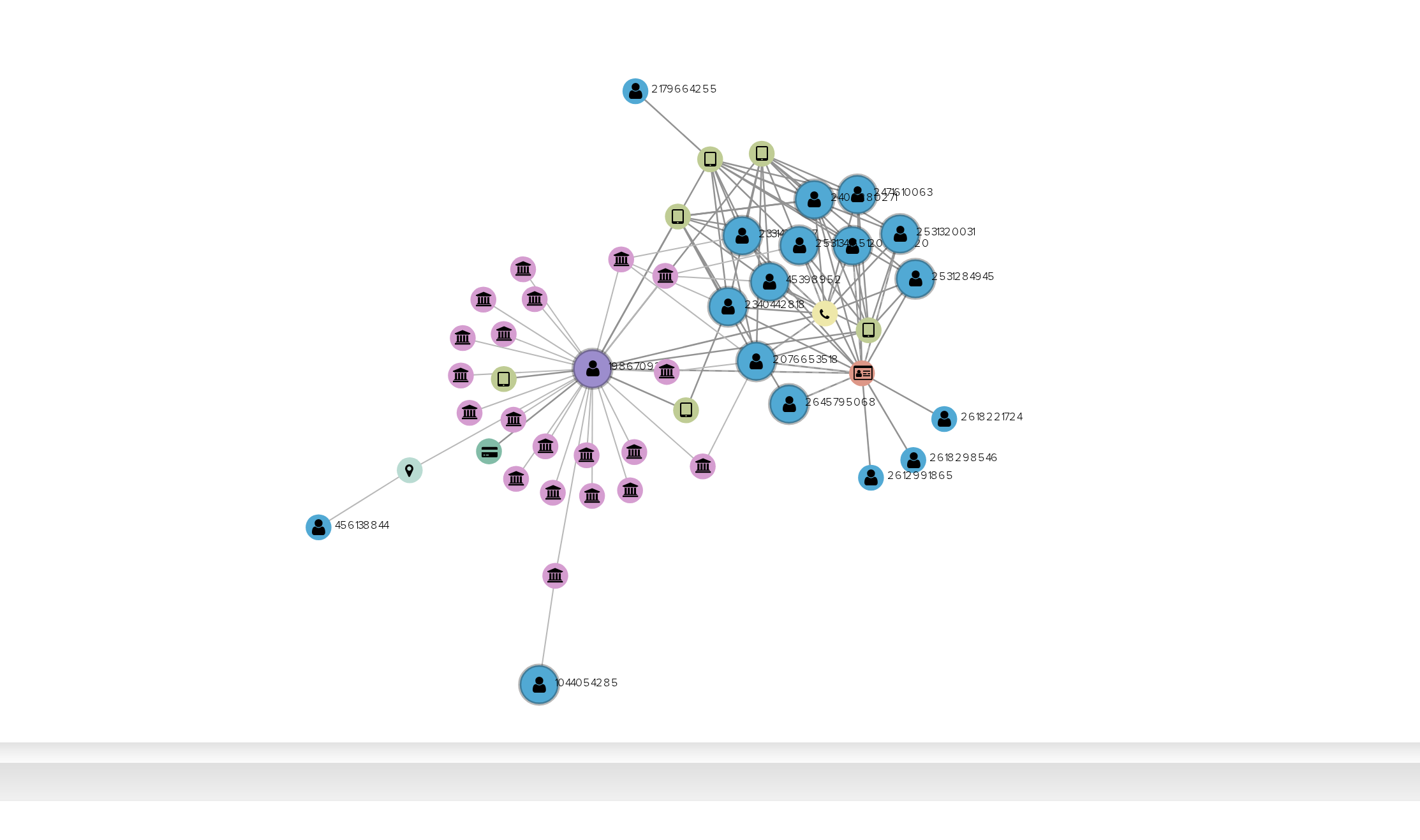
drag, startPoint x: 941, startPoint y: 596, endPoint x: 1007, endPoint y: 601, distance: 66.2
click at [1007, 601] on icon "user-2077738120  2077738120 user-2331472697  2331472697 user-2340442818  234…" at bounding box center [820, 563] width 1173 height 185
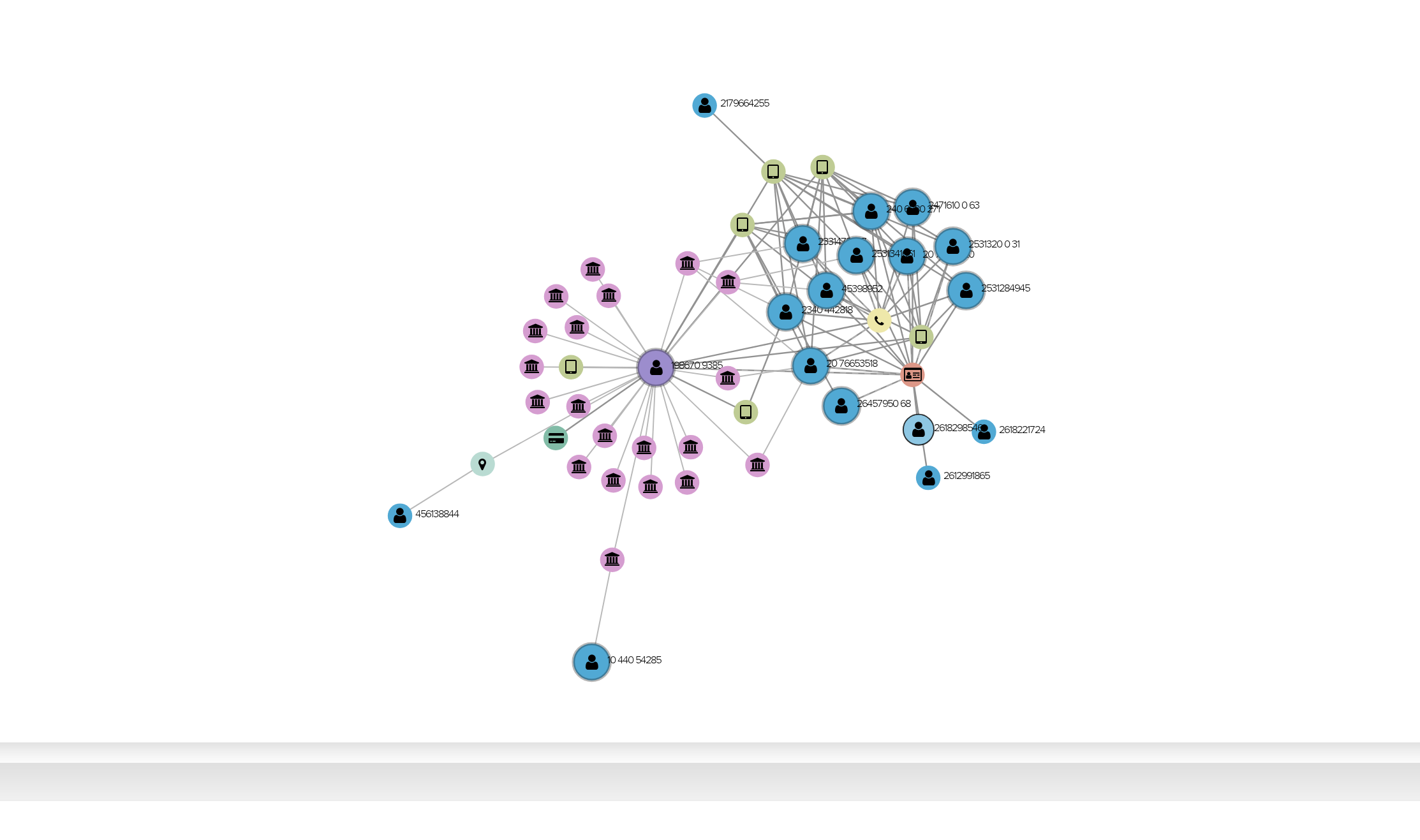
click at [966, 581] on text "2618298546" at bounding box center [960, 579] width 12 height 4
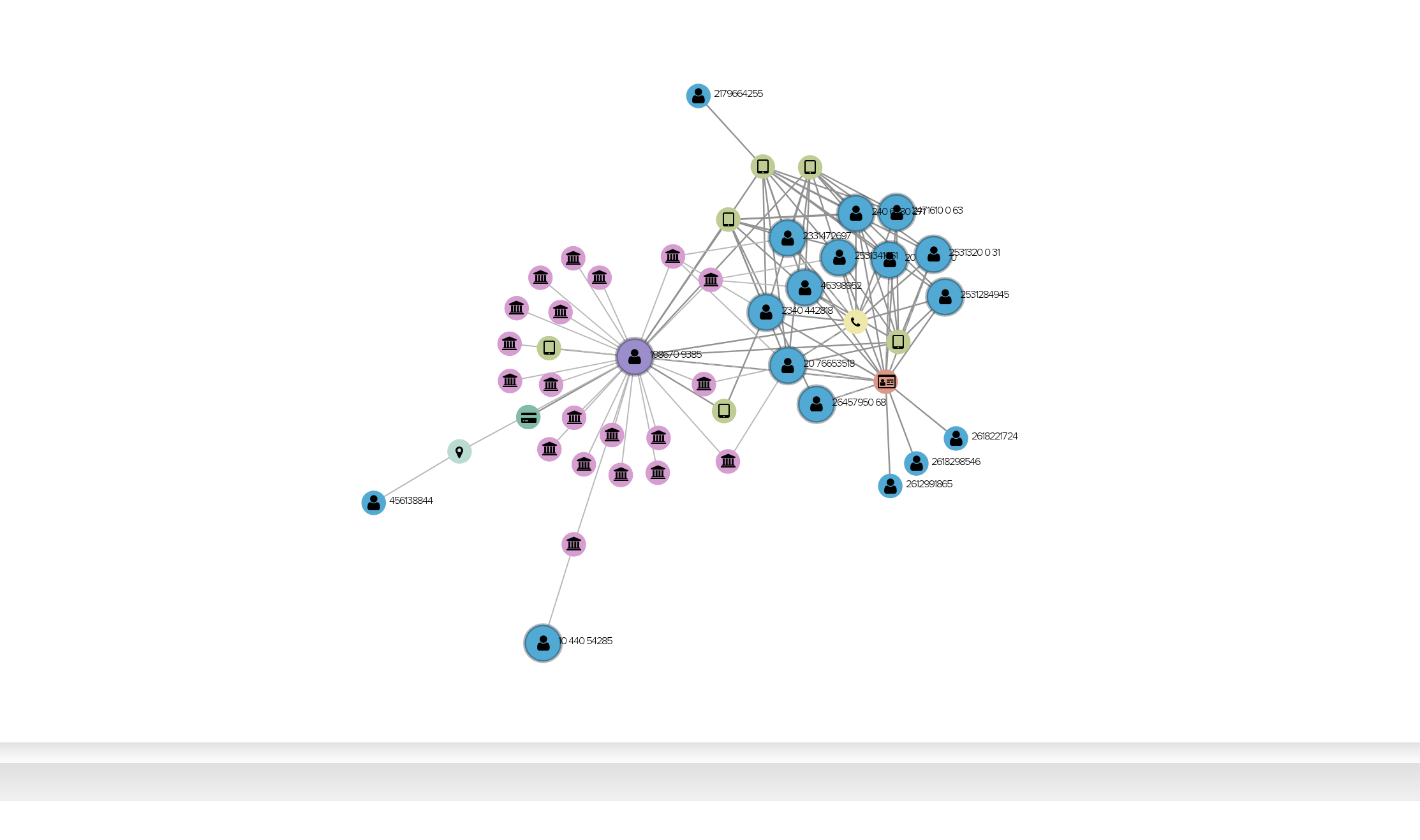
drag, startPoint x: 1017, startPoint y: 611, endPoint x: 1009, endPoint y: 607, distance: 8.9
click at [1009, 607] on icon "user-2077738120  2077738120 user-2331472697  2331472697 user-2340442818  234…" at bounding box center [820, 563] width 1173 height 185
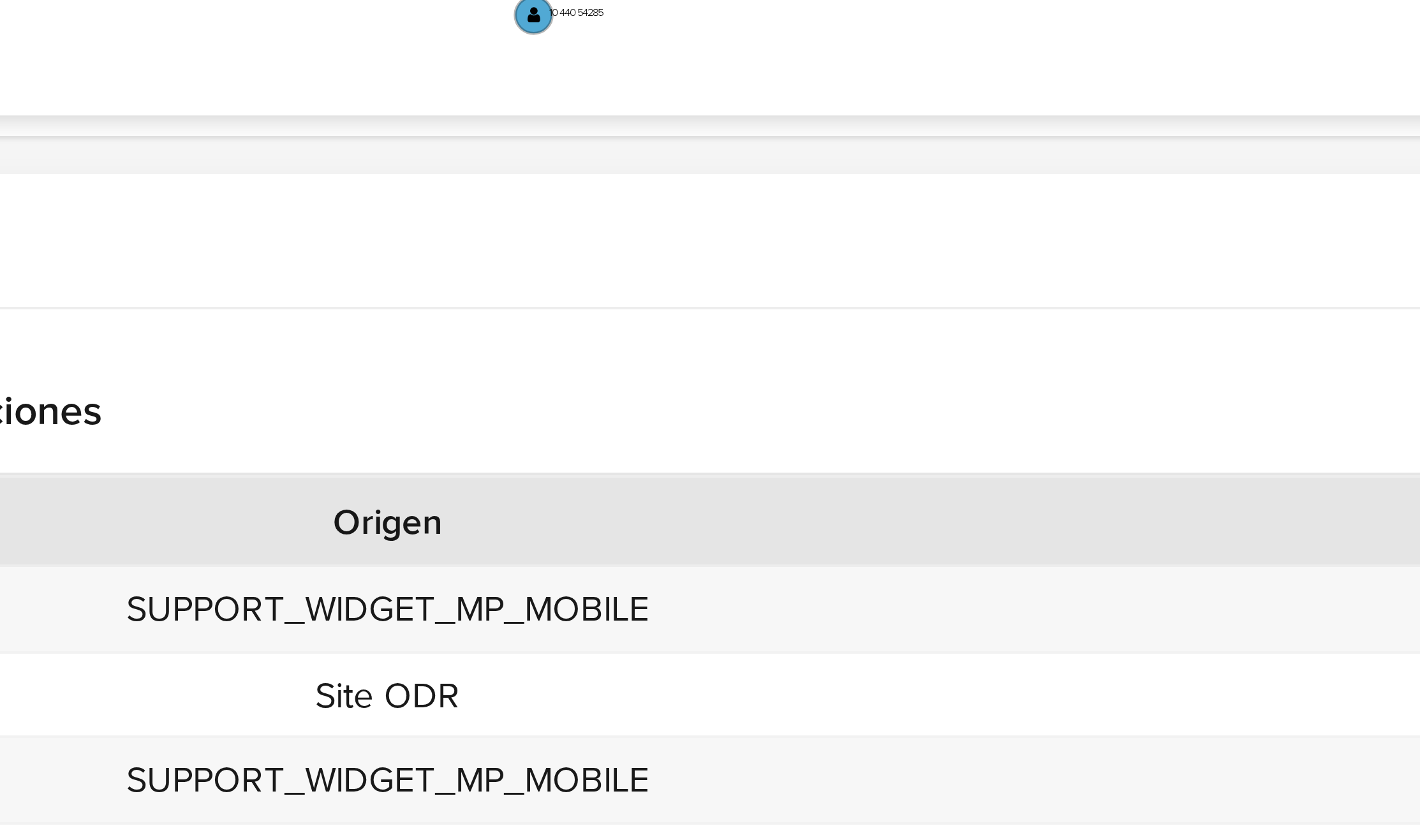
scroll to position [273, 0]
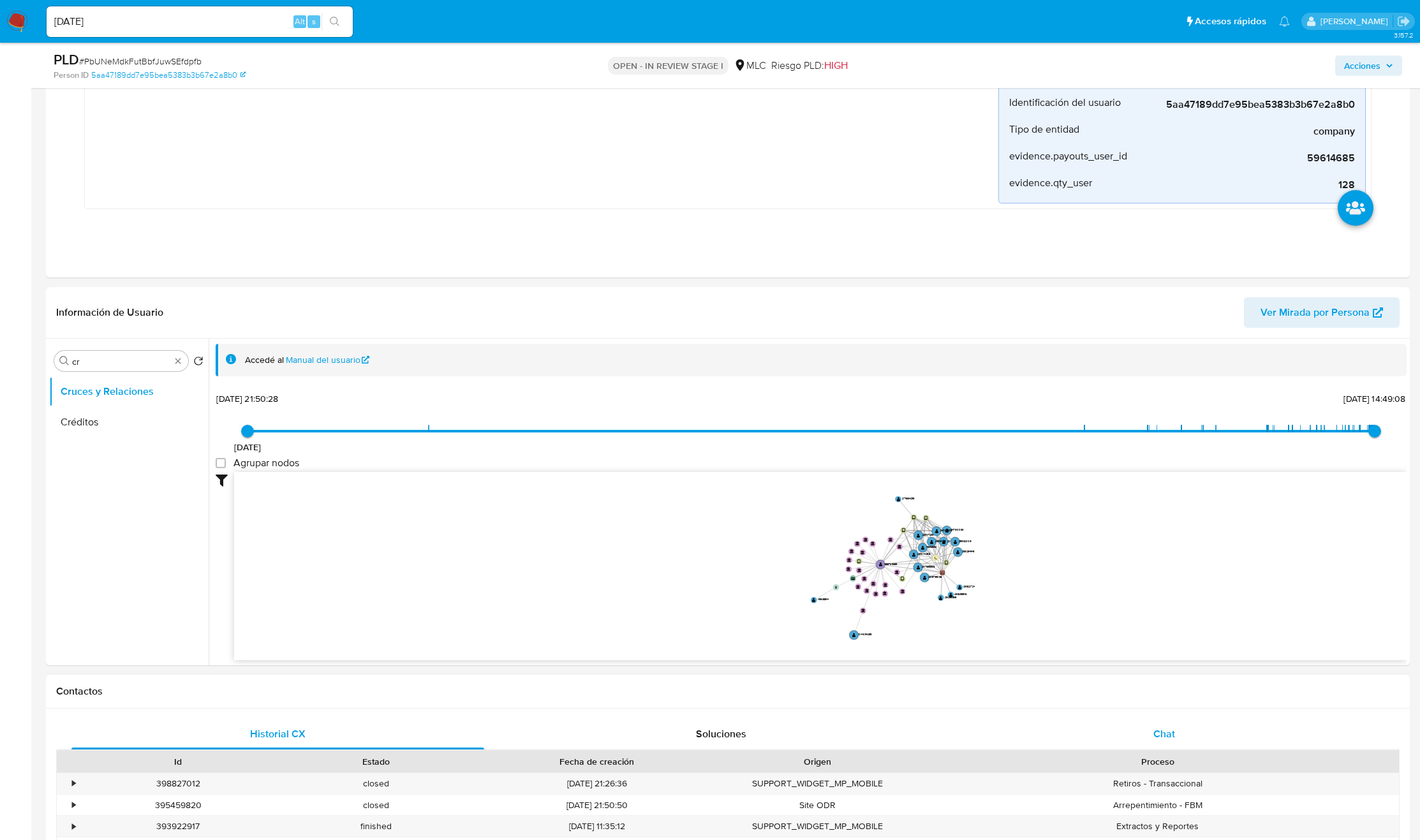
click at [1148, 748] on div "Chat" at bounding box center [1165, 734] width 413 height 31
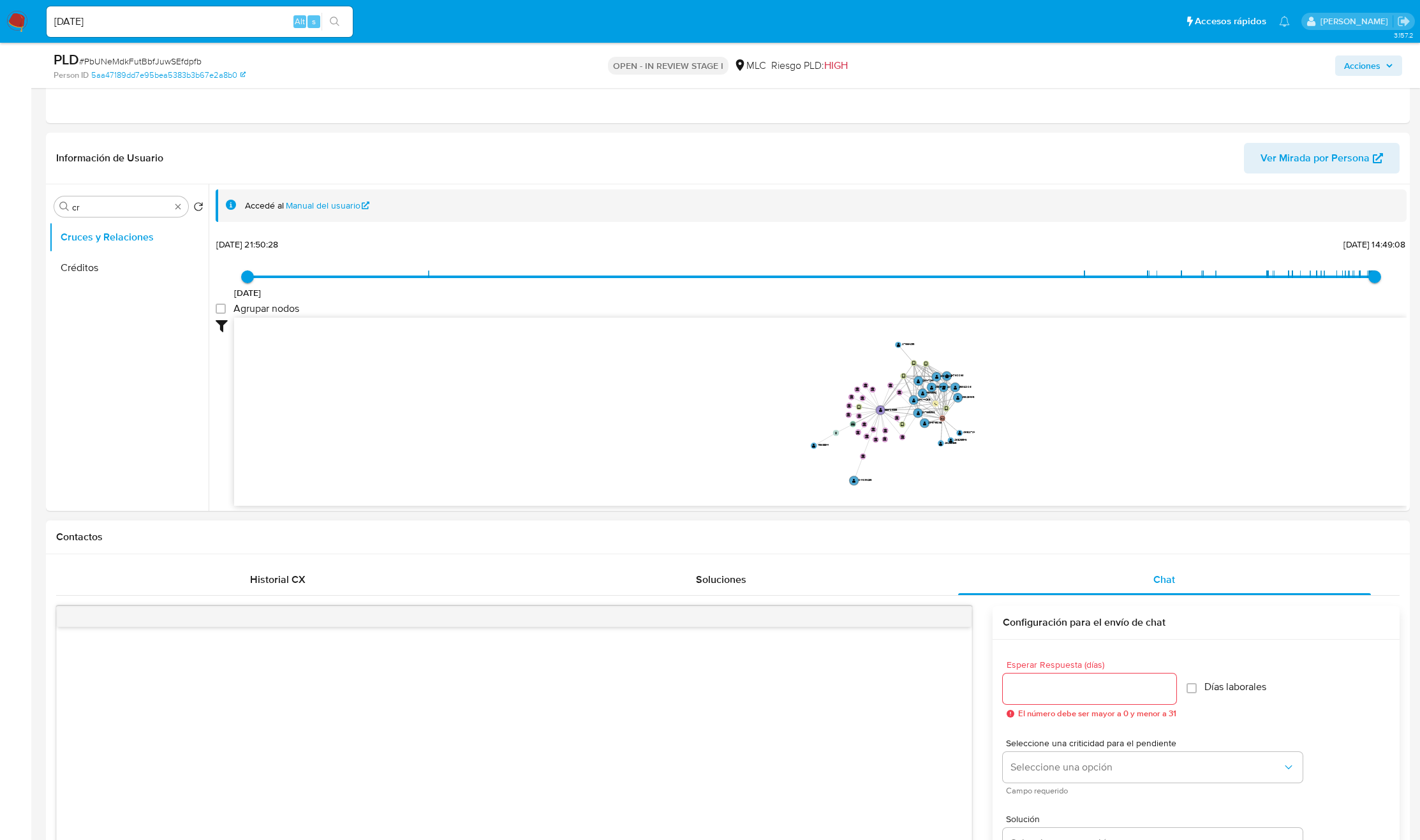
scroll to position [0, 0]
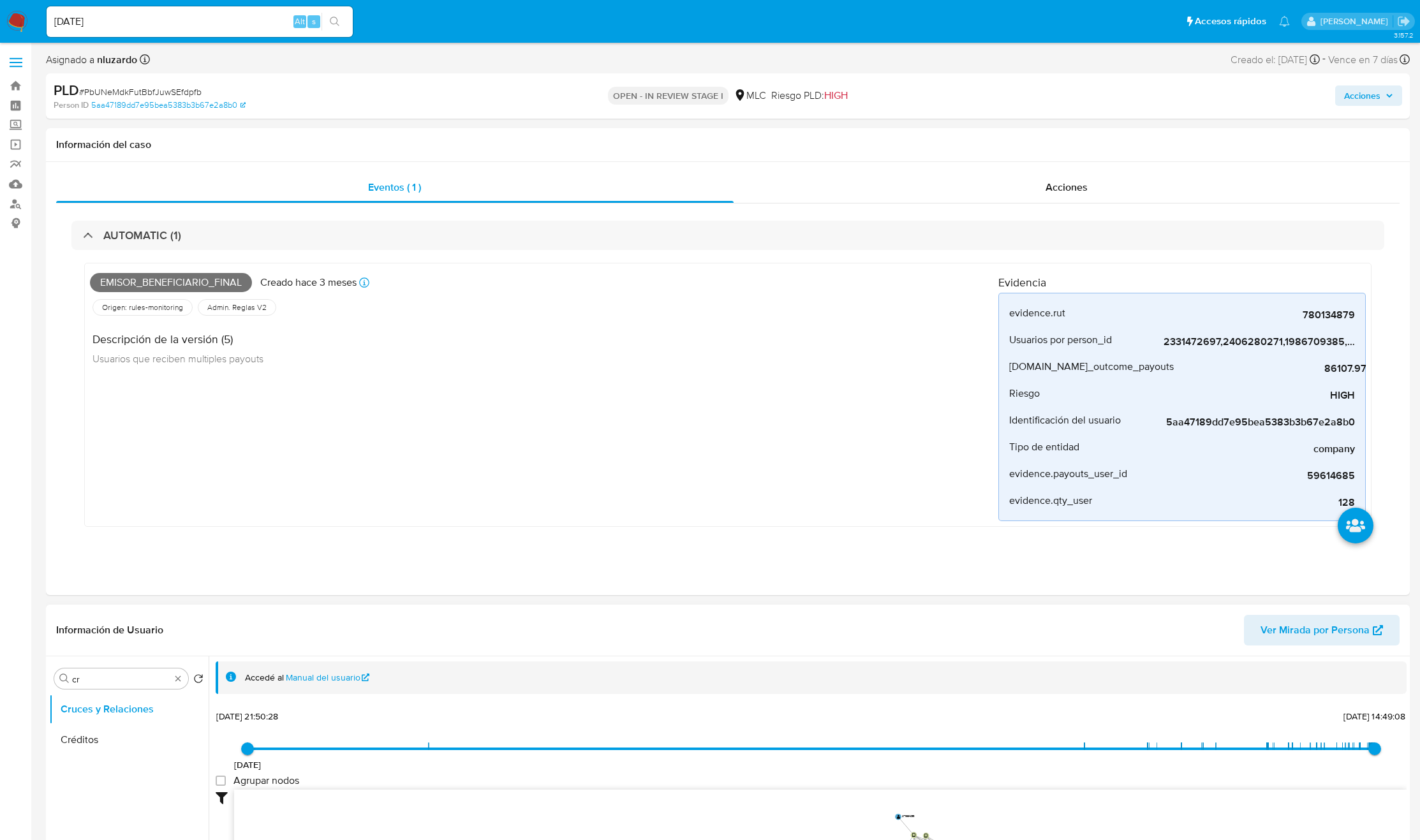
click at [131, 691] on div "Buscar cr Volver al orden por defecto Cruces y Relaciones Créditos" at bounding box center [129, 821] width 160 height 325
click at [128, 685] on input "cr" at bounding box center [121, 679] width 98 height 11
type input "DOC"
click at [150, 736] on button "Documentación" at bounding box center [124, 739] width 149 height 31
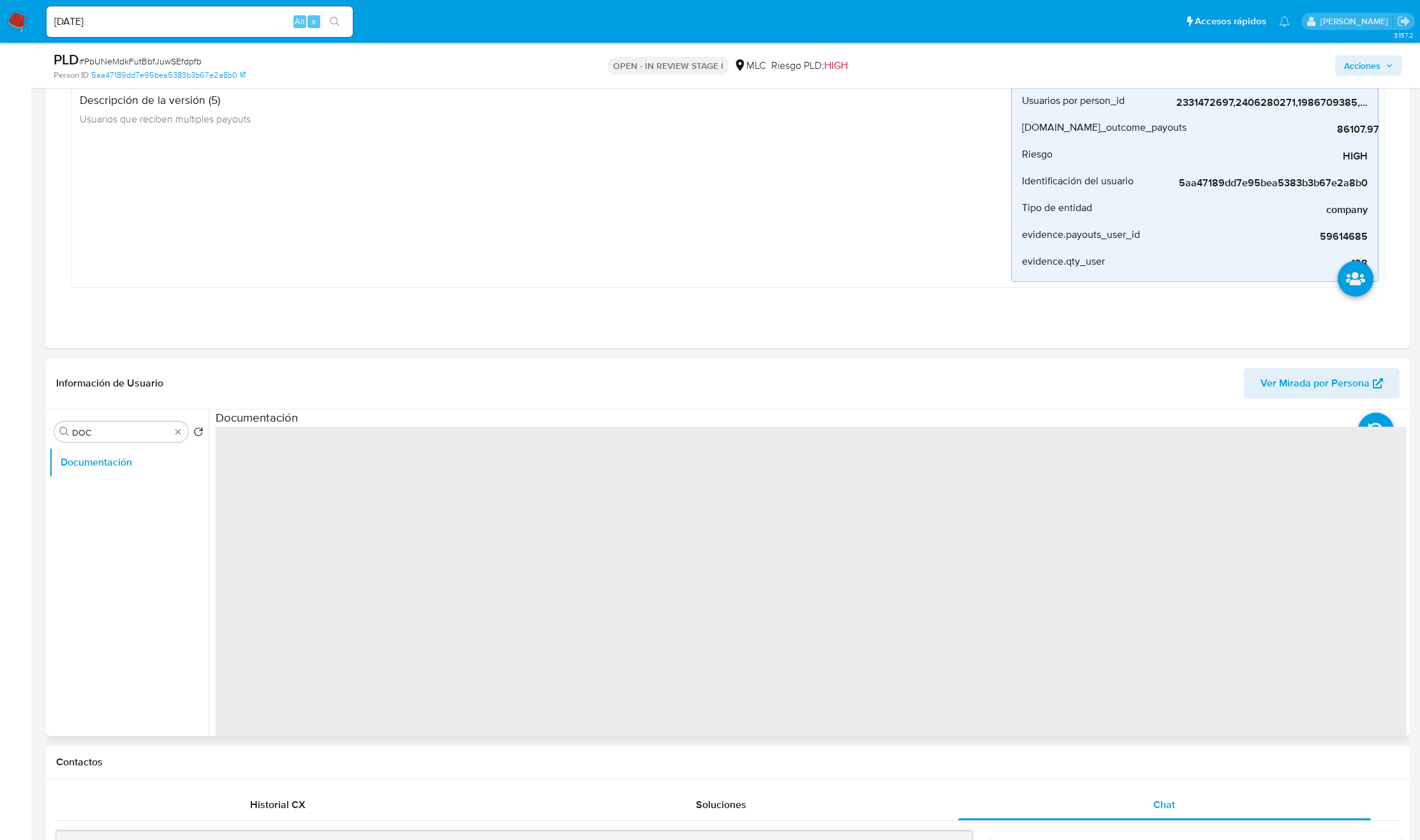
scroll to position [191, 0]
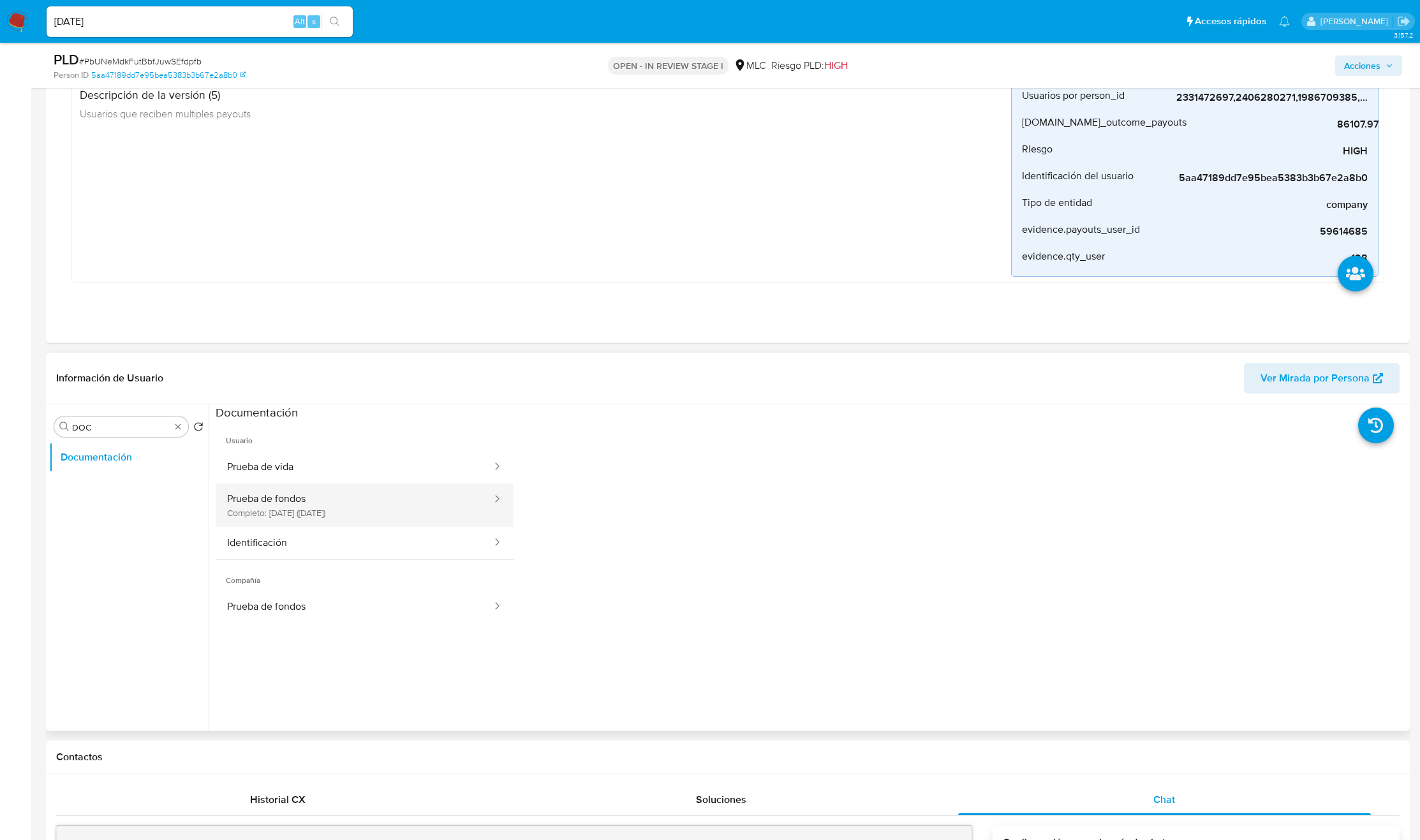
click at [355, 500] on button "Prueba de fondos Completo: 07/08/2025 (hace un mes)" at bounding box center [354, 505] width 277 height 43
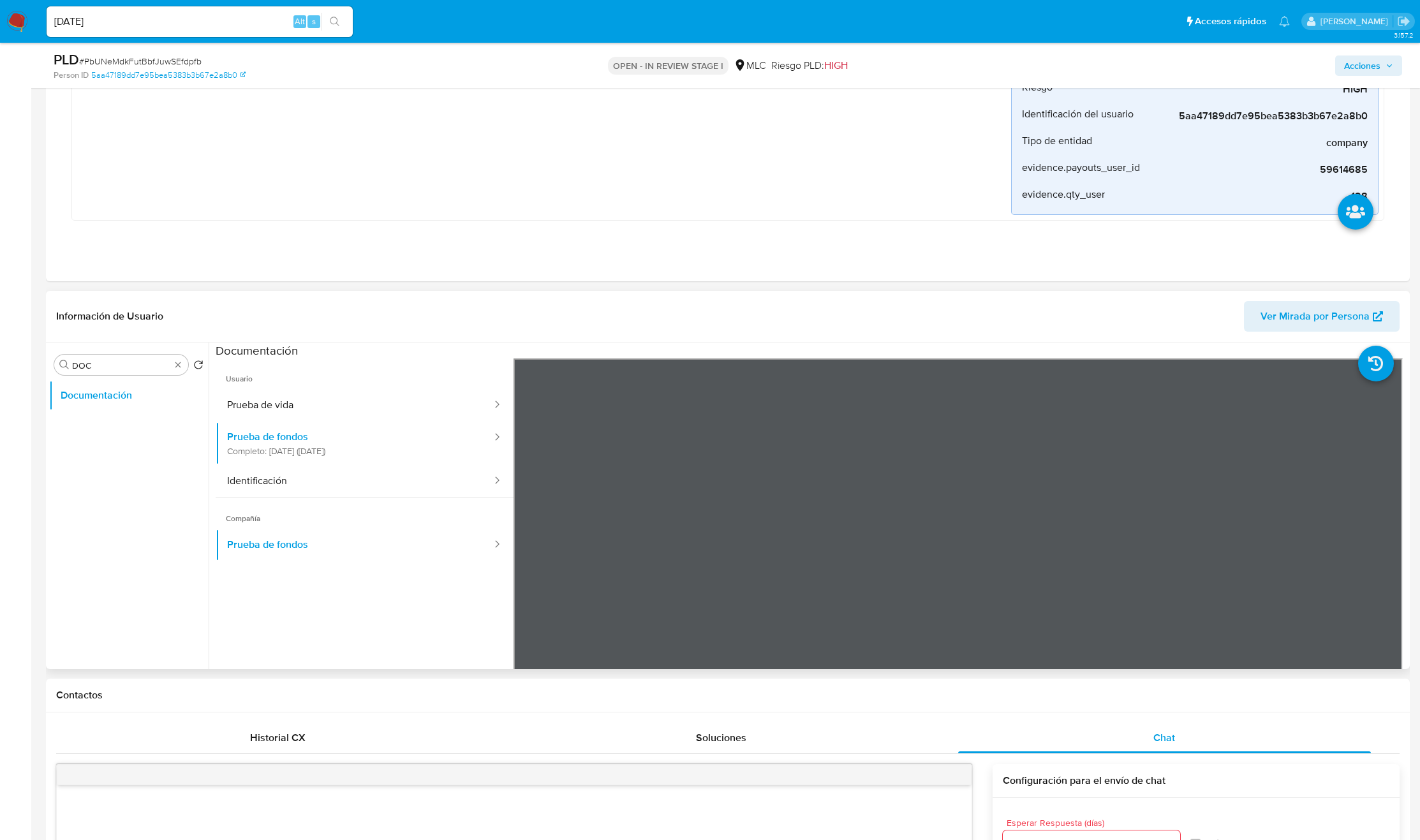
scroll to position [383, 0]
